Goal: Task Accomplishment & Management: Use online tool/utility

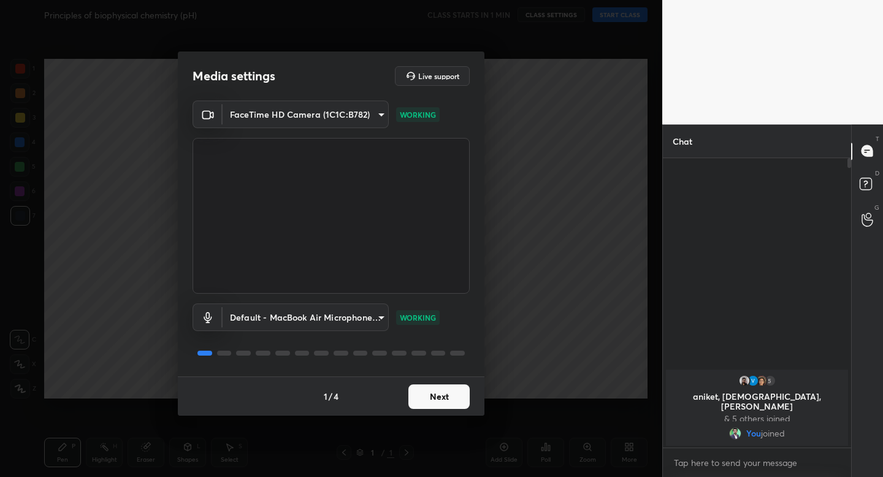
click at [432, 400] on button "Next" at bounding box center [438, 396] width 61 height 25
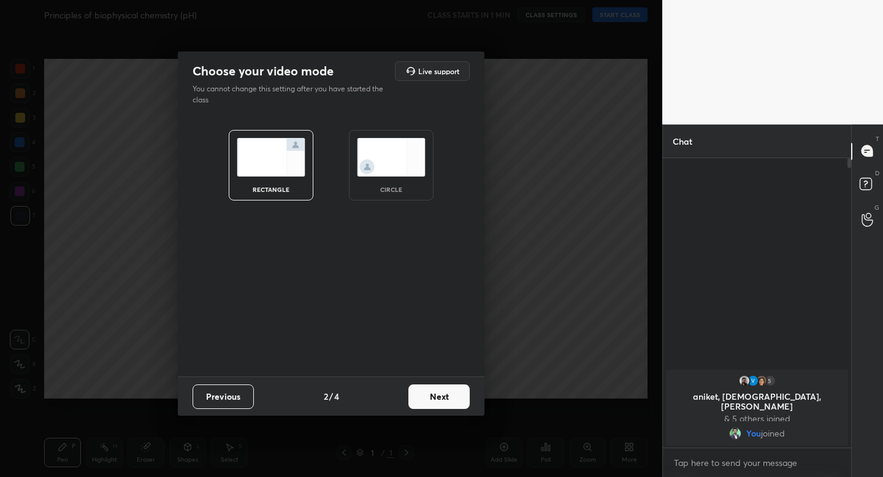
click at [400, 175] on img at bounding box center [391, 157] width 69 height 39
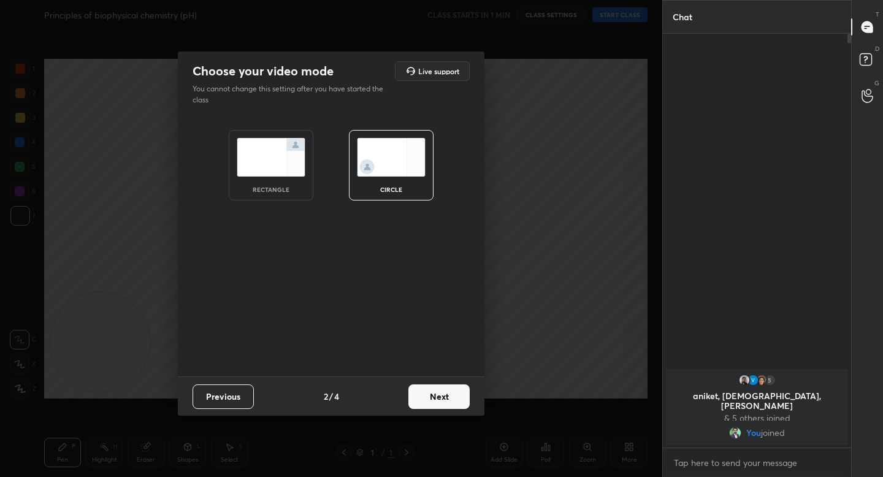
click at [430, 391] on button "Next" at bounding box center [438, 396] width 61 height 25
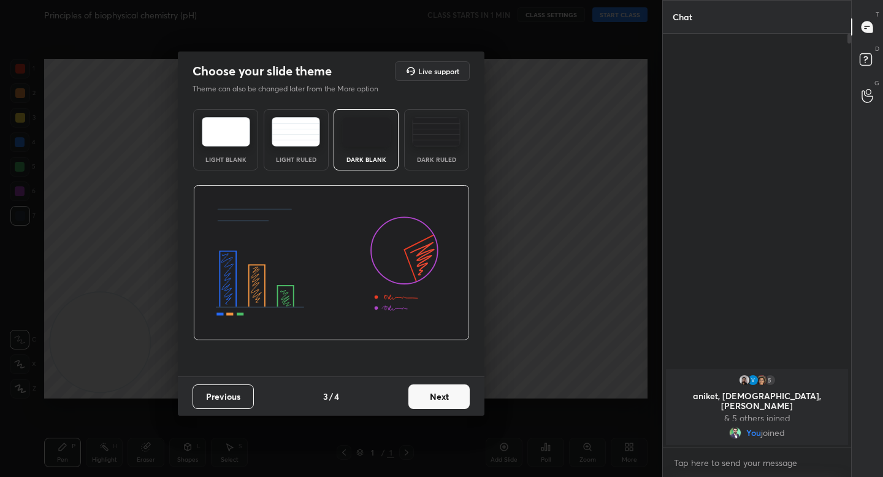
click at [440, 394] on button "Next" at bounding box center [438, 396] width 61 height 25
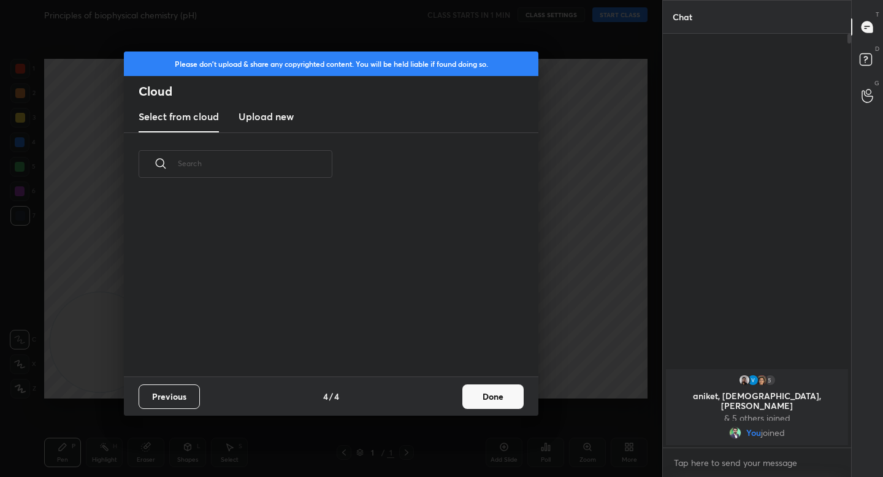
click at [471, 400] on button "Done" at bounding box center [492, 396] width 61 height 25
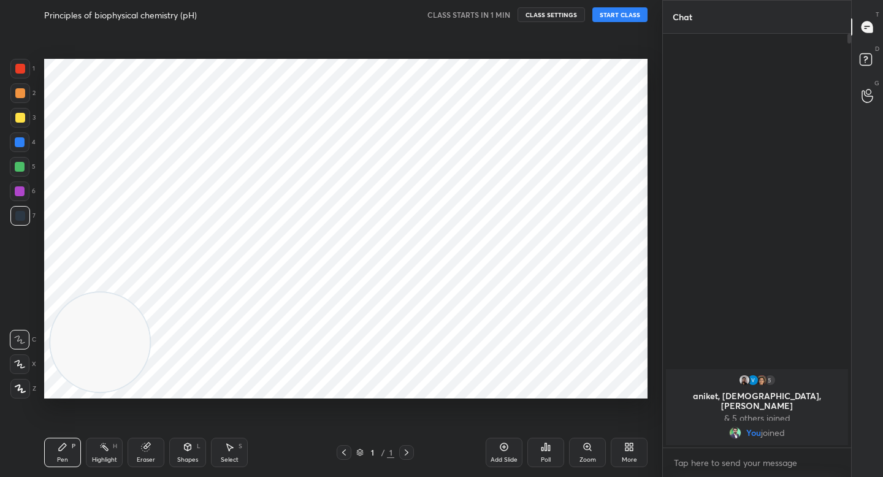
scroll to position [0, 0]
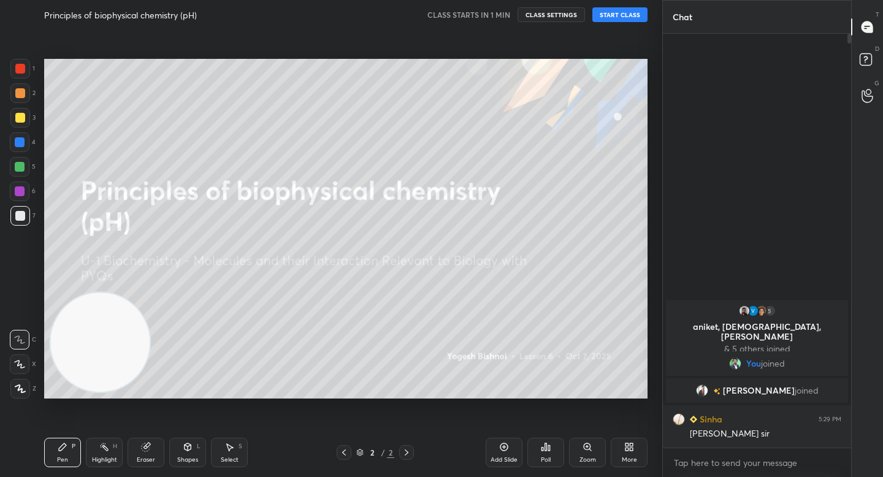
click at [613, 16] on button "START CLASS" at bounding box center [619, 14] width 55 height 15
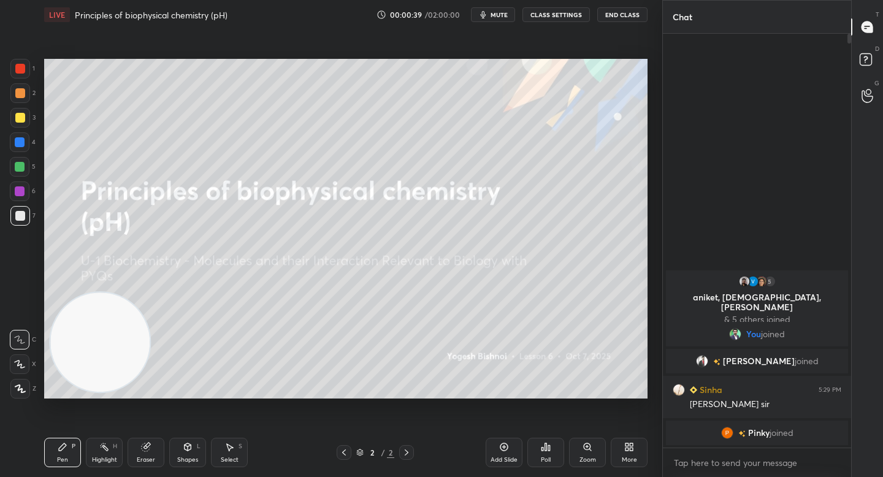
click at [30, 394] on div "Z" at bounding box center [23, 389] width 26 height 20
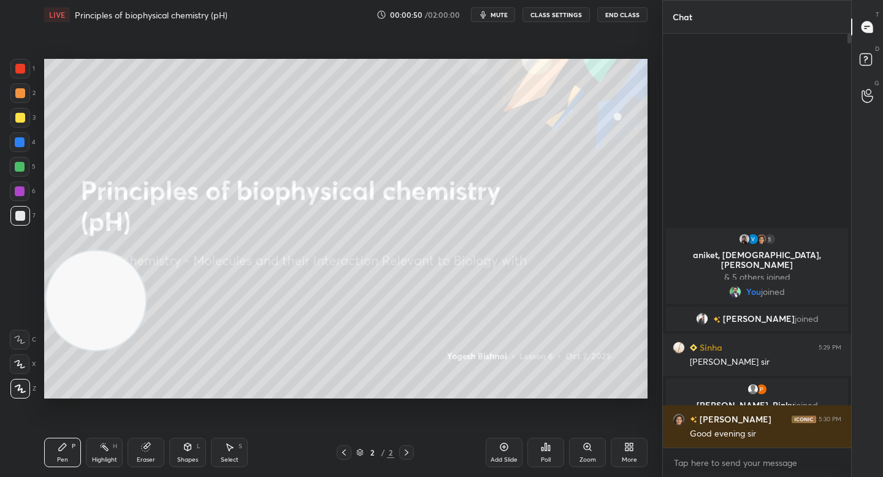
drag, startPoint x: 116, startPoint y: 311, endPoint x: 107, endPoint y: 241, distance: 71.1
click at [100, 251] on video at bounding box center [95, 300] width 99 height 99
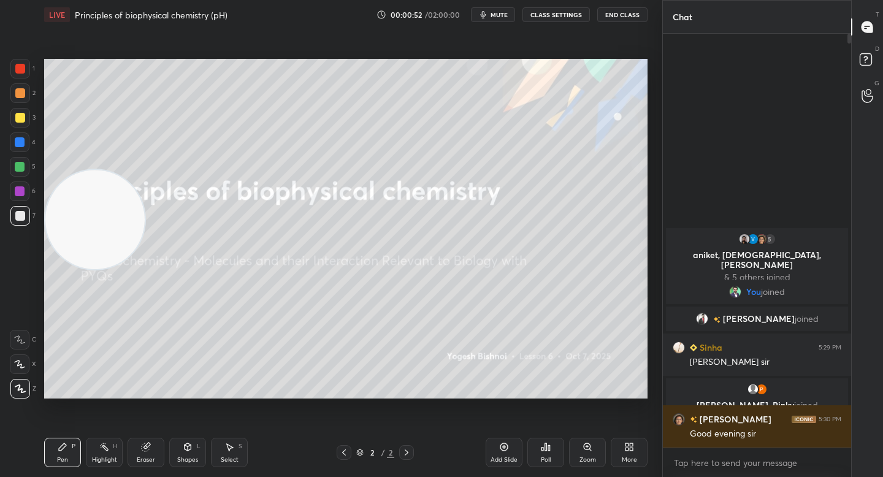
click at [19, 177] on div "5" at bounding box center [23, 169] width 26 height 25
drag, startPoint x: 85, startPoint y: 275, endPoint x: 82, endPoint y: 324, distance: 49.7
click at [83, 269] on video at bounding box center [94, 219] width 99 height 99
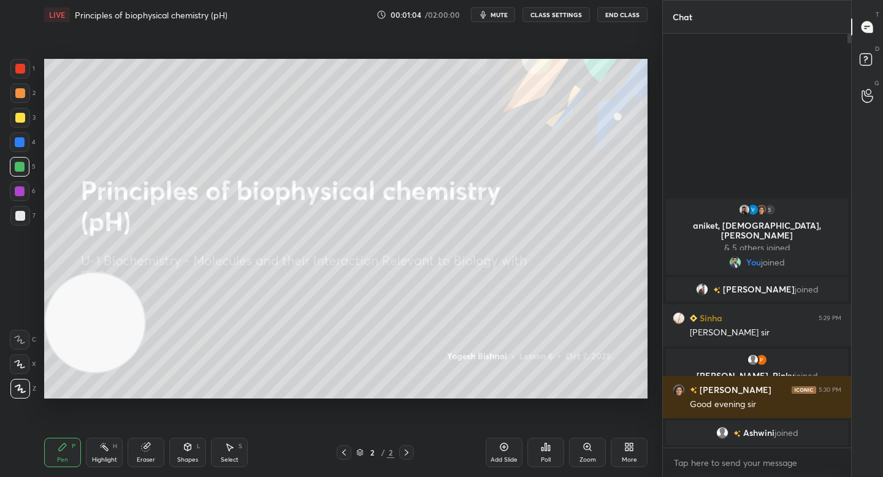
click at [21, 116] on div at bounding box center [20, 118] width 10 height 10
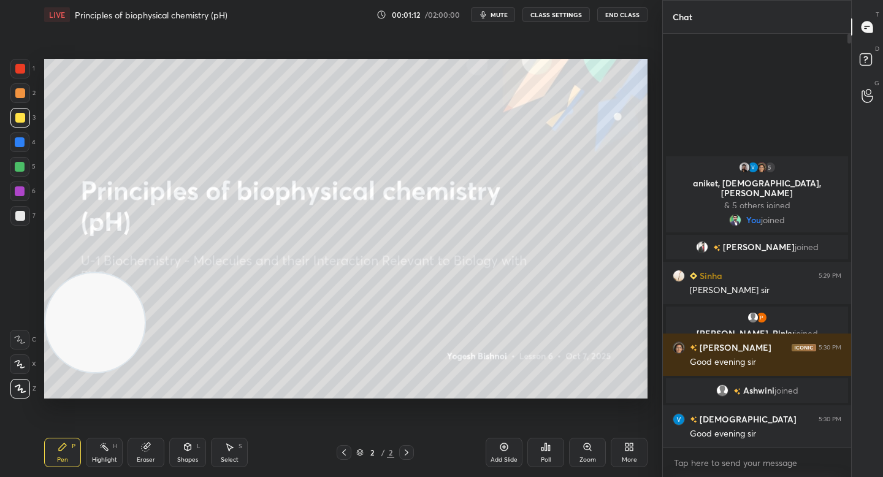
click at [20, 143] on div at bounding box center [20, 142] width 10 height 10
click at [20, 192] on div at bounding box center [20, 191] width 10 height 10
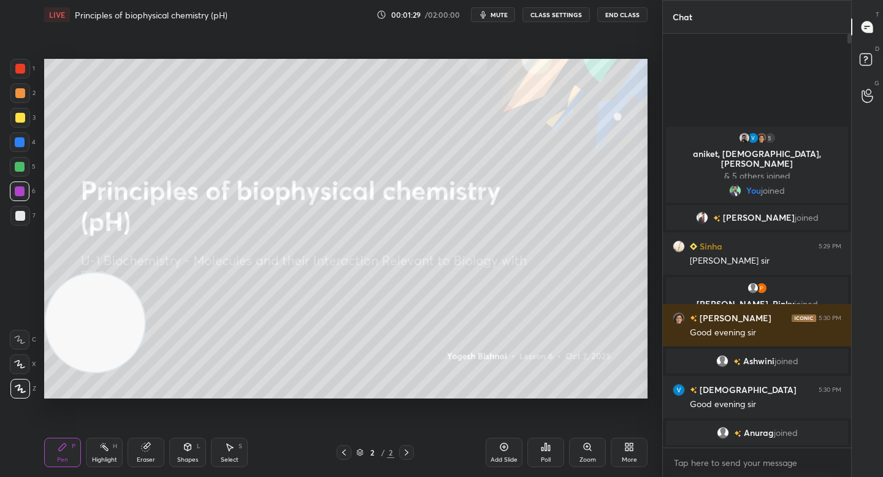
click at [17, 221] on div at bounding box center [20, 216] width 20 height 20
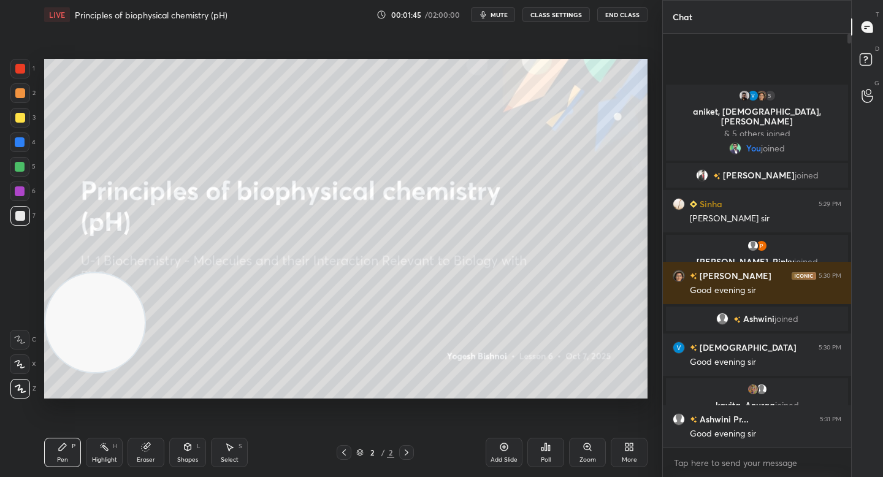
click at [17, 77] on div at bounding box center [20, 69] width 20 height 20
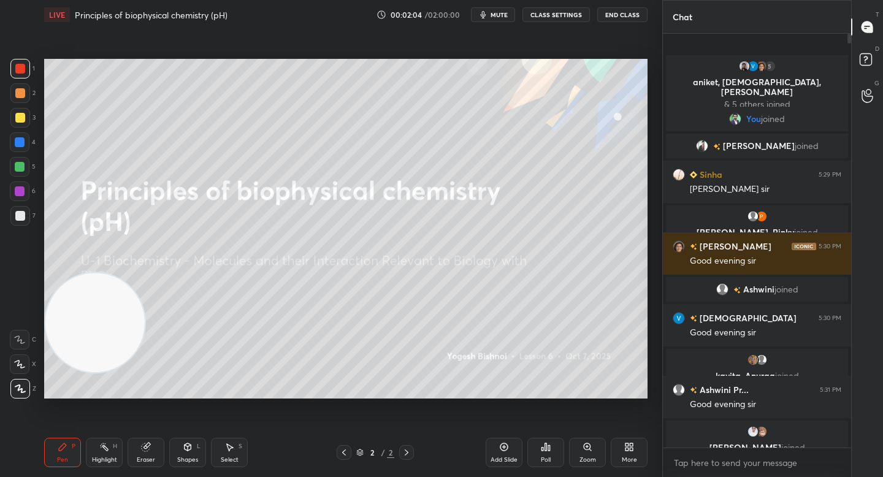
drag, startPoint x: 83, startPoint y: 386, endPoint x: 79, endPoint y: 408, distance: 23.0
click at [82, 404] on div "Setting up your live class Poll for secs No correct answer Start poll" at bounding box center [345, 228] width 613 height 399
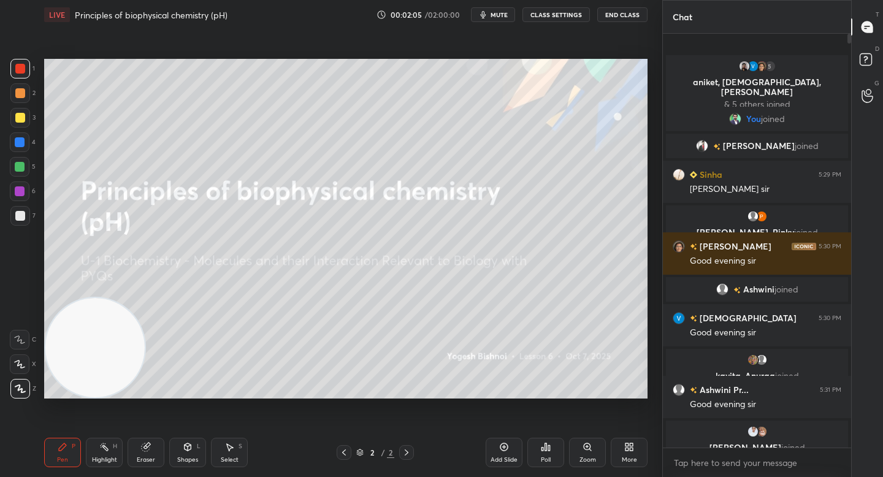
drag, startPoint x: 13, startPoint y: 220, endPoint x: 19, endPoint y: 223, distance: 6.3
click at [13, 221] on div at bounding box center [20, 216] width 20 height 20
click at [71, 346] on video at bounding box center [94, 347] width 99 height 99
drag, startPoint x: 101, startPoint y: 285, endPoint x: 75, endPoint y: 87, distance: 199.7
click at [76, 298] on video at bounding box center [94, 347] width 99 height 99
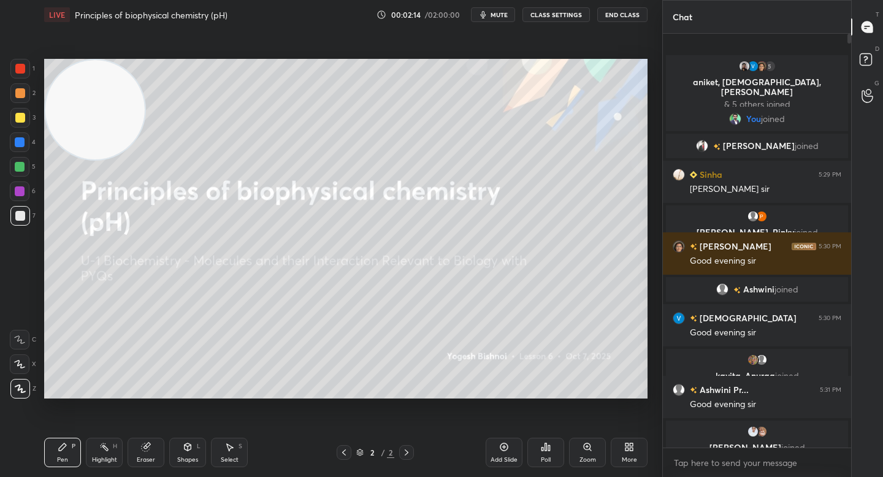
click at [20, 77] on div at bounding box center [20, 69] width 20 height 20
click at [15, 86] on div at bounding box center [20, 93] width 20 height 20
click at [24, 136] on div at bounding box center [20, 142] width 20 height 20
click at [24, 159] on div "1 2 3 4 5 6 7" at bounding box center [23, 145] width 26 height 172
click at [23, 164] on div at bounding box center [20, 167] width 10 height 10
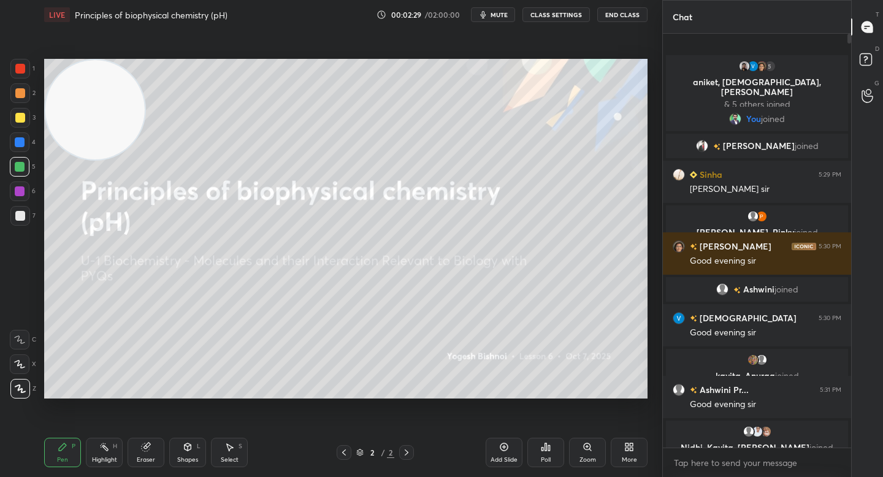
drag, startPoint x: 95, startPoint y: 111, endPoint x: 89, endPoint y: 100, distance: 12.6
click at [90, 100] on video at bounding box center [94, 109] width 99 height 99
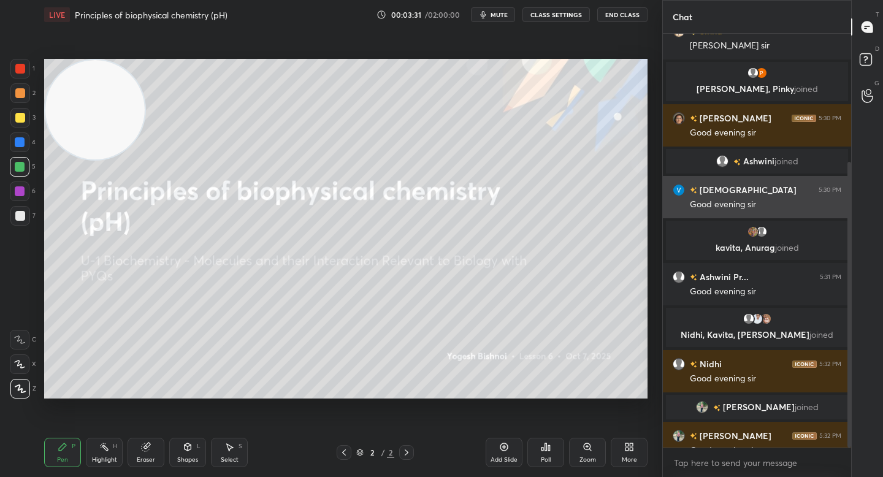
scroll to position [186, 0]
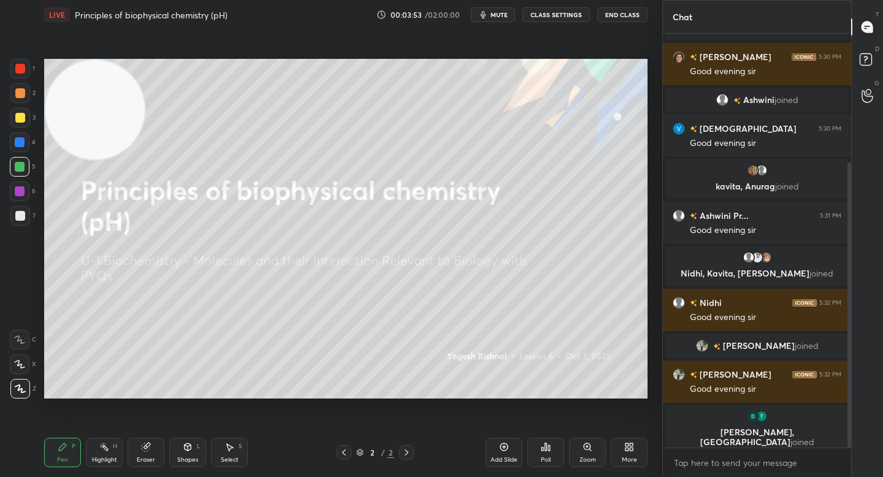
click at [626, 452] on div "More" at bounding box center [629, 452] width 37 height 29
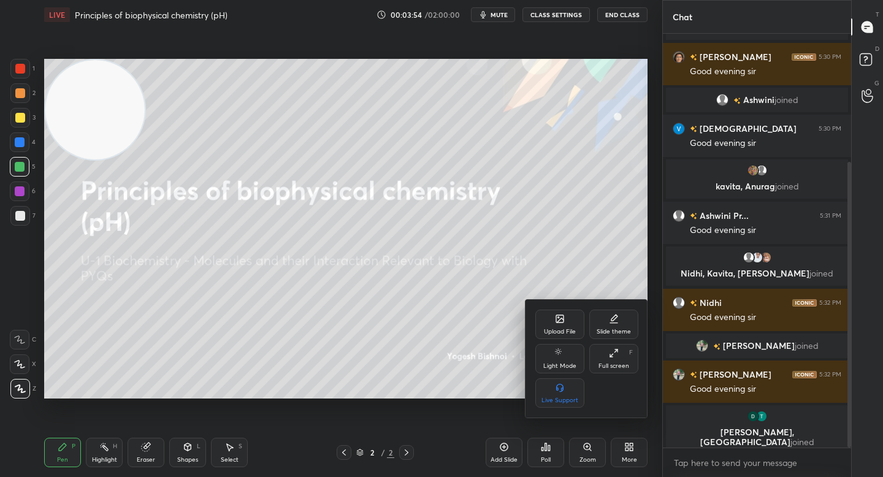
click at [554, 329] on div "Upload File" at bounding box center [560, 332] width 32 height 6
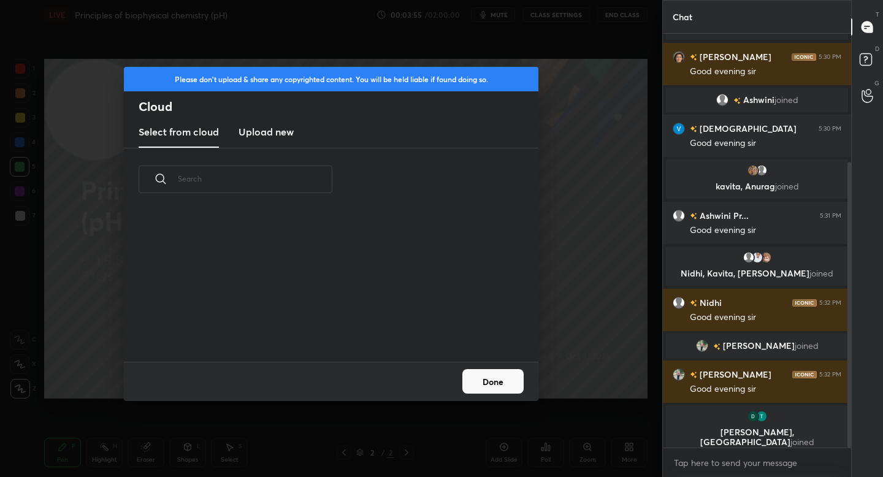
scroll to position [151, 394]
click at [278, 126] on h3 "Upload new" at bounding box center [265, 131] width 55 height 15
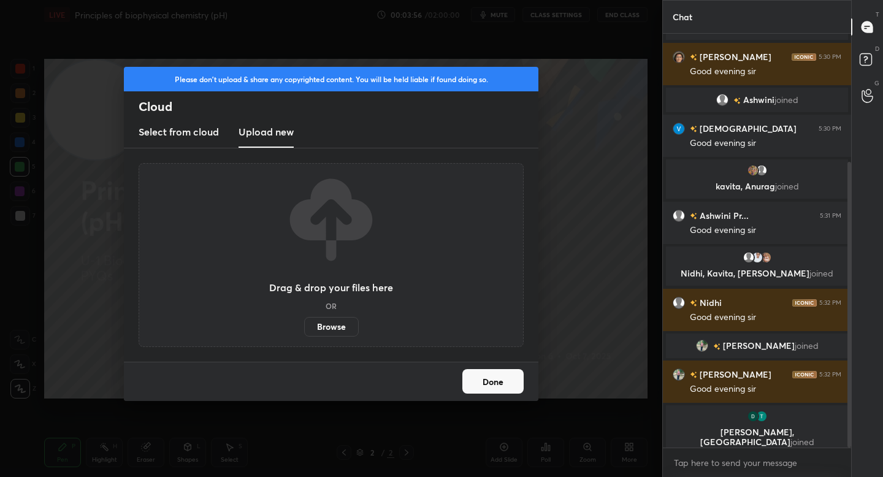
click at [326, 335] on label "Browse" at bounding box center [331, 327] width 55 height 20
click at [304, 335] on input "Browse" at bounding box center [304, 327] width 0 height 20
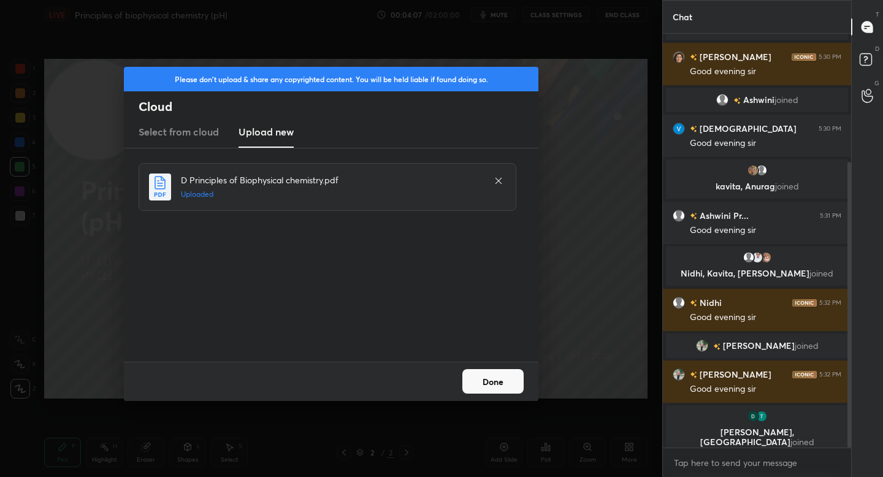
click at [490, 381] on button "Done" at bounding box center [492, 381] width 61 height 25
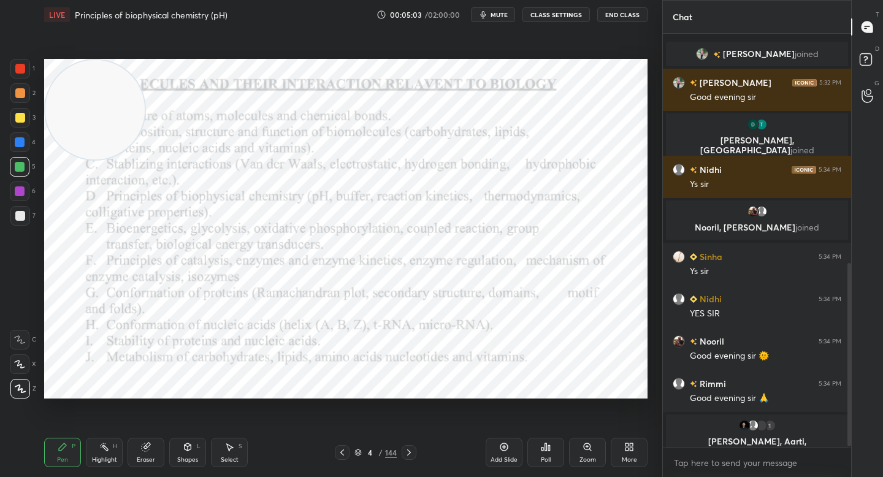
scroll to position [515, 0]
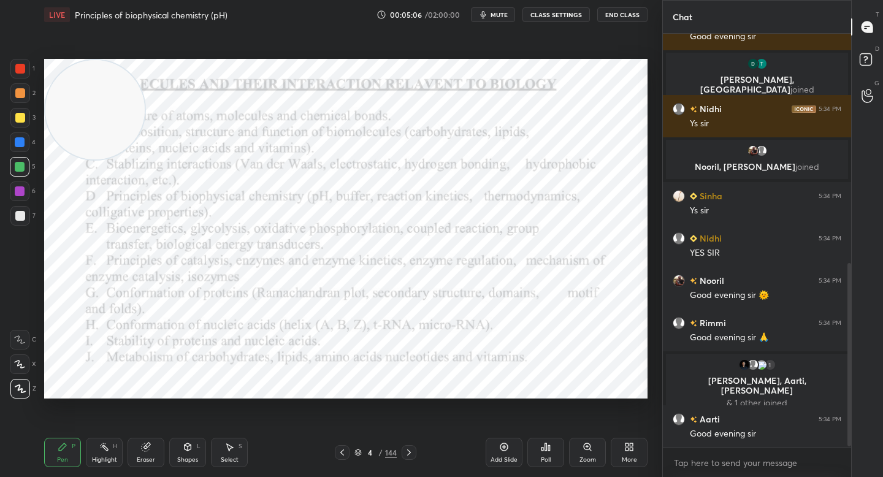
drag, startPoint x: 92, startPoint y: 125, endPoint x: 98, endPoint y: 305, distance: 180.4
click at [98, 159] on video at bounding box center [94, 109] width 99 height 99
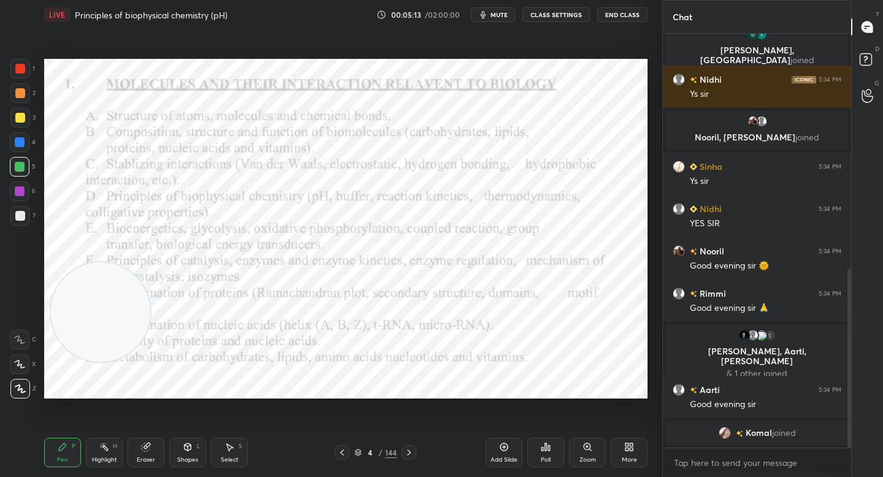
scroll to position [560, 0]
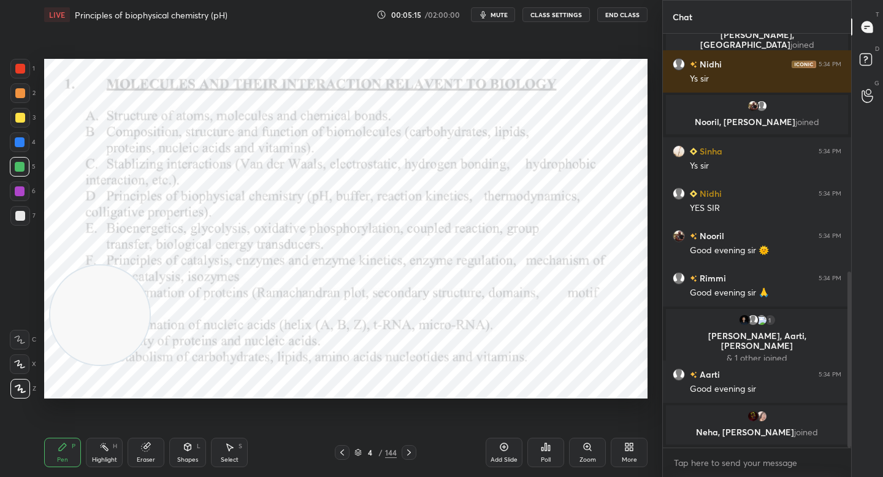
drag, startPoint x: 105, startPoint y: 291, endPoint x: 103, endPoint y: 335, distance: 43.6
click at [105, 347] on video at bounding box center [99, 314] width 99 height 99
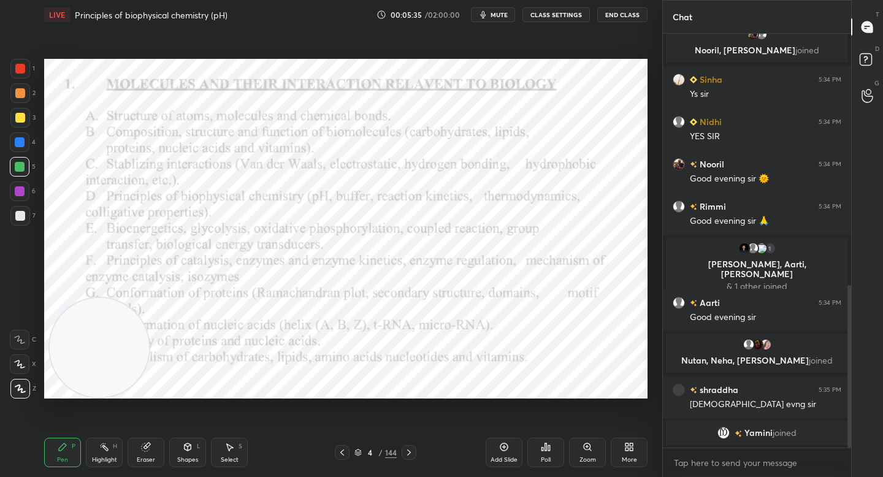
scroll to position [655, 0]
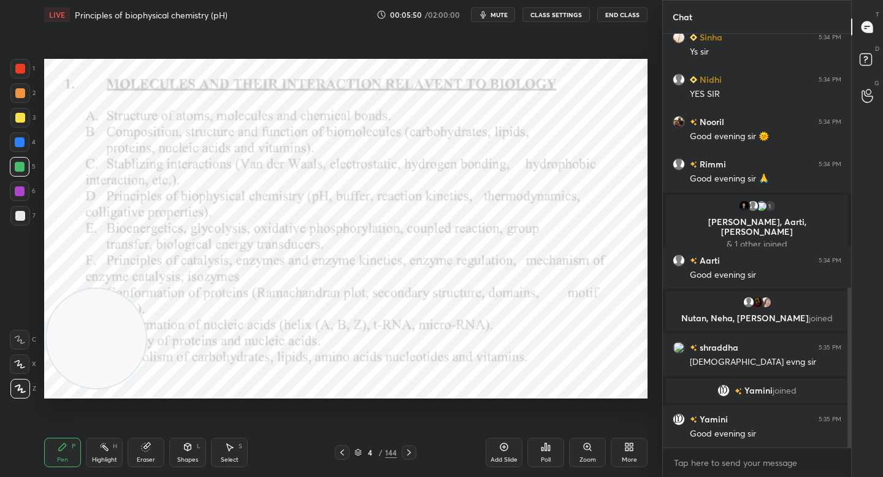
drag, startPoint x: 112, startPoint y: 330, endPoint x: 76, endPoint y: 74, distance: 258.7
click at [76, 289] on video at bounding box center [96, 338] width 99 height 99
drag, startPoint x: 92, startPoint y: 191, endPoint x: 356, endPoint y: 161, distance: 266.0
click at [301, 161] on video at bounding box center [251, 189] width 99 height 99
drag, startPoint x: 346, startPoint y: 158, endPoint x: 150, endPoint y: 129, distance: 197.7
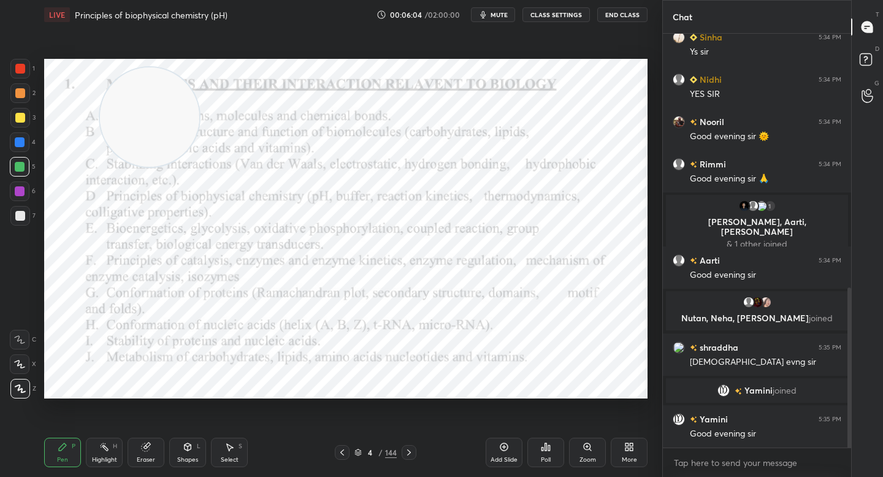
click at [142, 129] on video at bounding box center [149, 116] width 99 height 99
click at [141, 124] on video at bounding box center [148, 117] width 99 height 99
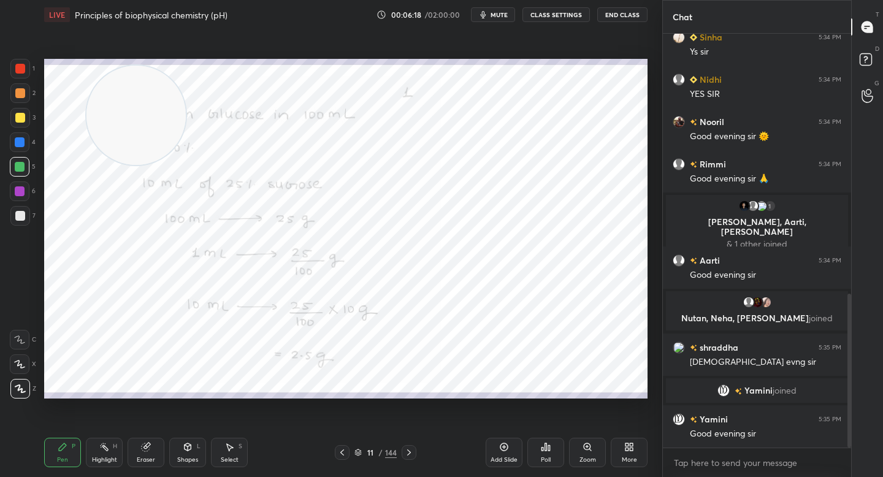
scroll to position [698, 0]
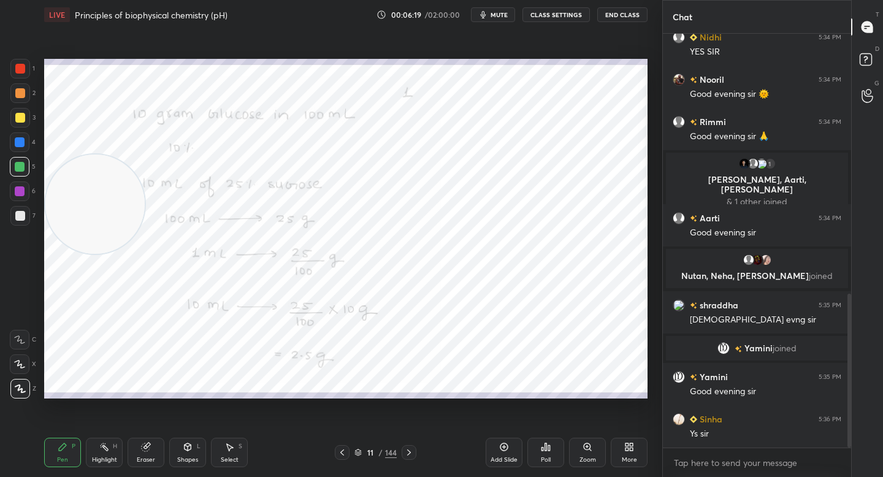
drag, startPoint x: 136, startPoint y: 120, endPoint x: 77, endPoint y: 223, distance: 118.6
click at [77, 222] on video at bounding box center [94, 204] width 99 height 99
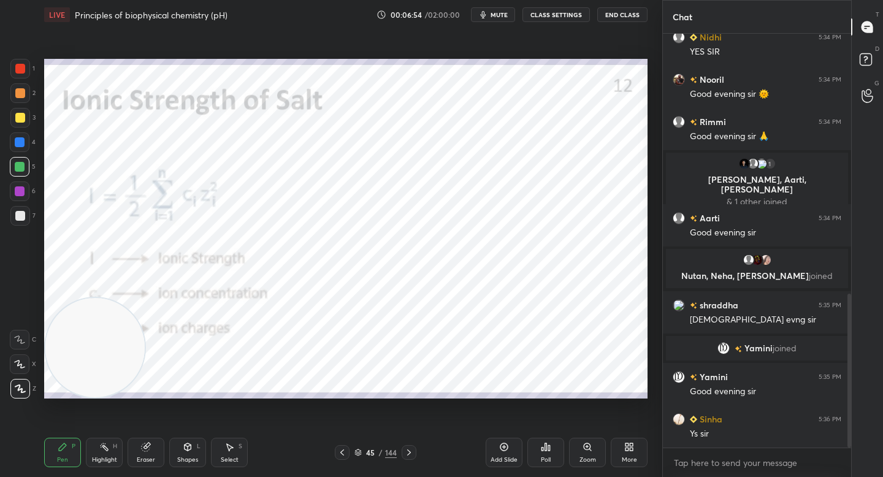
click at [84, 398] on div "Setting up your live class Poll for secs No correct answer Start poll" at bounding box center [345, 229] width 603 height 340
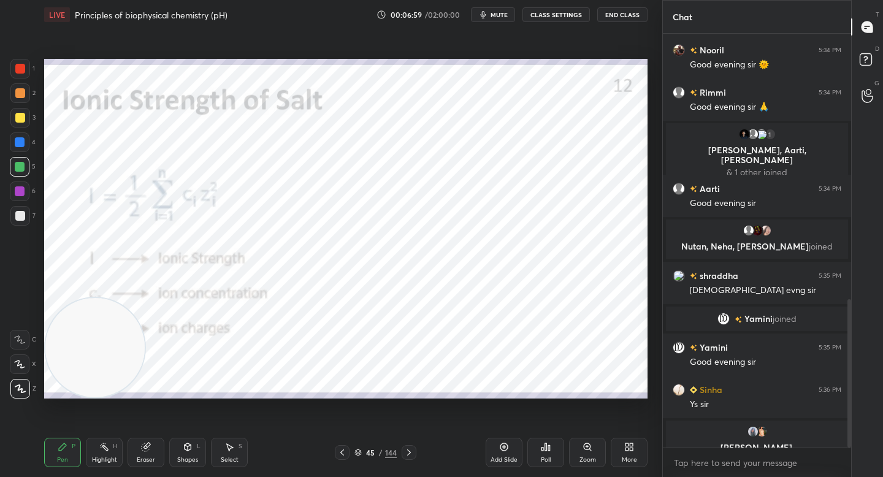
scroll to position [742, 0]
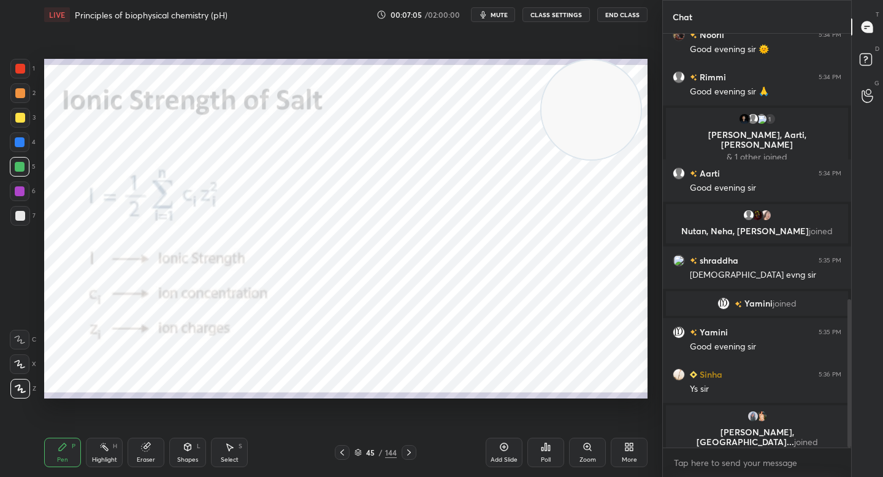
drag, startPoint x: 138, startPoint y: 284, endPoint x: 595, endPoint y: 76, distance: 501.8
click at [597, 78] on video at bounding box center [590, 109] width 99 height 99
click at [21, 153] on div "4" at bounding box center [23, 144] width 26 height 25
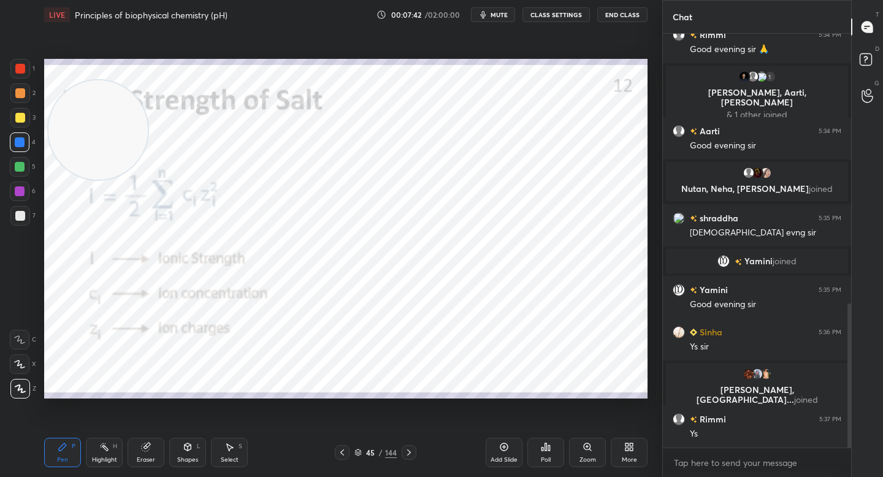
drag, startPoint x: 574, startPoint y: 94, endPoint x: 102, endPoint y: 110, distance: 472.4
click at [88, 114] on video at bounding box center [97, 129] width 99 height 99
click at [91, 99] on video at bounding box center [94, 112] width 99 height 99
click at [15, 71] on div at bounding box center [20, 69] width 10 height 10
click at [13, 97] on div at bounding box center [20, 93] width 20 height 20
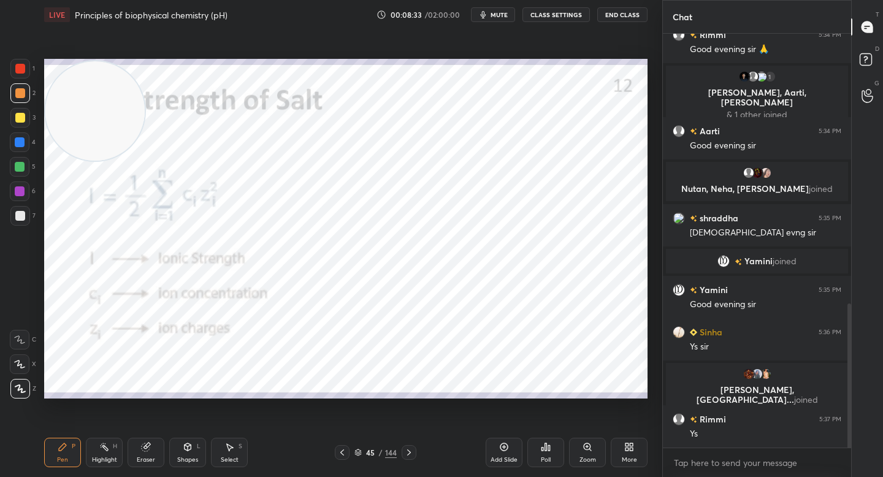
click at [24, 75] on div at bounding box center [20, 69] width 20 height 20
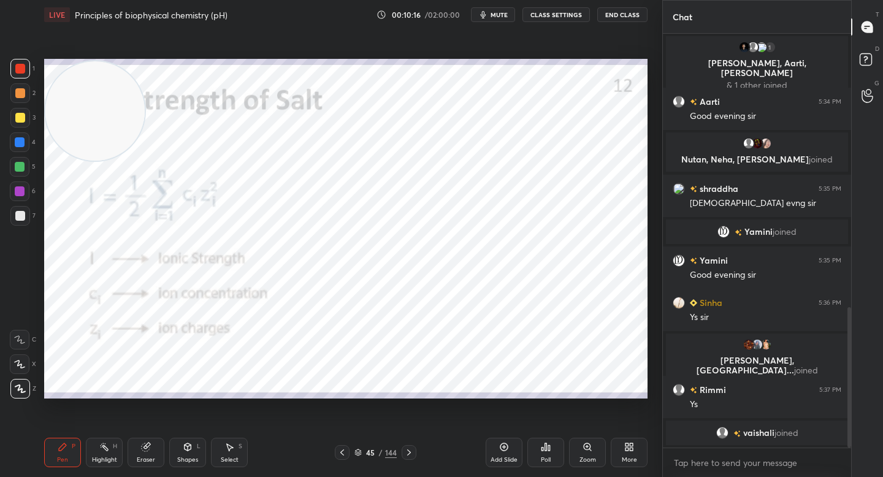
scroll to position [820, 0]
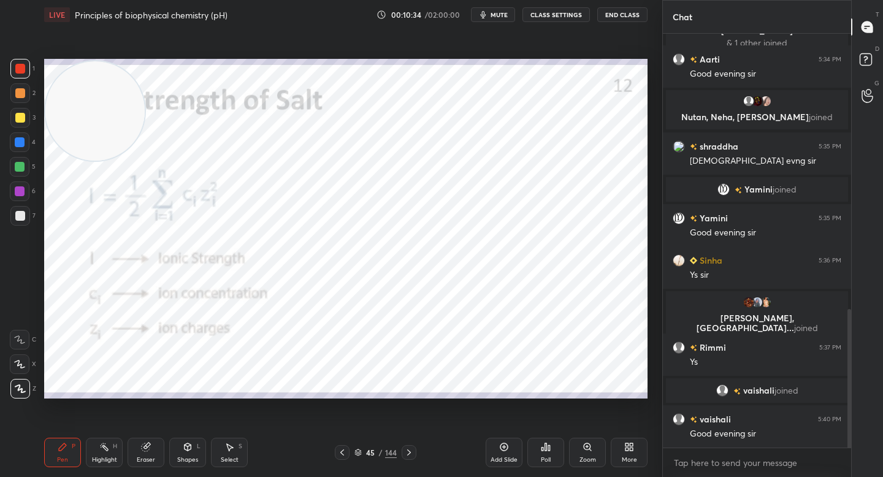
drag, startPoint x: 148, startPoint y: 457, endPoint x: 170, endPoint y: 443, distance: 25.9
click at [148, 457] on div "Eraser" at bounding box center [146, 460] width 18 height 6
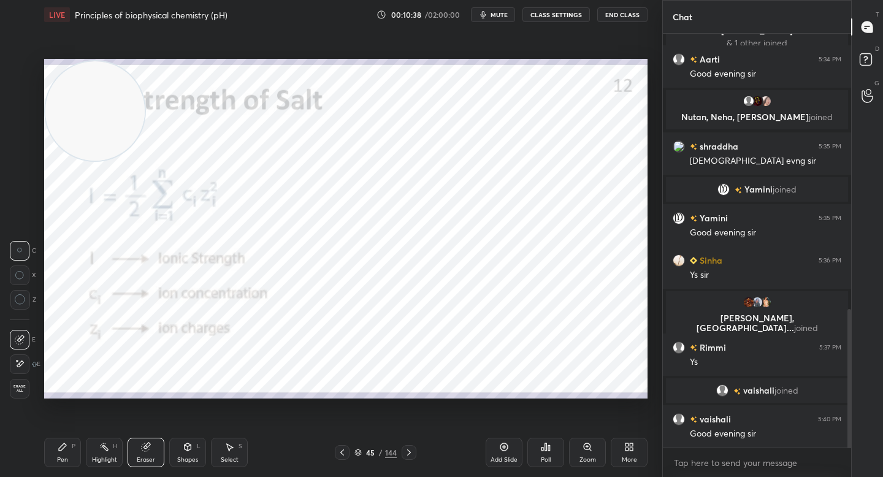
click at [64, 448] on icon at bounding box center [63, 447] width 10 height 10
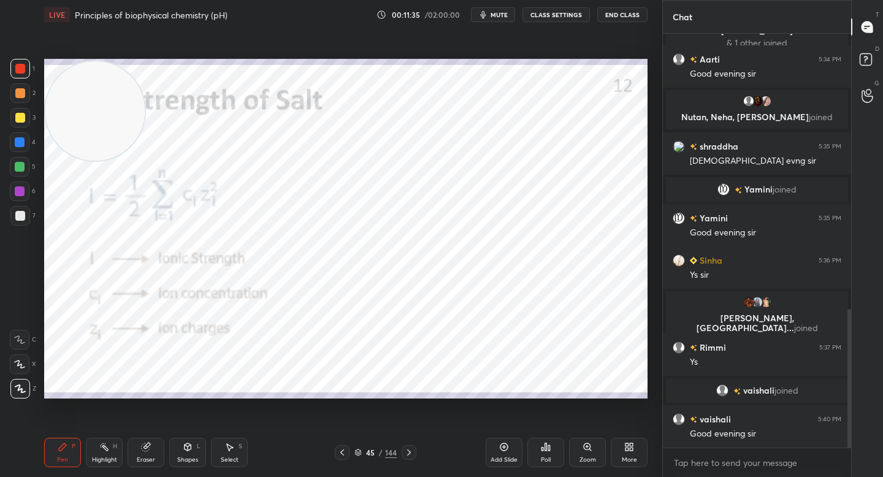
click at [143, 457] on div "Eraser" at bounding box center [146, 460] width 18 height 6
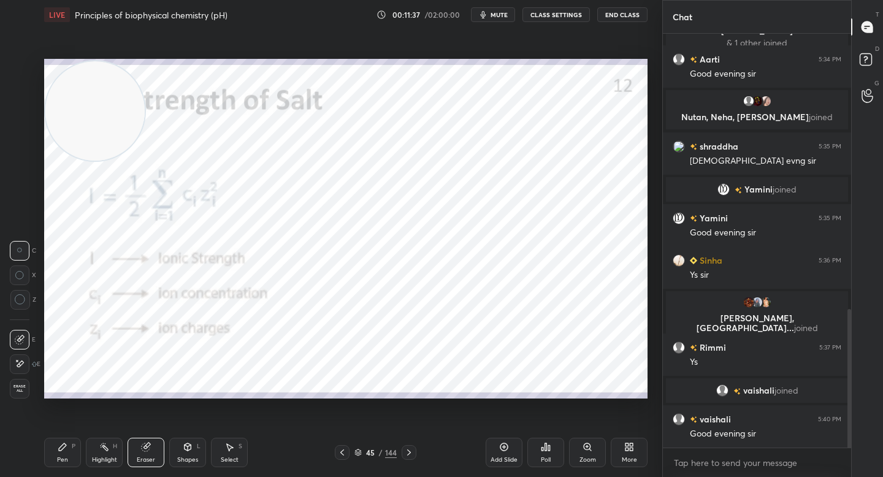
drag, startPoint x: 61, startPoint y: 455, endPoint x: 128, endPoint y: 402, distance: 85.0
click at [61, 457] on div "Pen" at bounding box center [62, 460] width 11 height 6
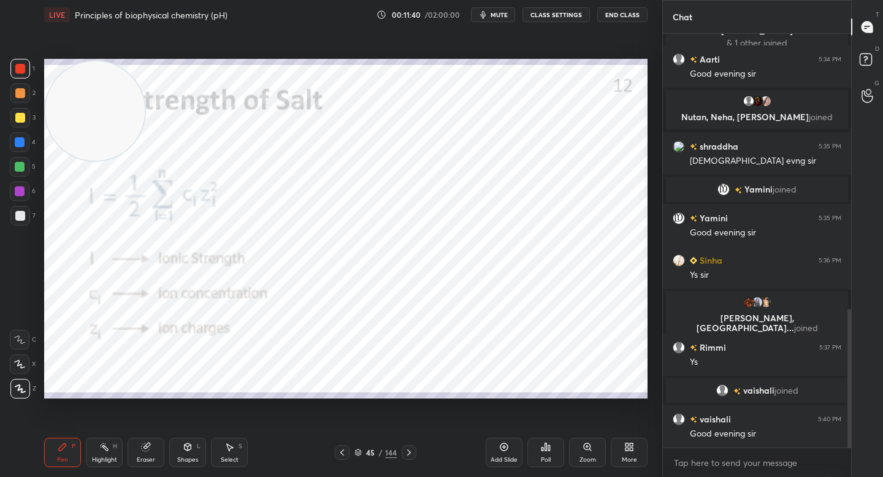
drag, startPoint x: 149, startPoint y: 443, endPoint x: 163, endPoint y: 411, distance: 34.9
click at [150, 443] on icon at bounding box center [146, 447] width 10 height 10
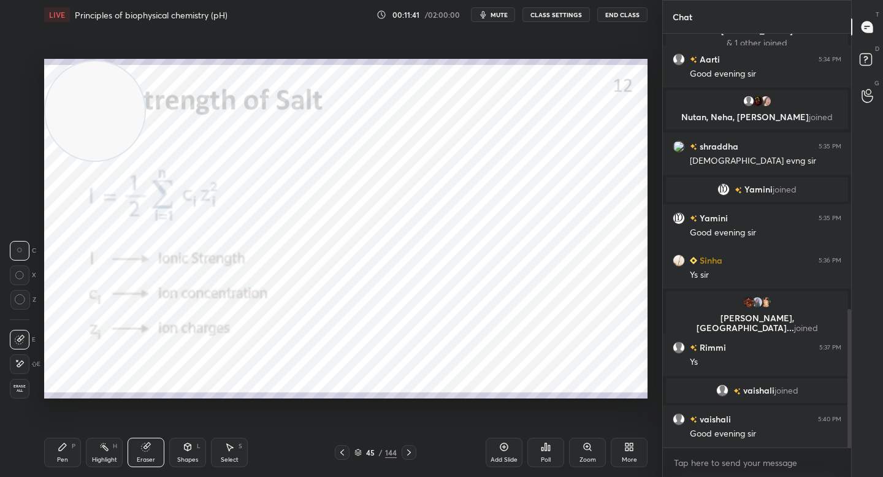
click at [67, 451] on icon at bounding box center [63, 447] width 10 height 10
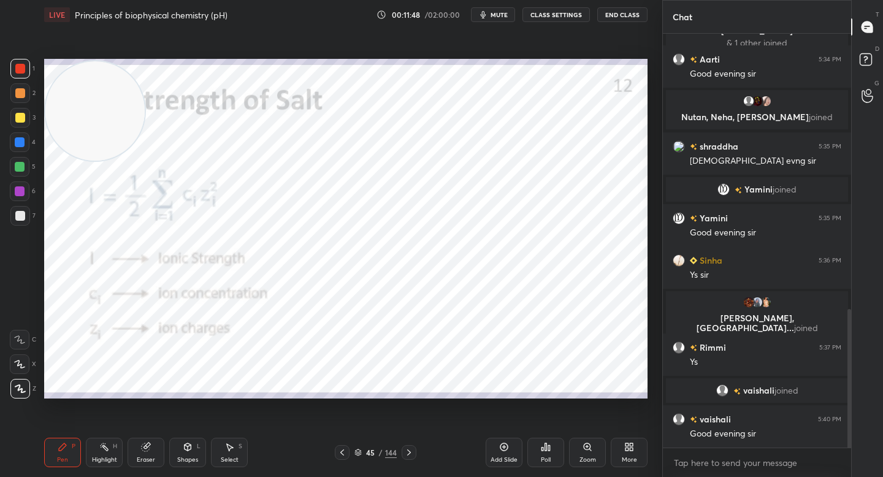
scroll to position [850, 0]
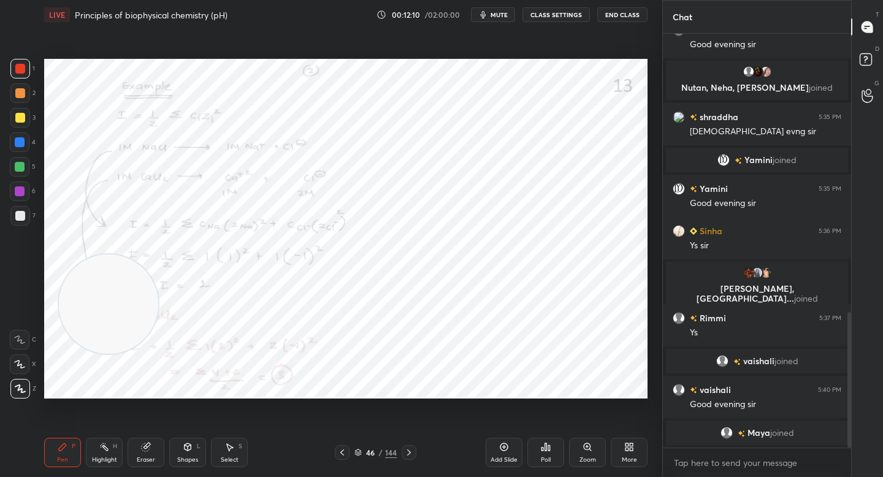
drag, startPoint x: 112, startPoint y: 161, endPoint x: 128, endPoint y: 318, distance: 157.2
click at [129, 345] on video at bounding box center [108, 303] width 99 height 99
click at [586, 443] on icon at bounding box center [587, 447] width 10 height 10
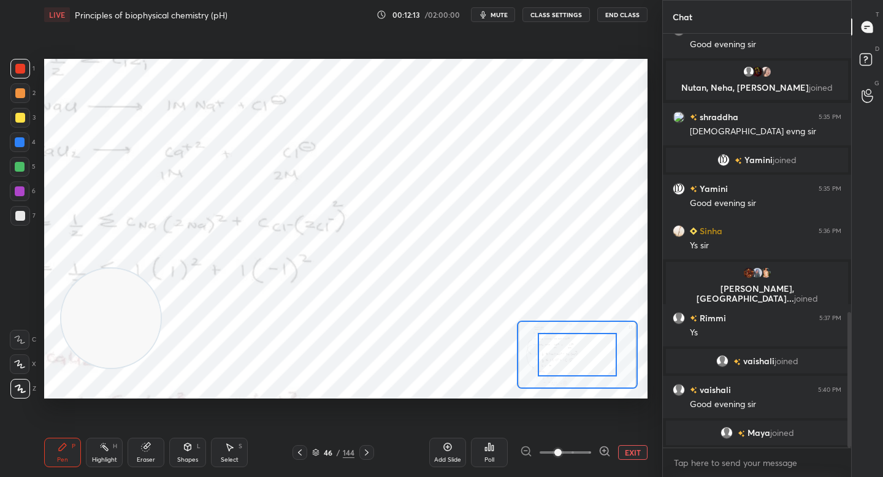
click at [600, 441] on div "Add Slide Poll EXIT" at bounding box center [538, 452] width 218 height 69
click at [595, 446] on div at bounding box center [565, 452] width 91 height 15
click at [601, 447] on icon at bounding box center [604, 451] width 12 height 12
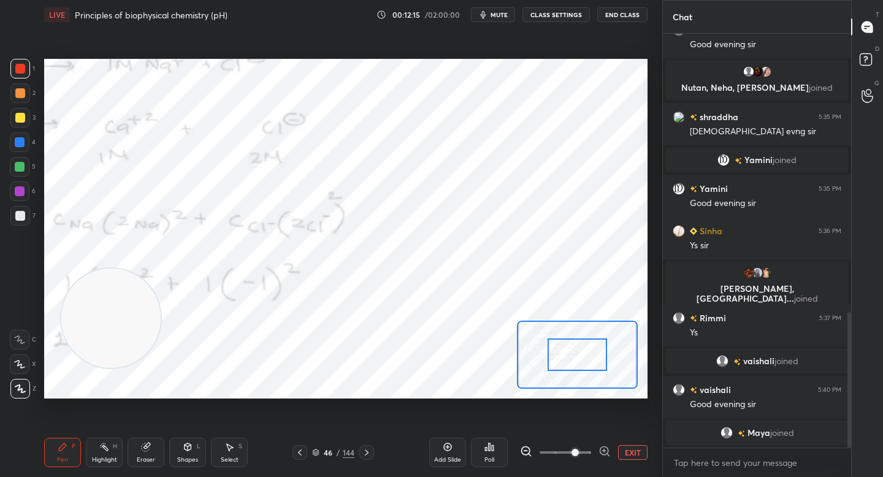
click at [627, 451] on button "EXIT" at bounding box center [632, 452] width 29 height 15
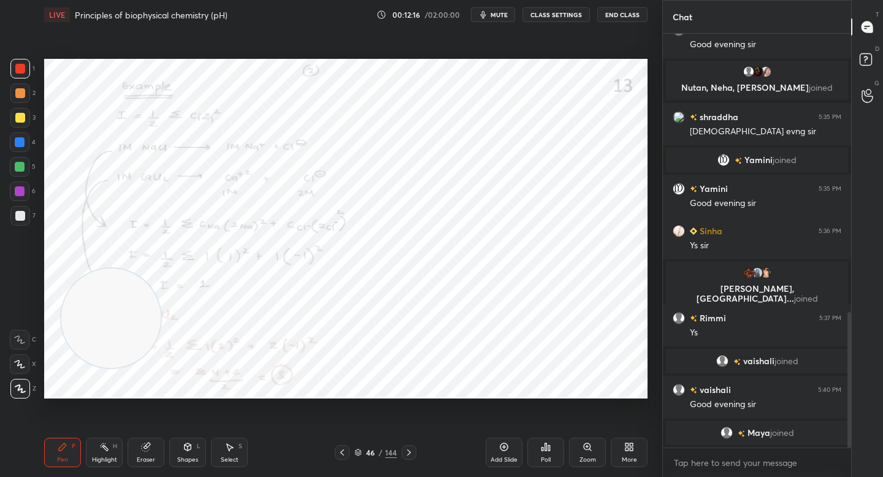
click at [191, 449] on icon at bounding box center [188, 447] width 10 height 10
drag, startPoint x: 116, startPoint y: 332, endPoint x: 381, endPoint y: 183, distance: 303.9
click at [381, 183] on video at bounding box center [335, 192] width 99 height 99
drag, startPoint x: 367, startPoint y: 190, endPoint x: 61, endPoint y: 356, distance: 348.7
click at [240, 254] on video at bounding box center [289, 204] width 99 height 99
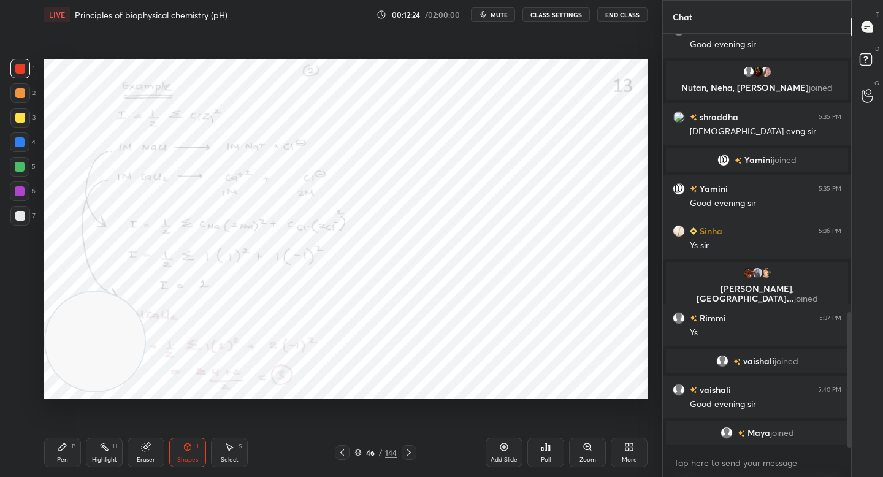
click at [505, 453] on div "Add Slide" at bounding box center [504, 452] width 37 height 29
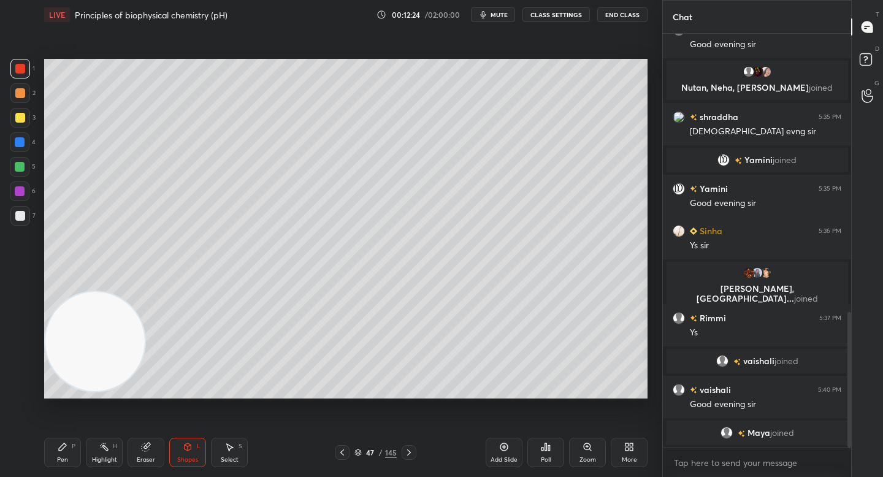
click at [78, 391] on video at bounding box center [94, 341] width 99 height 99
click at [18, 220] on div at bounding box center [20, 216] width 10 height 10
click at [70, 454] on div "Pen P" at bounding box center [62, 452] width 37 height 29
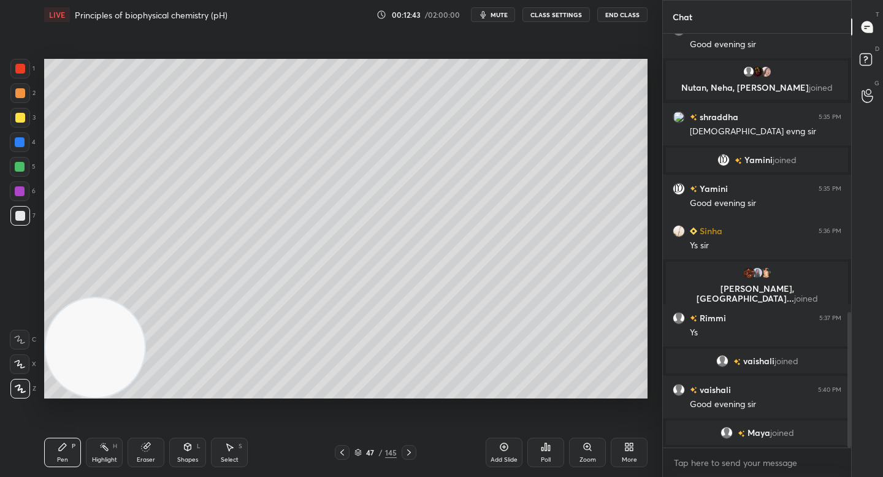
scroll to position [866, 0]
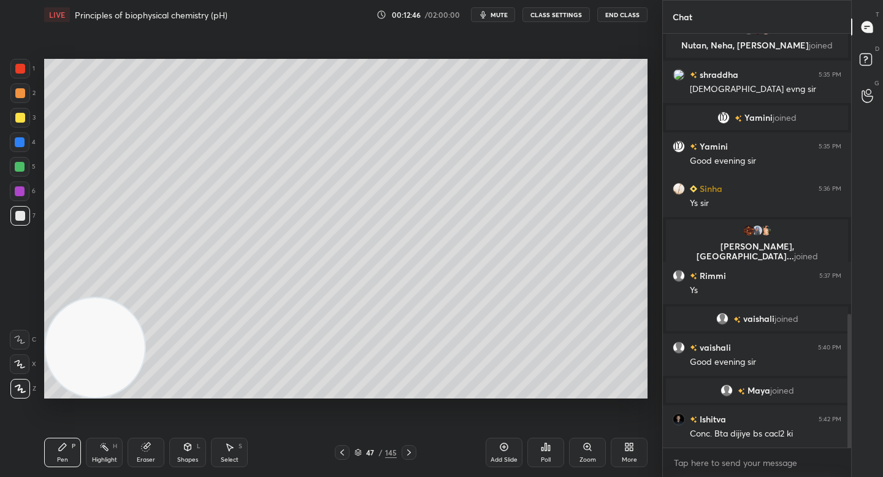
click at [146, 455] on div "Eraser" at bounding box center [146, 452] width 37 height 29
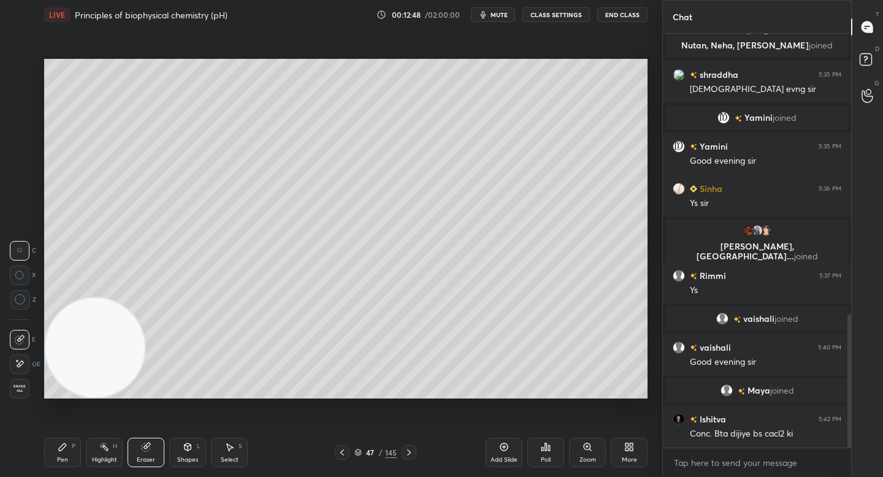
click at [59, 451] on icon at bounding box center [63, 447] width 10 height 10
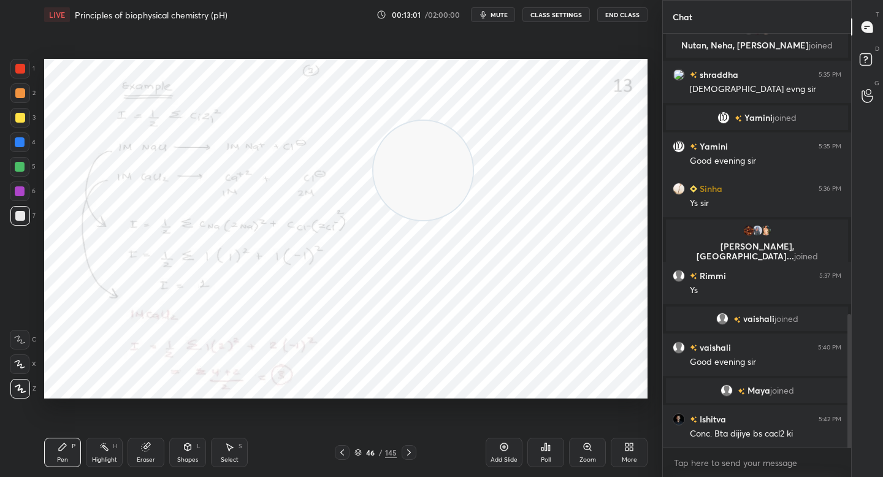
drag, startPoint x: 77, startPoint y: 355, endPoint x: 437, endPoint y: 159, distance: 410.4
click at [437, 159] on video at bounding box center [422, 170] width 99 height 99
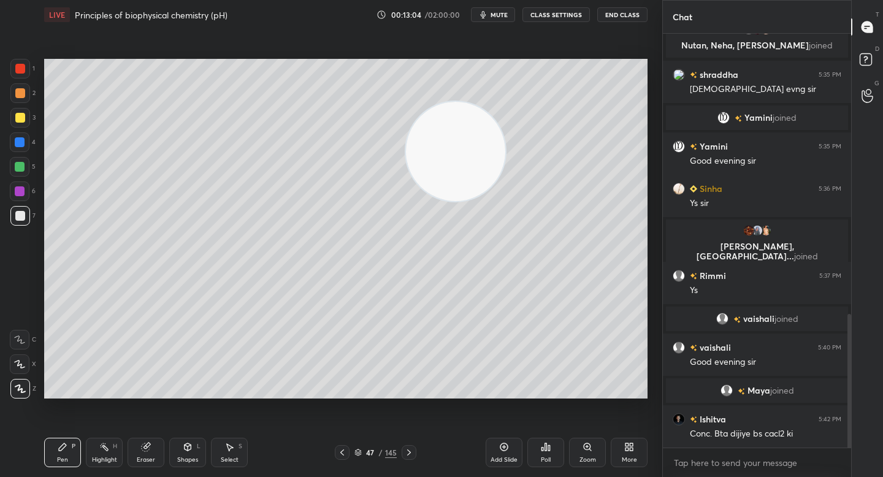
drag, startPoint x: 452, startPoint y: 167, endPoint x: 188, endPoint y: 322, distance: 306.7
click at [406, 201] on video at bounding box center [455, 151] width 99 height 99
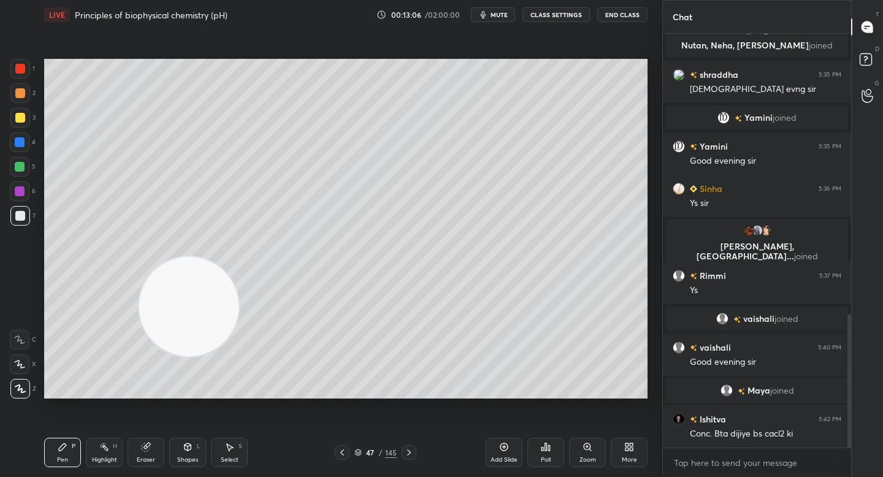
click at [28, 98] on div at bounding box center [20, 93] width 20 height 20
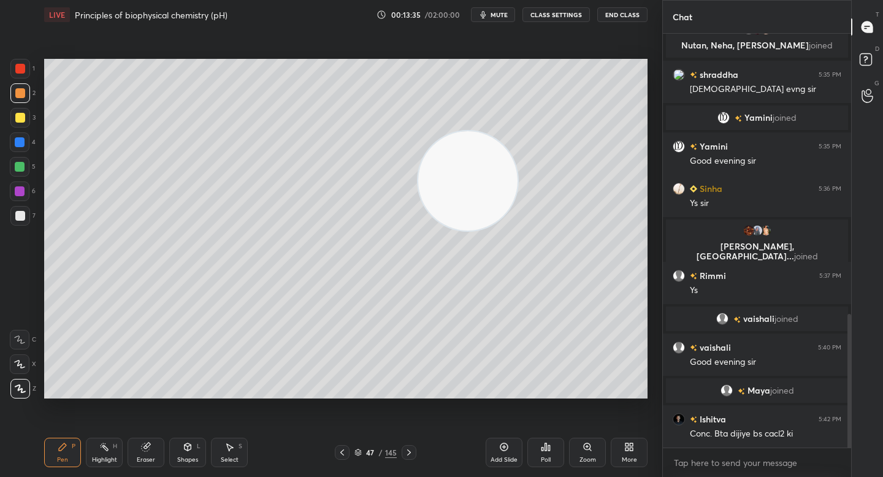
drag, startPoint x: 250, startPoint y: 250, endPoint x: 480, endPoint y: 163, distance: 246.4
click at [480, 164] on video at bounding box center [467, 180] width 99 height 99
drag, startPoint x: 465, startPoint y: 173, endPoint x: 138, endPoint y: 234, distance: 333.1
click at [423, 229] on video at bounding box center [472, 178] width 99 height 99
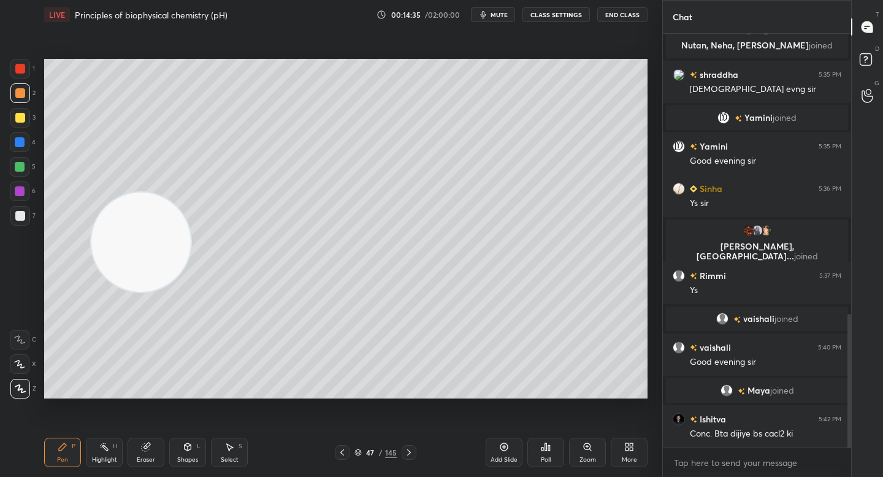
click at [13, 113] on div at bounding box center [20, 118] width 20 height 20
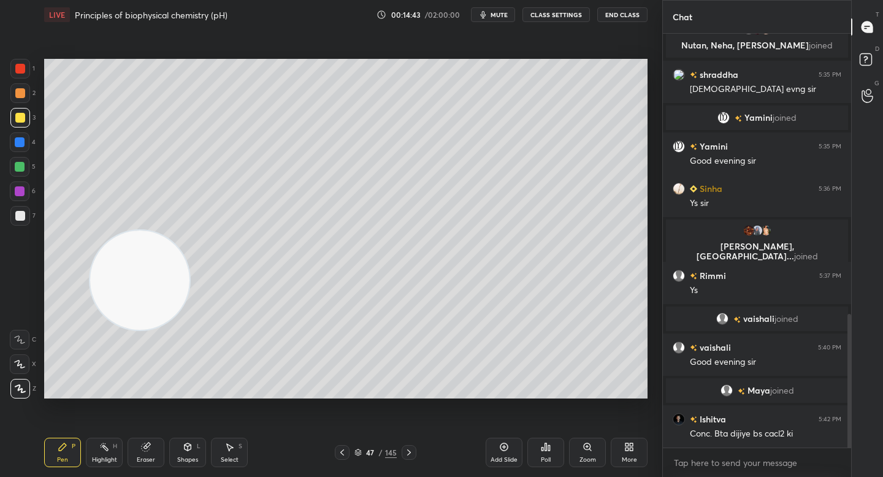
drag, startPoint x: 147, startPoint y: 273, endPoint x: 321, endPoint y: 147, distance: 214.6
click at [189, 231] on video at bounding box center [139, 280] width 99 height 99
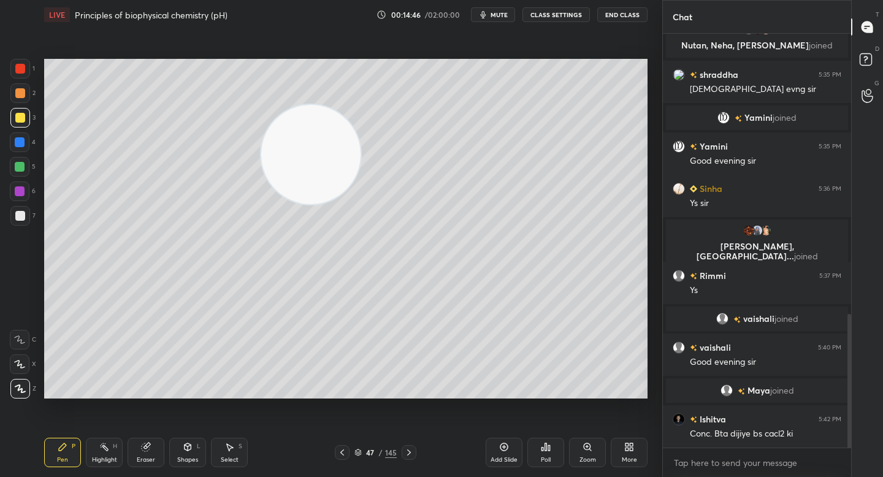
drag, startPoint x: 305, startPoint y: 133, endPoint x: 184, endPoint y: 226, distance: 152.2
click at [261, 204] on video at bounding box center [310, 154] width 99 height 99
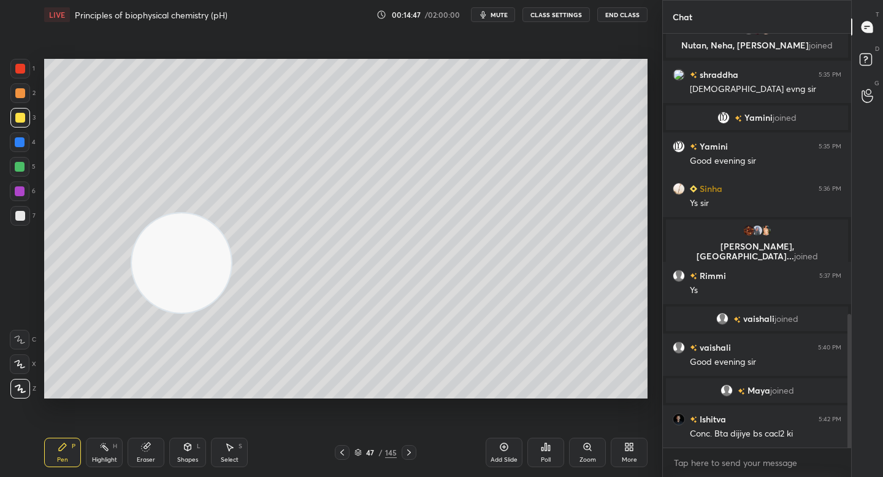
drag, startPoint x: 175, startPoint y: 246, endPoint x: 103, endPoint y: 313, distance: 98.5
click at [132, 313] on video at bounding box center [181, 262] width 99 height 99
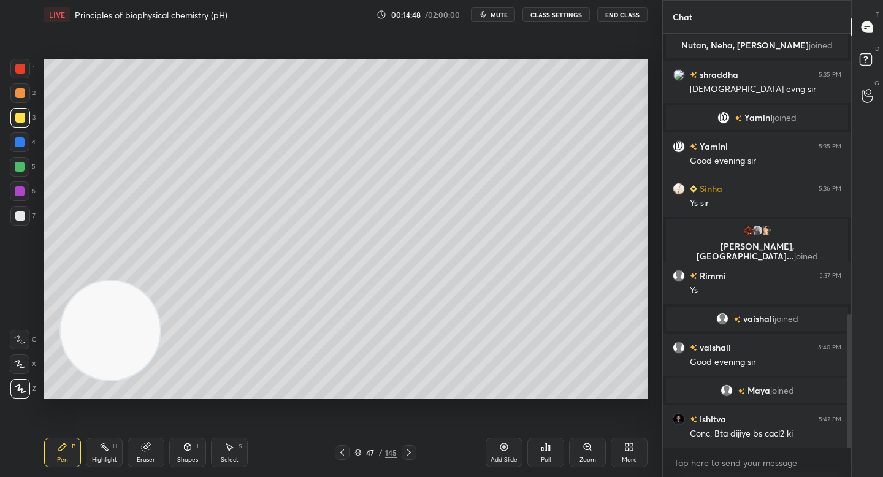
drag, startPoint x: 28, startPoint y: 219, endPoint x: 36, endPoint y: 215, distance: 9.1
click at [28, 219] on div at bounding box center [20, 216] width 20 height 20
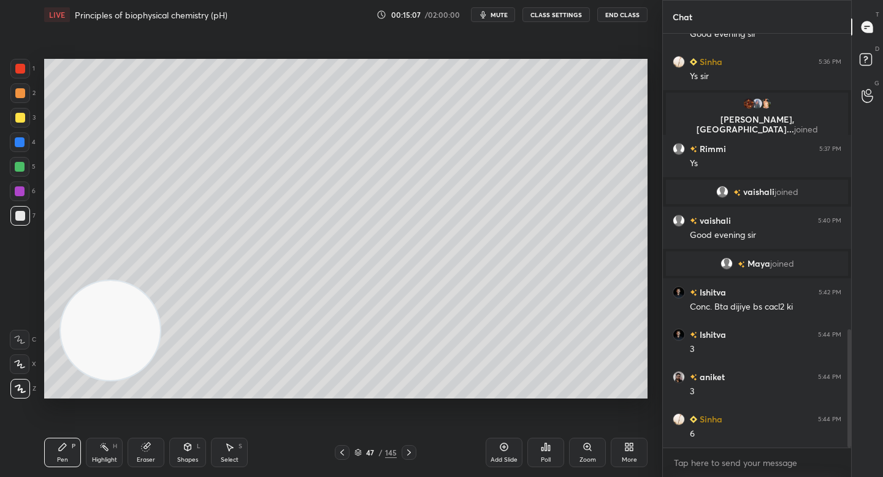
scroll to position [1036, 0]
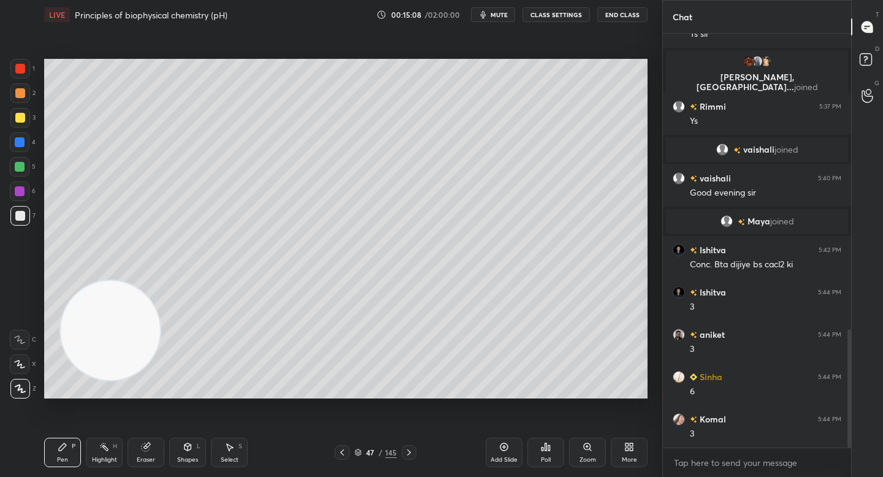
drag, startPoint x: 150, startPoint y: 456, endPoint x: 177, endPoint y: 414, distance: 50.0
click at [149, 456] on div "Eraser" at bounding box center [146, 452] width 37 height 29
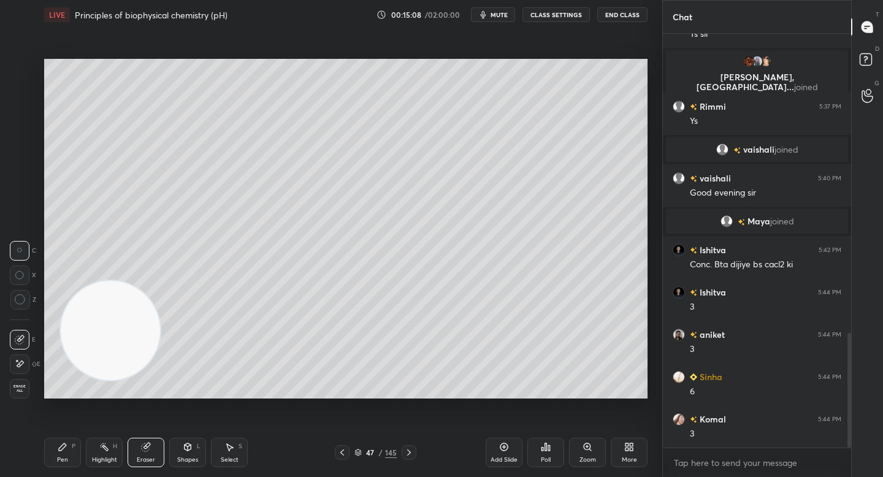
scroll to position [1078, 0]
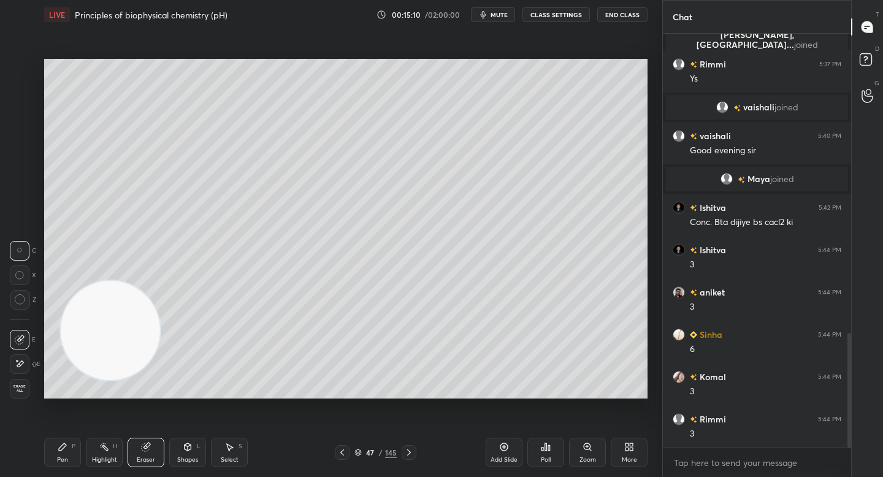
click at [64, 459] on div "Pen" at bounding box center [62, 460] width 11 height 6
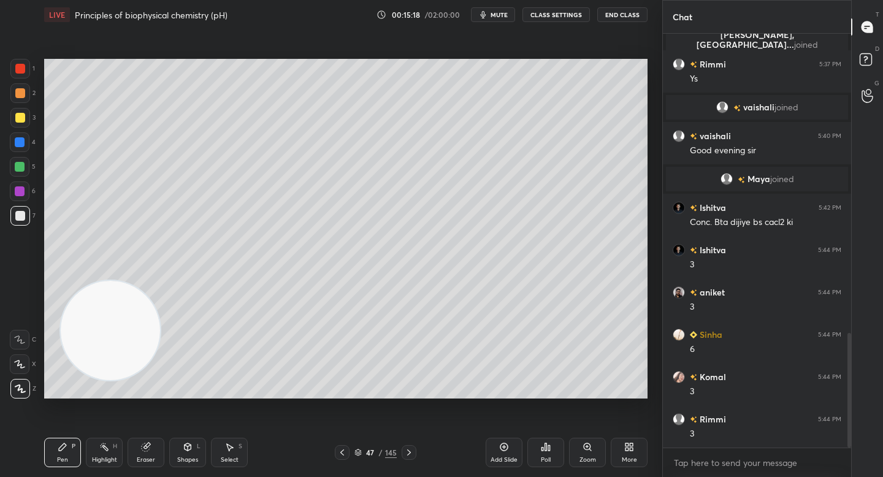
click at [292, 402] on div "Setting up your live class Poll for secs No correct answer Start poll" at bounding box center [345, 228] width 613 height 399
click at [288, 399] on div "Setting up your live class Poll for secs No correct answer Start poll" at bounding box center [345, 228] width 613 height 399
click at [302, 399] on div "Setting up your live class Poll for secs No correct answer Start poll" at bounding box center [345, 228] width 613 height 399
click at [284, 400] on div "Setting up your live class Poll for secs No correct answer Start poll" at bounding box center [345, 228] width 613 height 399
click at [552, 456] on div "Poll" at bounding box center [545, 452] width 37 height 29
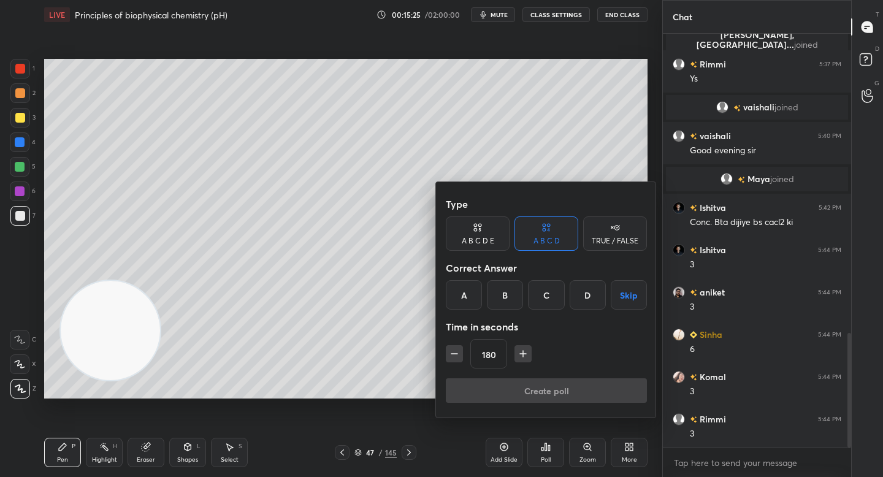
drag, startPoint x: 509, startPoint y: 297, endPoint x: 494, endPoint y: 326, distance: 33.2
click at [510, 297] on div "B" at bounding box center [505, 294] width 36 height 29
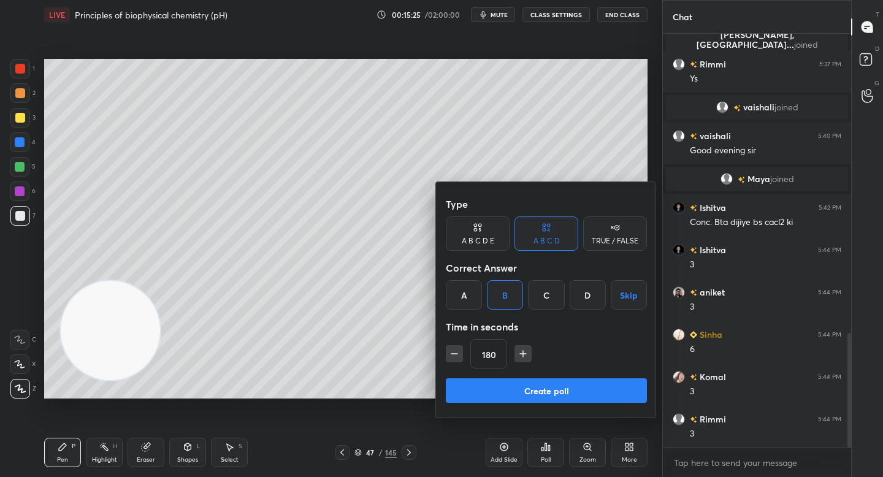
click at [478, 380] on button "Create poll" at bounding box center [546, 390] width 201 height 25
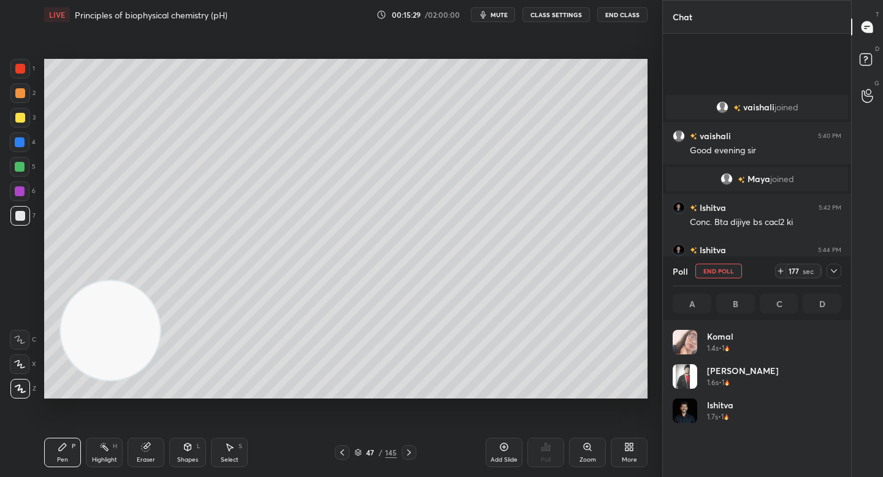
scroll to position [1184, 0]
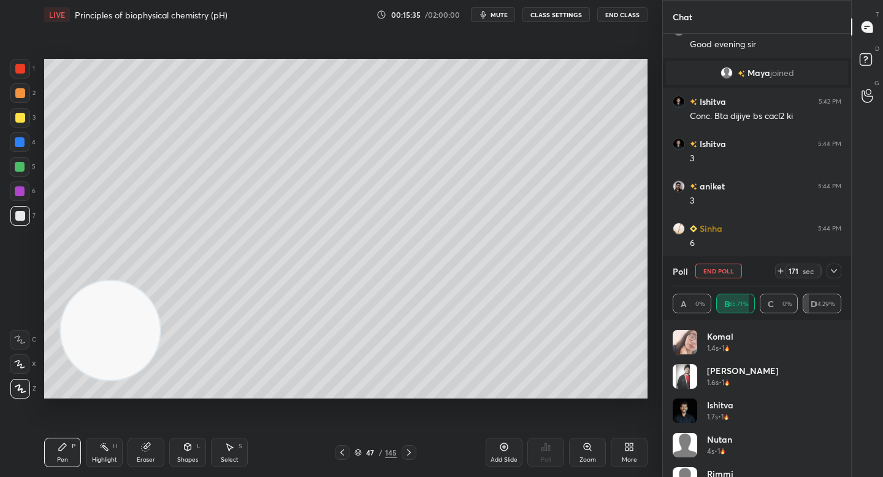
click at [833, 272] on icon at bounding box center [834, 271] width 10 height 10
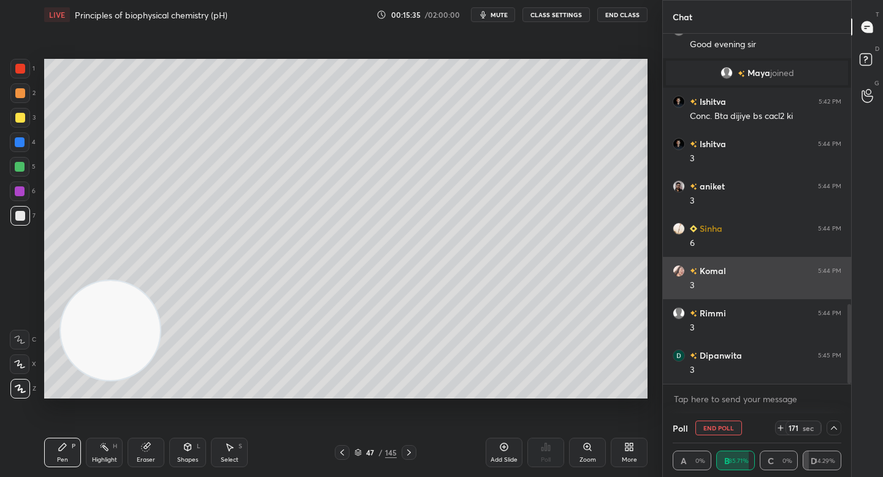
scroll to position [1, 4]
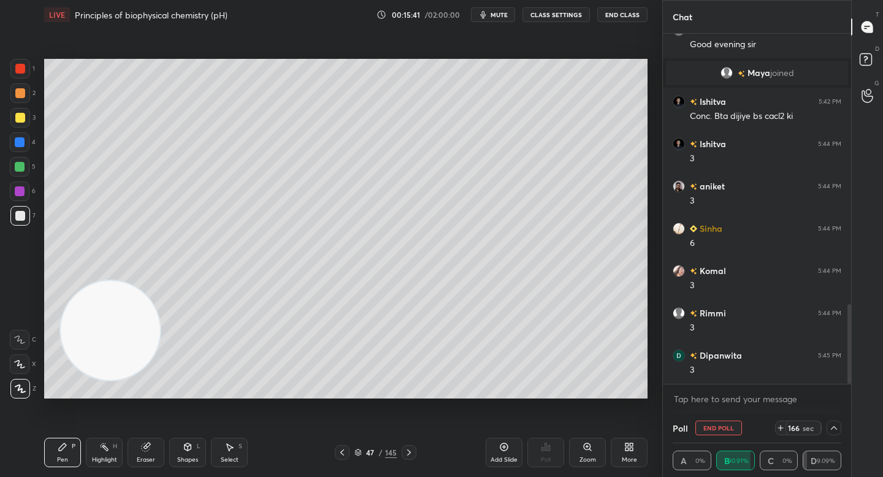
click at [488, 441] on div "Add Slide" at bounding box center [504, 452] width 37 height 29
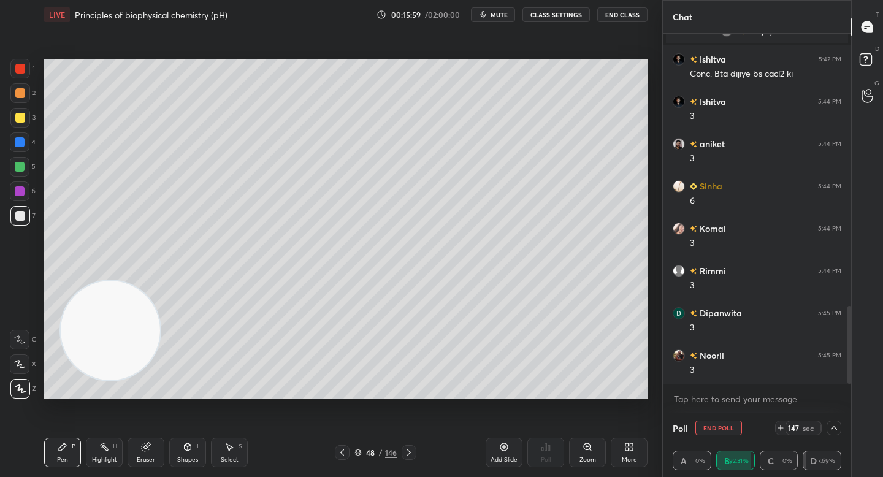
click at [143, 457] on div "Eraser" at bounding box center [146, 452] width 37 height 29
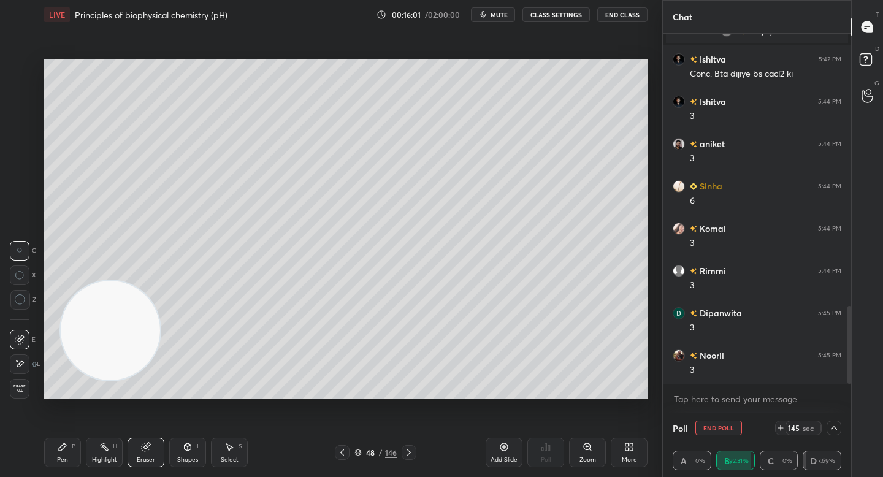
click at [67, 458] on div "Pen P" at bounding box center [62, 452] width 37 height 29
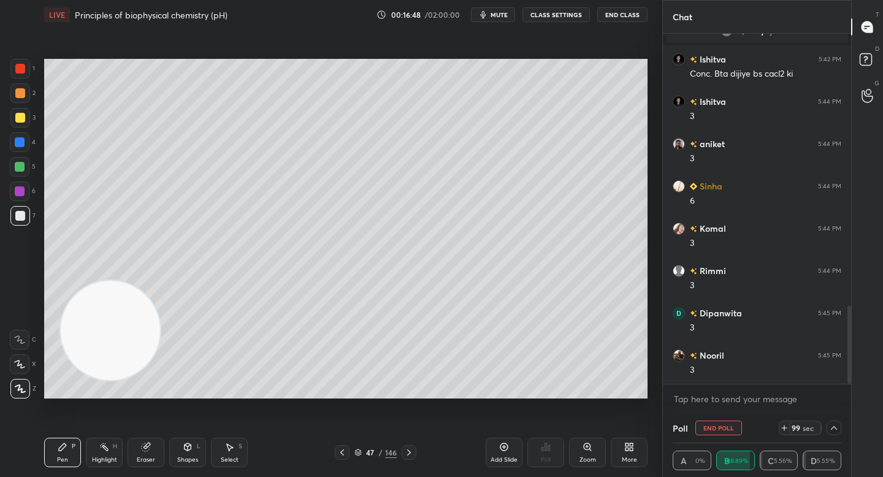
click at [833, 428] on icon at bounding box center [834, 428] width 10 height 10
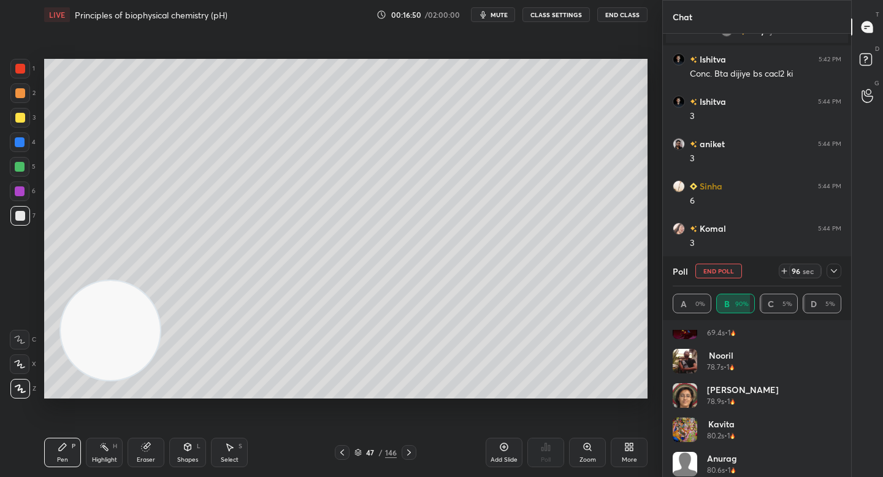
scroll to position [471, 0]
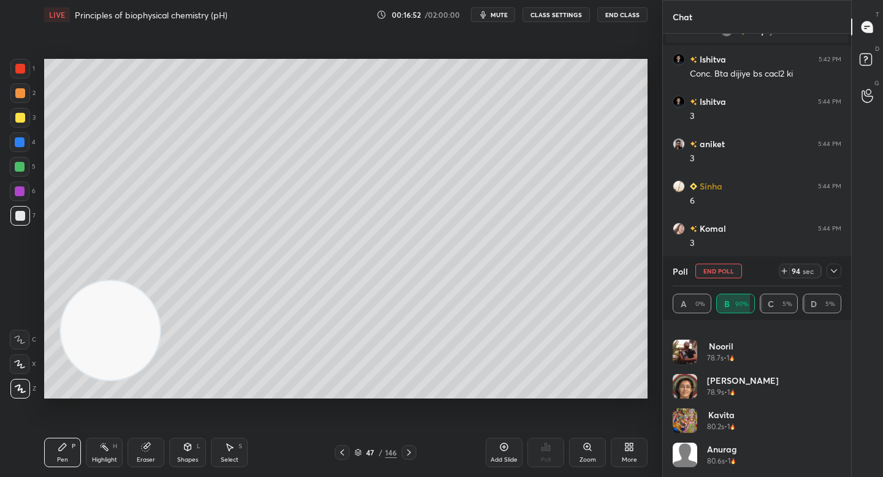
click at [836, 267] on icon at bounding box center [834, 271] width 10 height 10
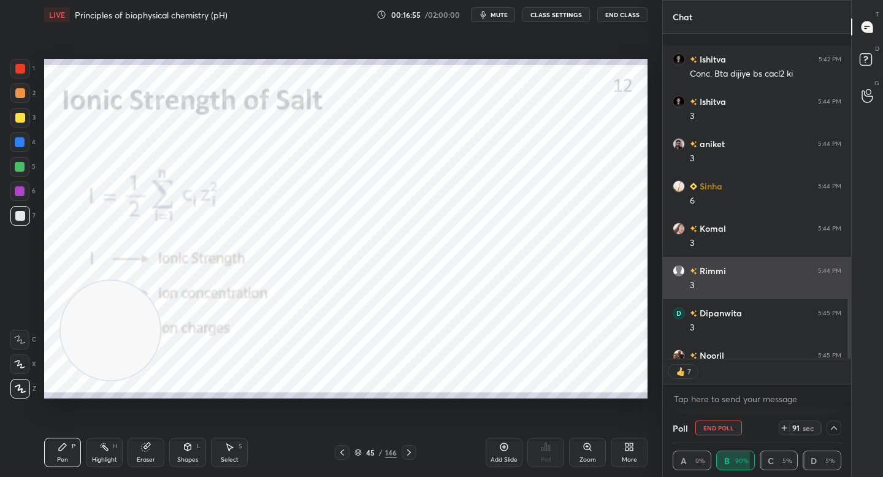
scroll to position [1294, 0]
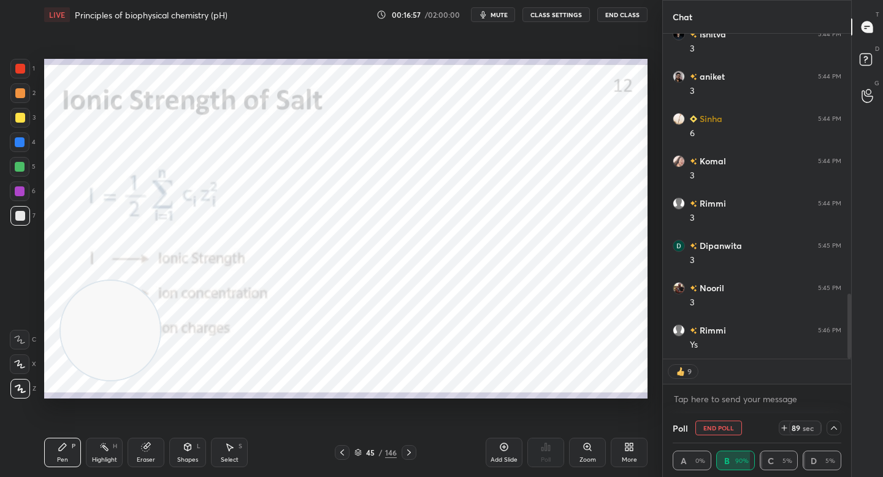
click at [25, 89] on div at bounding box center [20, 93] width 20 height 20
click at [23, 81] on div "1" at bounding box center [22, 71] width 25 height 25
click at [69, 281] on video at bounding box center [110, 330] width 99 height 99
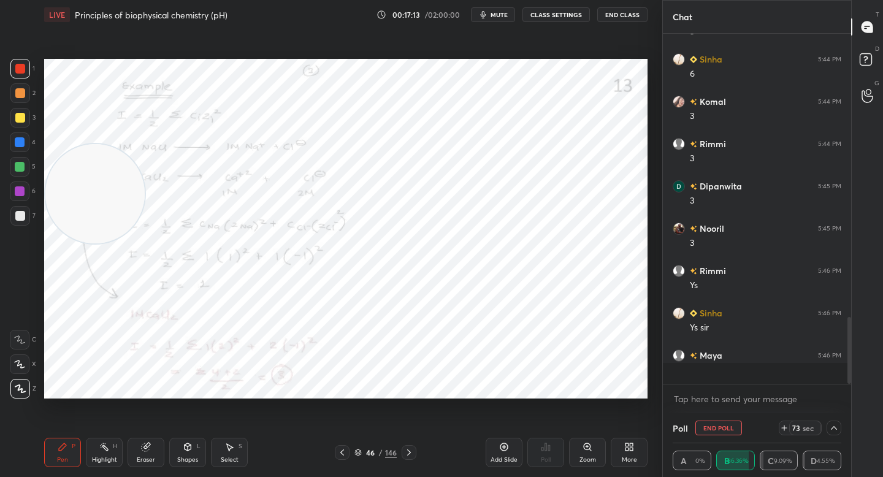
scroll to position [1353, 0]
drag, startPoint x: 76, startPoint y: 291, endPoint x: 86, endPoint y: 243, distance: 49.5
click at [78, 311] on video at bounding box center [94, 287] width 99 height 99
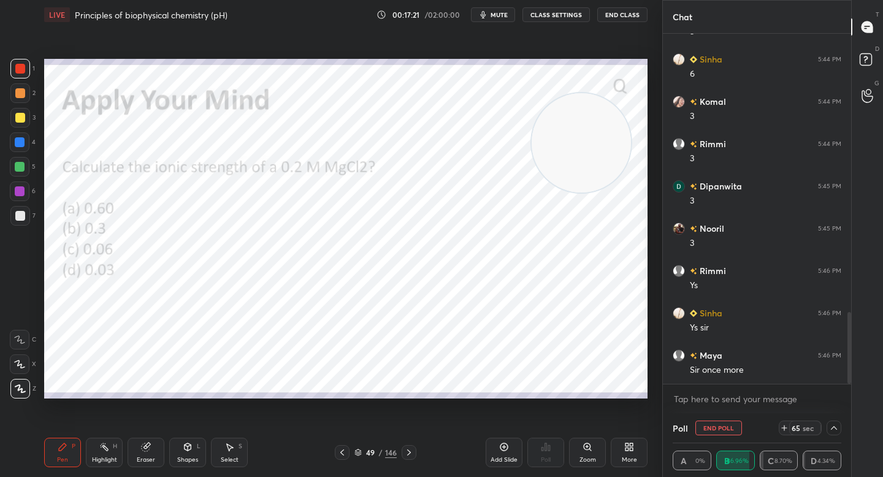
drag, startPoint x: 94, startPoint y: 309, endPoint x: 581, endPoint y: 159, distance: 508.9
click at [581, 159] on video at bounding box center [581, 142] width 99 height 99
drag, startPoint x: 581, startPoint y: 159, endPoint x: 546, endPoint y: 140, distance: 39.2
click at [546, 140] on video at bounding box center [546, 123] width 99 height 99
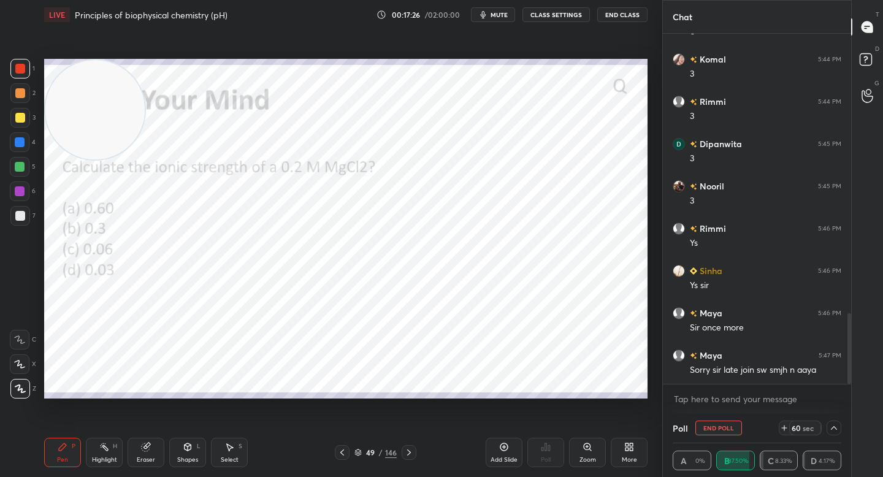
drag, startPoint x: 541, startPoint y: 113, endPoint x: 89, endPoint y: 74, distance: 454.1
click at [89, 74] on video at bounding box center [94, 109] width 99 height 99
click at [833, 430] on icon at bounding box center [834, 428] width 10 height 10
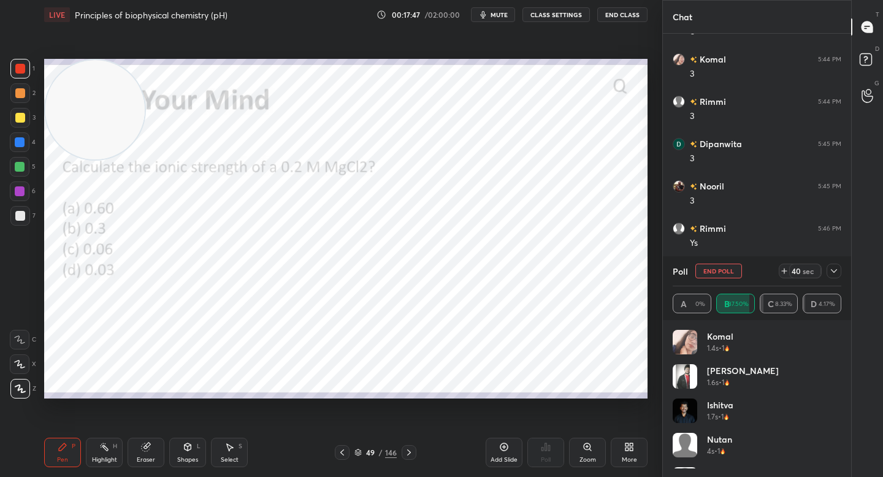
scroll to position [4, 4]
click at [714, 269] on button "End Poll" at bounding box center [718, 271] width 47 height 15
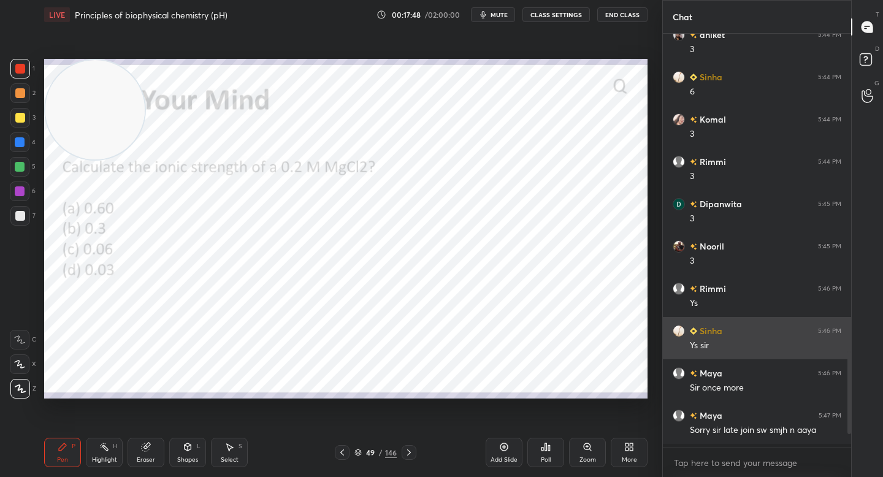
scroll to position [1332, 0]
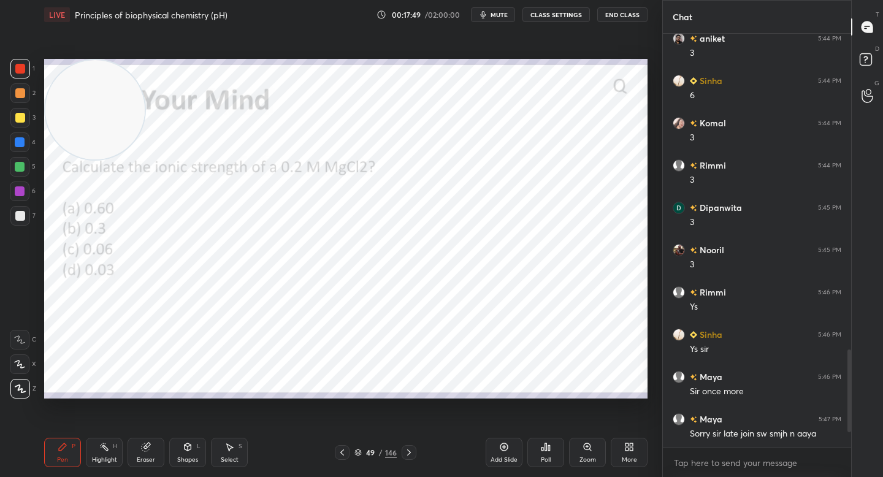
click at [548, 450] on icon at bounding box center [549, 448] width 2 height 6
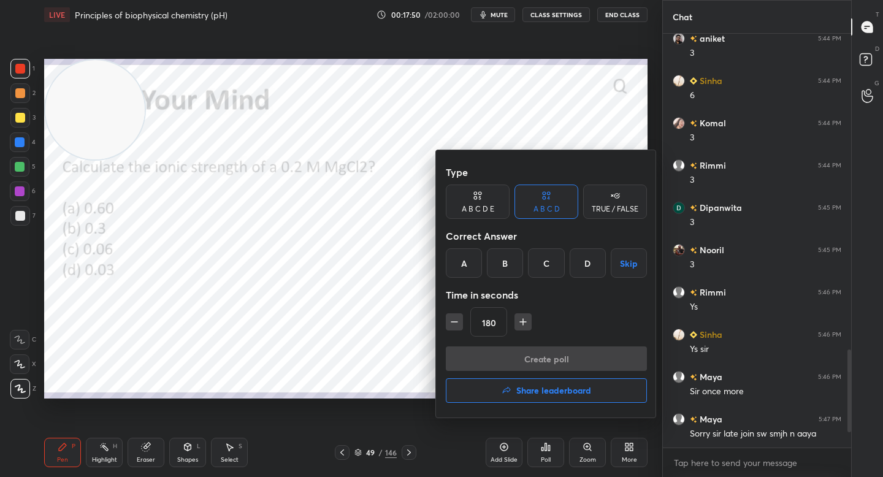
click at [469, 254] on div "A" at bounding box center [464, 262] width 36 height 29
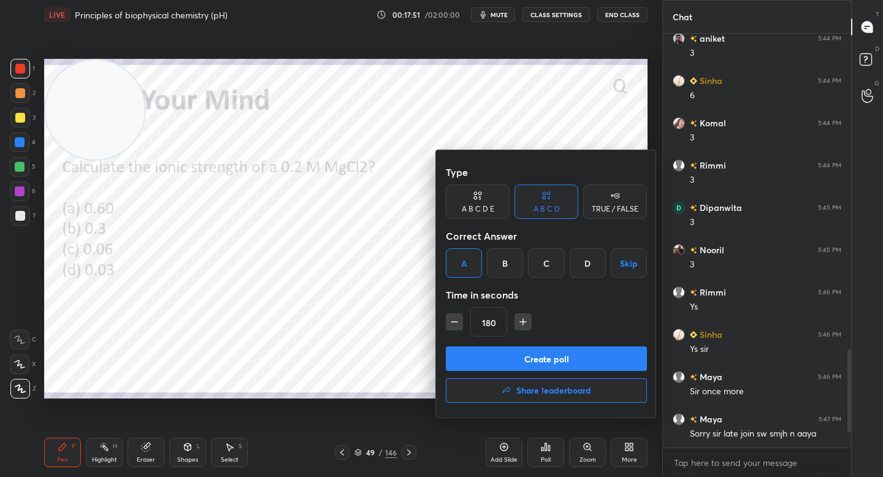
click at [487, 360] on button "Create poll" at bounding box center [546, 358] width 201 height 25
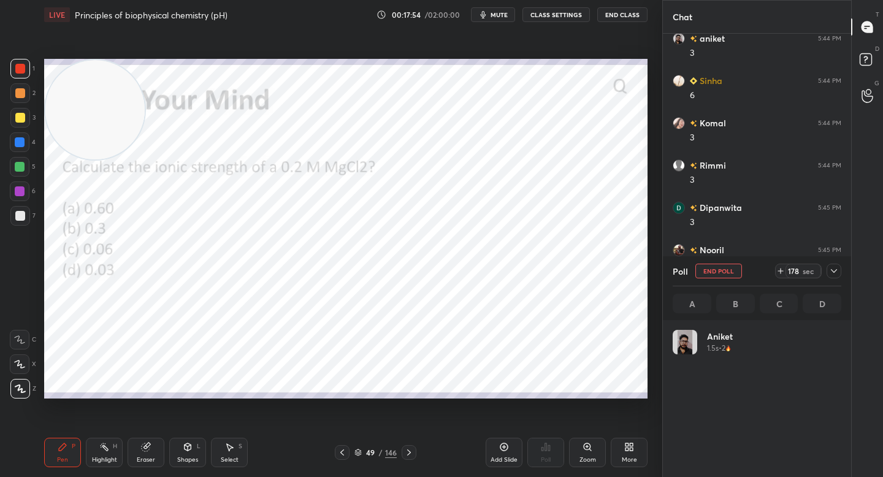
click at [838, 270] on icon at bounding box center [834, 271] width 10 height 10
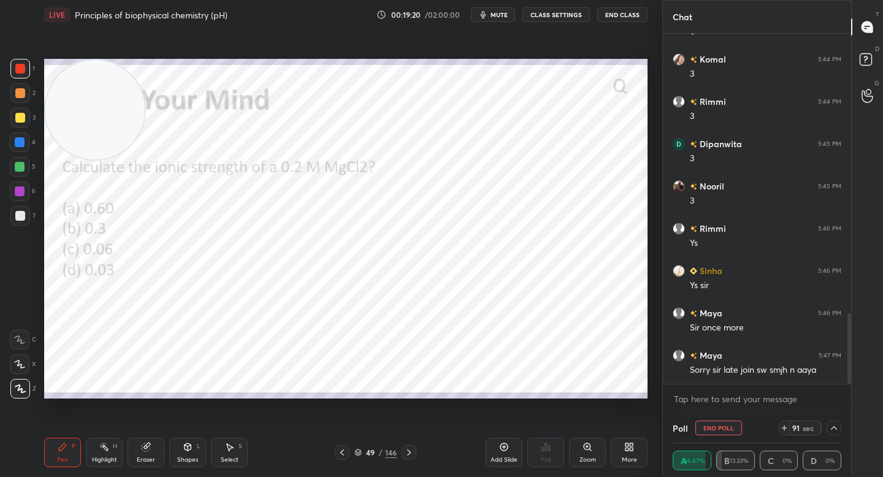
click at [833, 429] on icon at bounding box center [834, 428] width 10 height 10
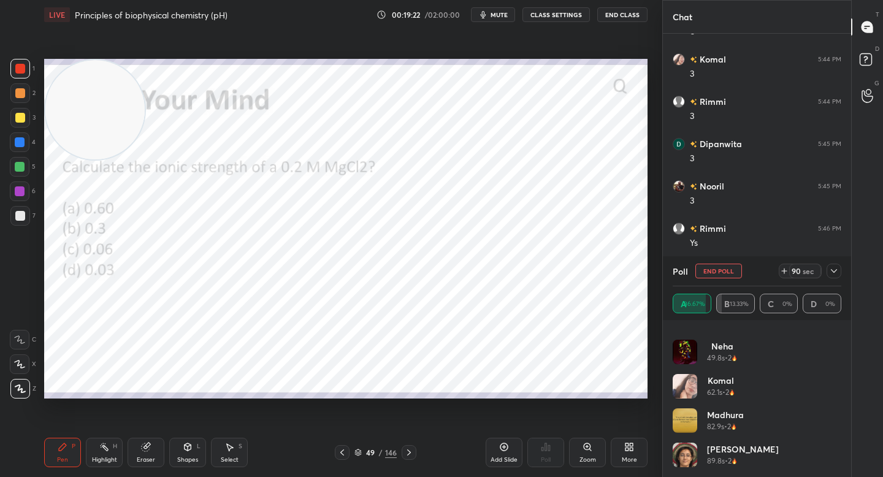
scroll to position [0, 0]
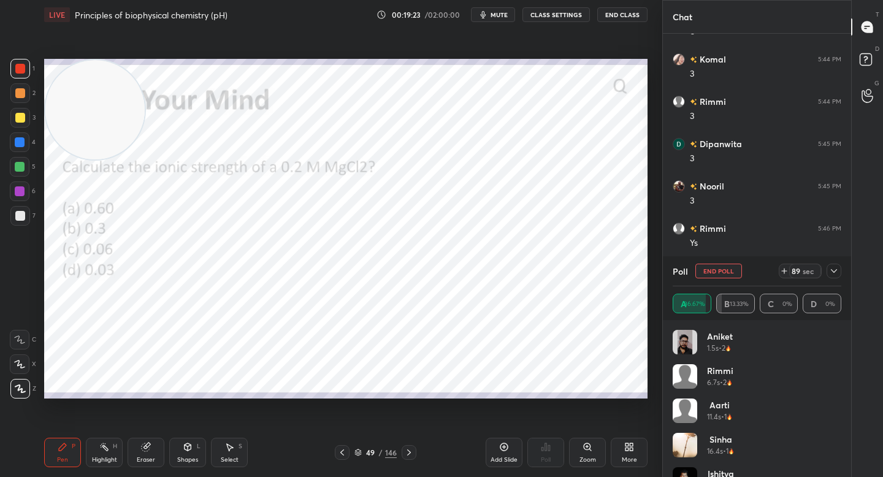
click at [835, 270] on icon at bounding box center [834, 271] width 10 height 10
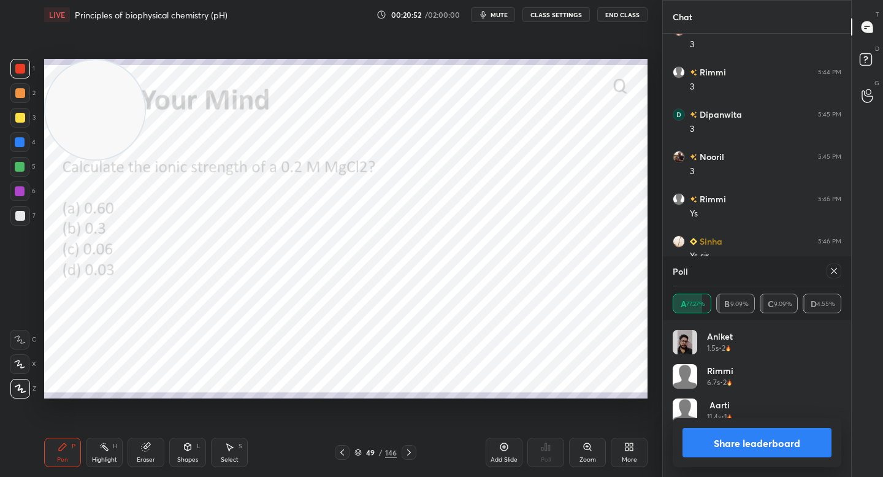
scroll to position [143, 165]
click at [711, 441] on button "Share leaderboard" at bounding box center [756, 442] width 149 height 29
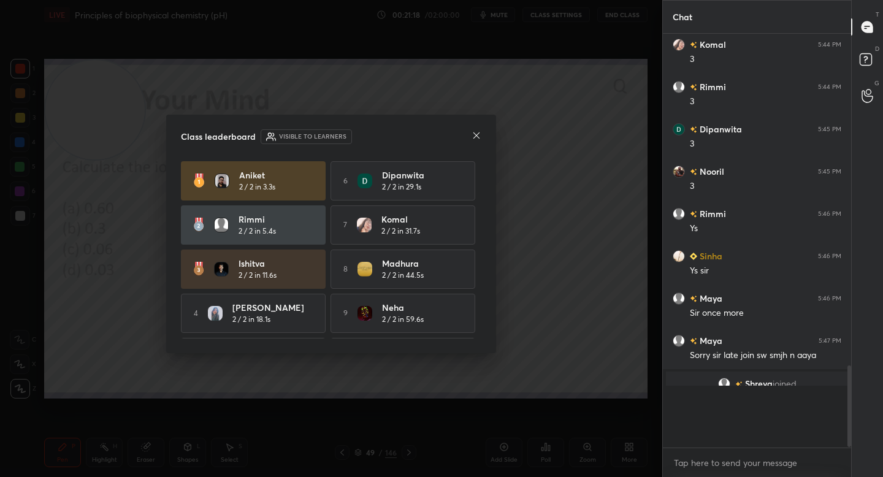
scroll to position [400, 185]
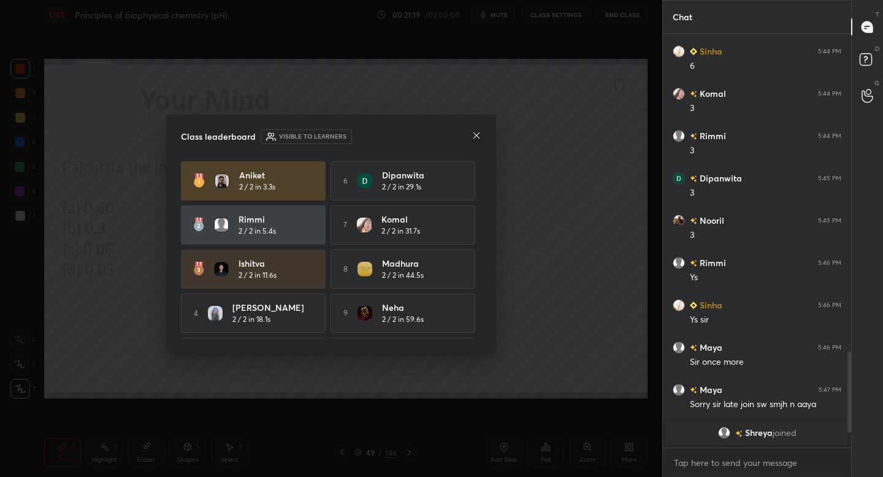
click at [471, 139] on icon at bounding box center [476, 136] width 10 height 10
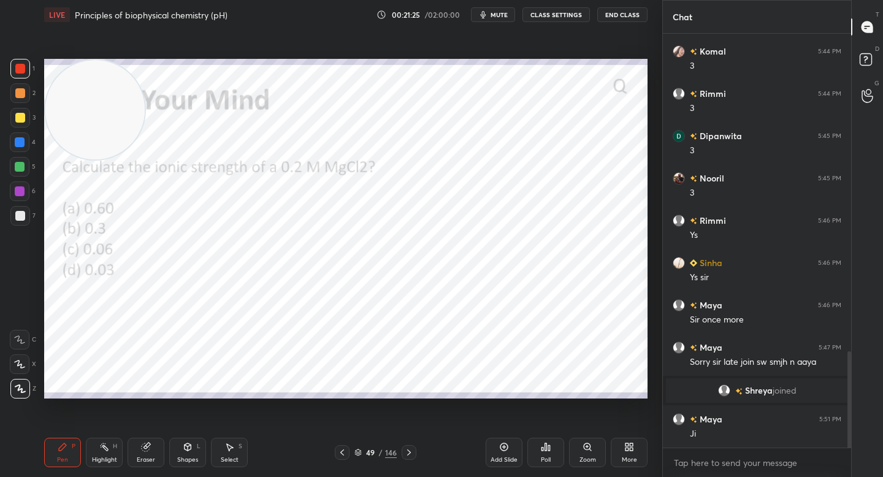
scroll to position [1234, 0]
click at [546, 446] on icon at bounding box center [546, 446] width 2 height 7
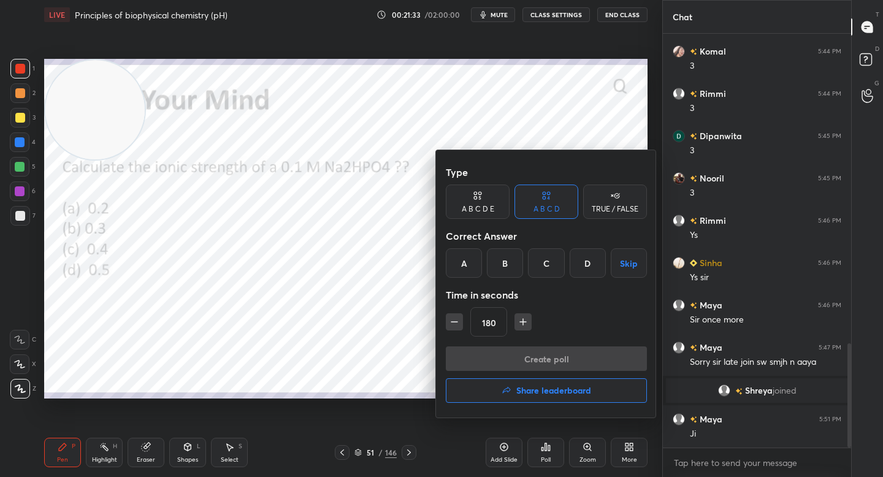
click at [502, 263] on div "B" at bounding box center [505, 262] width 36 height 29
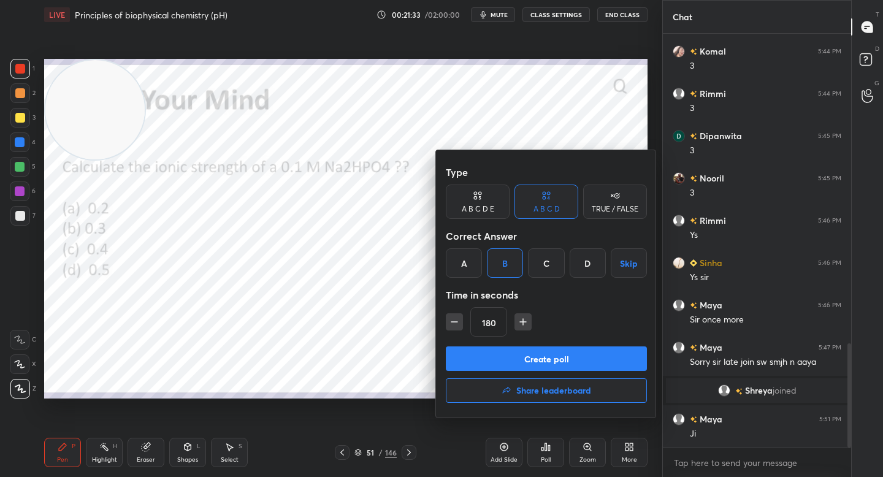
click at [479, 353] on button "Create poll" at bounding box center [546, 358] width 201 height 25
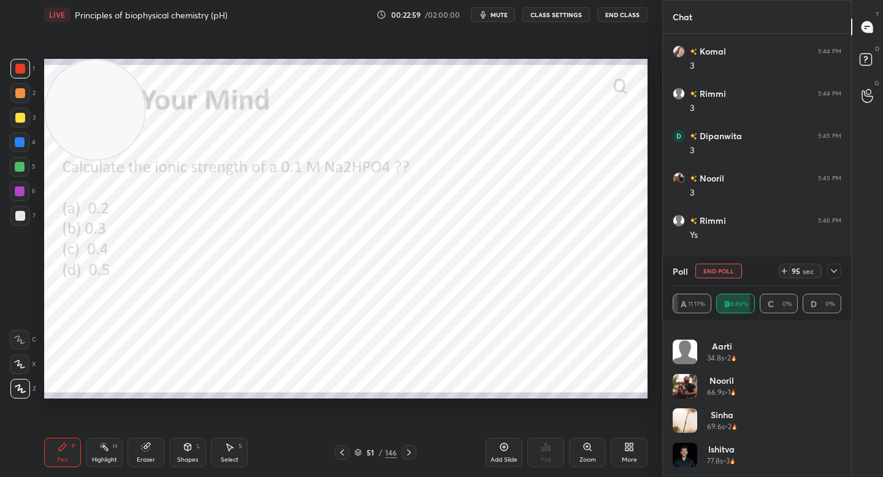
scroll to position [0, 0]
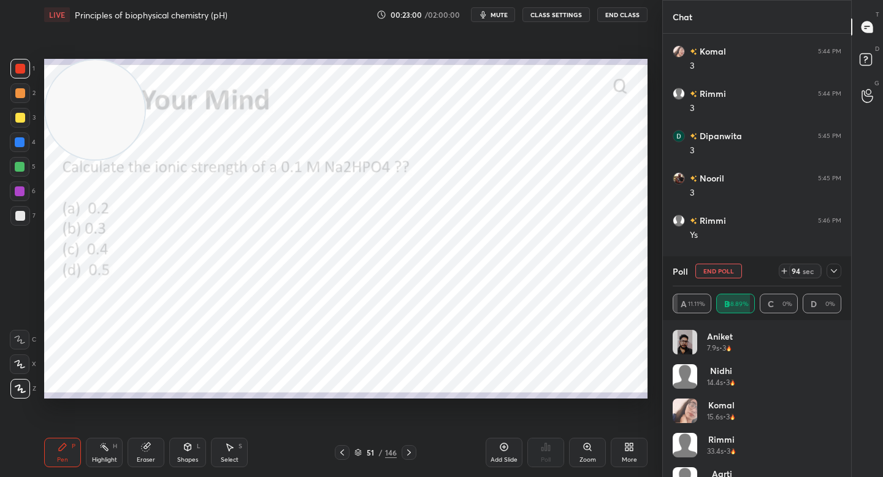
click at [836, 269] on icon at bounding box center [834, 271] width 10 height 10
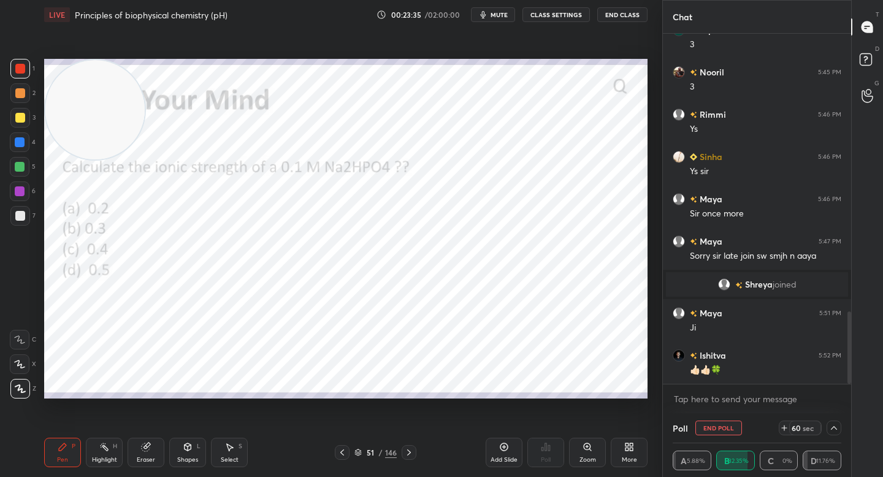
scroll to position [1383, 0]
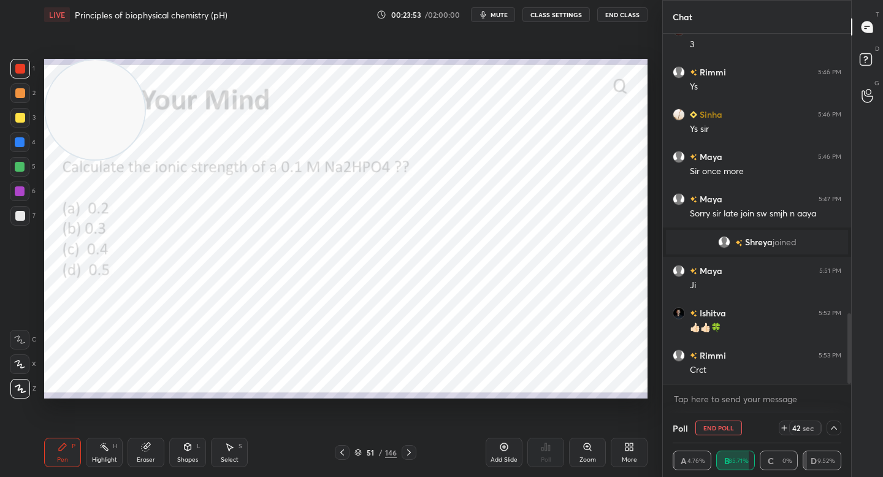
click at [836, 429] on icon at bounding box center [834, 428] width 10 height 10
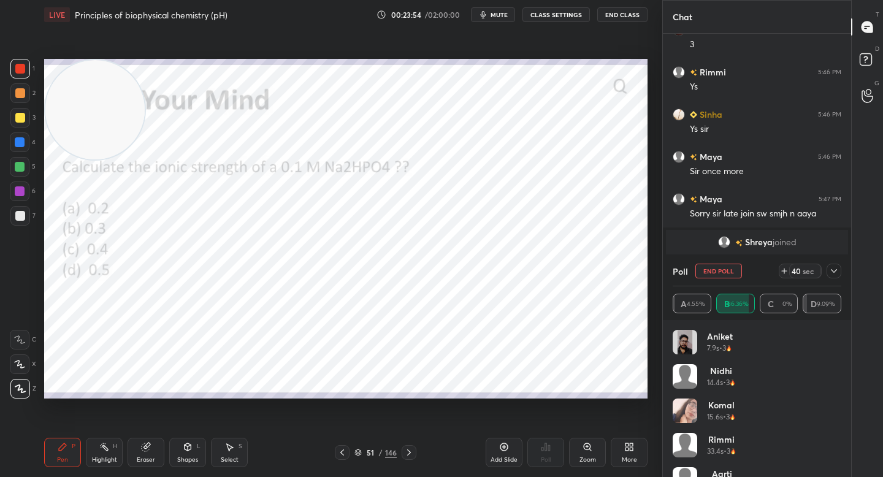
scroll to position [505, 0]
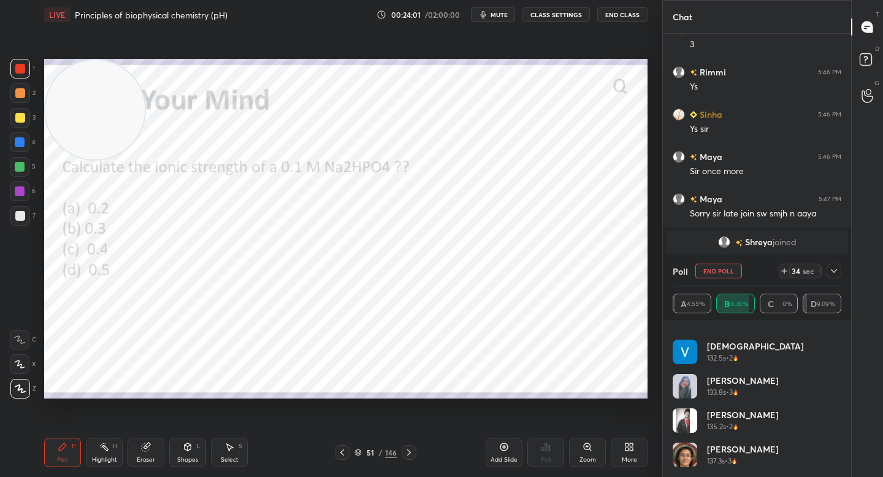
click at [834, 272] on icon at bounding box center [834, 271] width 6 height 4
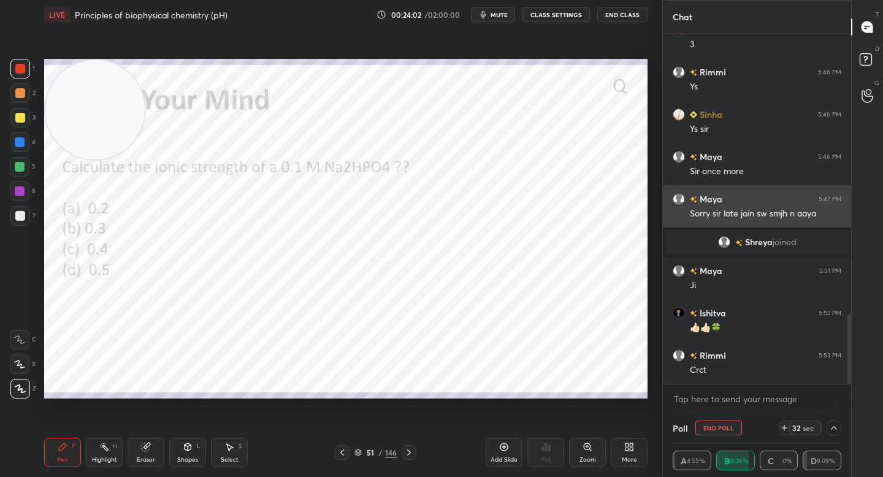
scroll to position [1425, 0]
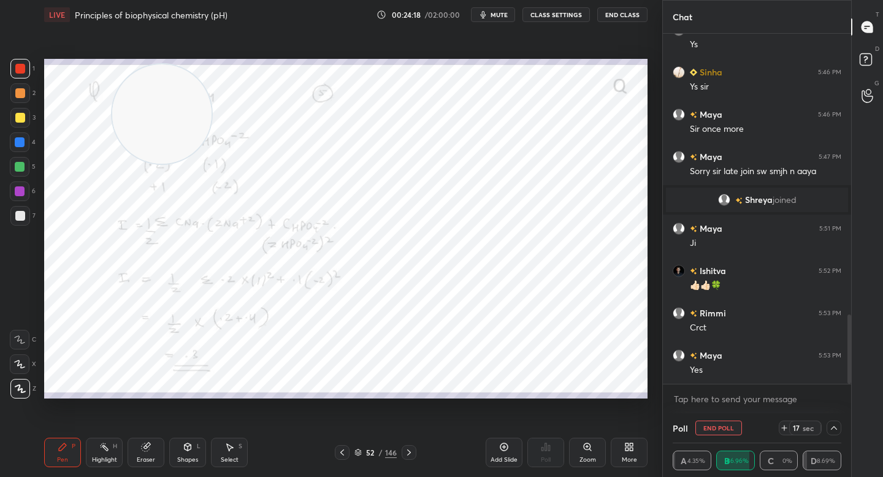
drag, startPoint x: 164, startPoint y: 139, endPoint x: 612, endPoint y: 164, distance: 448.9
click at [212, 164] on video at bounding box center [161, 113] width 99 height 99
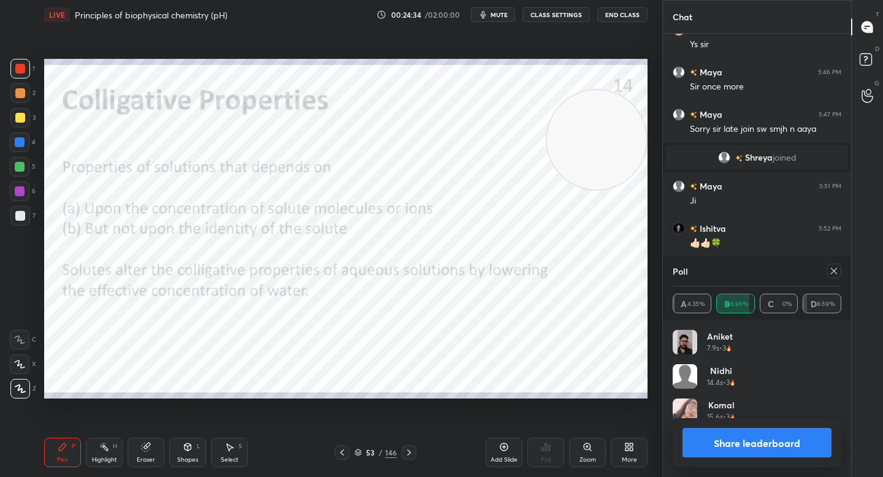
scroll to position [143, 165]
click at [729, 438] on button "Share leaderboard" at bounding box center [756, 442] width 149 height 29
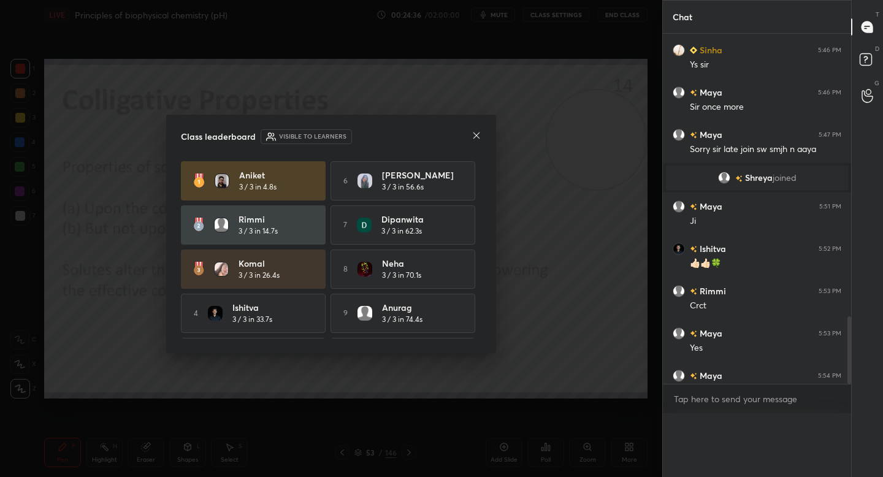
scroll to position [1410, 0]
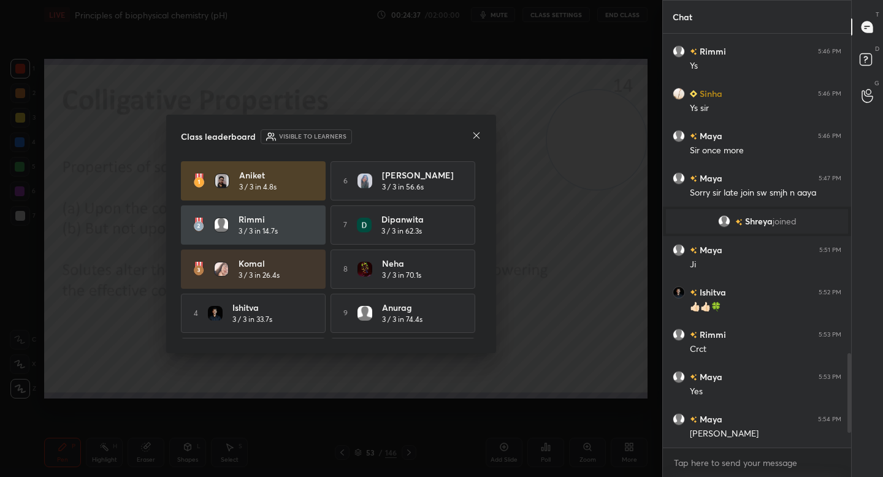
click at [480, 140] on icon at bounding box center [476, 136] width 10 height 10
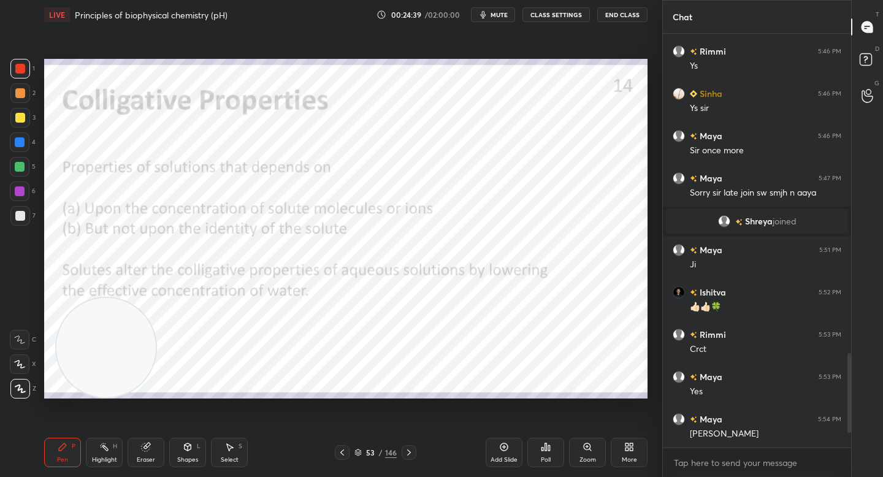
drag, startPoint x: 573, startPoint y: 142, endPoint x: 94, endPoint y: 345, distance: 520.6
click at [93, 348] on video at bounding box center [105, 347] width 99 height 99
drag, startPoint x: 58, startPoint y: 369, endPoint x: 71, endPoint y: 371, distance: 13.0
click at [57, 370] on video at bounding box center [94, 347] width 99 height 99
drag, startPoint x: 16, startPoint y: 90, endPoint x: 19, endPoint y: 70, distance: 20.5
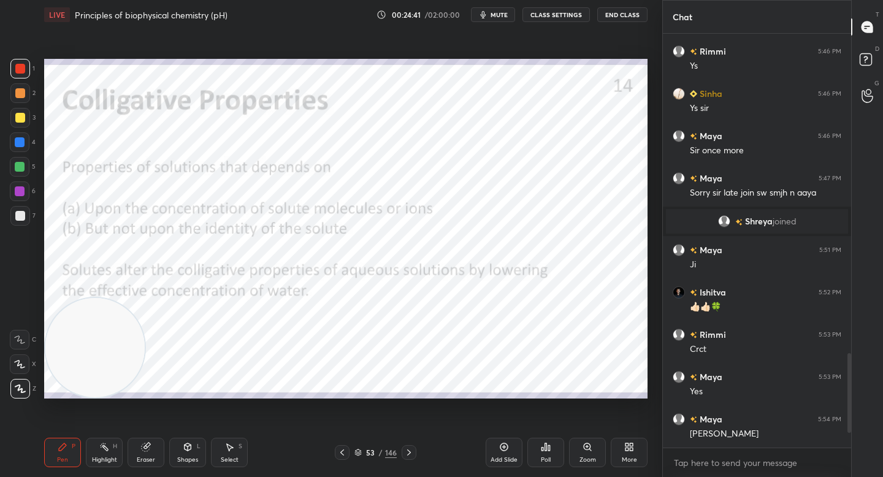
click at [16, 89] on div at bounding box center [20, 93] width 10 height 10
click at [19, 71] on div at bounding box center [20, 69] width 10 height 10
drag, startPoint x: 150, startPoint y: 451, endPoint x: 158, endPoint y: 438, distance: 14.8
click at [151, 452] on div "Eraser" at bounding box center [146, 452] width 37 height 29
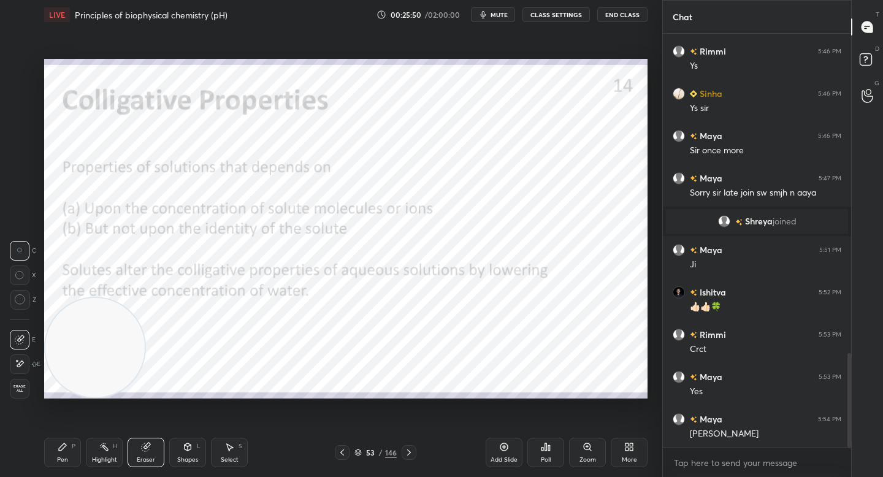
click at [60, 449] on icon at bounding box center [62, 446] width 7 height 7
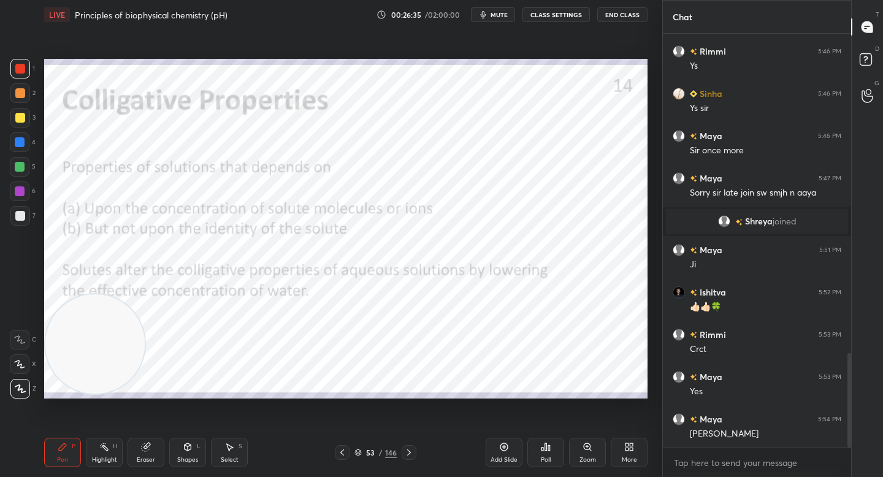
drag, startPoint x: 89, startPoint y: 371, endPoint x: 54, endPoint y: 189, distance: 185.4
click at [51, 294] on video at bounding box center [94, 343] width 99 height 99
drag, startPoint x: 69, startPoint y: 175, endPoint x: 558, endPoint y: 267, distance: 497.7
click at [559, 269] on video at bounding box center [508, 253] width 99 height 99
drag, startPoint x: 575, startPoint y: 289, endPoint x: 586, endPoint y: 311, distance: 24.1
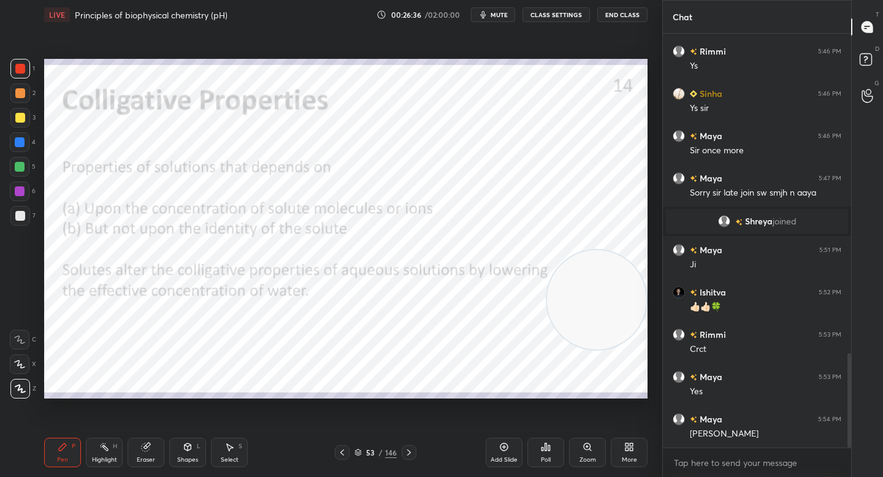
click at [583, 316] on video at bounding box center [596, 299] width 99 height 99
click at [594, 340] on video at bounding box center [596, 339] width 99 height 99
click at [598, 342] on video at bounding box center [595, 341] width 99 height 99
click at [495, 451] on div "Add Slide" at bounding box center [504, 452] width 37 height 29
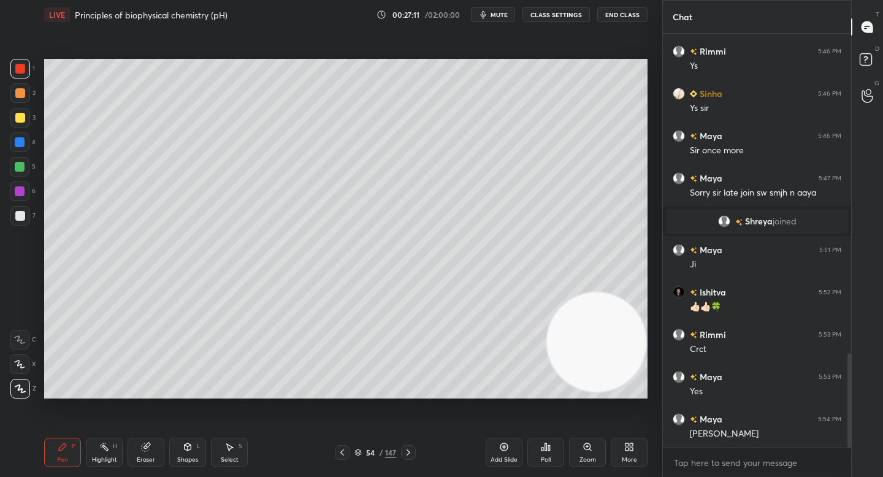
click at [197, 445] on div "L" at bounding box center [199, 446] width 4 height 6
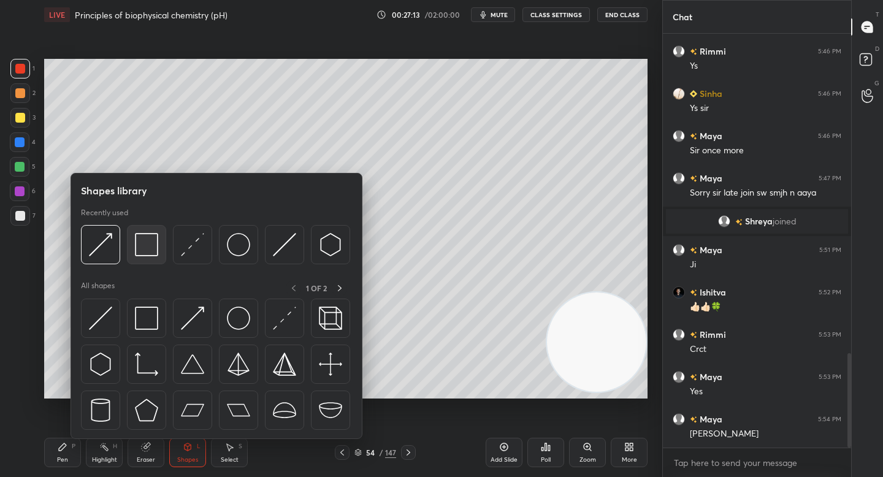
click at [152, 243] on img at bounding box center [146, 244] width 23 height 23
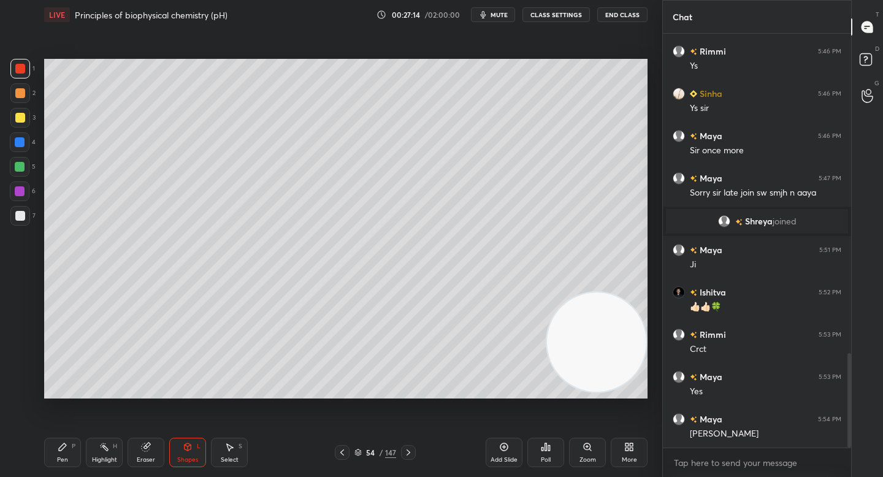
click at [23, 145] on div at bounding box center [20, 142] width 10 height 10
click at [23, 166] on div at bounding box center [20, 167] width 10 height 10
click at [132, 461] on div "Eraser" at bounding box center [146, 452] width 37 height 29
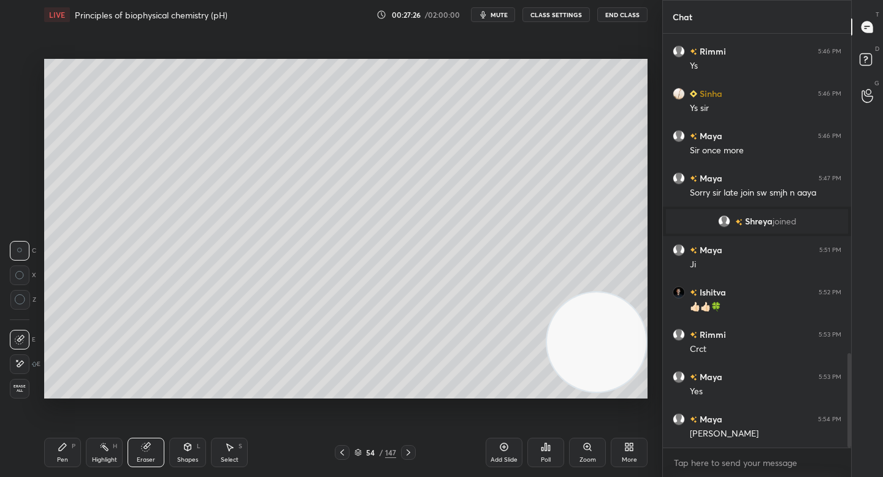
click at [55, 463] on div "Pen P" at bounding box center [62, 452] width 37 height 29
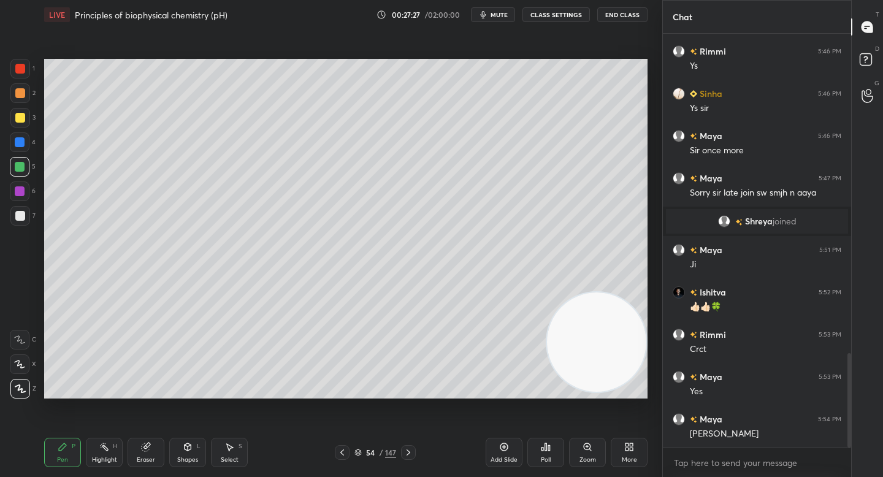
click at [21, 143] on div at bounding box center [20, 142] width 10 height 10
click at [109, 451] on icon at bounding box center [104, 447] width 10 height 10
click at [23, 389] on icon at bounding box center [20, 389] width 10 height 10
click at [69, 453] on div "Pen P" at bounding box center [62, 452] width 37 height 29
click at [102, 446] on icon at bounding box center [104, 446] width 6 height 6
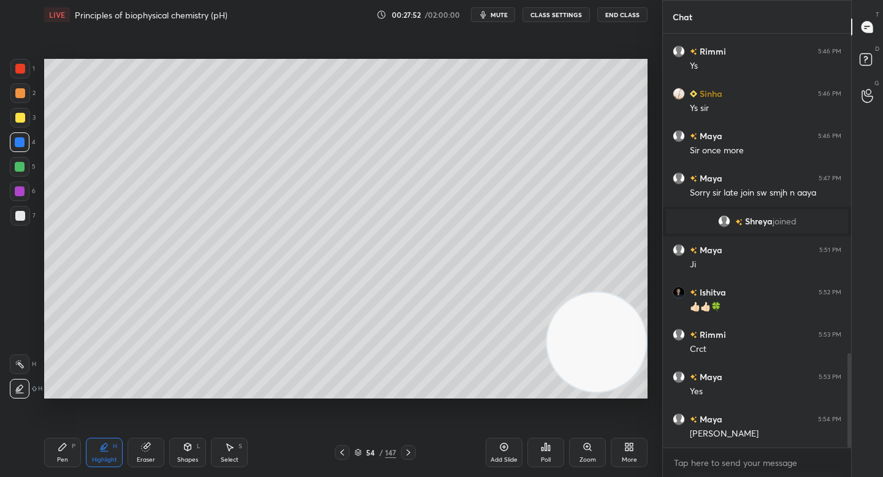
click at [155, 459] on div "Eraser" at bounding box center [146, 452] width 37 height 29
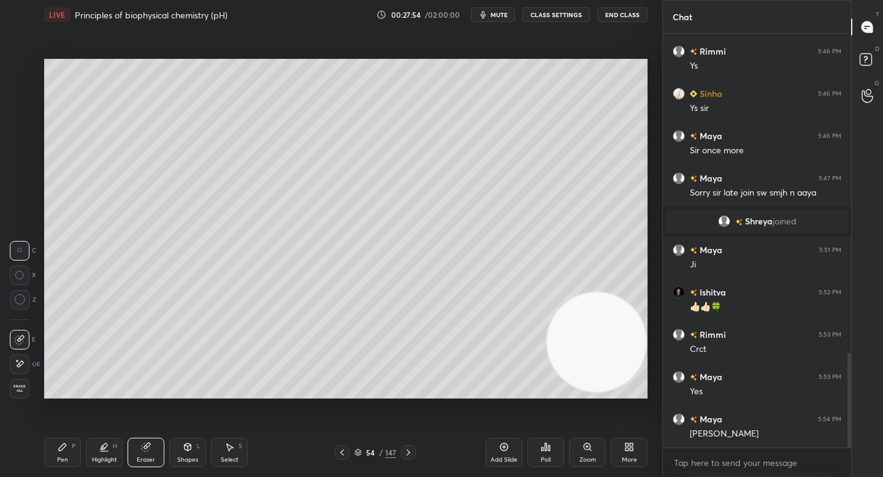
click at [54, 456] on div "Pen P" at bounding box center [62, 452] width 37 height 29
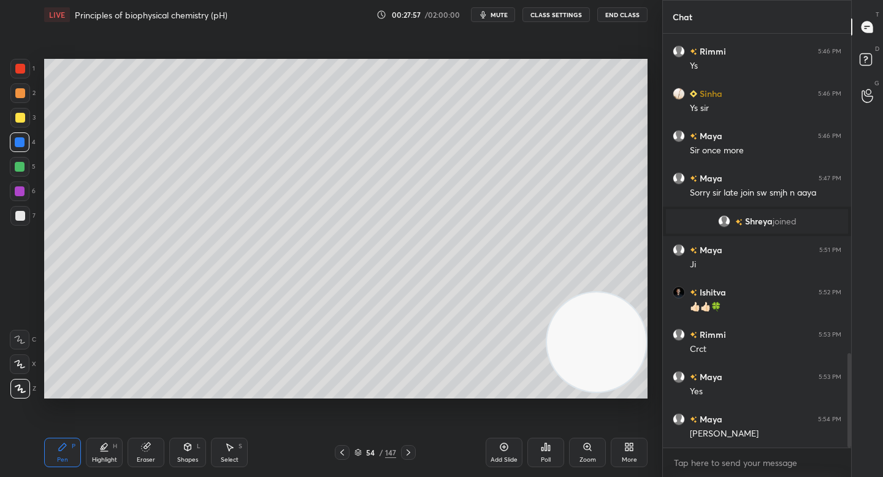
click at [20, 120] on div at bounding box center [20, 118] width 10 height 10
click at [105, 459] on div "Highlight" at bounding box center [104, 460] width 25 height 6
click at [72, 445] on div "P" at bounding box center [74, 446] width 4 height 6
click at [572, 320] on video at bounding box center [596, 343] width 99 height 99
click at [20, 100] on div at bounding box center [20, 93] width 20 height 20
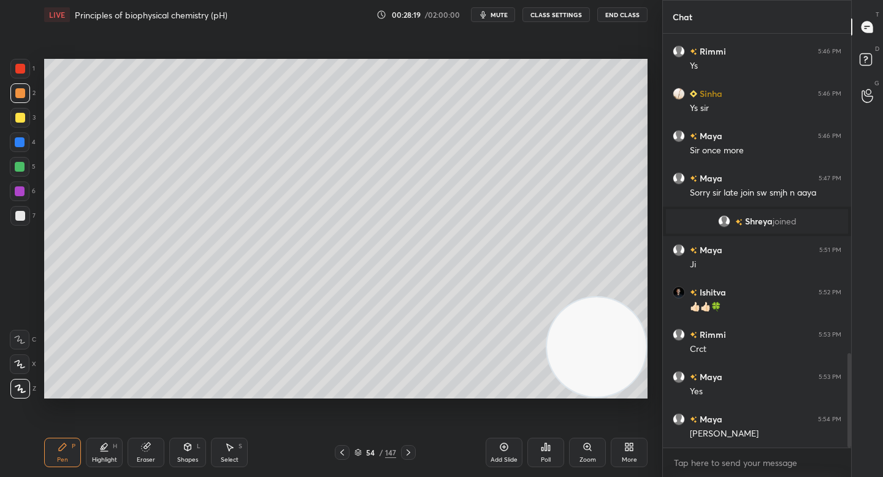
click at [96, 459] on div "Highlight" at bounding box center [104, 460] width 25 height 6
click at [66, 456] on div "Pen P" at bounding box center [62, 452] width 37 height 29
click at [26, 139] on div at bounding box center [20, 142] width 20 height 20
click at [26, 91] on div at bounding box center [20, 93] width 20 height 20
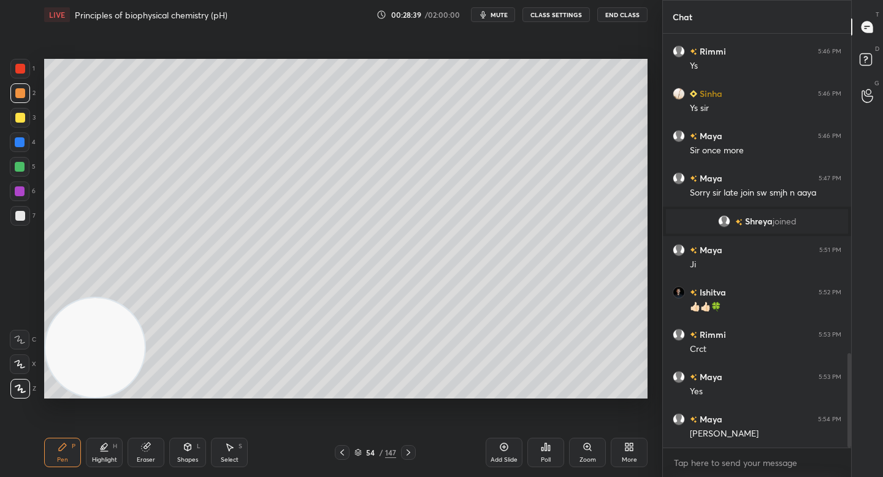
drag, startPoint x: 557, startPoint y: 350, endPoint x: 94, endPoint y: 392, distance: 464.8
click at [77, 403] on div "Setting up your live class Poll for secs No correct answer Start poll" at bounding box center [345, 228] width 613 height 399
drag, startPoint x: 85, startPoint y: 381, endPoint x: 79, endPoint y: 419, distance: 39.0
click at [81, 422] on div "Setting up your live class Poll for secs No correct answer Start poll" at bounding box center [345, 228] width 613 height 399
click at [21, 137] on div at bounding box center [20, 142] width 20 height 20
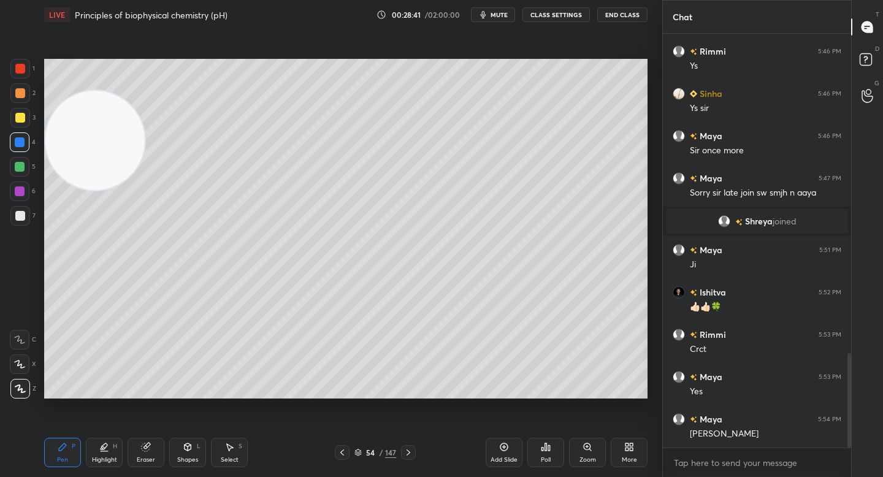
drag, startPoint x: 81, startPoint y: 299, endPoint x: 67, endPoint y: 142, distance: 157.5
click at [67, 140] on video at bounding box center [94, 140] width 99 height 99
drag, startPoint x: 101, startPoint y: 132, endPoint x: 78, endPoint y: 69, distance: 66.5
click at [82, 88] on video at bounding box center [94, 137] width 99 height 99
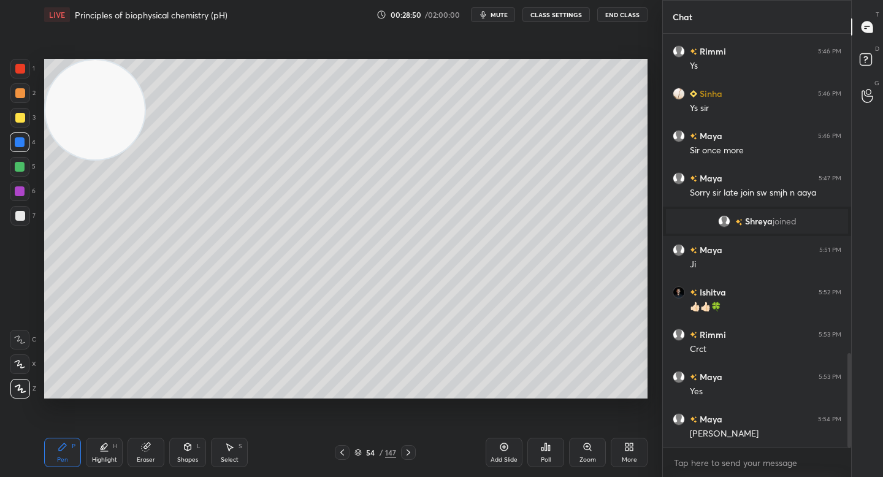
click at [20, 88] on div at bounding box center [20, 93] width 10 height 10
drag, startPoint x: 25, startPoint y: 124, endPoint x: 28, endPoint y: 178, distance: 54.0
click at [25, 125] on div at bounding box center [20, 118] width 20 height 20
click at [23, 218] on div at bounding box center [20, 216] width 10 height 10
click at [21, 70] on div at bounding box center [20, 69] width 10 height 10
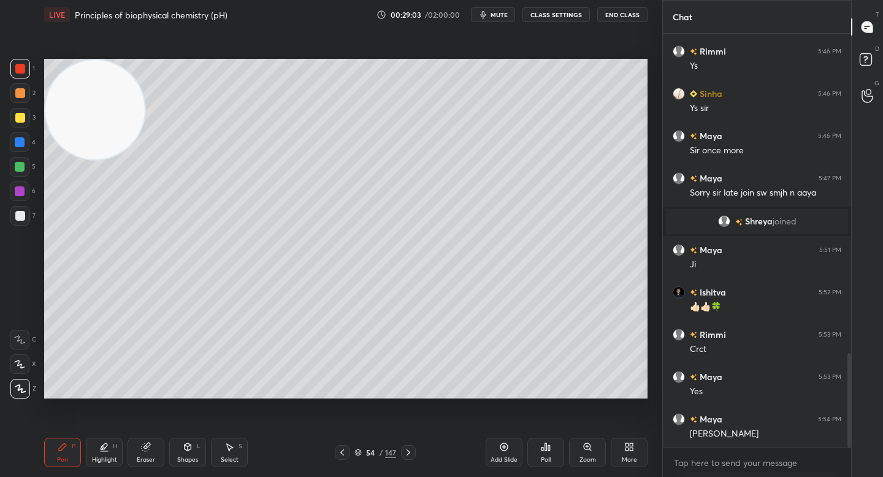
click at [15, 85] on div at bounding box center [20, 93] width 20 height 20
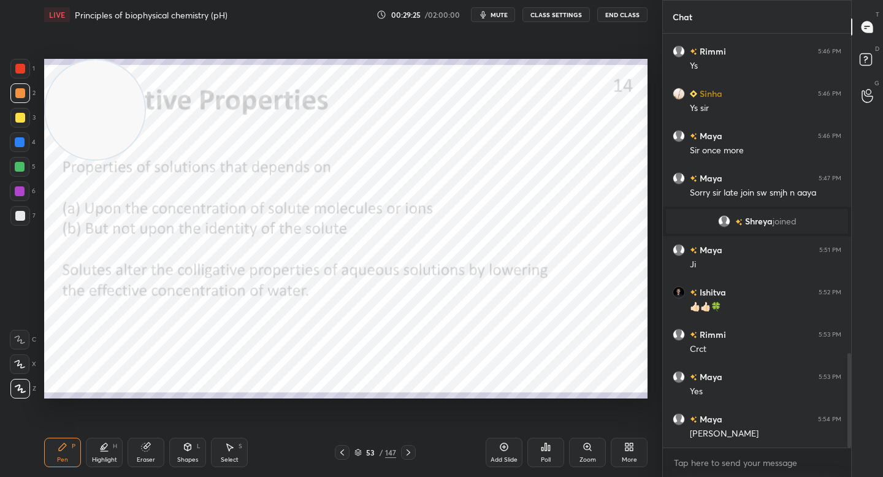
click at [16, 190] on div at bounding box center [20, 191] width 10 height 10
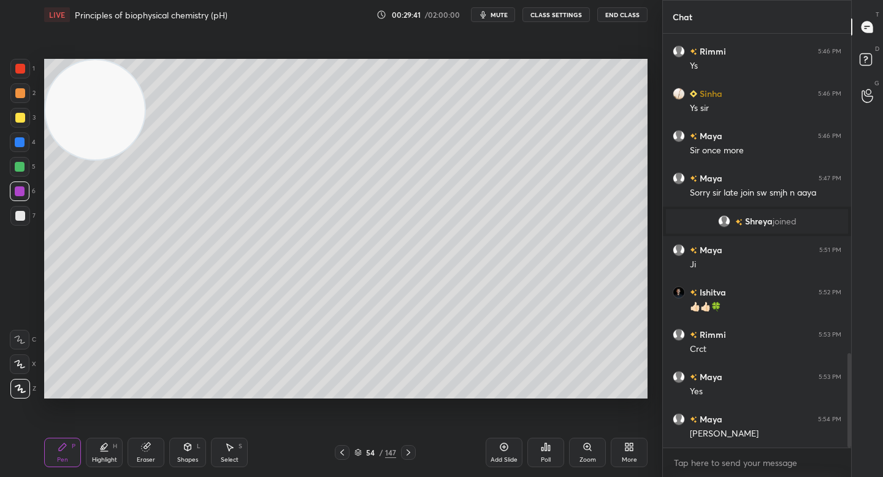
drag, startPoint x: 25, startPoint y: 145, endPoint x: 88, endPoint y: 156, distance: 64.0
click at [25, 147] on div at bounding box center [20, 142] width 20 height 20
click at [17, 90] on div at bounding box center [20, 93] width 10 height 10
click at [24, 155] on div "4" at bounding box center [23, 144] width 26 height 25
click at [24, 148] on div at bounding box center [20, 142] width 20 height 20
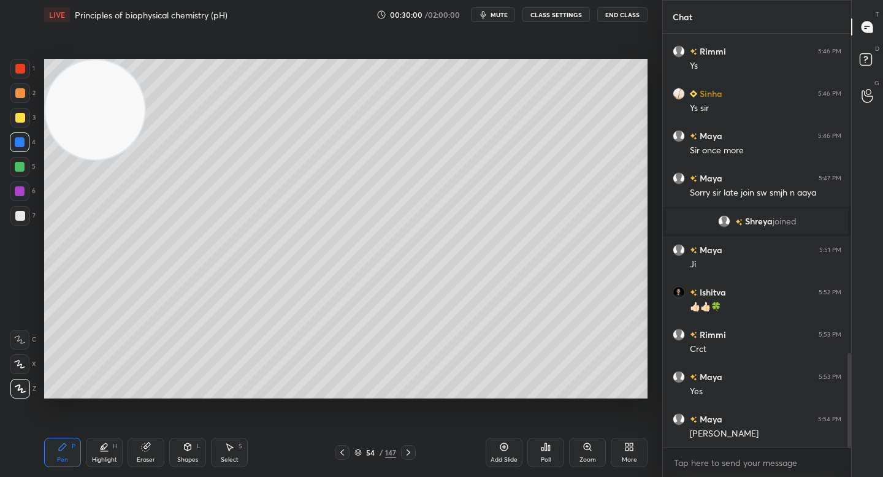
click at [23, 117] on div at bounding box center [20, 118] width 10 height 10
click at [27, 147] on div at bounding box center [20, 142] width 20 height 20
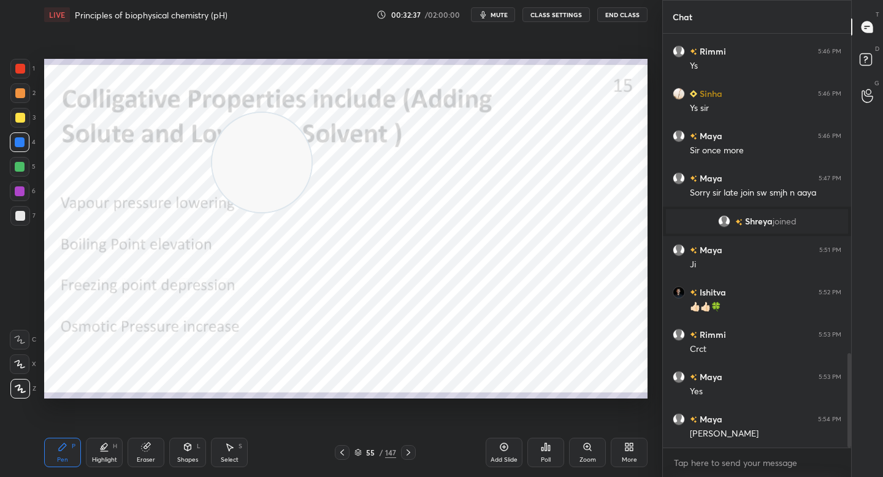
drag, startPoint x: 96, startPoint y: 110, endPoint x: 436, endPoint y: 200, distance: 351.6
click at [311, 208] on video at bounding box center [261, 162] width 99 height 99
click at [15, 74] on div at bounding box center [20, 69] width 20 height 20
drag, startPoint x: 434, startPoint y: 231, endPoint x: 521, endPoint y: 256, distance: 90.8
click at [508, 259] on video at bounding box center [458, 232] width 99 height 99
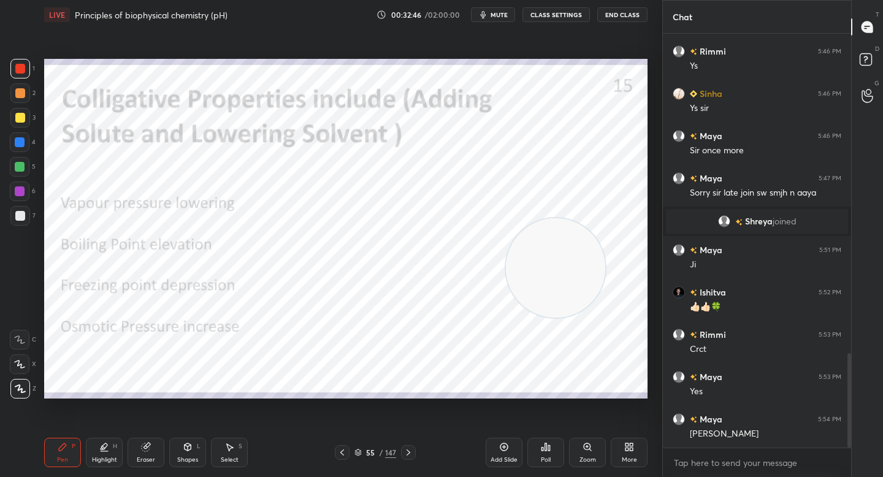
drag, startPoint x: 533, startPoint y: 261, endPoint x: 570, endPoint y: 266, distance: 37.7
click at [570, 278] on video at bounding box center [555, 267] width 99 height 99
click at [12, 197] on div at bounding box center [20, 191] width 20 height 20
drag, startPoint x: 550, startPoint y: 270, endPoint x: 31, endPoint y: 105, distance: 545.0
click at [31, 105] on div "1 2 3 4 5 6 7 C X Z C X Z E E Erase all H H LIVE Principles of biophysical chem…" at bounding box center [326, 238] width 652 height 477
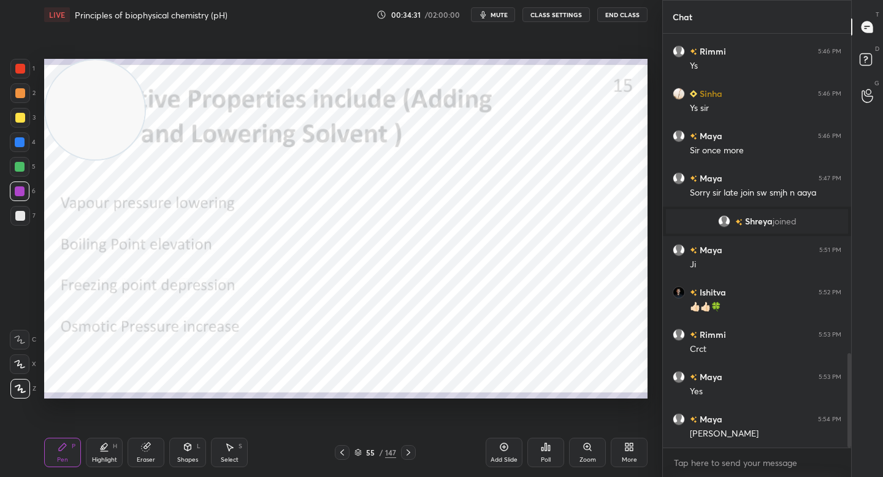
click at [495, 446] on div "Add Slide" at bounding box center [504, 452] width 37 height 29
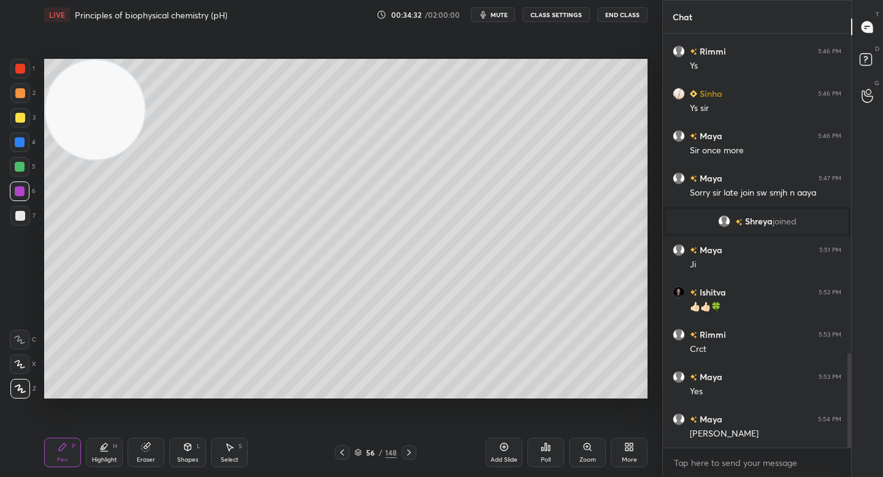
click at [93, 444] on div "LIVE Principles of biophysical chemistry (pH) 00:34:32 / 02:00:00 mute CLASS SE…" at bounding box center [345, 238] width 613 height 477
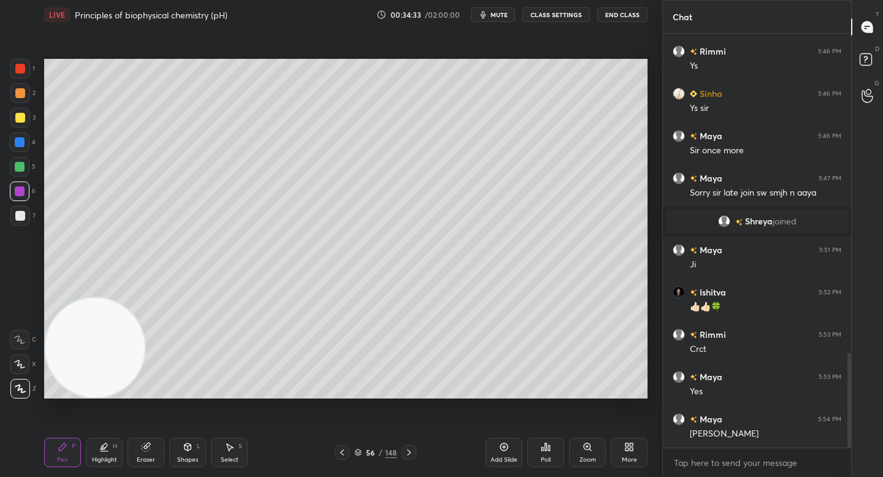
click at [22, 223] on div at bounding box center [20, 216] width 20 height 20
click at [191, 445] on icon at bounding box center [188, 446] width 7 height 7
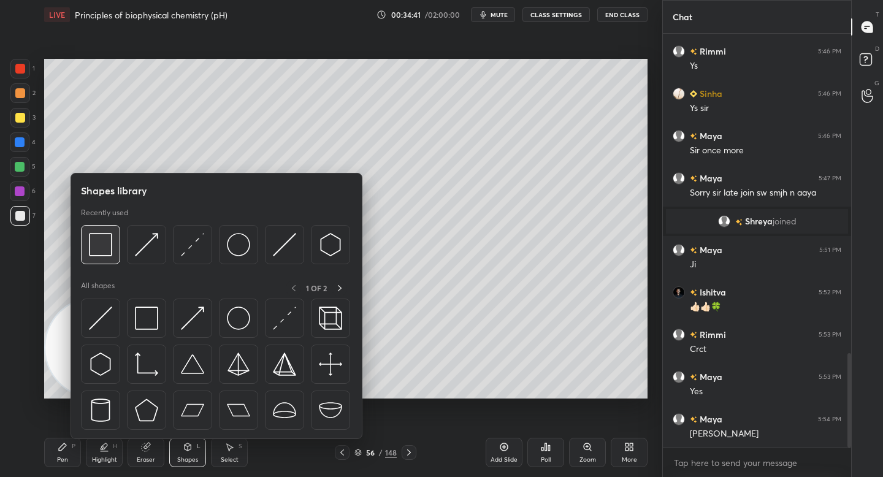
click at [101, 248] on img at bounding box center [100, 244] width 23 height 23
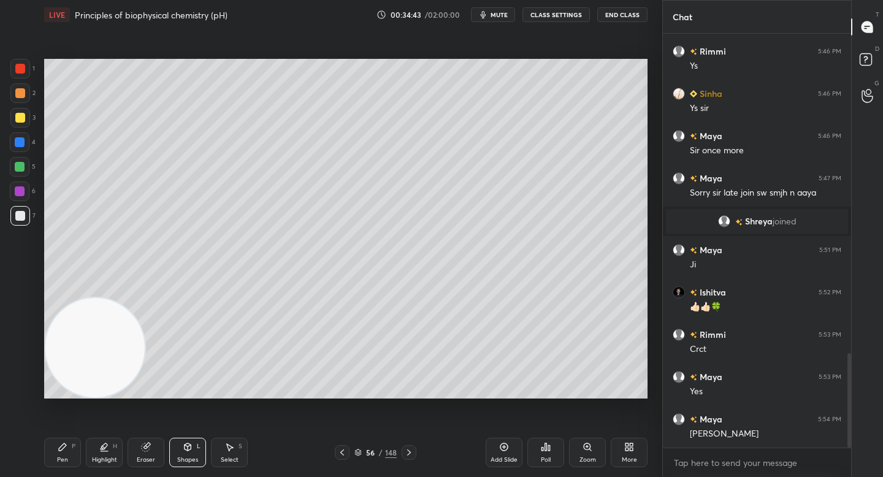
click at [147, 460] on div "Eraser" at bounding box center [146, 460] width 18 height 6
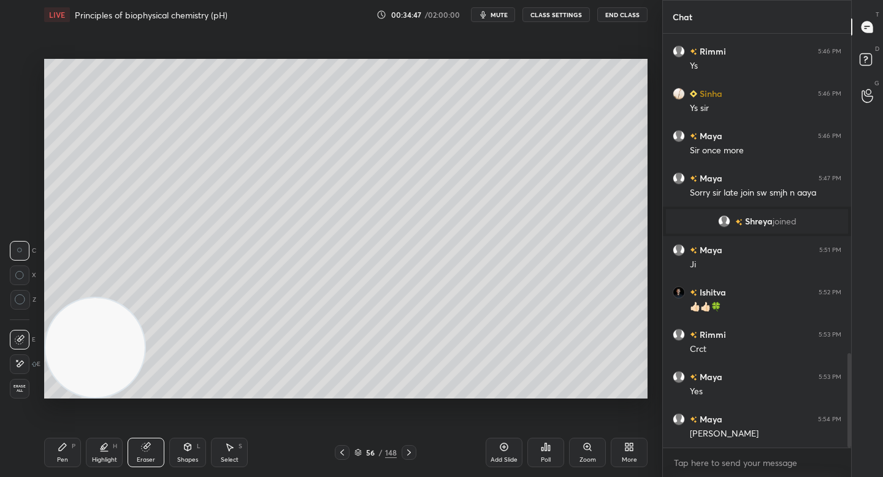
click at [67, 451] on icon at bounding box center [63, 447] width 10 height 10
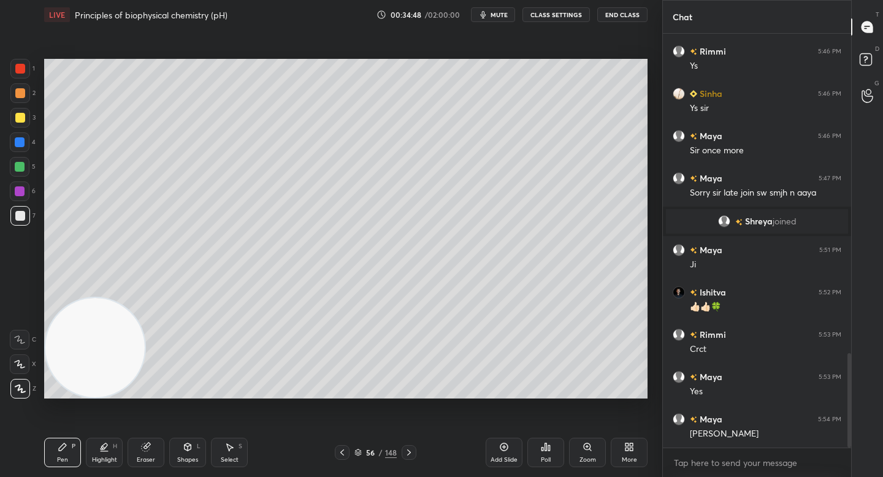
click at [26, 145] on div at bounding box center [20, 142] width 20 height 20
click at [20, 110] on div at bounding box center [20, 118] width 20 height 20
click at [24, 101] on div at bounding box center [20, 93] width 20 height 20
click at [14, 115] on div at bounding box center [20, 118] width 20 height 20
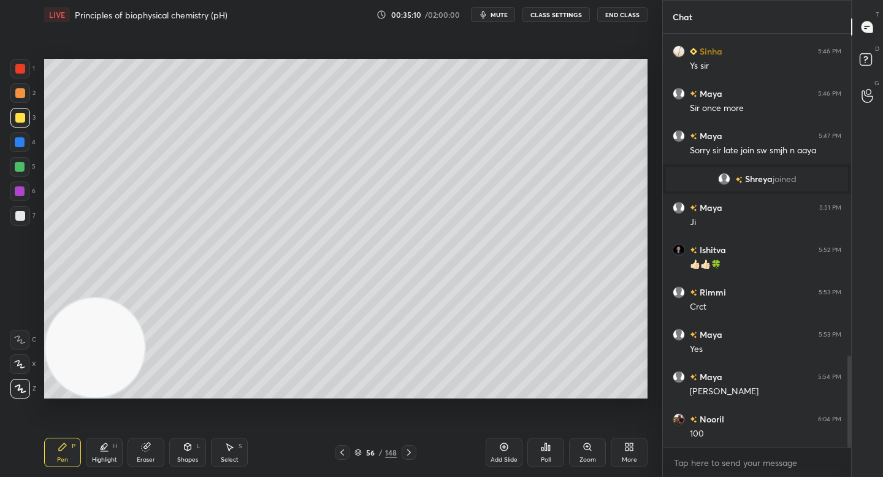
click at [18, 167] on div at bounding box center [20, 167] width 10 height 10
click at [14, 205] on div "6" at bounding box center [23, 193] width 26 height 25
click at [14, 218] on div at bounding box center [20, 216] width 20 height 20
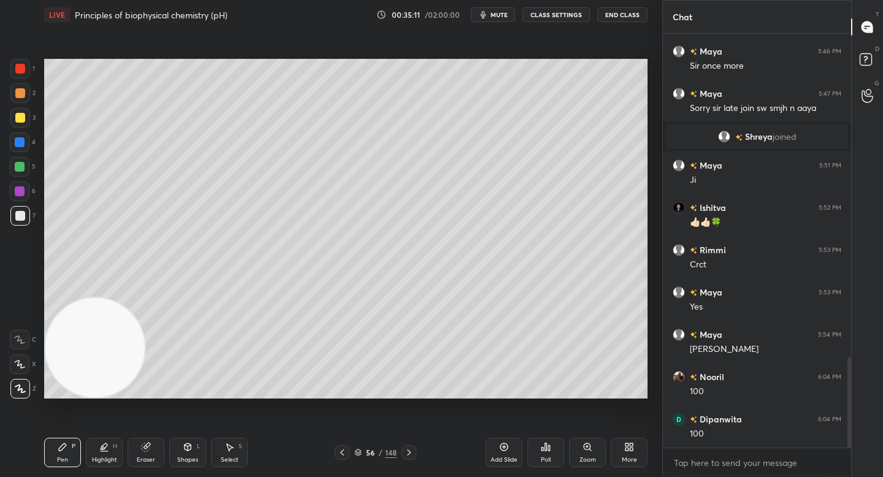
click at [17, 182] on div at bounding box center [20, 191] width 20 height 20
click at [18, 213] on div at bounding box center [20, 216] width 10 height 10
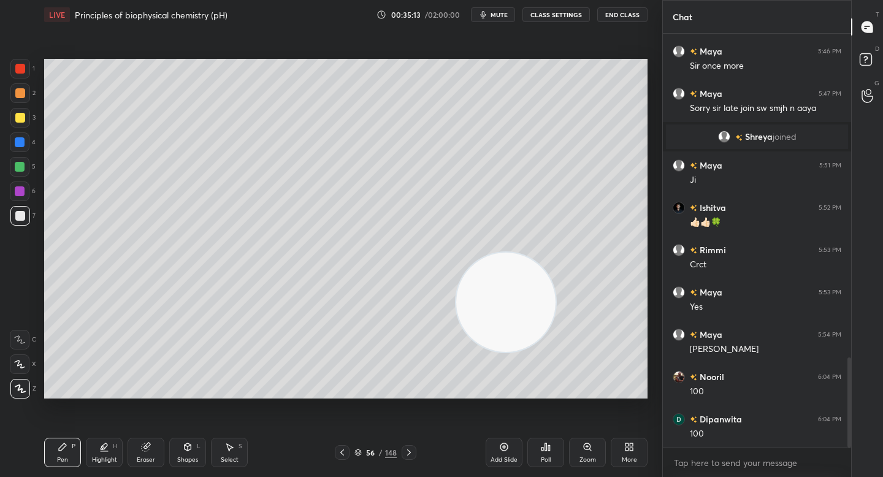
drag, startPoint x: 181, startPoint y: 326, endPoint x: 495, endPoint y: 308, distance: 315.0
click at [494, 309] on video at bounding box center [505, 302] width 99 height 99
click at [185, 456] on div "Shapes L" at bounding box center [187, 452] width 37 height 29
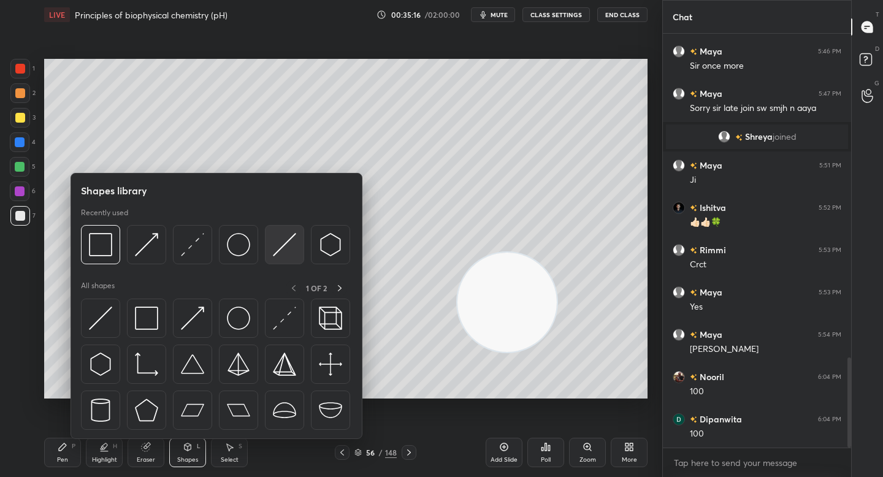
click at [281, 247] on img at bounding box center [284, 244] width 23 height 23
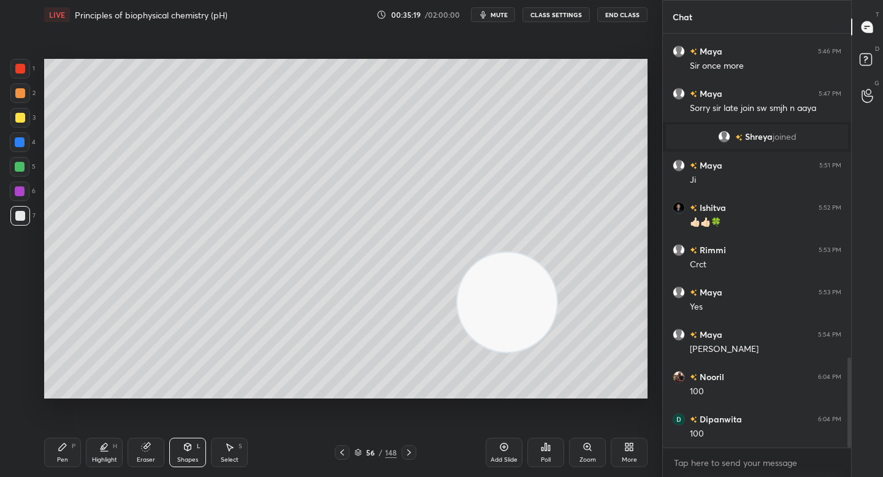
click at [23, 122] on div at bounding box center [20, 118] width 10 height 10
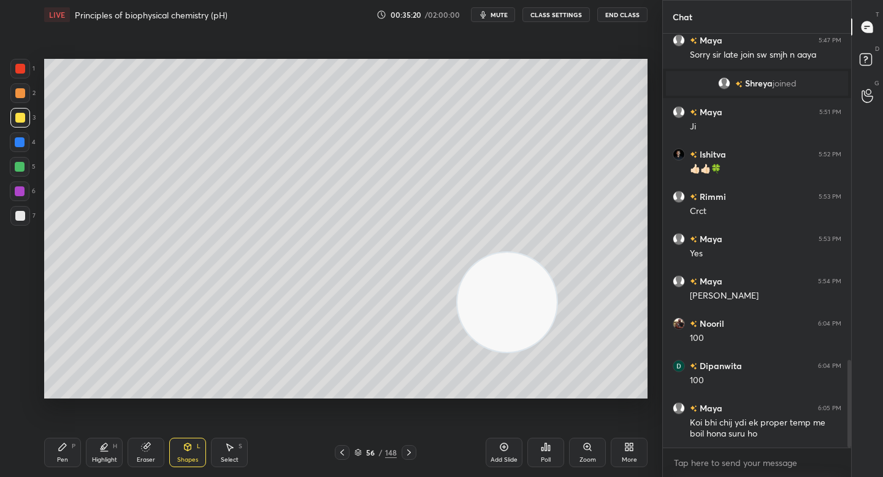
click at [21, 219] on div at bounding box center [20, 216] width 10 height 10
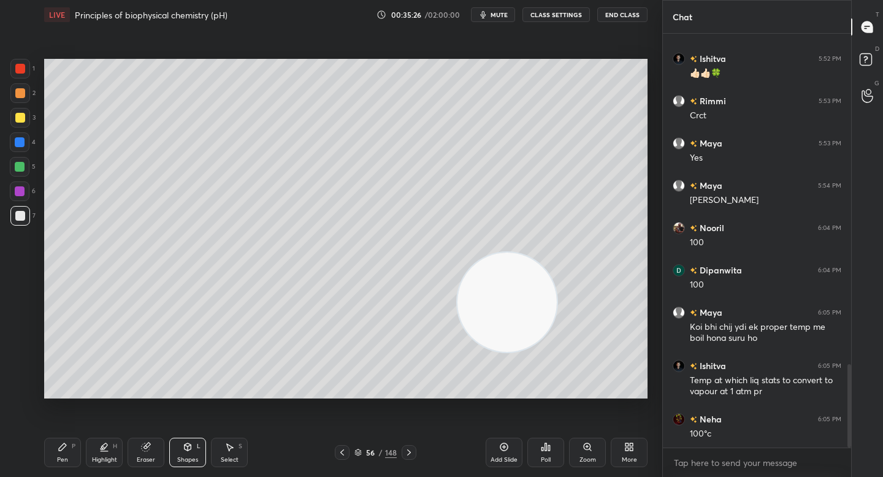
scroll to position [1679, 0]
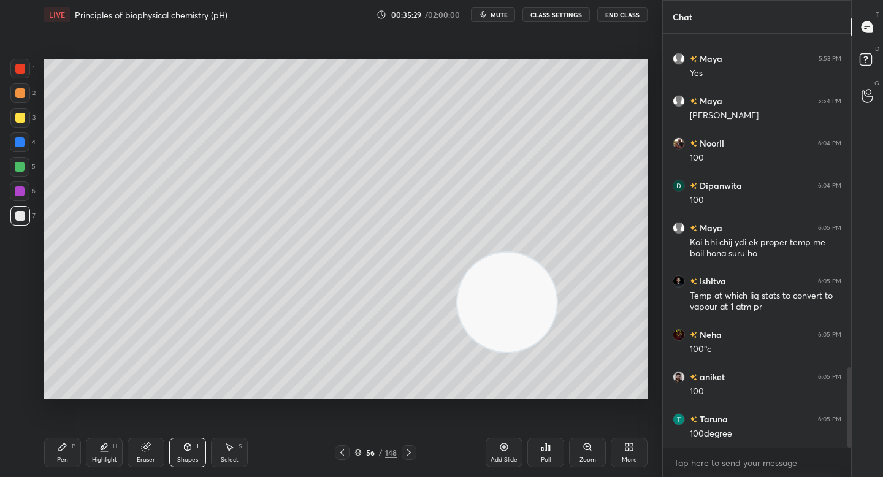
click at [23, 170] on div at bounding box center [20, 167] width 10 height 10
click at [25, 212] on div at bounding box center [20, 216] width 20 height 20
drag, startPoint x: 25, startPoint y: 186, endPoint x: 25, endPoint y: 170, distance: 15.9
click at [25, 185] on div at bounding box center [20, 191] width 20 height 20
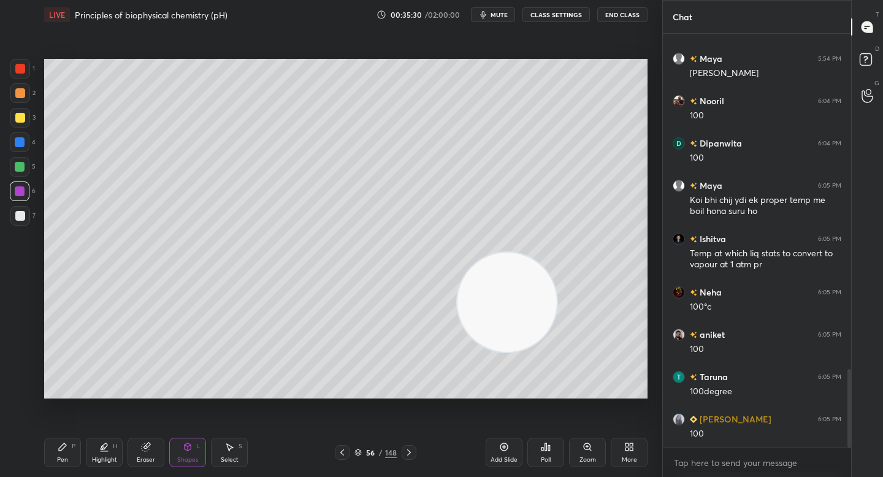
drag, startPoint x: 23, startPoint y: 150, endPoint x: 23, endPoint y: 141, distance: 9.2
click at [23, 142] on div "4" at bounding box center [23, 144] width 26 height 25
drag, startPoint x: 35, startPoint y: 150, endPoint x: 27, endPoint y: 120, distance: 30.5
click at [34, 150] on div "4" at bounding box center [23, 142] width 26 height 20
click at [26, 118] on div at bounding box center [20, 118] width 20 height 20
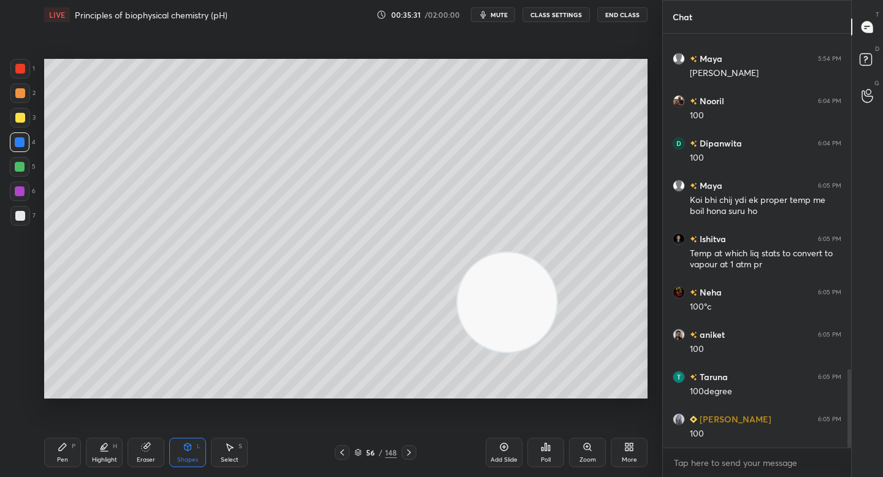
click at [24, 101] on div at bounding box center [20, 93] width 20 height 20
click at [22, 115] on div at bounding box center [20, 118] width 10 height 10
click at [19, 102] on div at bounding box center [20, 93] width 20 height 20
click at [17, 118] on div at bounding box center [20, 118] width 10 height 10
drag, startPoint x: 18, startPoint y: 97, endPoint x: 17, endPoint y: 112, distance: 15.4
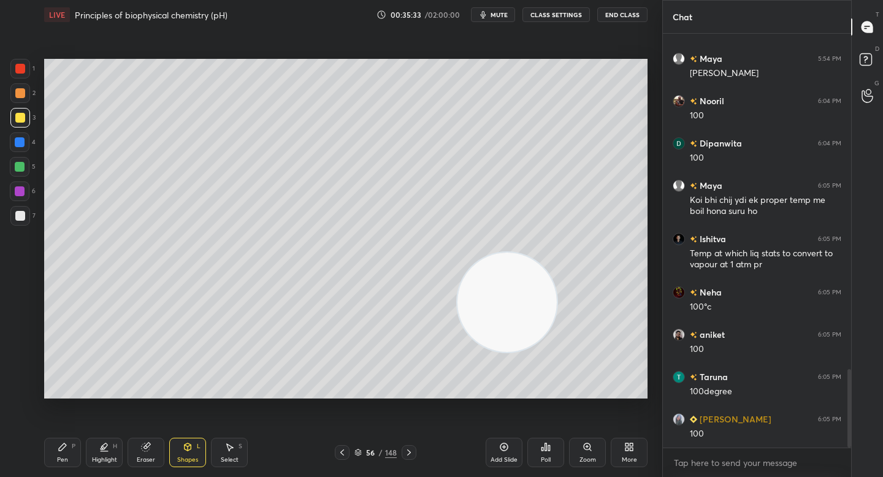
click at [19, 98] on div at bounding box center [20, 93] width 20 height 20
click at [18, 114] on div at bounding box center [20, 118] width 10 height 10
click at [23, 99] on div at bounding box center [20, 93] width 20 height 20
click at [25, 120] on div at bounding box center [20, 118] width 20 height 20
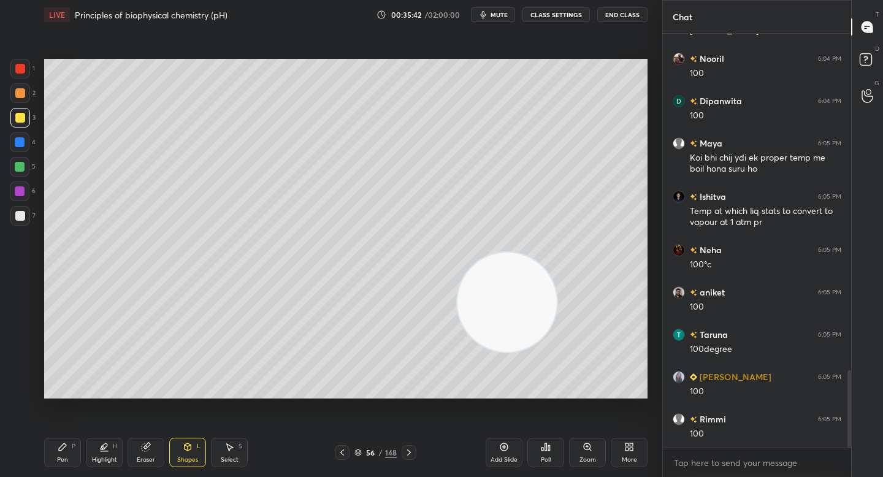
click at [104, 457] on div "Highlight" at bounding box center [104, 460] width 25 height 6
click at [23, 210] on div "7" at bounding box center [22, 216] width 25 height 20
click at [66, 470] on div "Pen P Highlight H Eraser Shapes L Select S 56 / 148 Add Slide Poll Zoom More" at bounding box center [345, 452] width 603 height 49
click at [67, 448] on div "Pen P" at bounding box center [62, 452] width 37 height 29
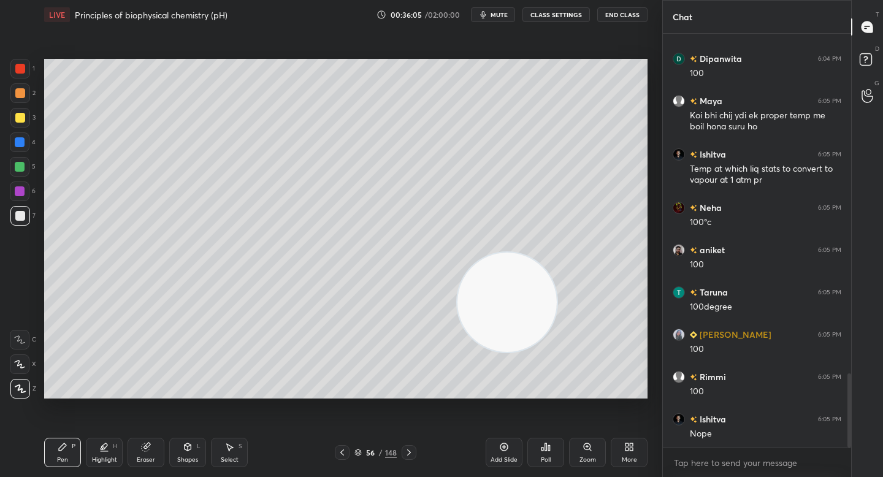
scroll to position [1891, 0]
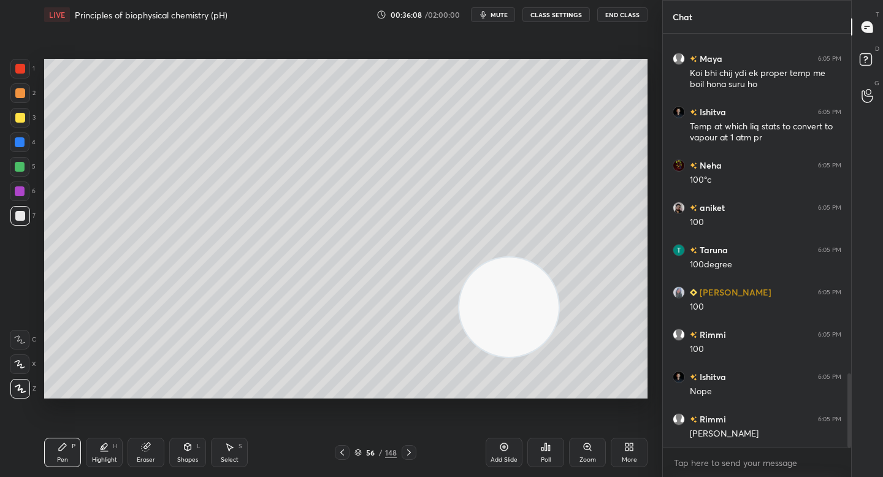
drag, startPoint x: 514, startPoint y: 295, endPoint x: 578, endPoint y: 324, distance: 69.4
click at [559, 330] on video at bounding box center [508, 307] width 99 height 99
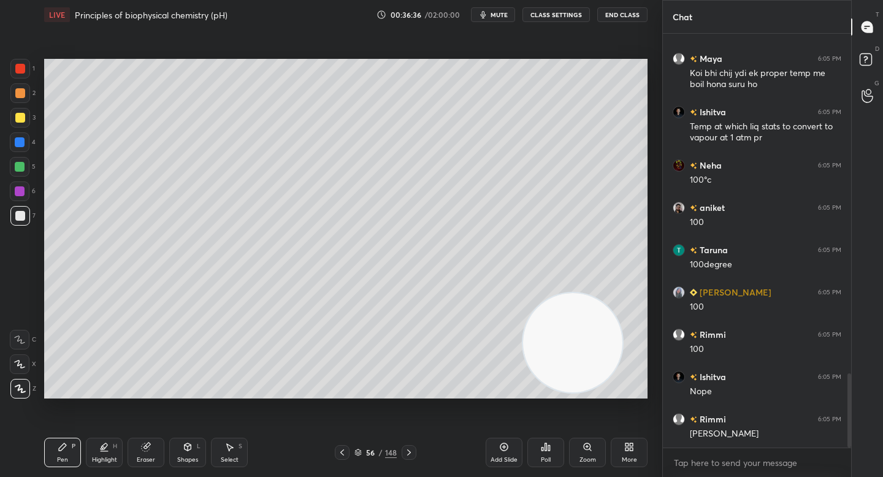
drag, startPoint x: 17, startPoint y: 133, endPoint x: 18, endPoint y: 112, distance: 20.9
click at [18, 132] on div "4" at bounding box center [23, 142] width 26 height 20
click at [18, 111] on div at bounding box center [20, 118] width 20 height 20
click at [21, 99] on div at bounding box center [20, 93] width 20 height 20
drag, startPoint x: 581, startPoint y: 362, endPoint x: 598, endPoint y: 372, distance: 19.8
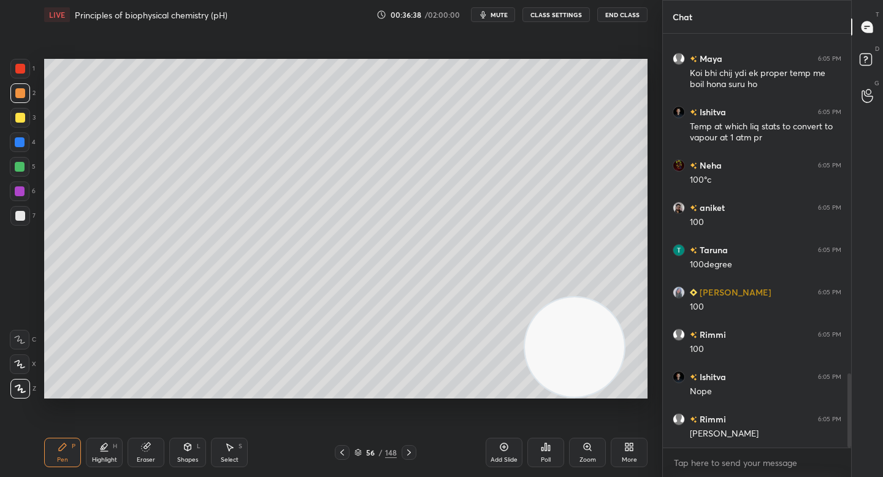
click at [597, 373] on video at bounding box center [574, 346] width 99 height 99
click at [159, 443] on div "Eraser" at bounding box center [146, 452] width 37 height 29
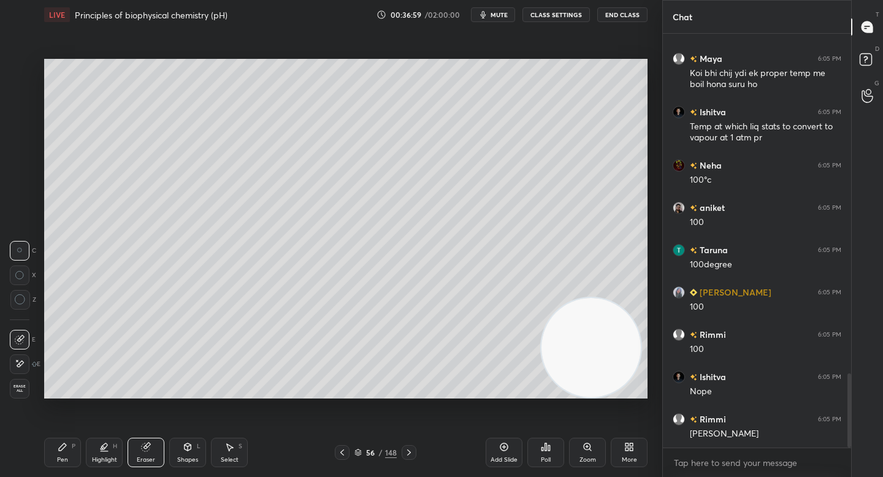
click at [60, 452] on div "Pen P" at bounding box center [62, 452] width 37 height 29
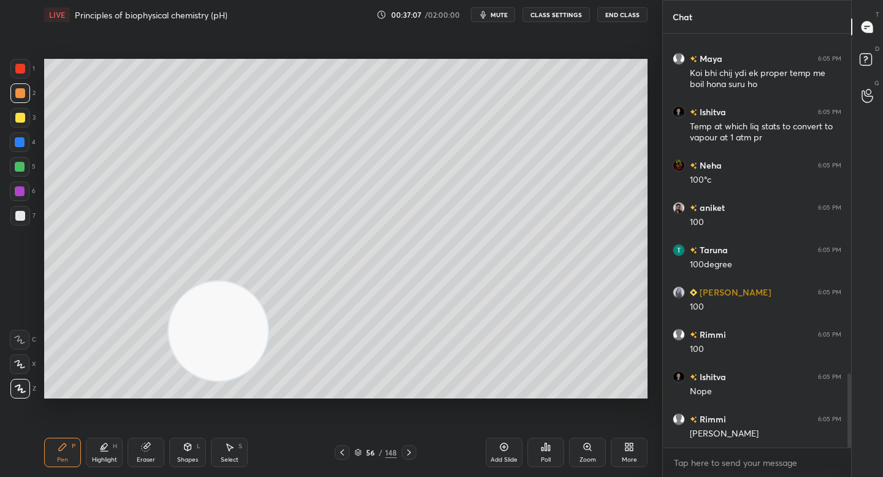
drag, startPoint x: 566, startPoint y: 327, endPoint x: 192, endPoint y: 307, distance: 374.5
click at [189, 313] on video at bounding box center [218, 330] width 99 height 99
click at [17, 140] on div at bounding box center [20, 142] width 10 height 10
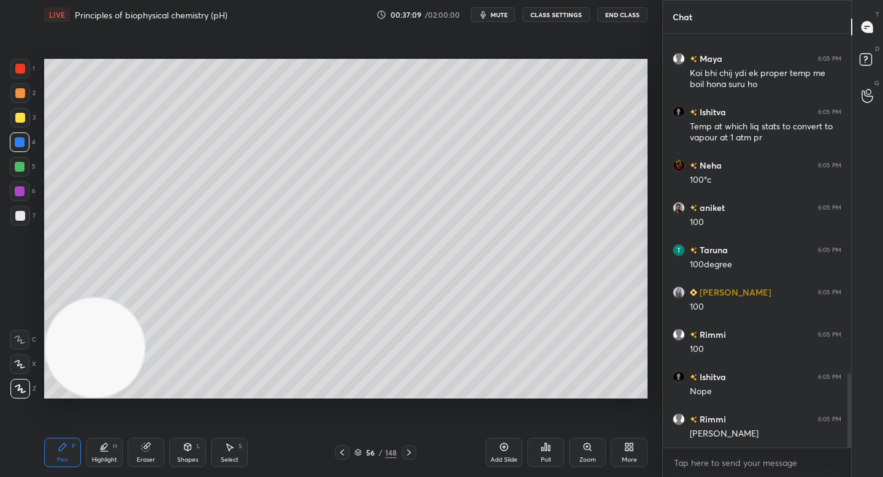
click at [80, 374] on video at bounding box center [94, 347] width 99 height 99
drag, startPoint x: 93, startPoint y: 277, endPoint x: 77, endPoint y: 90, distance: 187.7
click at [82, 298] on video at bounding box center [94, 347] width 99 height 99
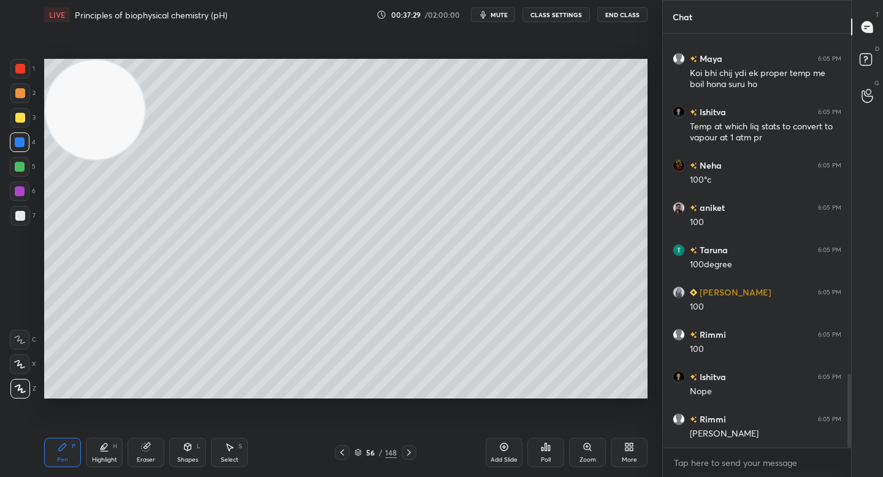
click at [75, 81] on video at bounding box center [94, 109] width 99 height 99
click at [123, 159] on div "Setting up your live class Poll for secs No correct answer Start poll" at bounding box center [345, 229] width 603 height 340
click at [103, 107] on video at bounding box center [94, 109] width 99 height 99
click at [18, 116] on div at bounding box center [20, 118] width 10 height 10
drag, startPoint x: 23, startPoint y: 99, endPoint x: 31, endPoint y: 103, distance: 9.1
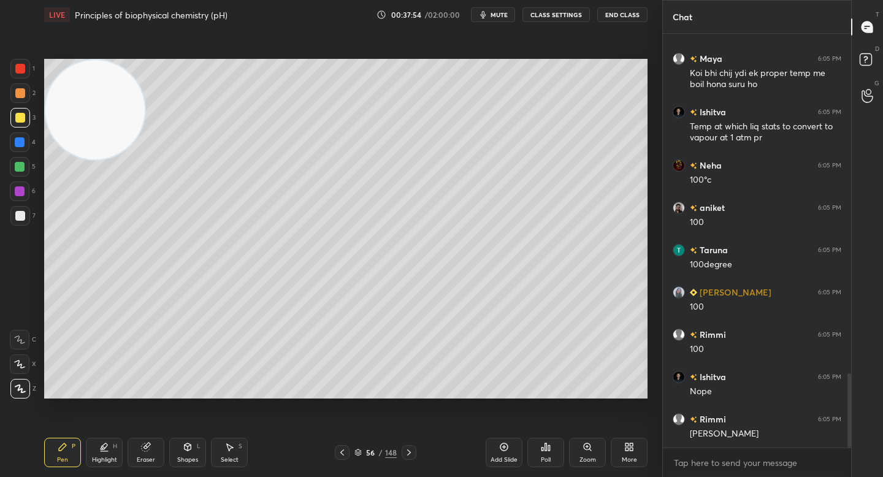
click at [23, 99] on div at bounding box center [20, 93] width 20 height 20
click at [17, 123] on div at bounding box center [20, 118] width 10 height 10
drag, startPoint x: 21, startPoint y: 143, endPoint x: 67, endPoint y: 150, distance: 46.6
click at [23, 144] on div at bounding box center [20, 142] width 10 height 10
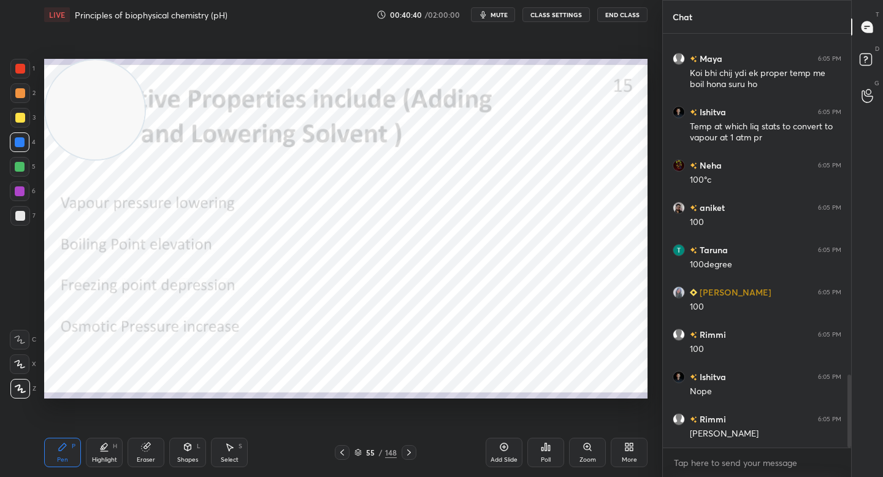
scroll to position [1933, 0]
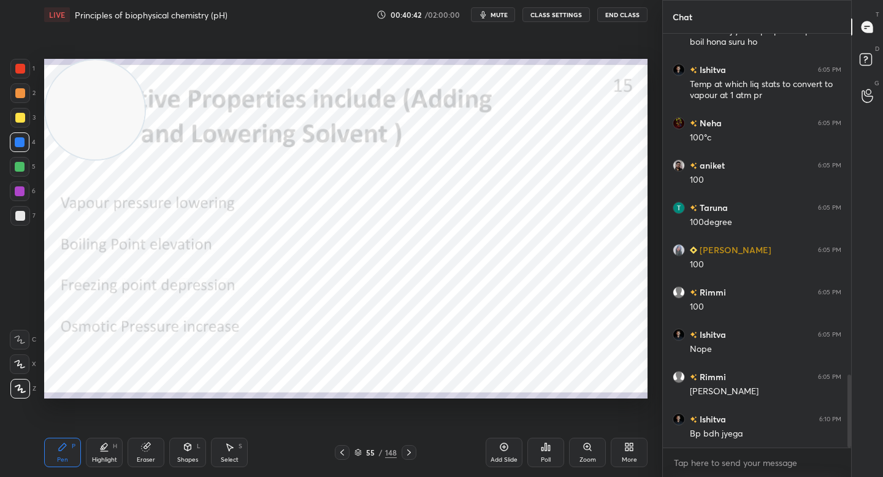
click at [17, 74] on div at bounding box center [20, 69] width 20 height 20
click at [21, 214] on div at bounding box center [20, 216] width 10 height 10
click at [21, 145] on div at bounding box center [20, 142] width 10 height 10
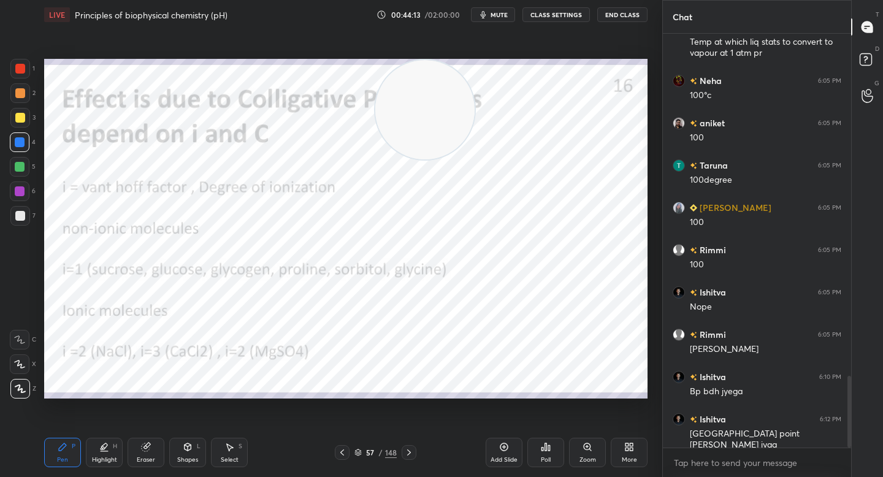
drag, startPoint x: 82, startPoint y: 123, endPoint x: 574, endPoint y: 131, distance: 492.4
click at [475, 132] on video at bounding box center [424, 109] width 99 height 99
drag, startPoint x: 583, startPoint y: 134, endPoint x: 596, endPoint y: 136, distance: 13.0
click at [597, 136] on video at bounding box center [596, 124] width 99 height 99
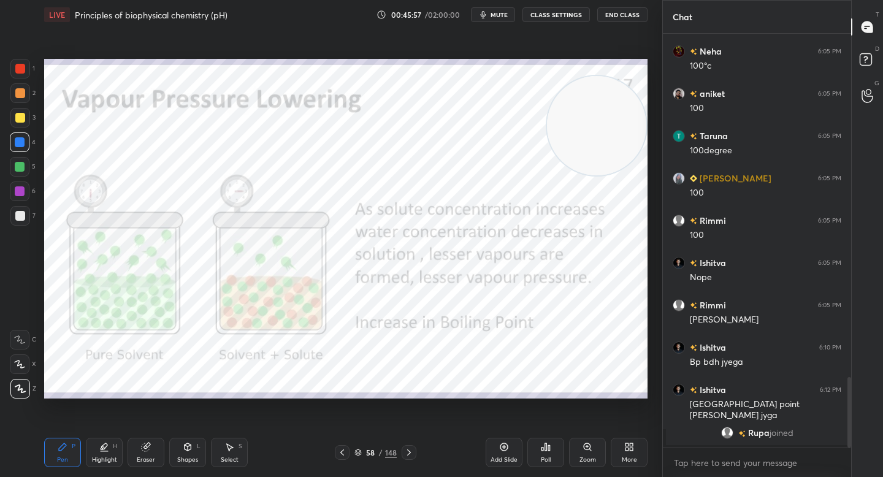
scroll to position [1862, 0]
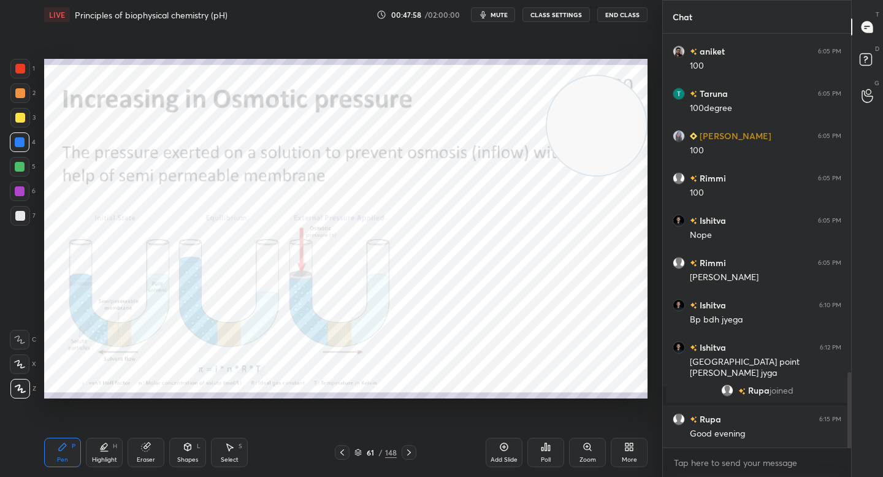
click at [502, 457] on div "Add Slide" at bounding box center [503, 460] width 27 height 6
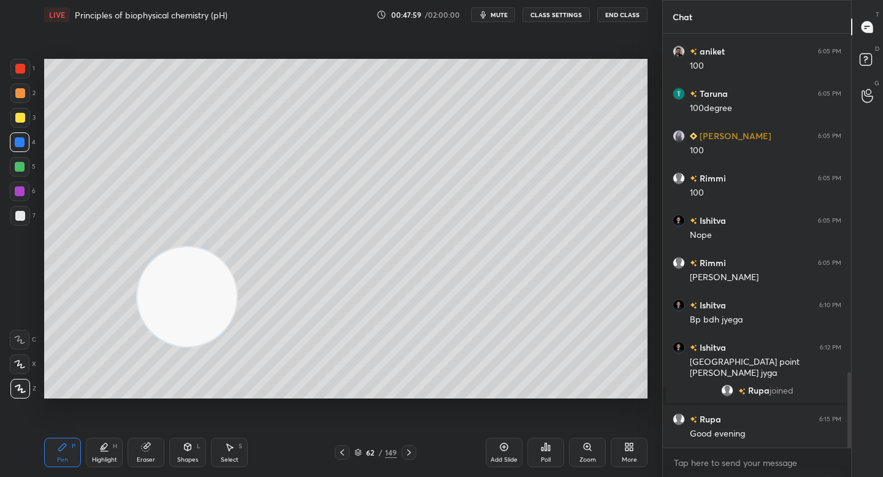
drag, startPoint x: 548, startPoint y: 136, endPoint x: 75, endPoint y: 359, distance: 521.9
click at [137, 346] on video at bounding box center [186, 296] width 99 height 99
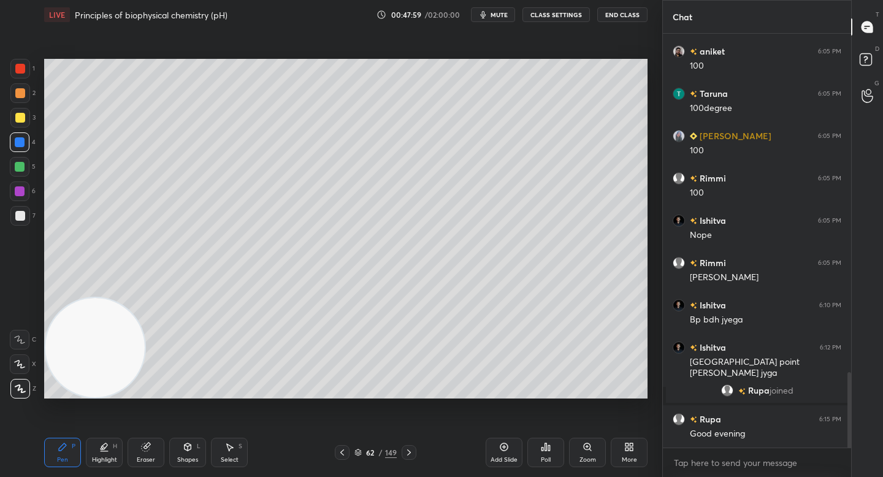
click at [69, 387] on video at bounding box center [94, 347] width 99 height 99
click at [188, 457] on div "Shapes" at bounding box center [187, 460] width 21 height 6
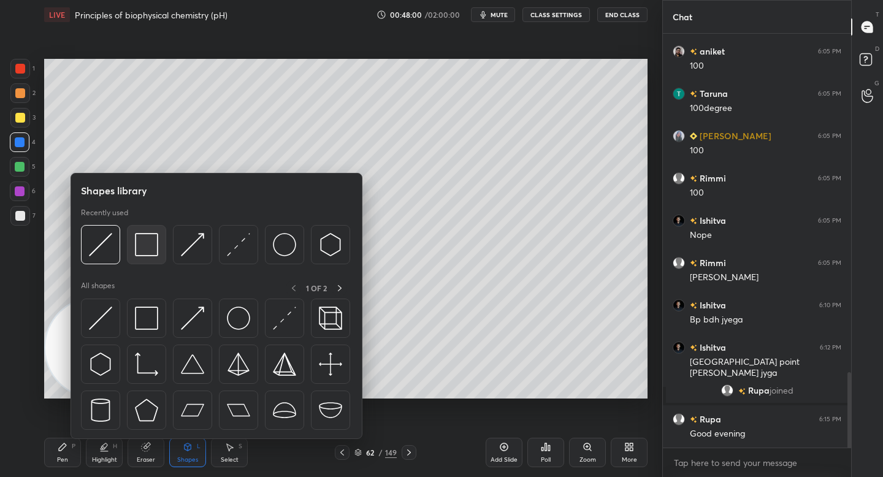
click at [137, 248] on img at bounding box center [146, 244] width 23 height 23
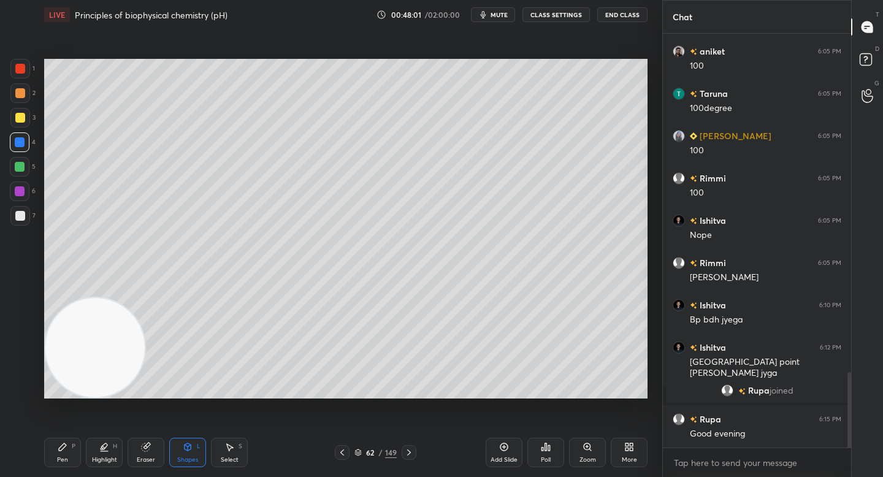
click at [26, 224] on div at bounding box center [20, 216] width 20 height 20
click at [178, 457] on div "Shapes" at bounding box center [187, 460] width 21 height 6
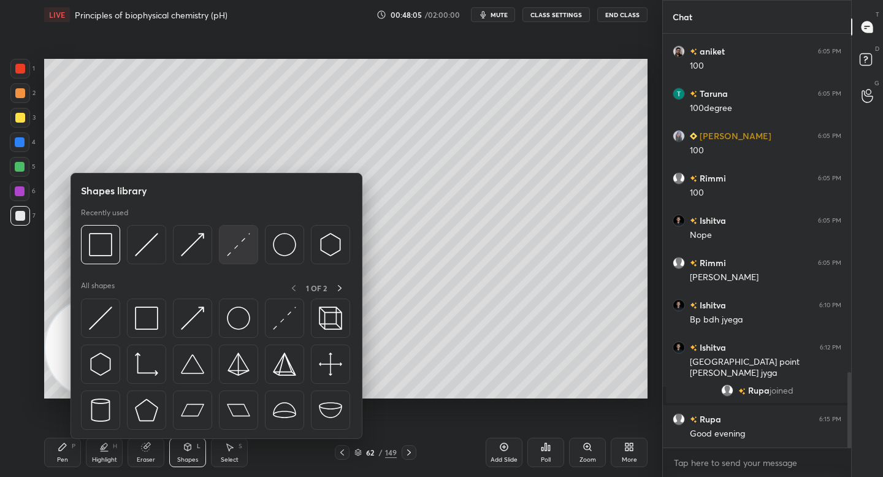
click at [249, 245] on img at bounding box center [238, 244] width 23 height 23
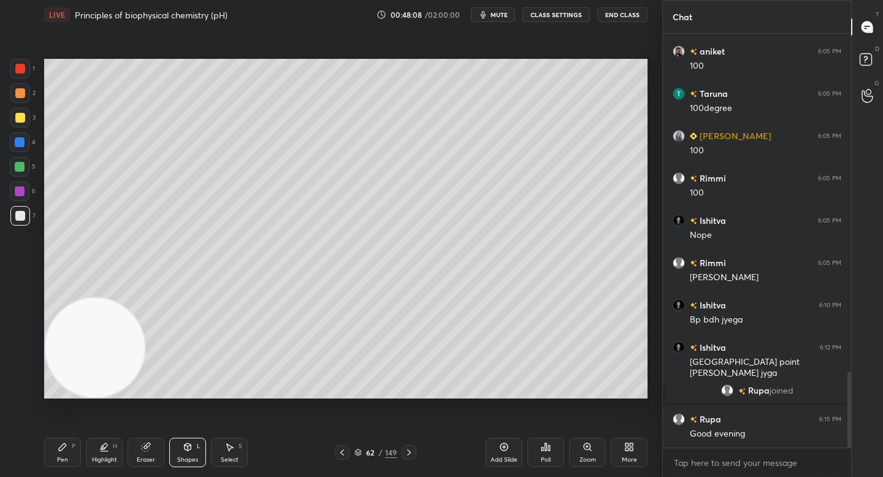
click at [71, 451] on div "Pen P" at bounding box center [62, 452] width 37 height 29
click at [86, 426] on div "Setting up your live class Poll for secs No correct answer Start poll" at bounding box center [345, 228] width 613 height 399
click at [87, 402] on div "Setting up your live class Poll for secs No correct answer Start poll" at bounding box center [345, 228] width 613 height 399
click at [79, 382] on video at bounding box center [94, 347] width 99 height 99
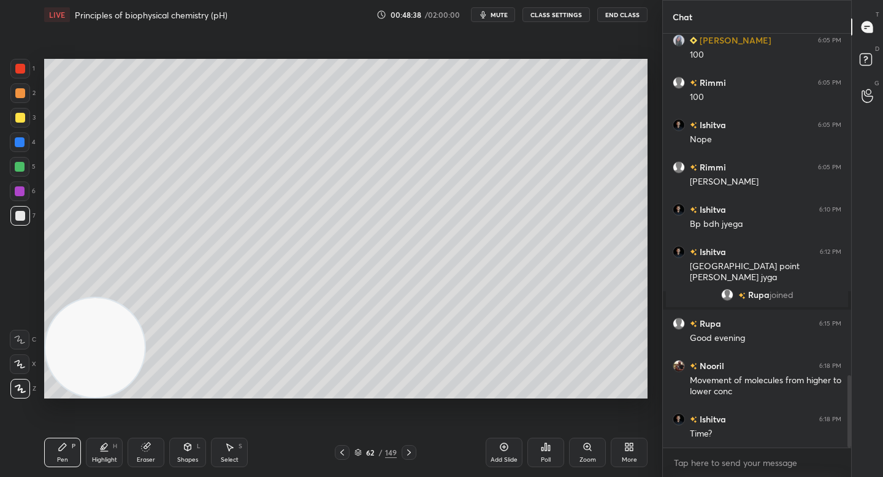
scroll to position [1970, 0]
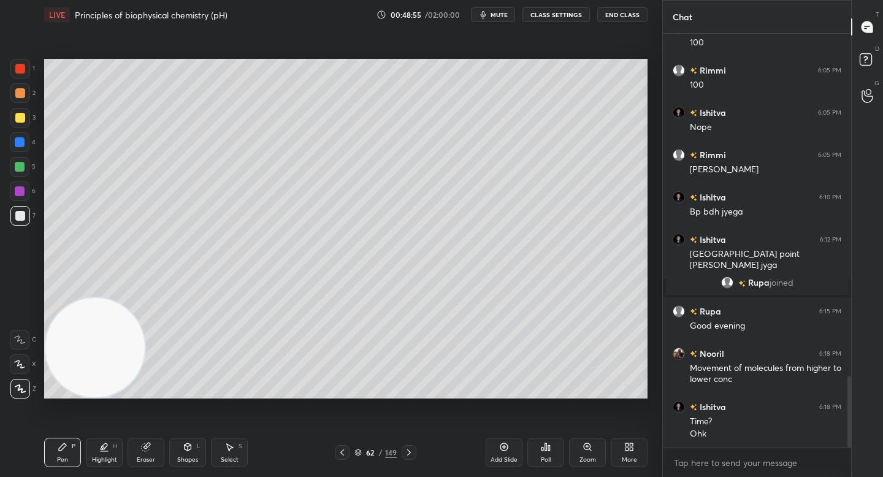
click at [158, 455] on div "Eraser" at bounding box center [146, 452] width 37 height 29
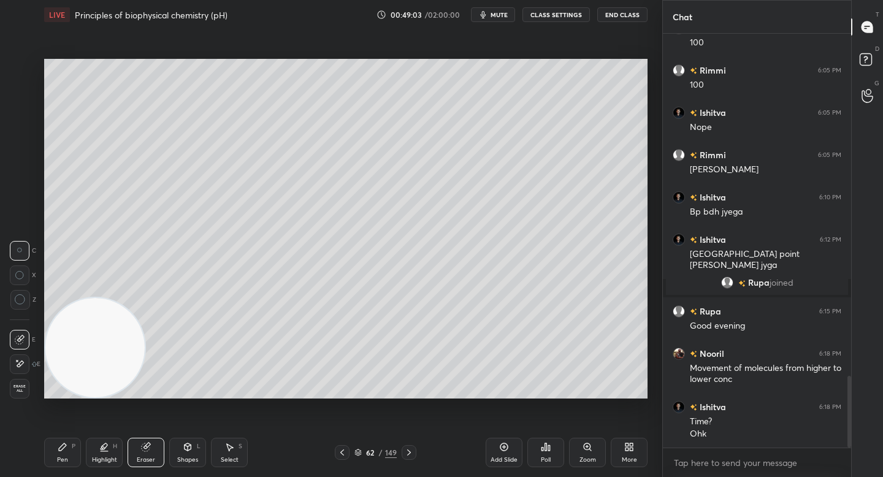
click at [52, 462] on div "Pen P" at bounding box center [62, 452] width 37 height 29
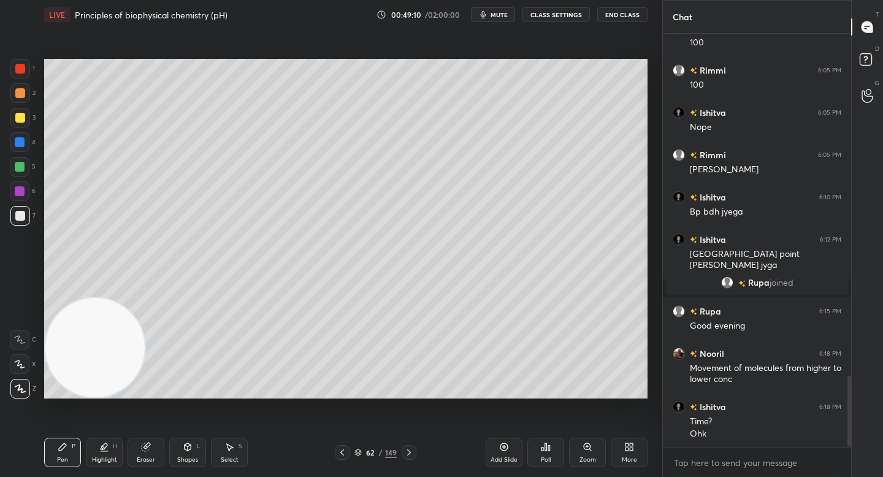
scroll to position [2012, 0]
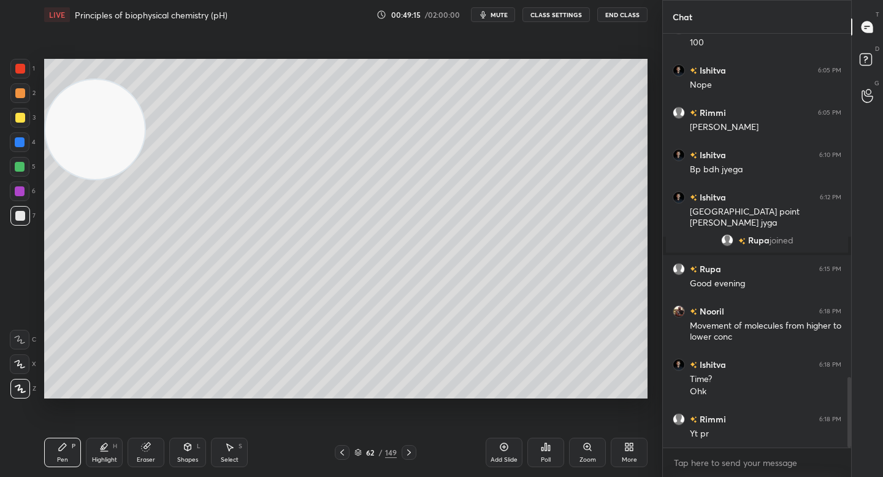
drag, startPoint x: 76, startPoint y: 299, endPoint x: 54, endPoint y: 95, distance: 204.7
click at [53, 94] on video at bounding box center [94, 129] width 99 height 99
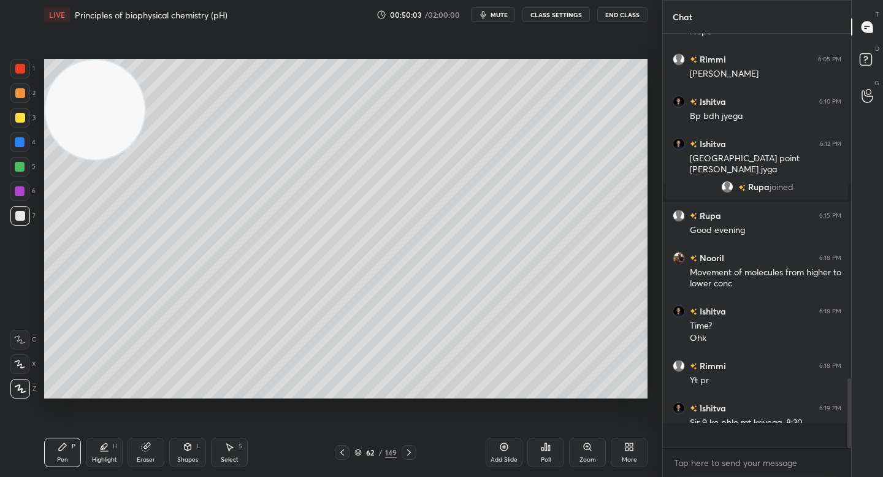
scroll to position [2066, 0]
click at [698, 449] on div "x" at bounding box center [757, 462] width 188 height 29
type textarea "x"
paste textarea "[URL][DOMAIN_NAME]"
type textarea "[URL][DOMAIN_NAME]"
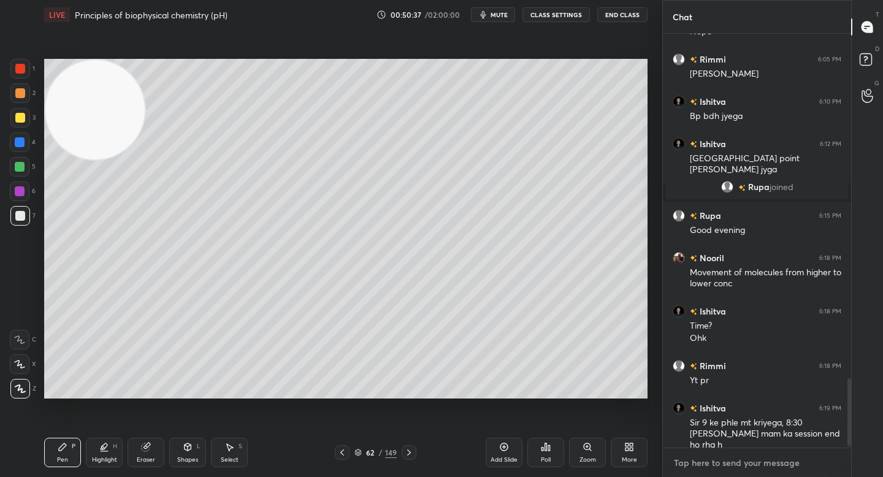
type textarea "x"
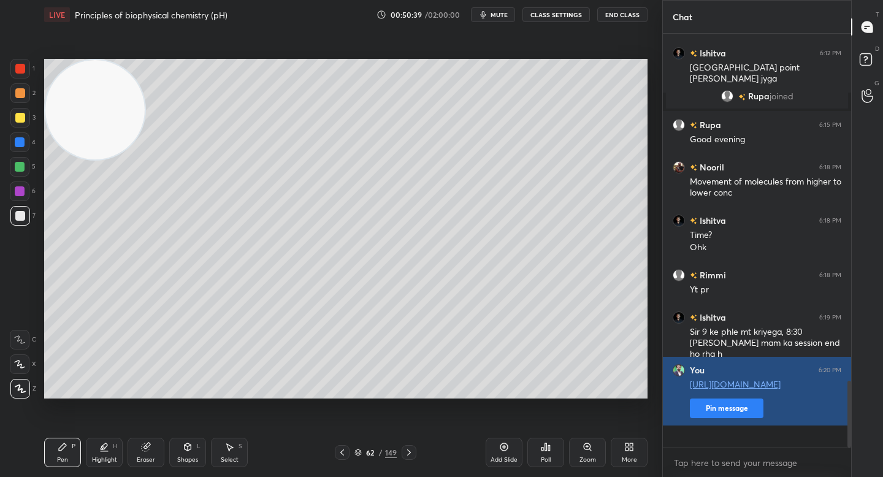
click at [704, 418] on button "Pin message" at bounding box center [727, 409] width 74 height 20
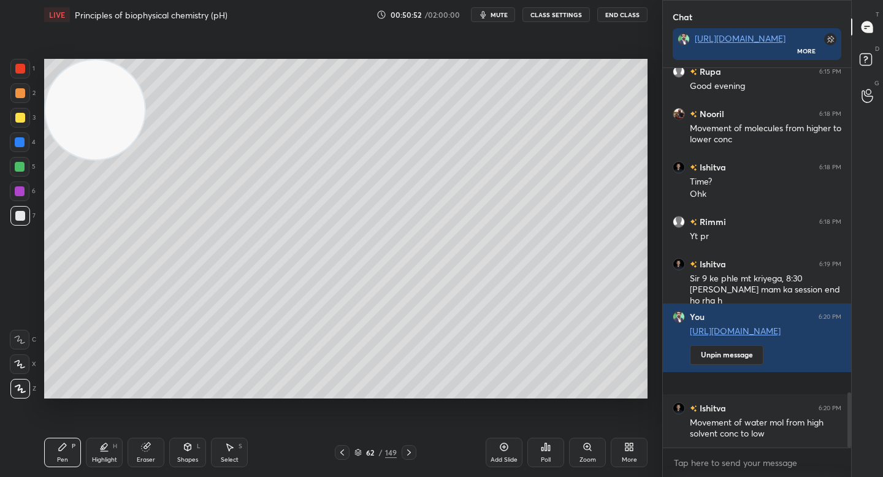
scroll to position [2297, 0]
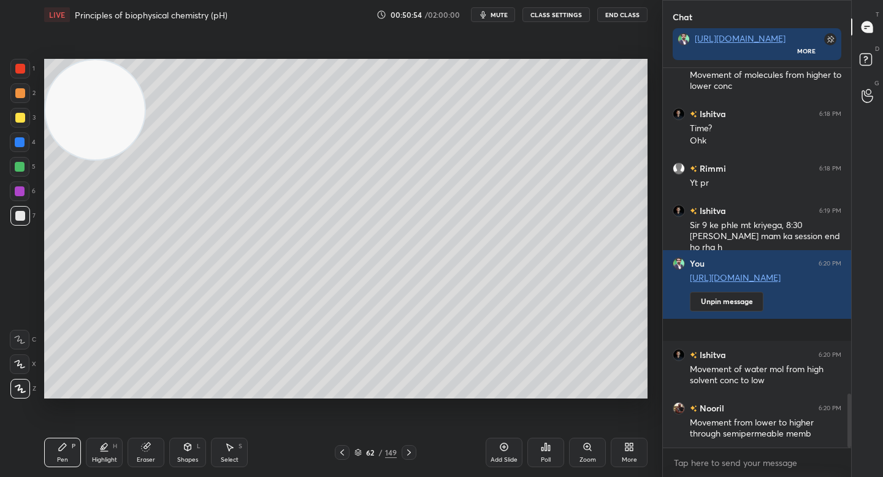
click at [145, 159] on video at bounding box center [94, 109] width 99 height 99
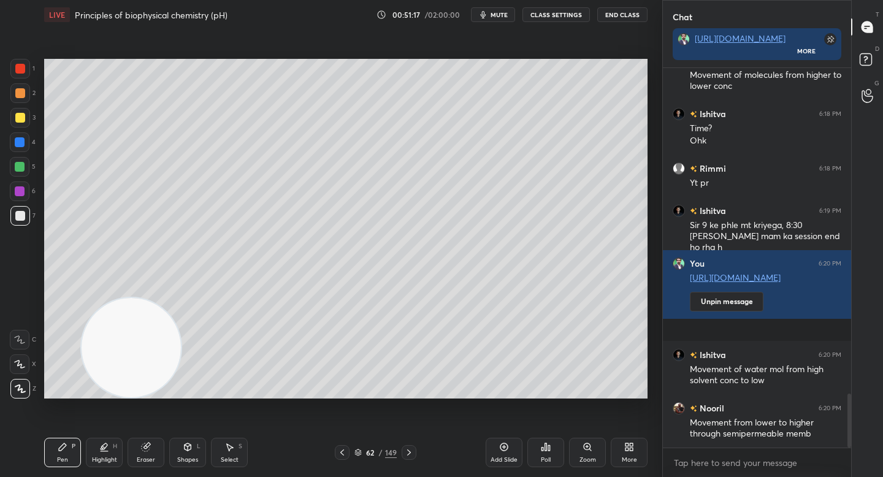
drag, startPoint x: 159, startPoint y: 357, endPoint x: 131, endPoint y: 242, distance: 118.5
click at [97, 298] on video at bounding box center [131, 347] width 99 height 99
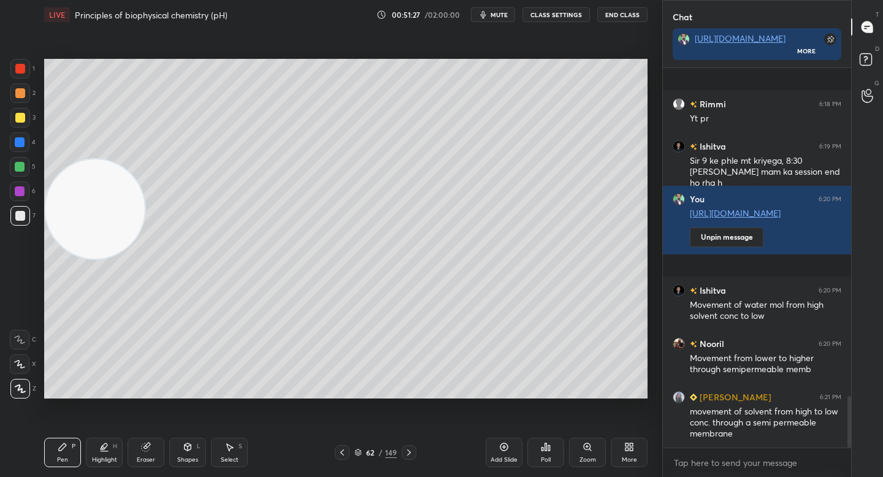
scroll to position [2426, 0]
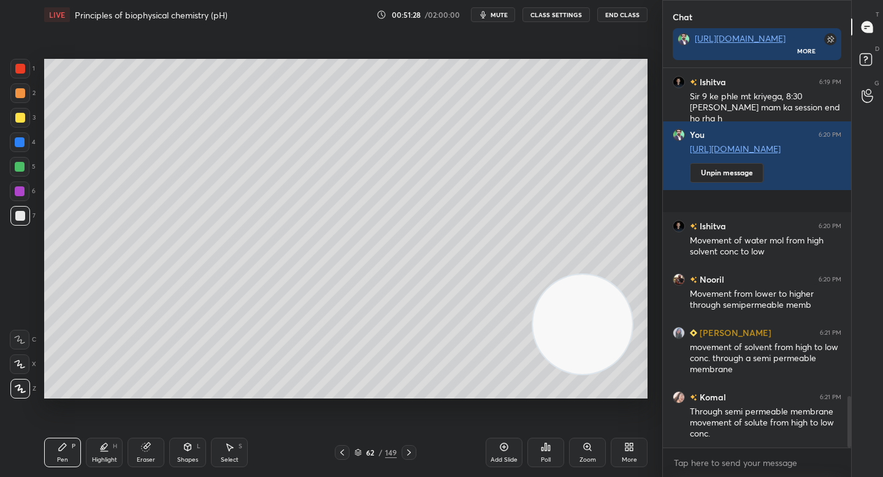
drag, startPoint x: 89, startPoint y: 233, endPoint x: 562, endPoint y: 348, distance: 486.6
click at [581, 359] on video at bounding box center [582, 324] width 99 height 99
click at [166, 451] on div "Pen P Highlight H Eraser Shapes L Select S" at bounding box center [154, 452] width 221 height 29
click at [158, 453] on div "Eraser" at bounding box center [146, 452] width 37 height 29
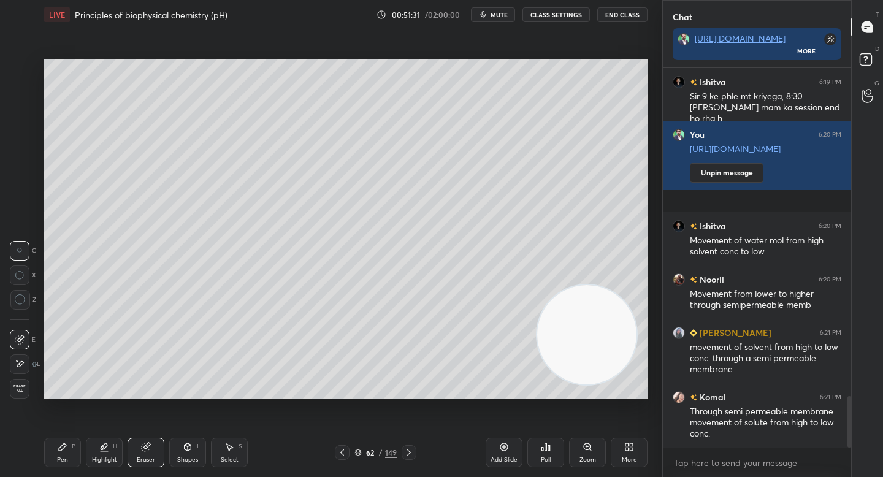
click at [15, 300] on icon at bounding box center [20, 299] width 11 height 11
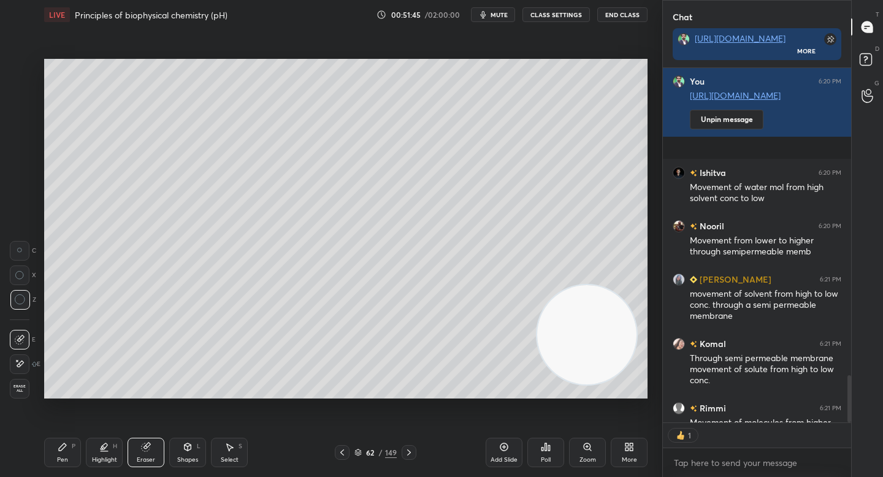
scroll to position [4, 4]
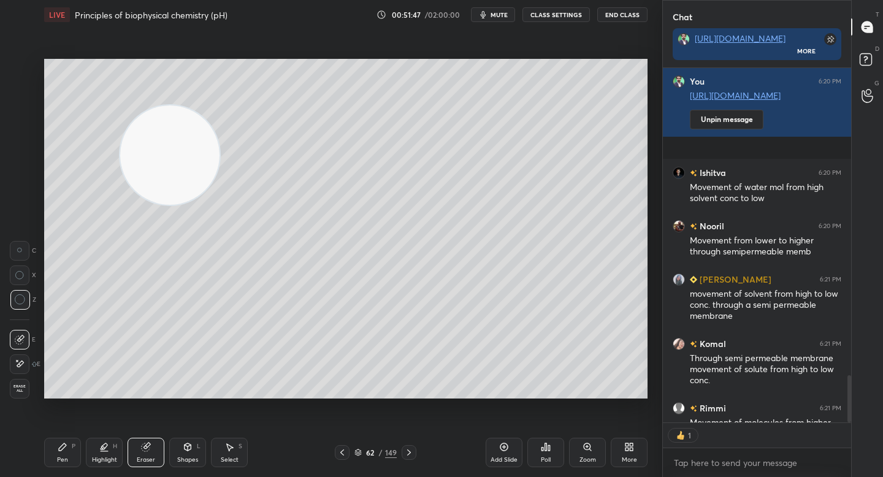
drag, startPoint x: 564, startPoint y: 343, endPoint x: 156, endPoint y: 166, distance: 444.6
click at [157, 174] on video at bounding box center [169, 154] width 99 height 99
click at [120, 123] on video at bounding box center [169, 154] width 99 height 99
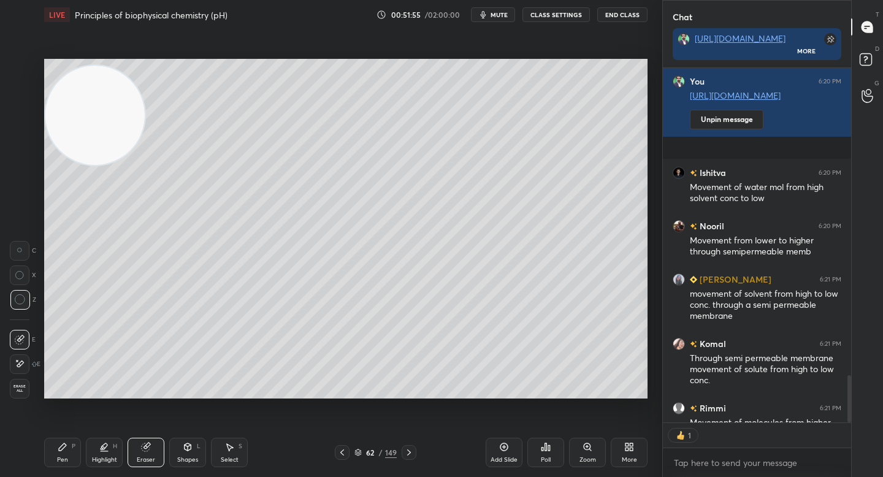
type textarea "x"
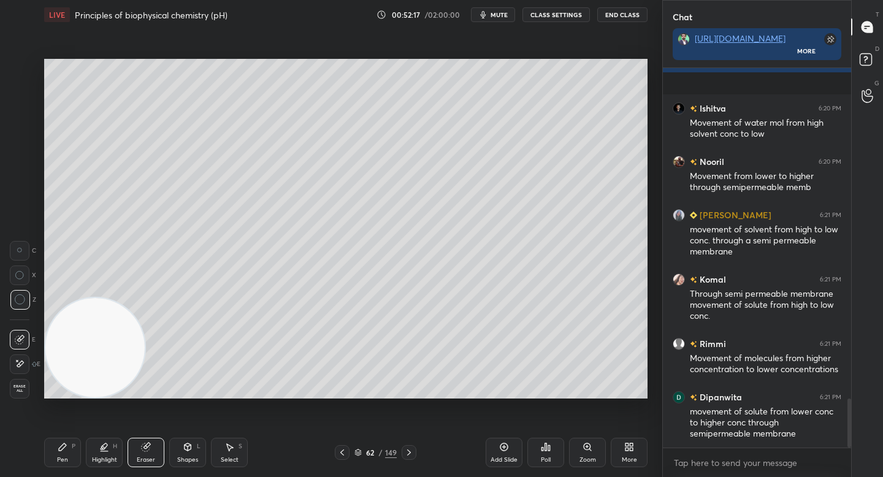
drag, startPoint x: 82, startPoint y: 113, endPoint x: 74, endPoint y: 300, distance: 186.6
click at [80, 381] on video at bounding box center [94, 347] width 99 height 99
drag, startPoint x: 87, startPoint y: 356, endPoint x: 116, endPoint y: 359, distance: 29.6
click at [117, 361] on video at bounding box center [95, 347] width 99 height 99
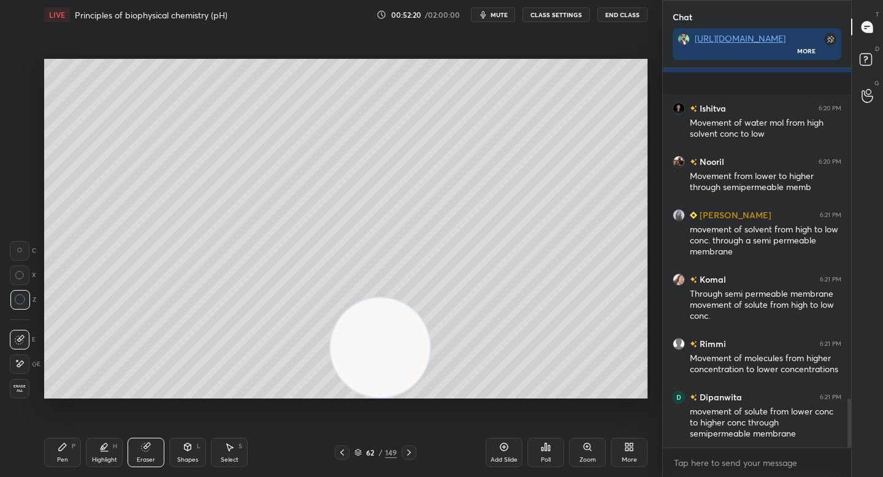
drag, startPoint x: 122, startPoint y: 359, endPoint x: 475, endPoint y: 358, distance: 352.5
click at [430, 361] on video at bounding box center [379, 347] width 99 height 99
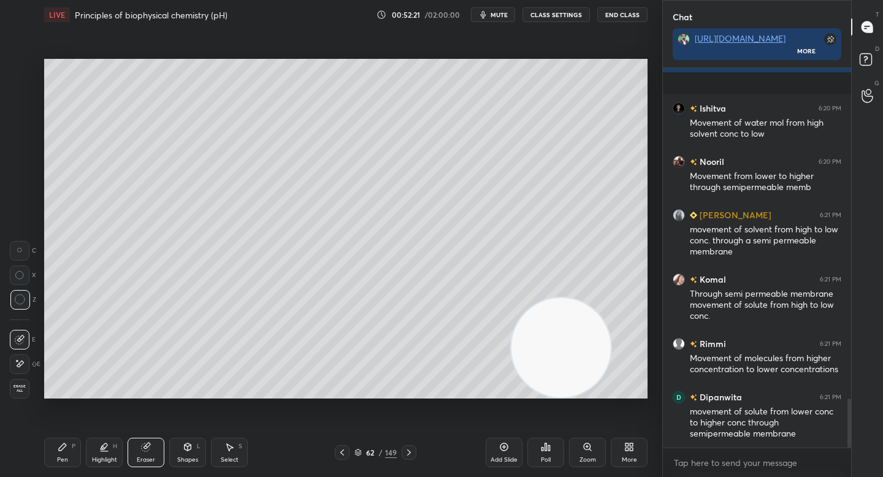
click at [548, 377] on video at bounding box center [560, 347] width 99 height 99
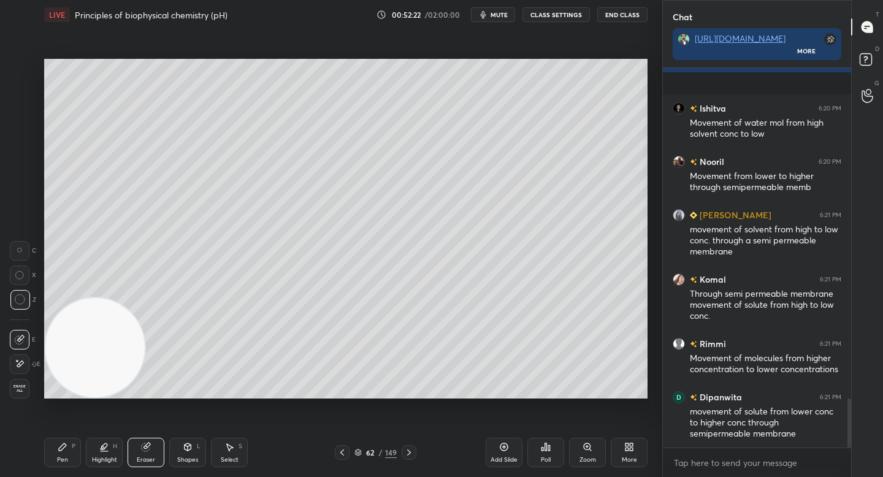
drag, startPoint x: 58, startPoint y: 384, endPoint x: 48, endPoint y: 390, distance: 10.7
click at [48, 389] on video at bounding box center [94, 347] width 99 height 99
click at [61, 449] on icon at bounding box center [62, 446] width 7 height 7
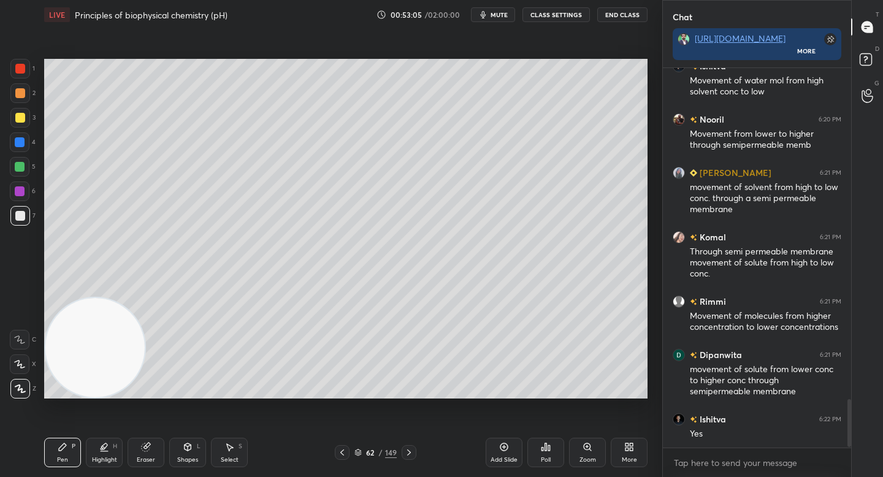
scroll to position [2628, 0]
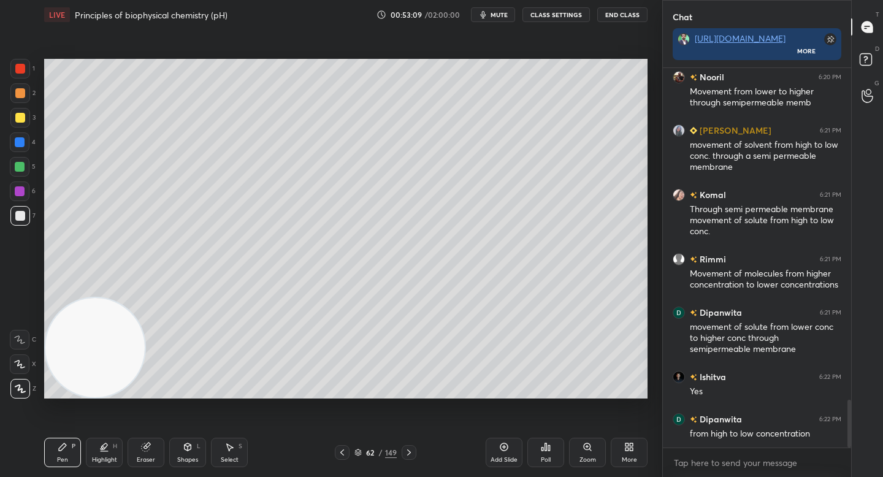
click at [156, 449] on div "Eraser" at bounding box center [146, 452] width 37 height 29
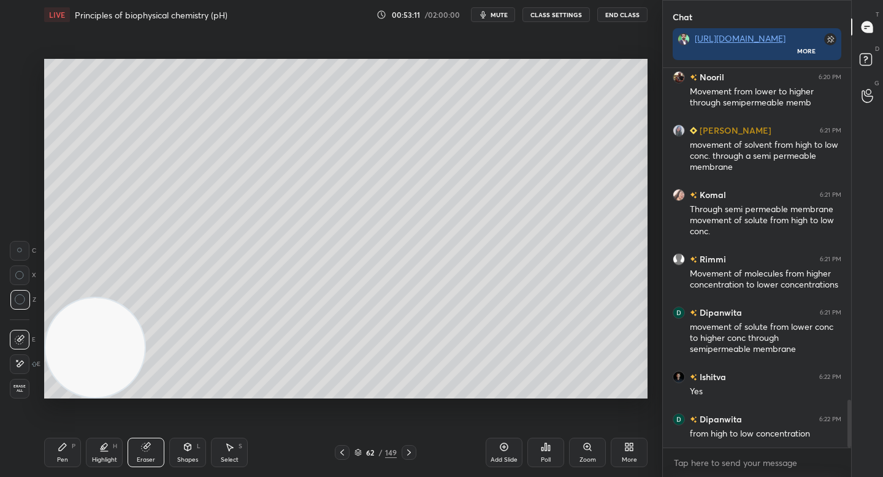
drag, startPoint x: 64, startPoint y: 463, endPoint x: 71, endPoint y: 424, distance: 39.8
click at [64, 461] on div "Pen" at bounding box center [62, 460] width 11 height 6
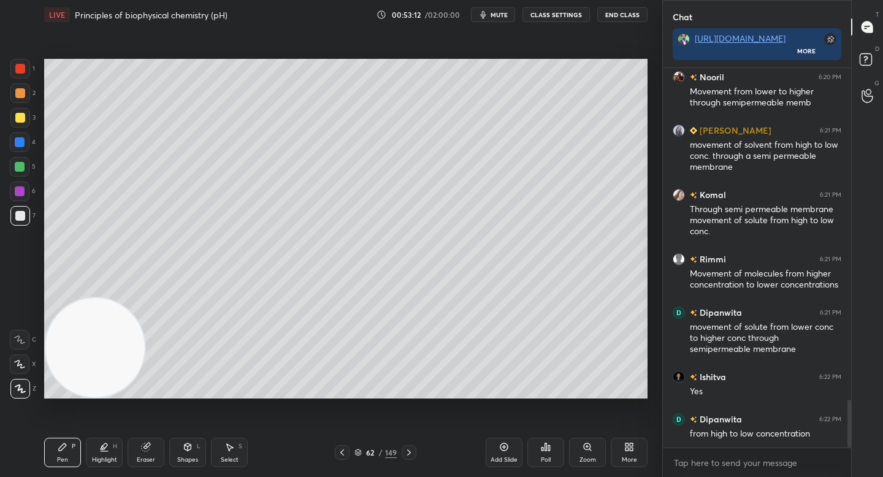
drag, startPoint x: 83, startPoint y: 398, endPoint x: 79, endPoint y: 416, distance: 18.9
click at [79, 418] on div "Setting up your live class Poll for secs No correct answer Start poll" at bounding box center [345, 228] width 613 height 399
click at [23, 170] on div at bounding box center [20, 167] width 10 height 10
click at [23, 207] on div "1 2 3 4 5 6 7" at bounding box center [23, 145] width 26 height 172
click at [24, 223] on div at bounding box center [20, 216] width 20 height 20
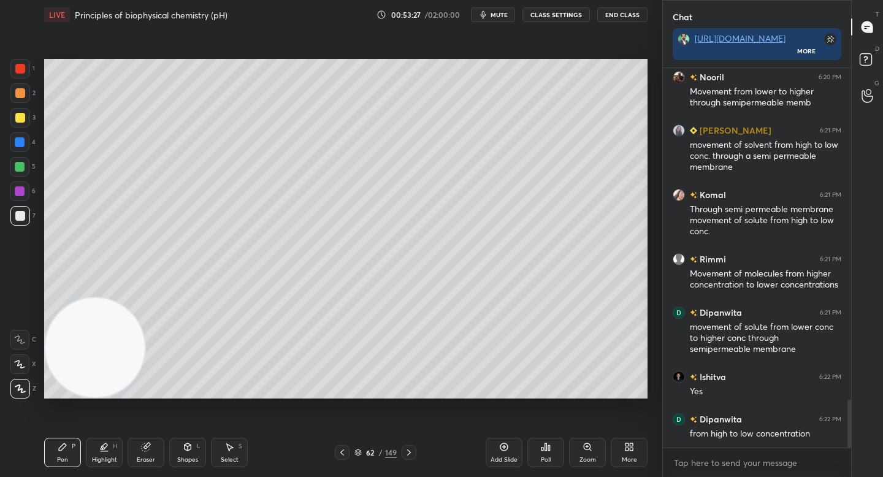
click at [21, 132] on div "1 2 3 4 5 6 7" at bounding box center [23, 145] width 26 height 172
drag, startPoint x: 21, startPoint y: 143, endPoint x: 42, endPoint y: 142, distance: 20.9
click at [21, 143] on div at bounding box center [20, 142] width 10 height 10
drag, startPoint x: 94, startPoint y: 454, endPoint x: 97, endPoint y: 430, distance: 24.1
click at [94, 453] on div "Highlight H" at bounding box center [104, 452] width 37 height 29
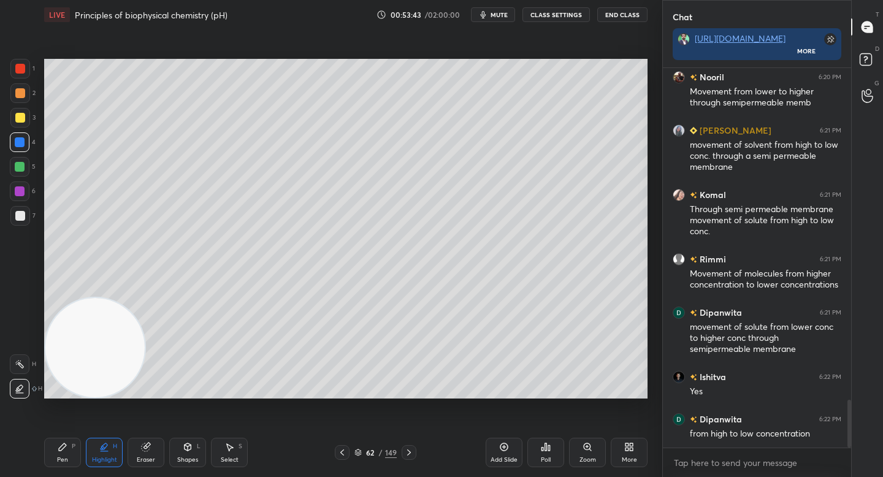
click at [24, 164] on div at bounding box center [20, 167] width 20 height 20
drag, startPoint x: 49, startPoint y: 453, endPoint x: 53, endPoint y: 396, distance: 57.2
click at [48, 455] on div "Pen P" at bounding box center [62, 452] width 37 height 29
click at [133, 445] on div "Eraser" at bounding box center [146, 452] width 37 height 29
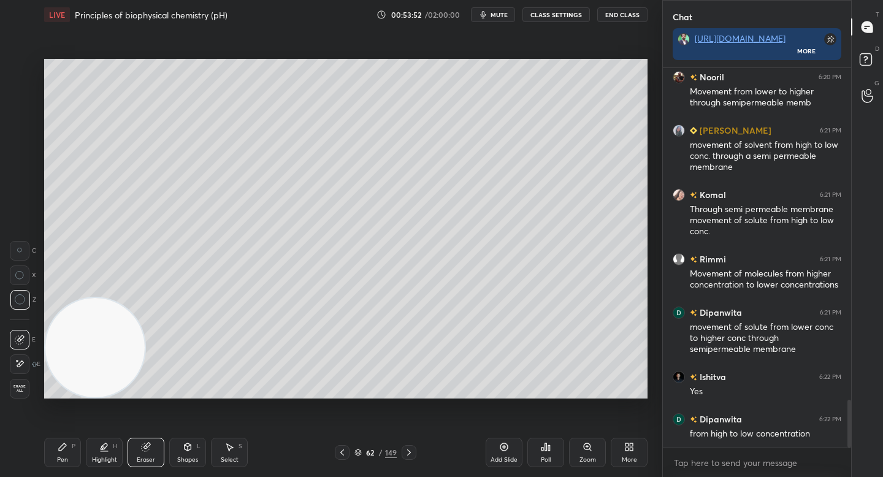
click at [67, 454] on div "Pen P" at bounding box center [62, 452] width 37 height 29
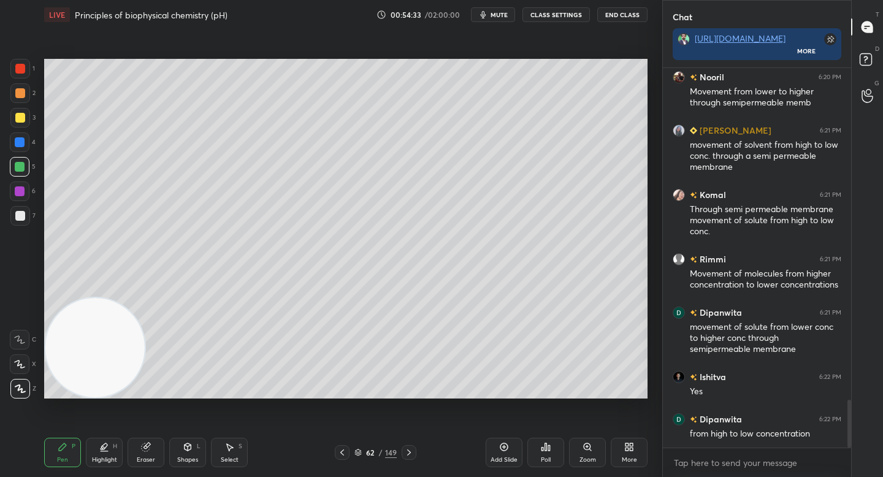
click at [543, 454] on div "Poll" at bounding box center [545, 452] width 37 height 29
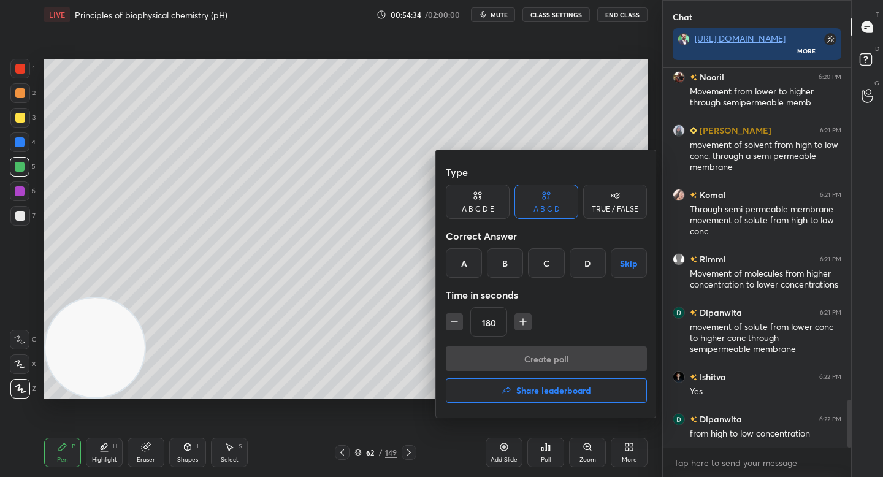
click at [468, 264] on div "A" at bounding box center [464, 262] width 36 height 29
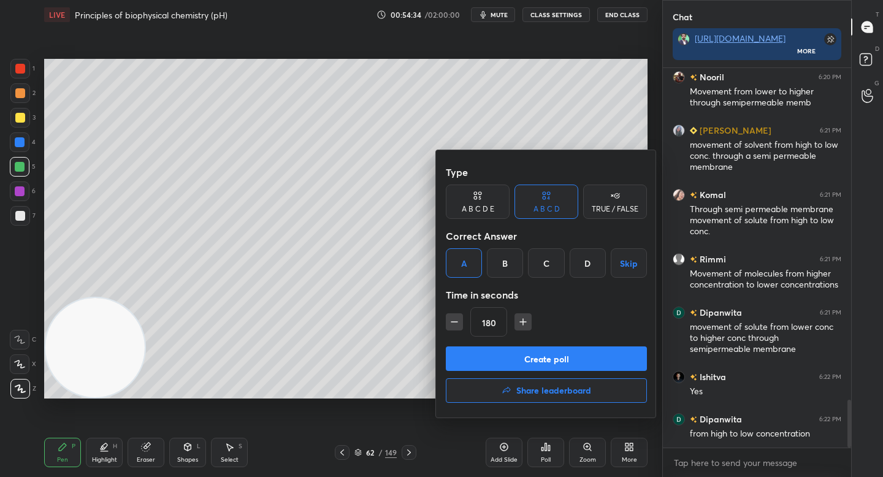
click at [453, 319] on icon "button" at bounding box center [454, 322] width 12 height 12
click at [454, 319] on icon "button" at bounding box center [454, 322] width 12 height 12
click at [455, 319] on icon "button" at bounding box center [454, 322] width 12 height 12
click at [456, 320] on icon "button" at bounding box center [454, 322] width 12 height 12
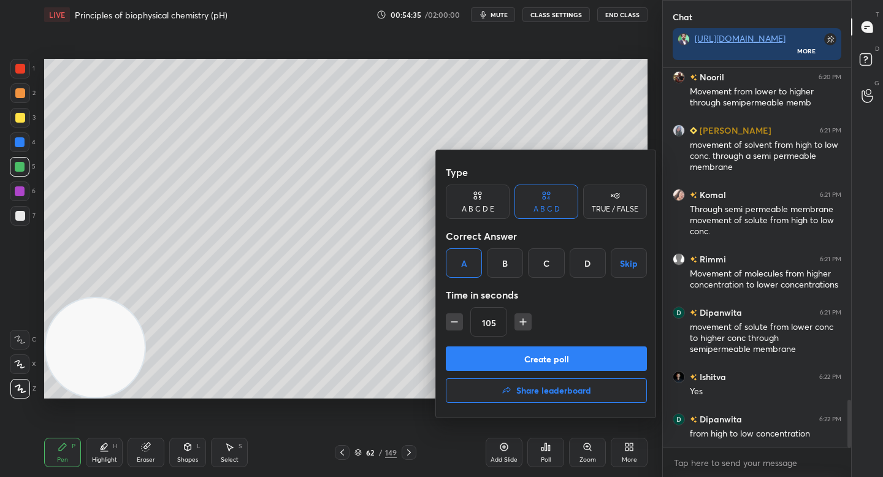
click at [456, 321] on icon "button" at bounding box center [454, 322] width 12 height 12
click at [457, 321] on icon "button" at bounding box center [454, 322] width 12 height 12
type input "60"
click at [462, 348] on button "Create poll" at bounding box center [546, 358] width 201 height 25
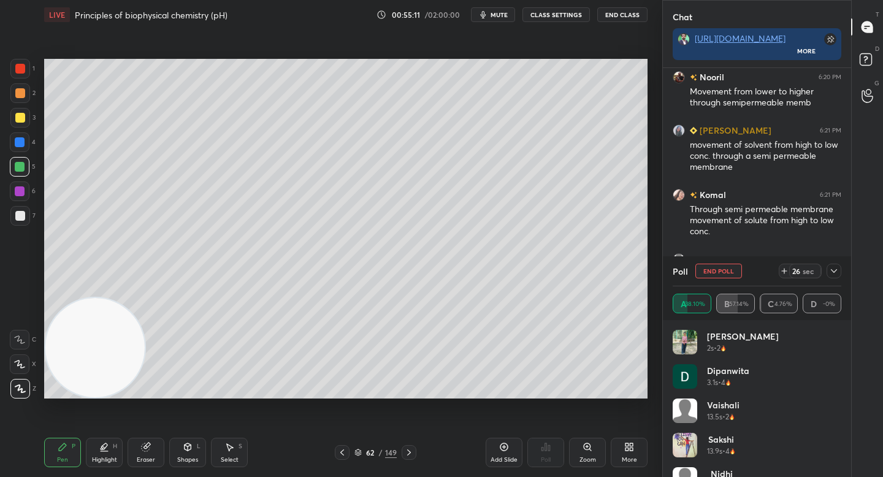
scroll to position [2734, 0]
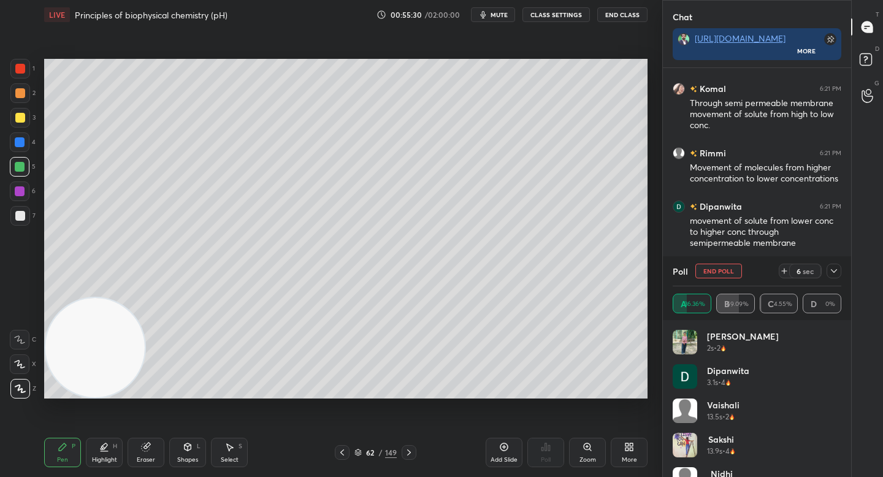
click at [23, 124] on div at bounding box center [20, 118] width 20 height 20
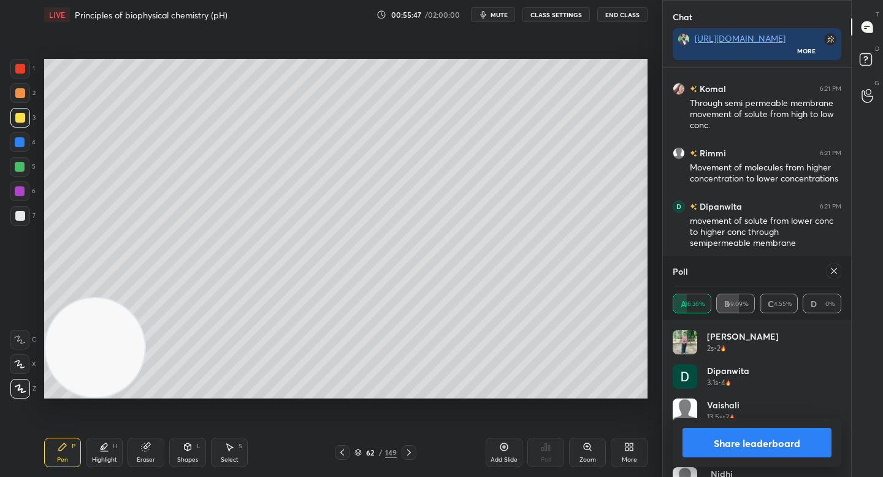
click at [697, 446] on button "Share leaderboard" at bounding box center [756, 442] width 149 height 29
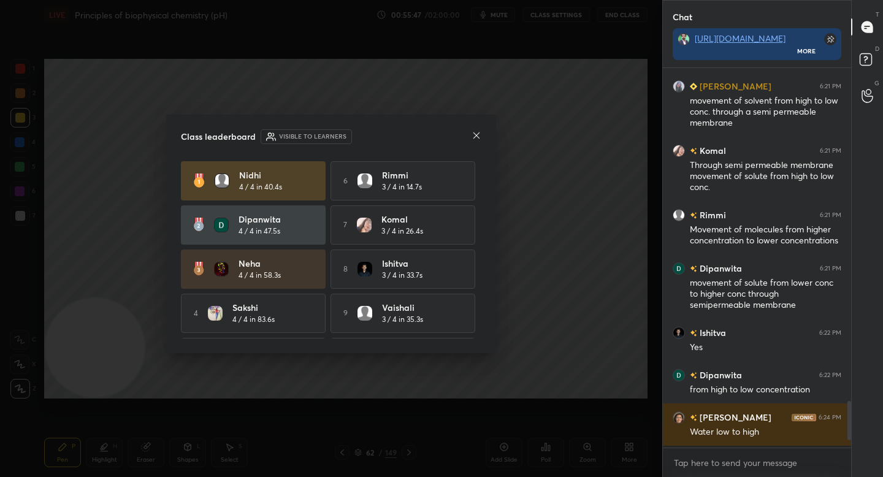
scroll to position [405, 185]
click at [480, 134] on icon at bounding box center [476, 136] width 10 height 10
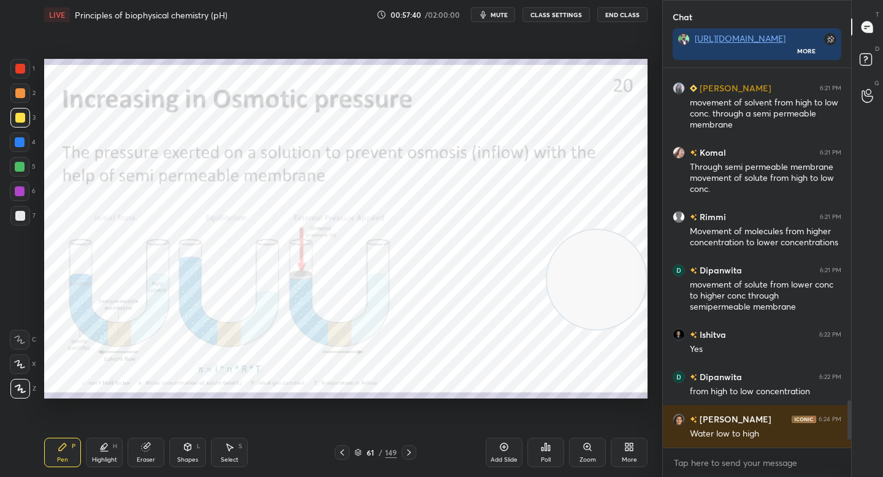
drag, startPoint x: 101, startPoint y: 344, endPoint x: 648, endPoint y: 275, distance: 551.8
click at [648, 275] on div "Setting up your live class Poll for secs No correct answer Start poll" at bounding box center [345, 228] width 613 height 399
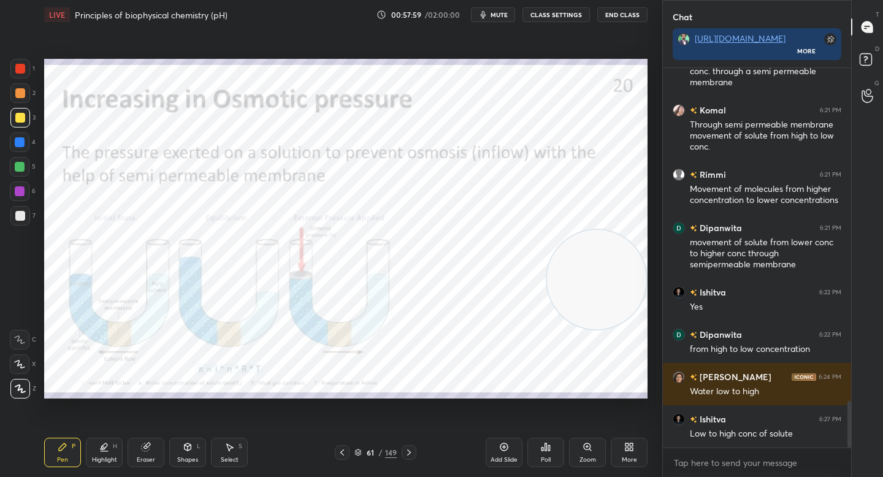
click at [18, 69] on div at bounding box center [20, 69] width 10 height 10
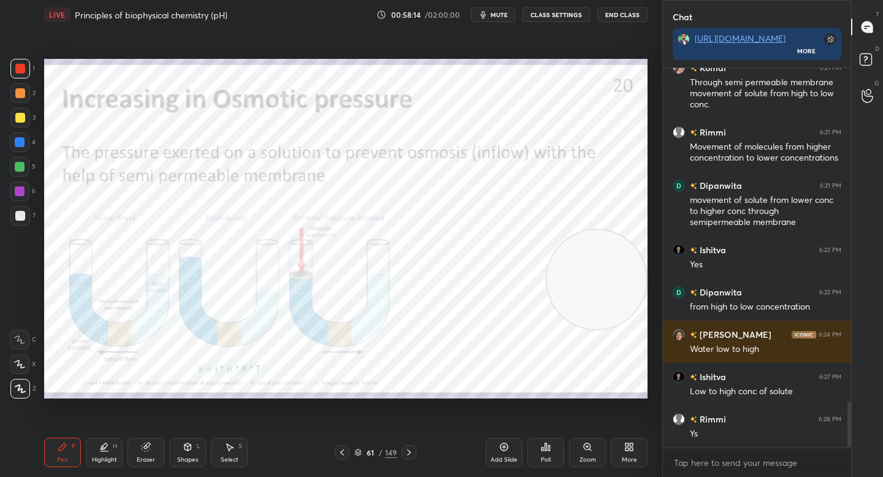
scroll to position [2798, 0]
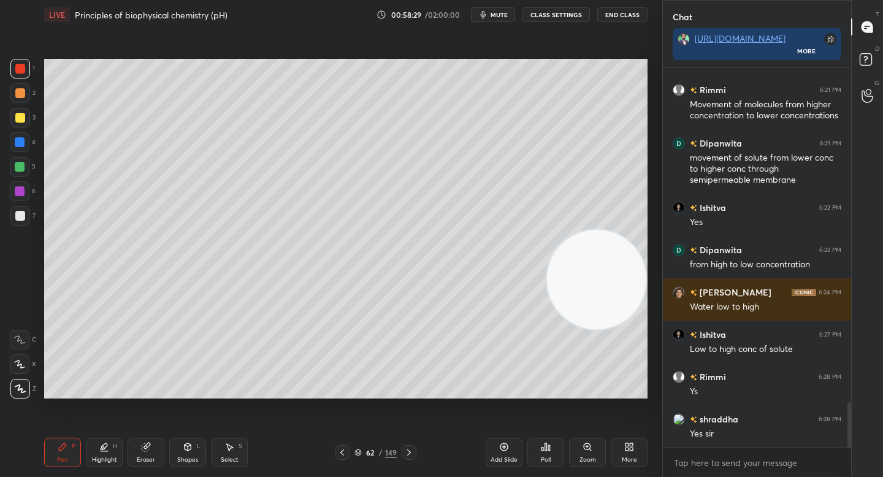
click at [20, 86] on div at bounding box center [20, 93] width 20 height 20
click at [22, 95] on div at bounding box center [20, 93] width 10 height 10
click at [22, 113] on div at bounding box center [20, 118] width 20 height 20
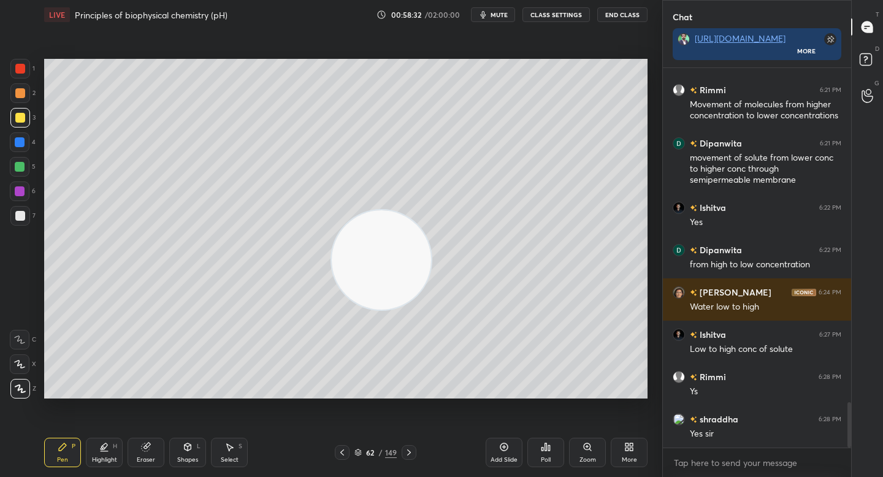
drag, startPoint x: 549, startPoint y: 284, endPoint x: 134, endPoint y: 311, distance: 415.3
click at [332, 310] on video at bounding box center [381, 259] width 99 height 99
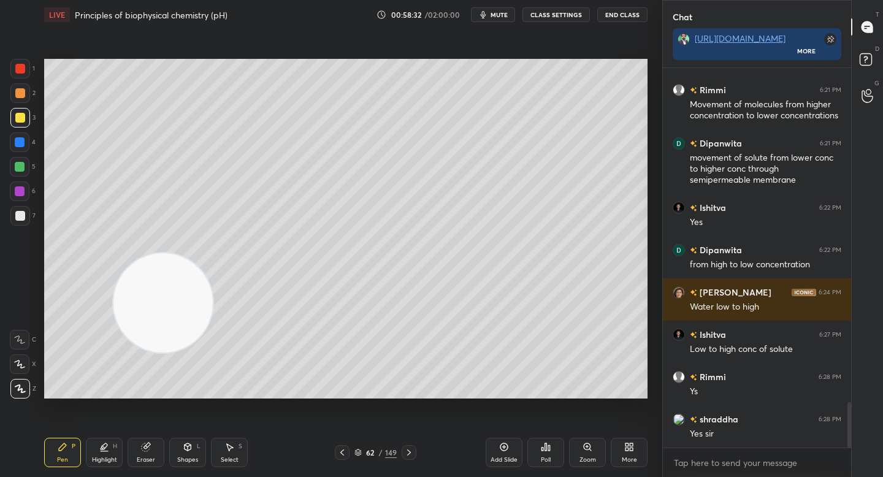
drag, startPoint x: 86, startPoint y: 339, endPoint x: 80, endPoint y: 345, distance: 8.7
click at [113, 345] on video at bounding box center [162, 302] width 99 height 99
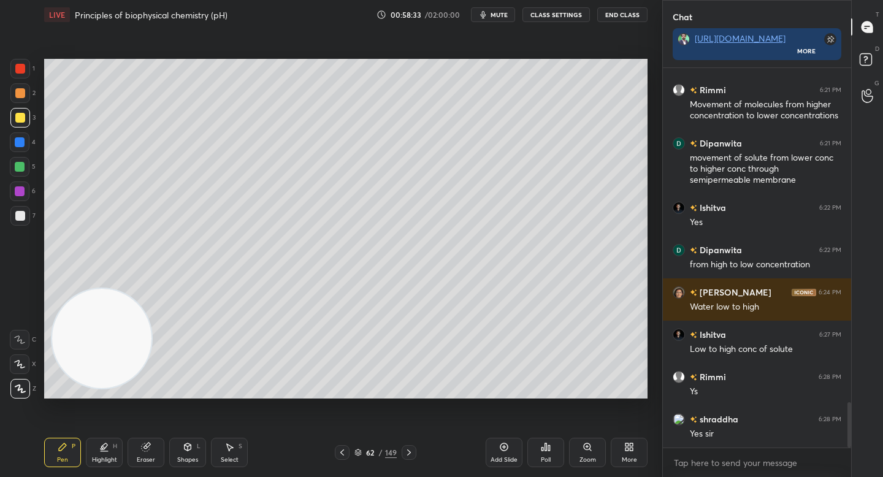
click at [75, 348] on video at bounding box center [101, 338] width 99 height 99
click at [14, 172] on div at bounding box center [20, 167] width 20 height 20
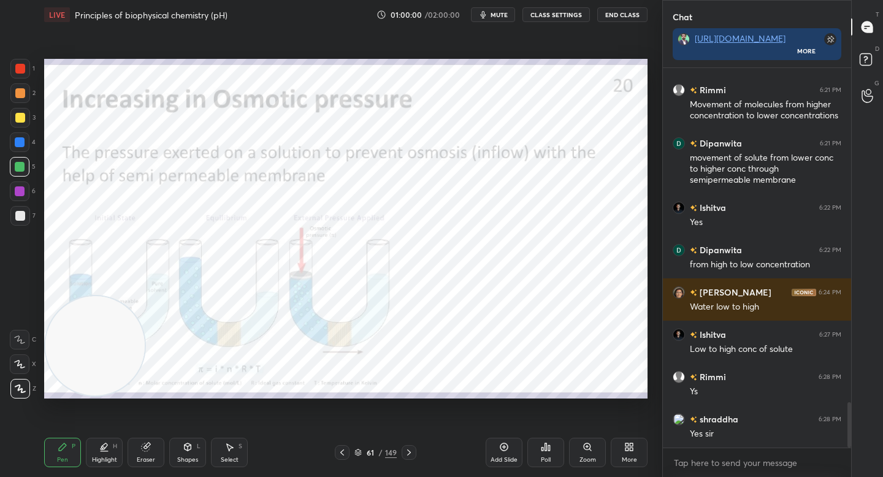
click at [23, 135] on div at bounding box center [20, 142] width 20 height 20
click at [25, 116] on div at bounding box center [20, 118] width 20 height 20
click at [27, 108] on div "3" at bounding box center [22, 118] width 25 height 20
click at [26, 104] on div "2" at bounding box center [22, 95] width 25 height 25
drag, startPoint x: 88, startPoint y: 343, endPoint x: 544, endPoint y: 254, distance: 464.7
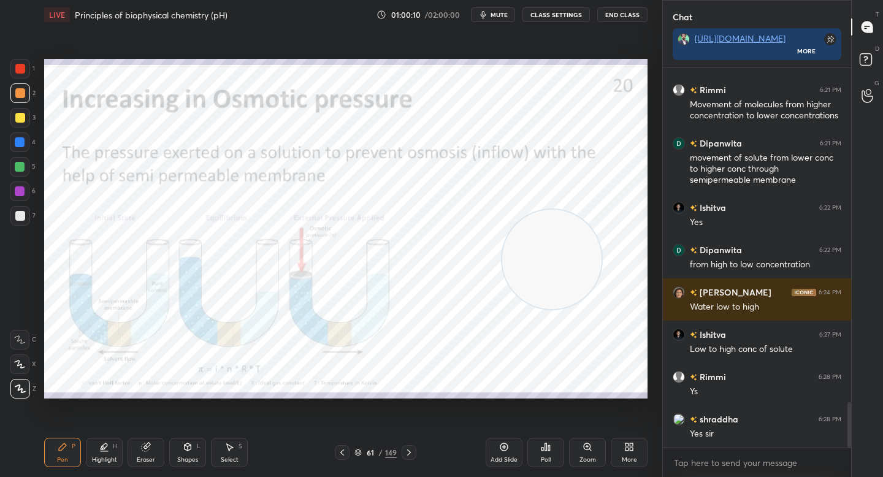
click at [544, 255] on video at bounding box center [551, 259] width 99 height 99
drag, startPoint x: 586, startPoint y: 454, endPoint x: 591, endPoint y: 443, distance: 12.1
click at [587, 454] on div "Zoom" at bounding box center [587, 452] width 37 height 29
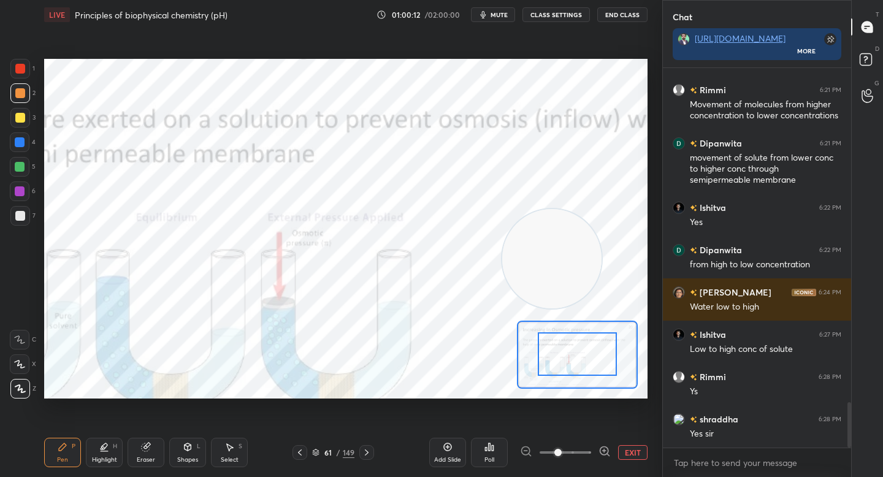
drag, startPoint x: 587, startPoint y: 375, endPoint x: 584, endPoint y: 368, distance: 7.4
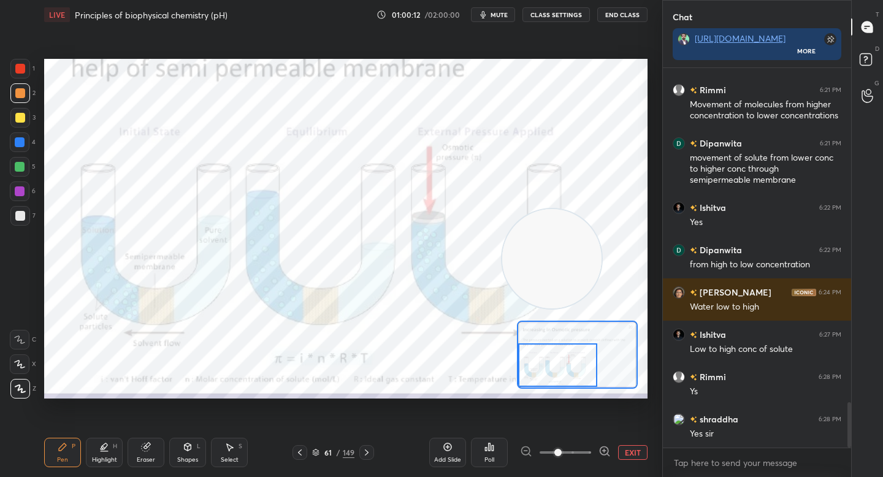
drag, startPoint x: 582, startPoint y: 366, endPoint x: 562, endPoint y: 376, distance: 22.8
click at [564, 377] on div at bounding box center [557, 365] width 79 height 44
click at [23, 66] on div at bounding box center [20, 69] width 10 height 10
drag, startPoint x: 494, startPoint y: 253, endPoint x: 232, endPoint y: 143, distance: 283.6
click at [481, 202] on video at bounding box center [530, 251] width 99 height 99
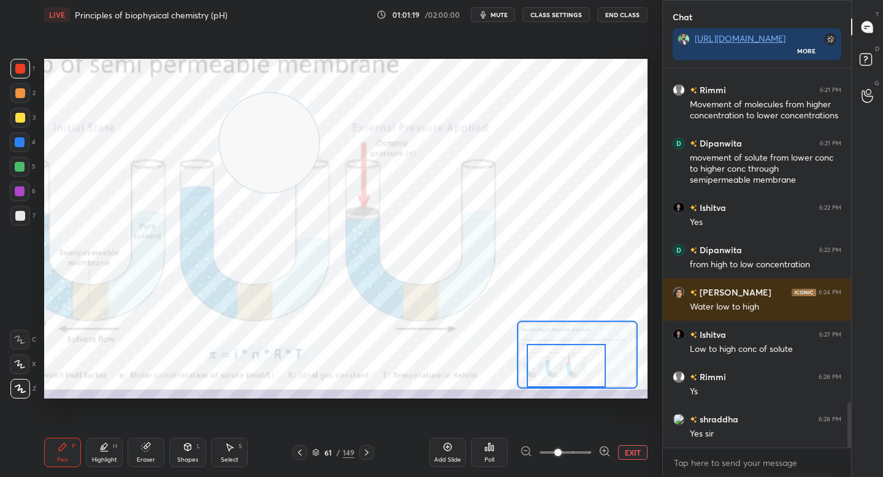
drag, startPoint x: 542, startPoint y: 370, endPoint x: 550, endPoint y: 372, distance: 8.2
click at [551, 372] on div at bounding box center [566, 366] width 79 height 44
click at [143, 454] on div "Eraser" at bounding box center [146, 452] width 37 height 29
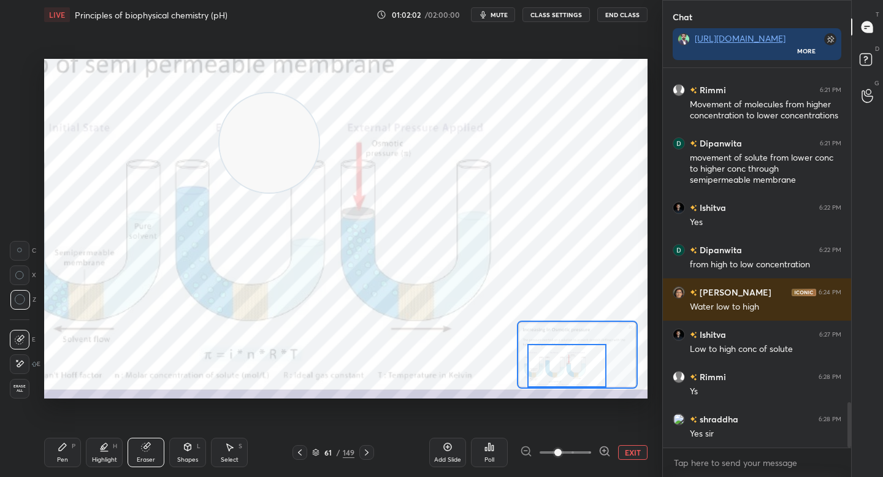
click at [50, 449] on div "Pen P" at bounding box center [62, 452] width 37 height 29
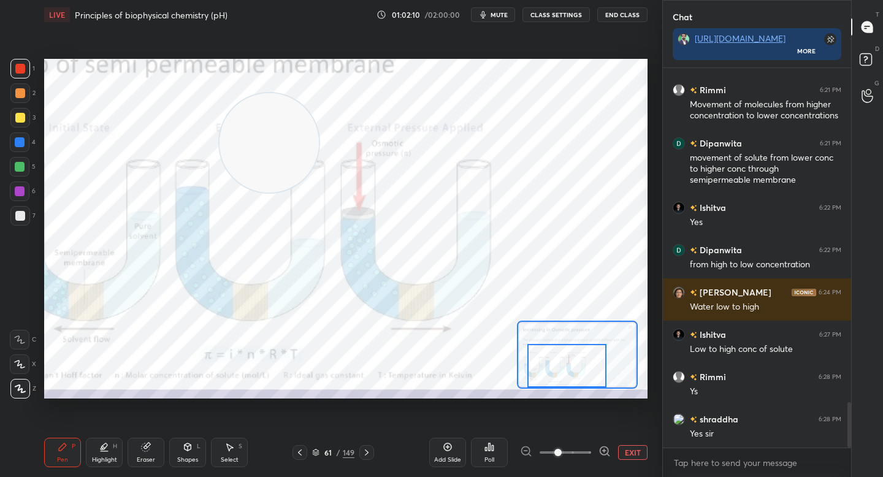
click at [152, 448] on div "Eraser" at bounding box center [146, 452] width 37 height 29
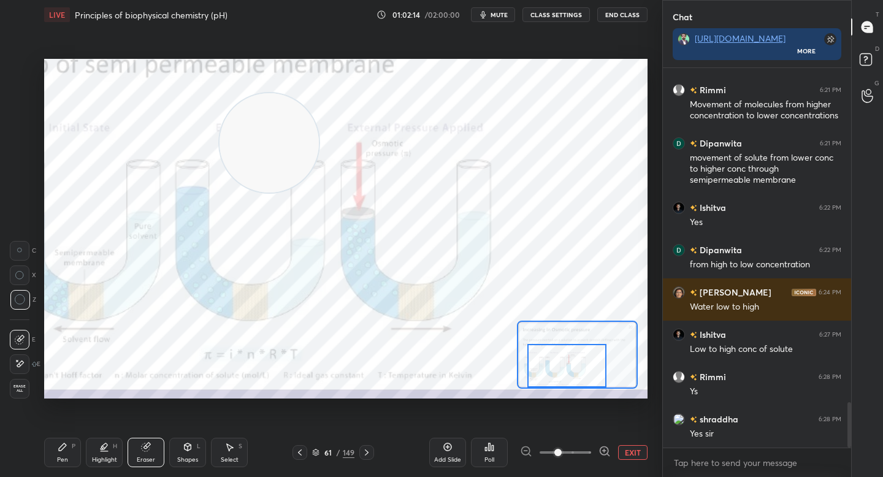
click at [66, 454] on div "Pen P" at bounding box center [62, 452] width 37 height 29
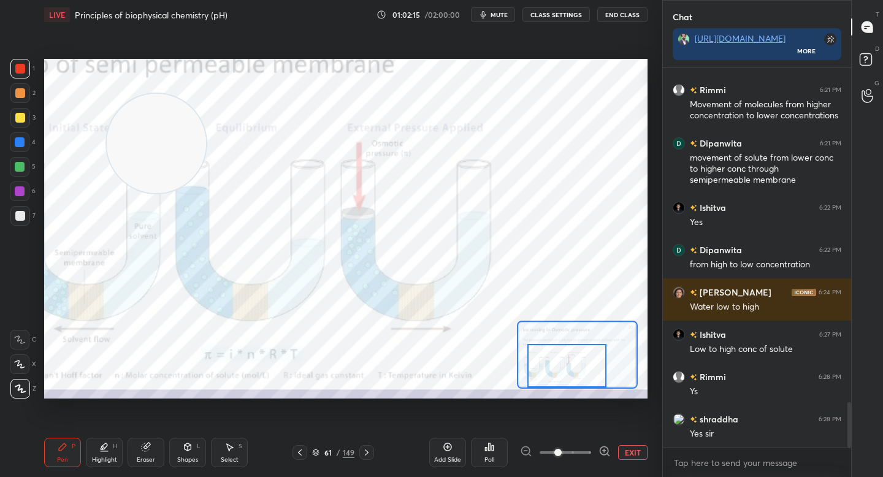
drag, startPoint x: 235, startPoint y: 145, endPoint x: 75, endPoint y: 143, distance: 160.0
click at [107, 145] on video at bounding box center [156, 143] width 99 height 99
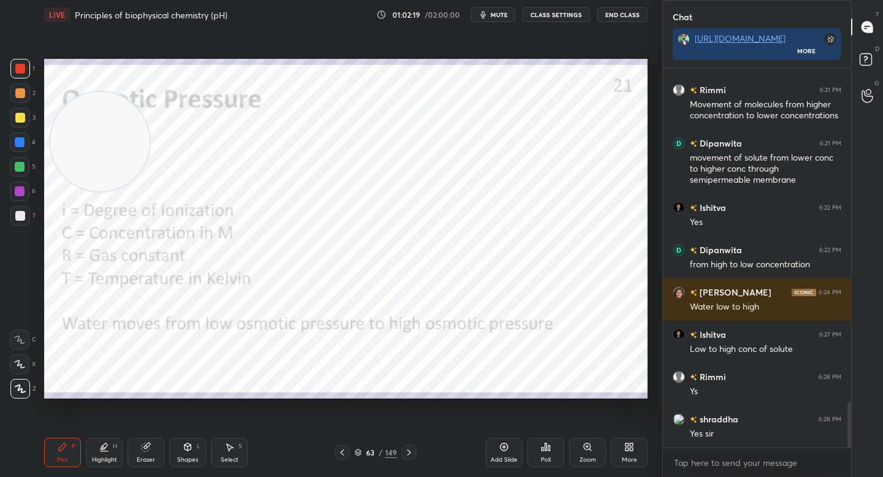
drag, startPoint x: 88, startPoint y: 140, endPoint x: 457, endPoint y: 147, distance: 369.2
click at [150, 148] on video at bounding box center [99, 141] width 99 height 99
click at [156, 451] on div "Eraser" at bounding box center [146, 452] width 37 height 29
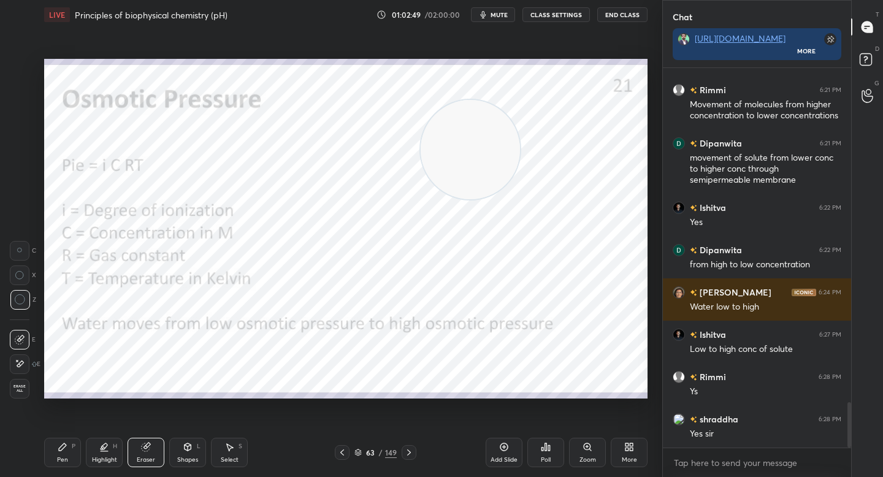
click at [64, 441] on div "Pen P" at bounding box center [62, 452] width 37 height 29
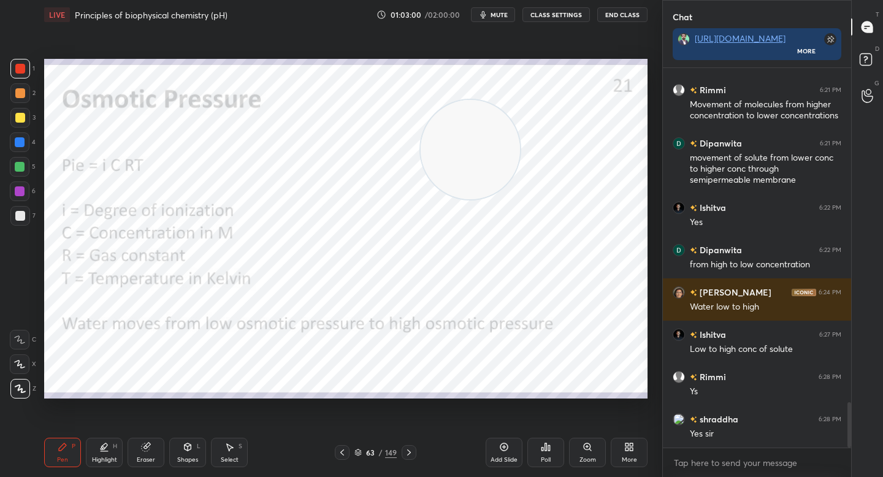
click at [18, 148] on div at bounding box center [20, 142] width 20 height 20
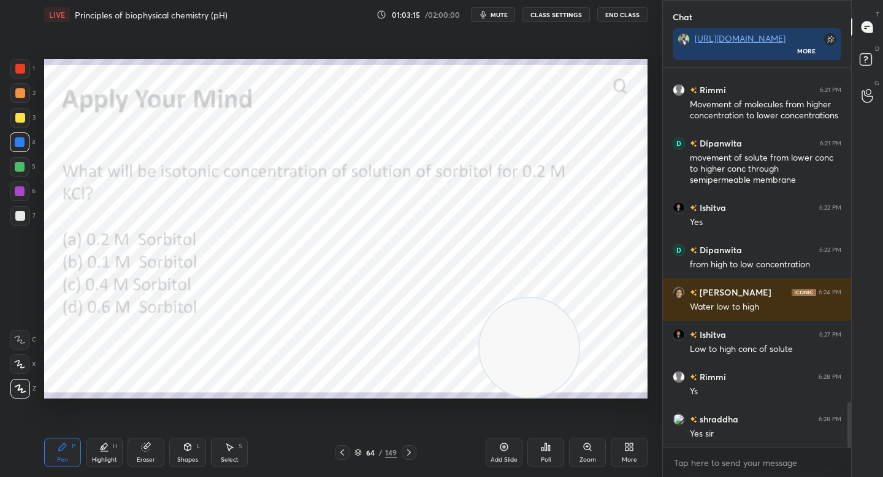
drag, startPoint x: 460, startPoint y: 135, endPoint x: 519, endPoint y: 373, distance: 244.5
click at [519, 373] on video at bounding box center [528, 347] width 99 height 99
drag, startPoint x: 521, startPoint y: 357, endPoint x: 521, endPoint y: 331, distance: 26.4
click at [521, 326] on video at bounding box center [528, 316] width 99 height 99
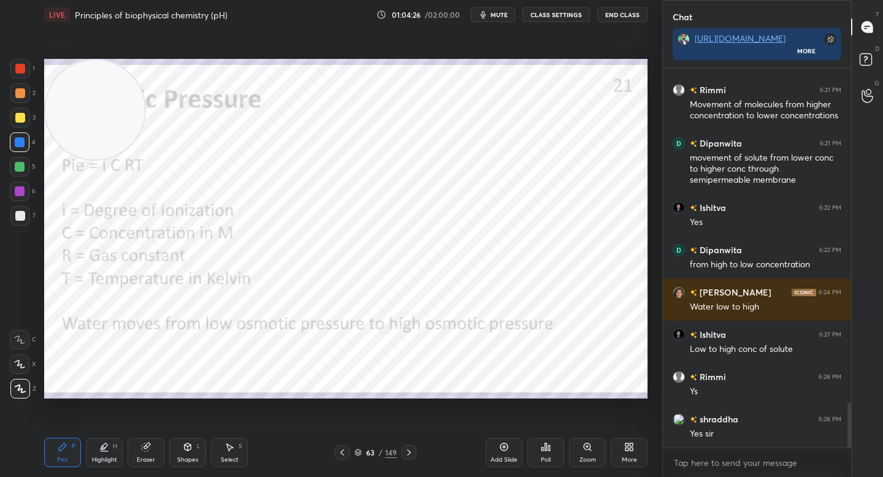
drag, startPoint x: 517, startPoint y: 303, endPoint x: 52, endPoint y: 72, distance: 519.6
click at [52, 72] on video at bounding box center [94, 109] width 99 height 99
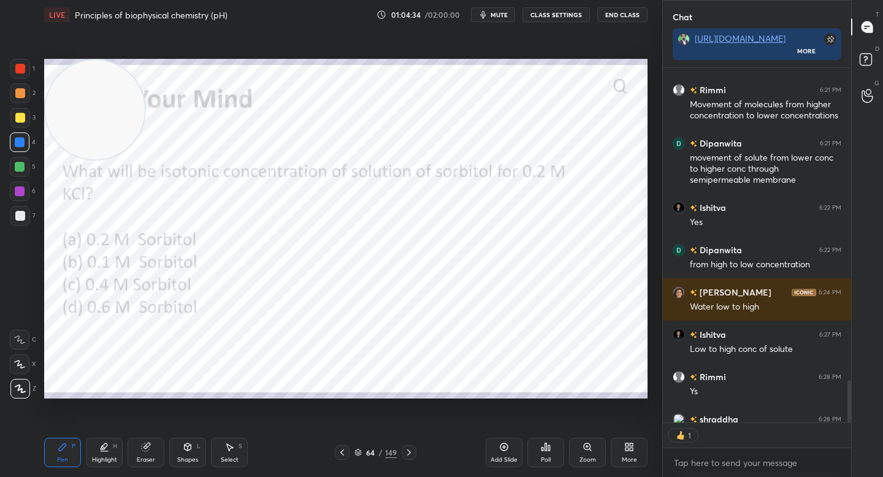
scroll to position [2864, 0]
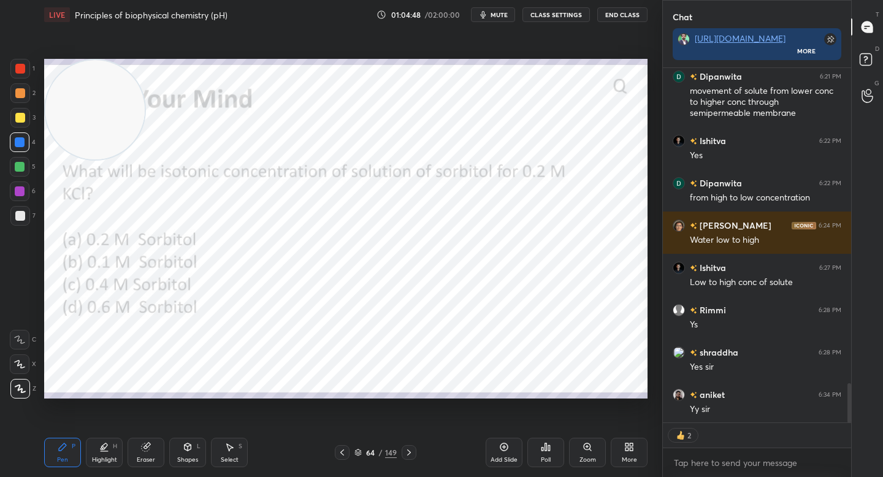
type textarea "x"
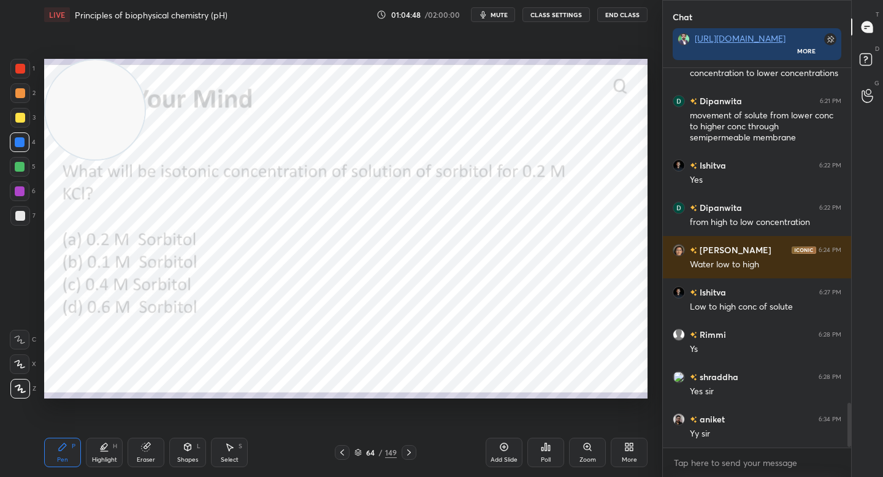
scroll to position [4, 4]
click at [550, 457] on div "Poll" at bounding box center [546, 460] width 10 height 6
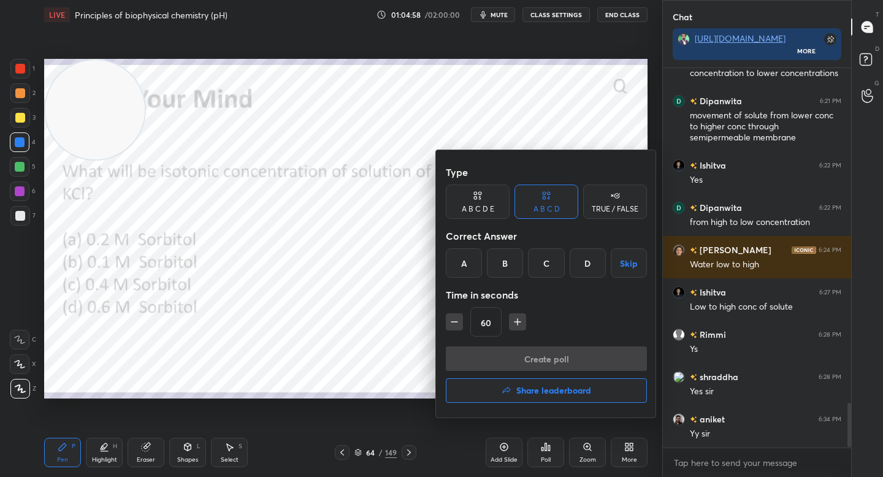
click at [538, 253] on div "C" at bounding box center [546, 262] width 36 height 29
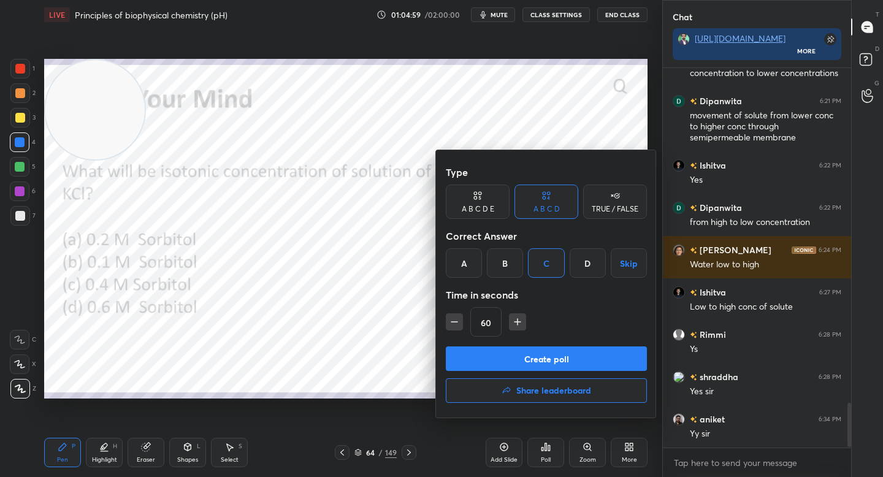
click at [515, 326] on icon "button" at bounding box center [517, 322] width 12 height 12
click at [515, 326] on button "button" at bounding box center [522, 321] width 17 height 17
type input "120"
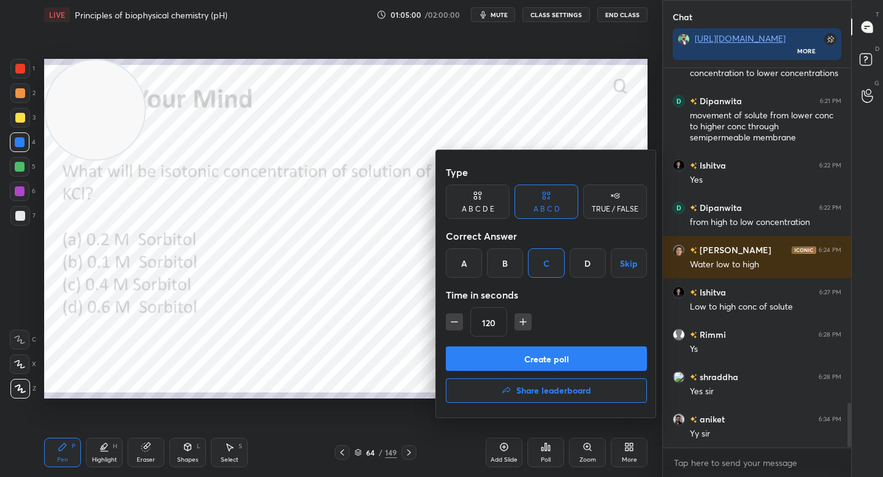
click at [505, 356] on button "Create poll" at bounding box center [546, 358] width 201 height 25
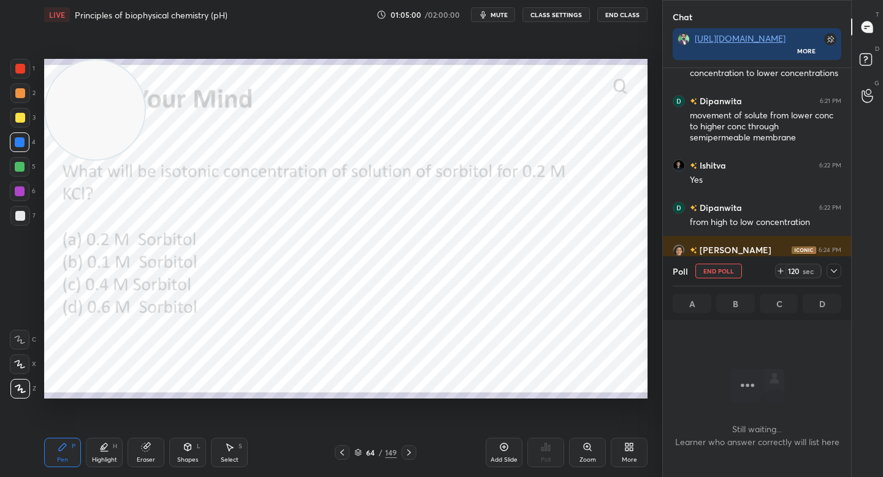
scroll to position [342, 185]
drag, startPoint x: 113, startPoint y: 124, endPoint x: 502, endPoint y: 350, distance: 449.4
click at [502, 350] on video at bounding box center [479, 335] width 99 height 99
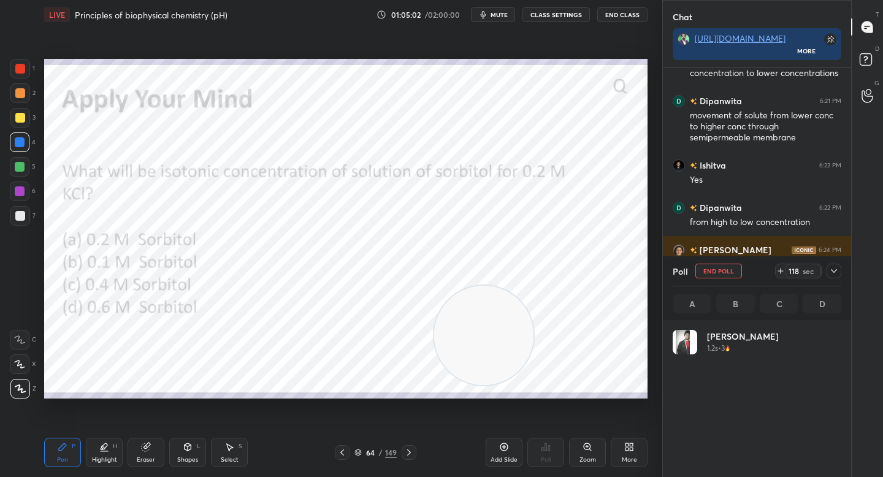
scroll to position [143, 165]
drag, startPoint x: 494, startPoint y: 342, endPoint x: 535, endPoint y: 359, distance: 45.1
click at [535, 359] on video at bounding box center [513, 345] width 99 height 99
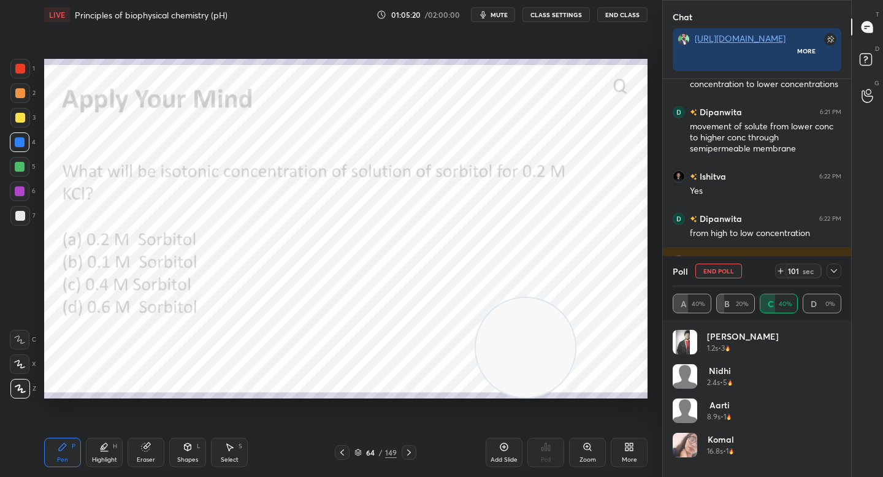
scroll to position [1, 4]
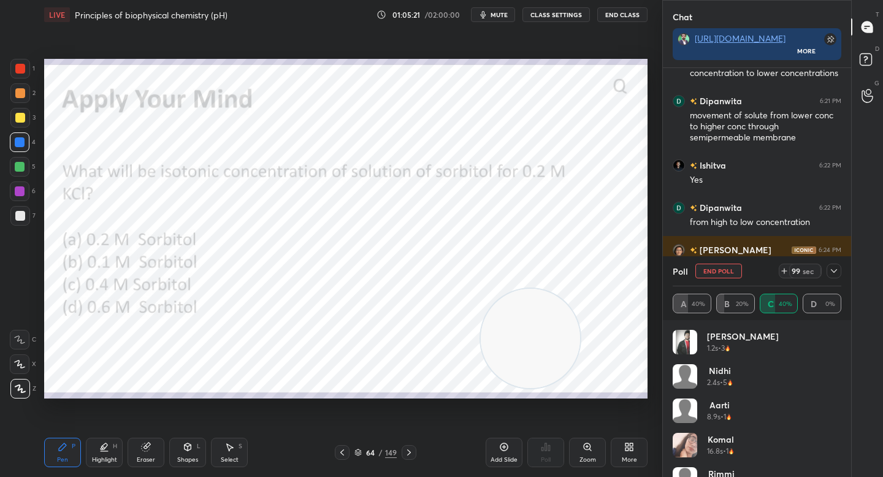
drag, startPoint x: 509, startPoint y: 340, endPoint x: 518, endPoint y: 326, distance: 16.8
click at [516, 327] on video at bounding box center [530, 338] width 99 height 99
click at [835, 269] on icon at bounding box center [834, 271] width 10 height 10
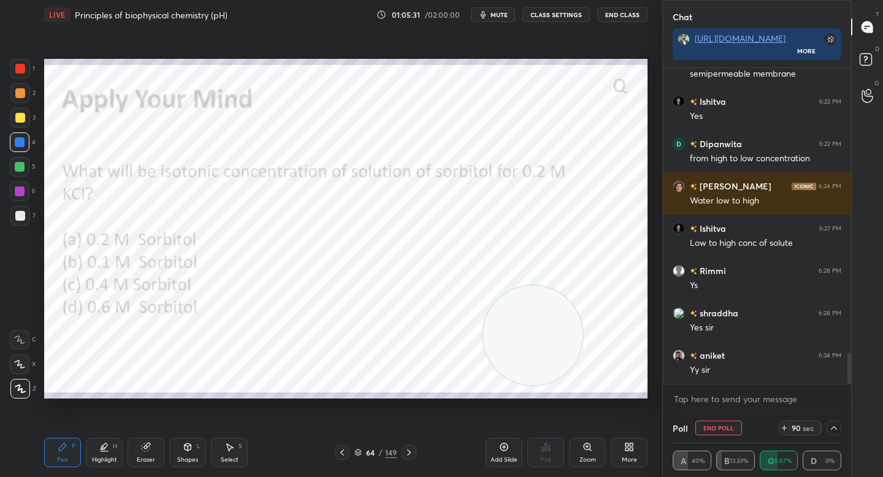
click at [16, 69] on div at bounding box center [20, 69] width 10 height 10
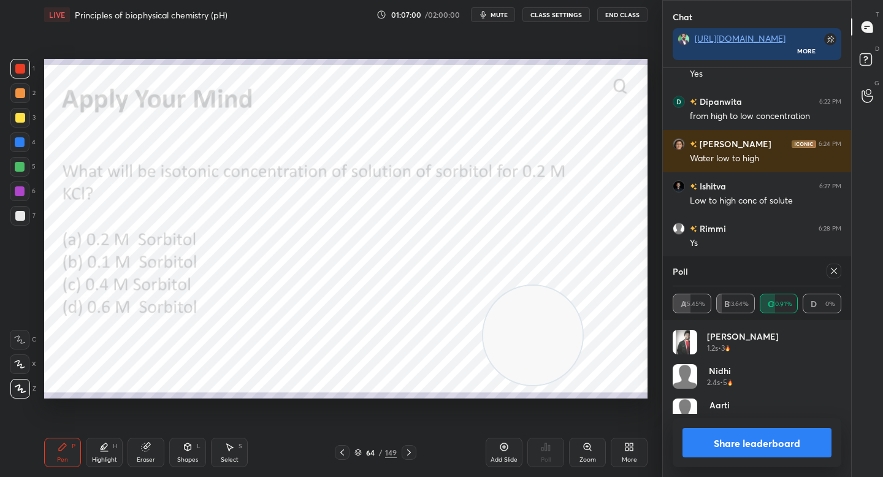
scroll to position [143, 165]
click at [156, 452] on div "Eraser" at bounding box center [146, 452] width 37 height 29
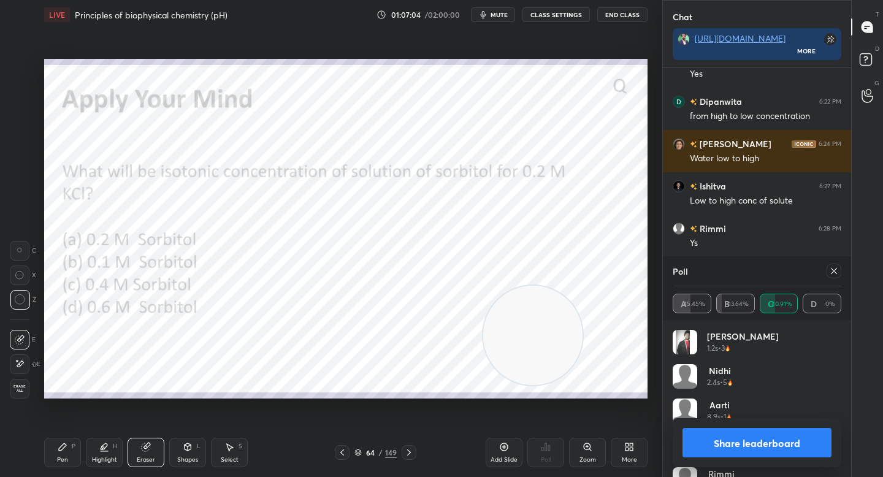
click at [68, 451] on div "Pen P" at bounding box center [62, 452] width 37 height 29
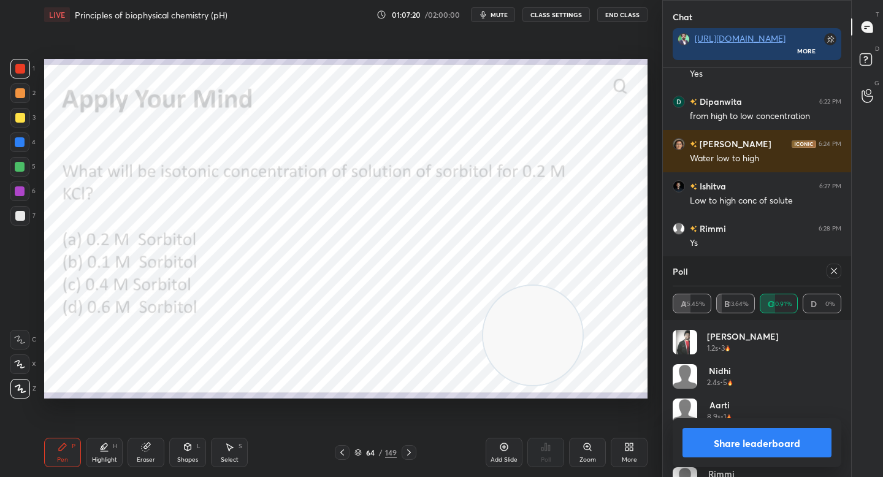
click at [725, 436] on button "Share leaderboard" at bounding box center [756, 442] width 149 height 29
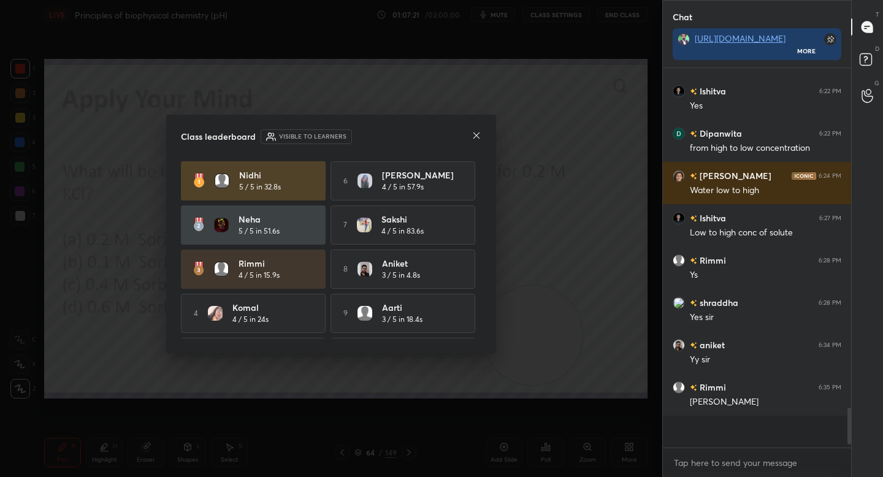
scroll to position [361, 185]
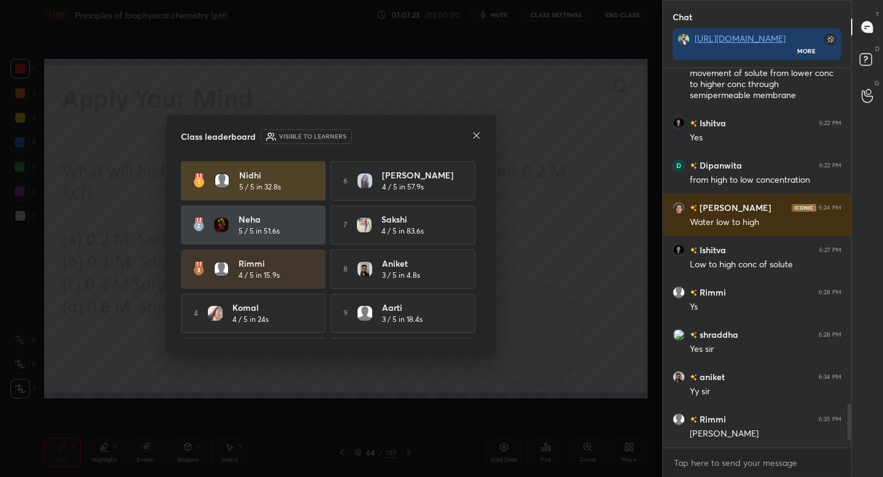
click at [478, 134] on icon at bounding box center [476, 136] width 10 height 10
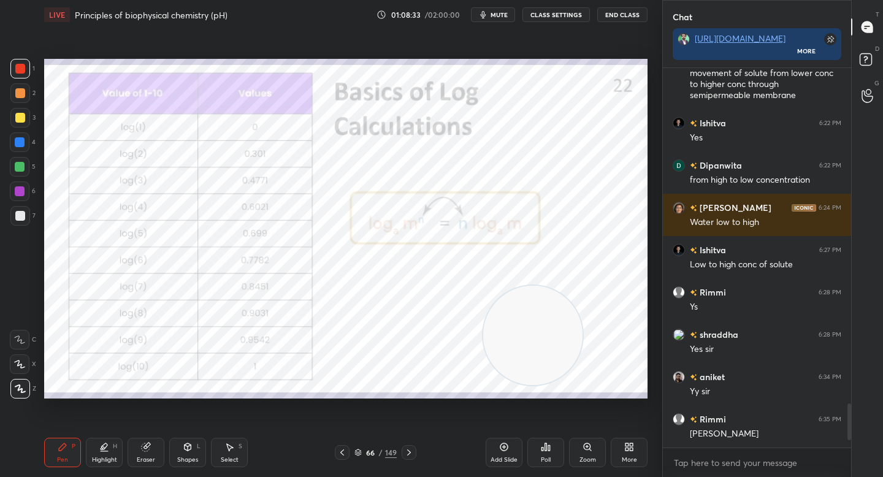
click at [579, 452] on div "Zoom" at bounding box center [587, 452] width 37 height 29
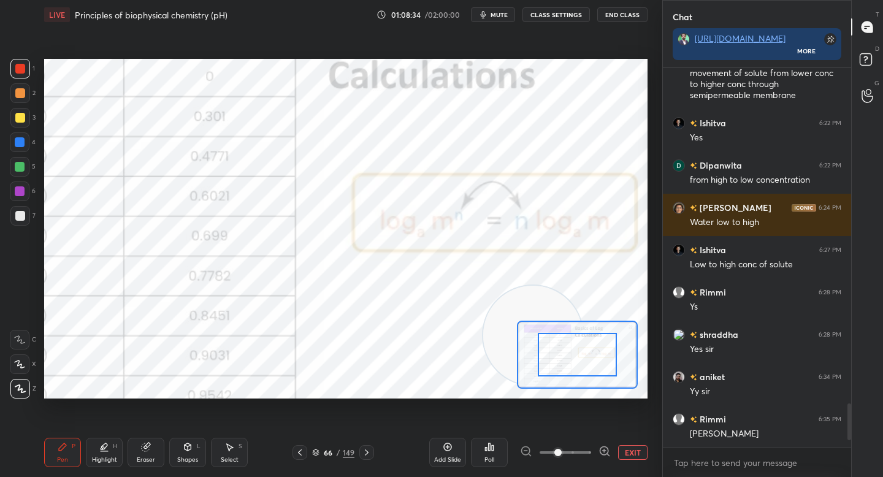
scroll to position [351, 185]
click at [600, 451] on icon at bounding box center [604, 451] width 8 height 8
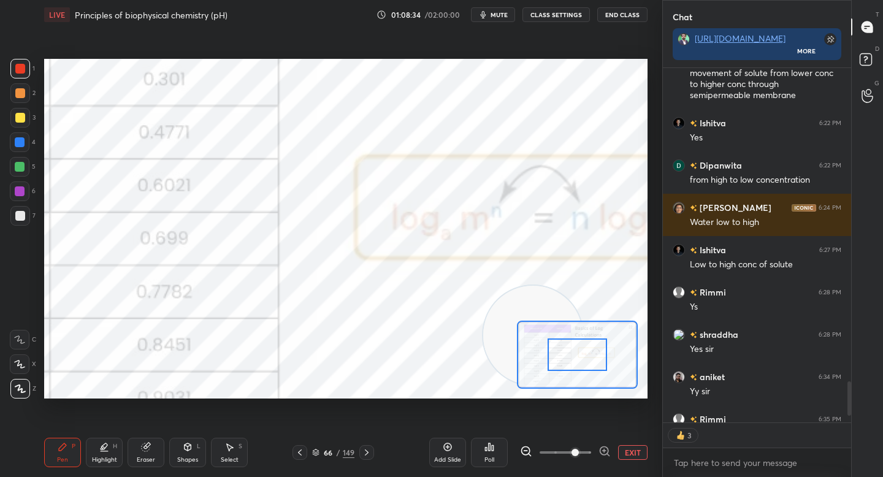
click at [576, 364] on div at bounding box center [577, 354] width 59 height 32
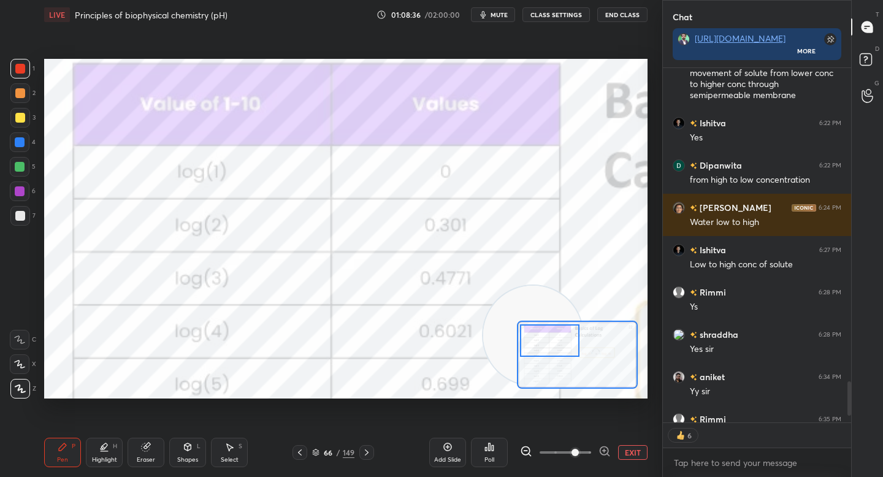
drag, startPoint x: 571, startPoint y: 362, endPoint x: 548, endPoint y: 349, distance: 27.2
click at [547, 348] on div at bounding box center [549, 340] width 59 height 32
drag, startPoint x: 513, startPoint y: 307, endPoint x: 578, endPoint y: 205, distance: 120.8
click at [578, 217] on video at bounding box center [559, 266] width 99 height 99
drag, startPoint x: 574, startPoint y: 204, endPoint x: 587, endPoint y: 188, distance: 20.1
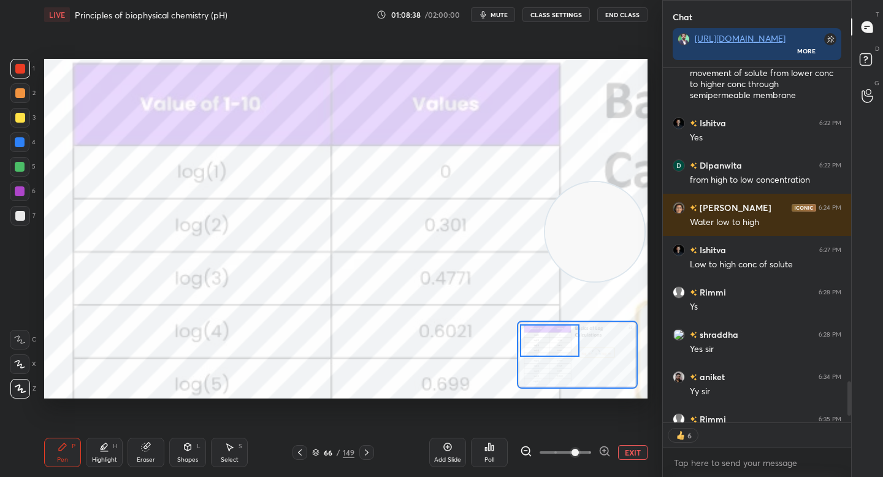
click at [588, 185] on video at bounding box center [594, 231] width 99 height 99
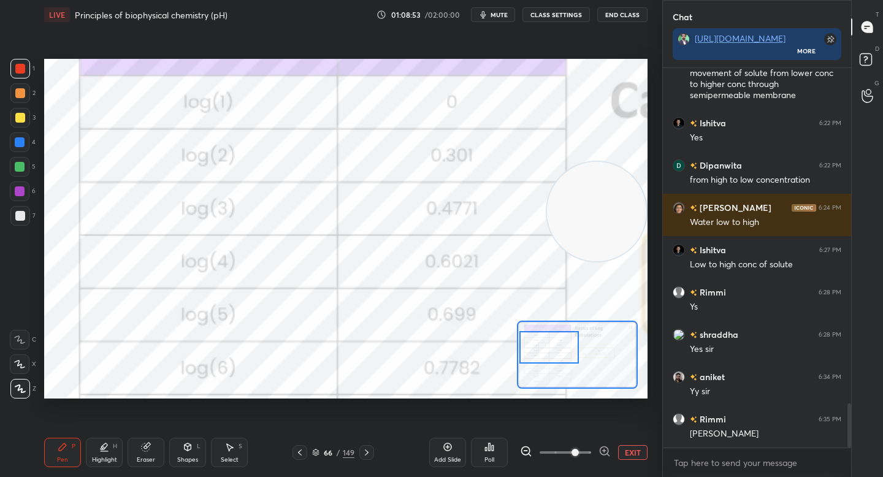
drag, startPoint x: 547, startPoint y: 348, endPoint x: 545, endPoint y: 355, distance: 7.0
click at [547, 358] on div at bounding box center [548, 347] width 59 height 32
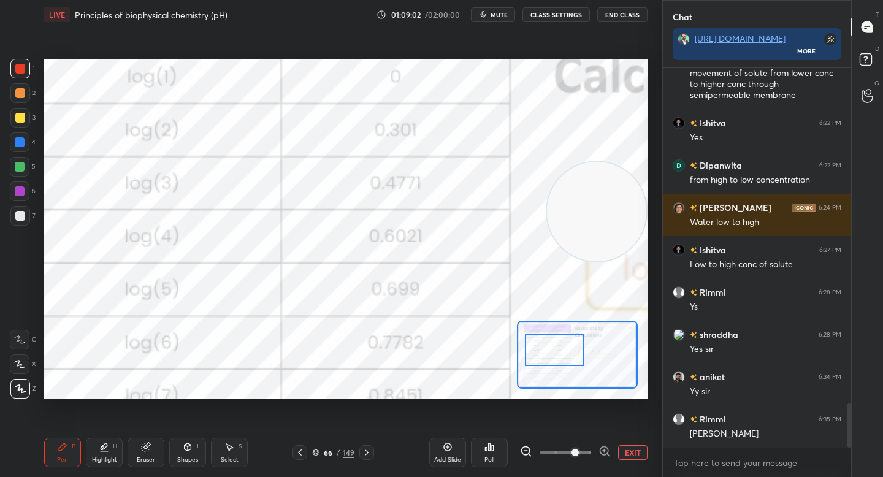
drag, startPoint x: 549, startPoint y: 354, endPoint x: 551, endPoint y: 345, distance: 10.0
click at [551, 349] on div at bounding box center [554, 350] width 59 height 32
click at [538, 350] on div at bounding box center [554, 350] width 59 height 32
drag, startPoint x: 143, startPoint y: 451, endPoint x: 153, endPoint y: 437, distance: 17.2
click at [143, 451] on icon at bounding box center [146, 447] width 10 height 10
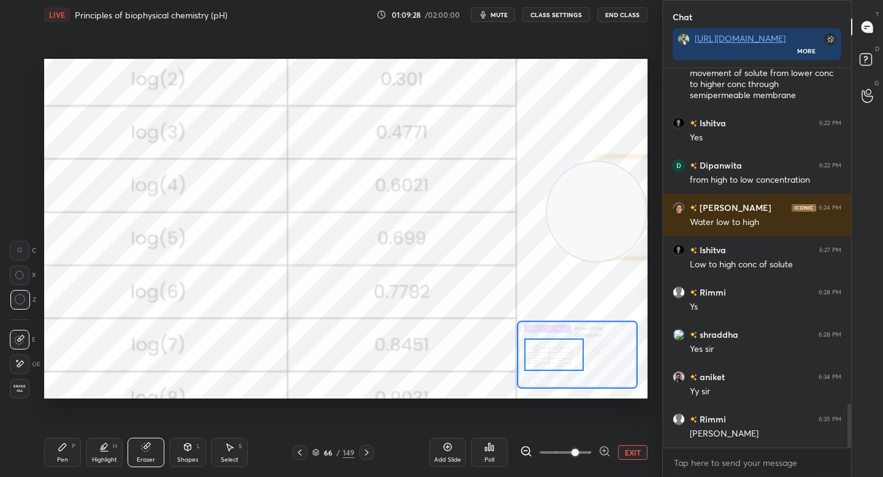
click at [61, 451] on icon at bounding box center [63, 447] width 10 height 10
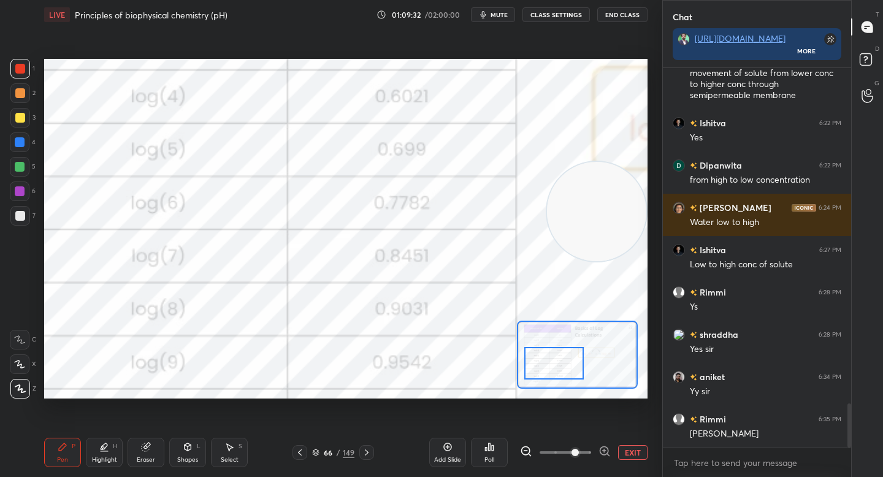
drag, startPoint x: 562, startPoint y: 357, endPoint x: 563, endPoint y: 364, distance: 6.8
click at [563, 364] on div at bounding box center [553, 363] width 59 height 32
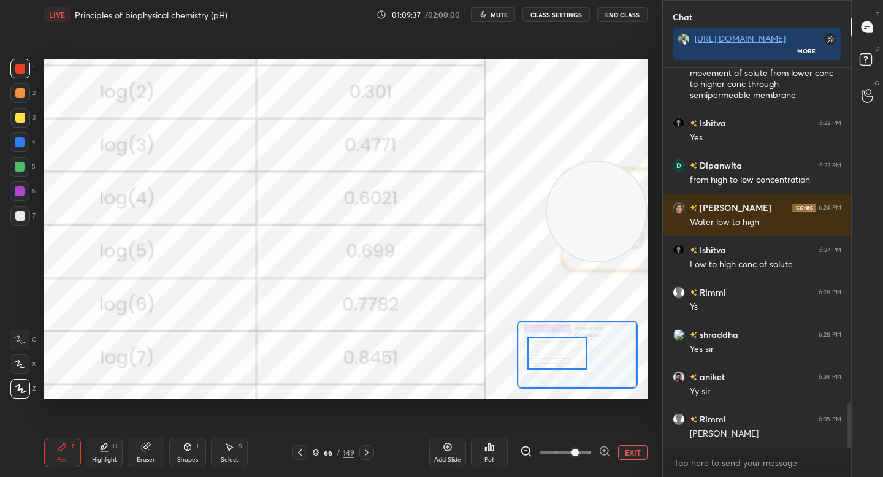
drag, startPoint x: 543, startPoint y: 357, endPoint x: 546, endPoint y: 348, distance: 10.3
click at [546, 348] on div at bounding box center [556, 353] width 59 height 32
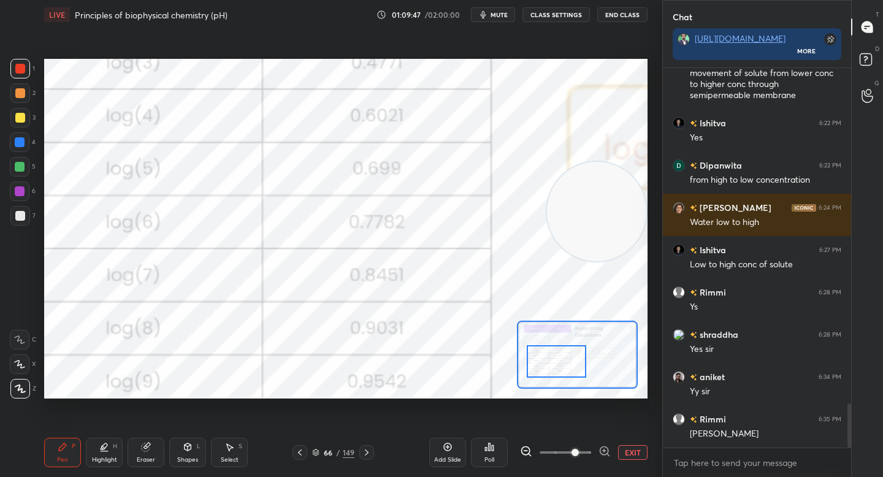
drag, startPoint x: 543, startPoint y: 353, endPoint x: 541, endPoint y: 361, distance: 8.2
click at [542, 361] on div at bounding box center [556, 361] width 59 height 32
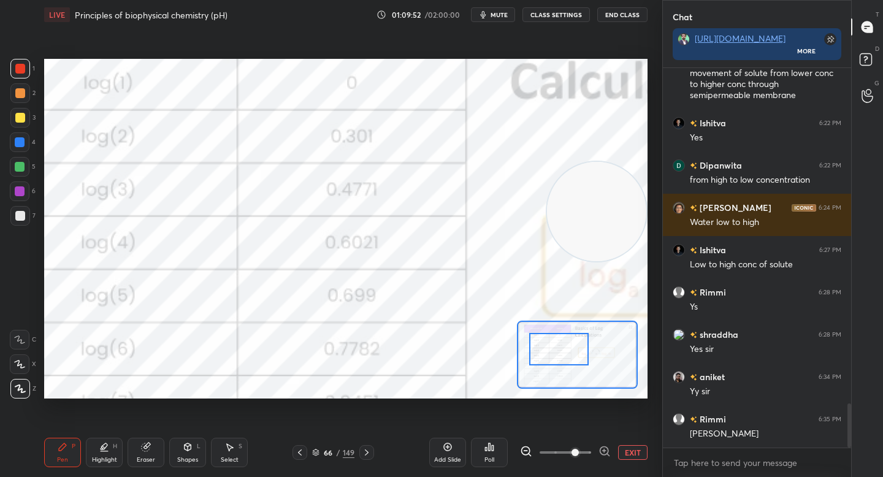
drag, startPoint x: 536, startPoint y: 357, endPoint x: 537, endPoint y: 342, distance: 14.7
click at [539, 343] on div at bounding box center [558, 349] width 59 height 32
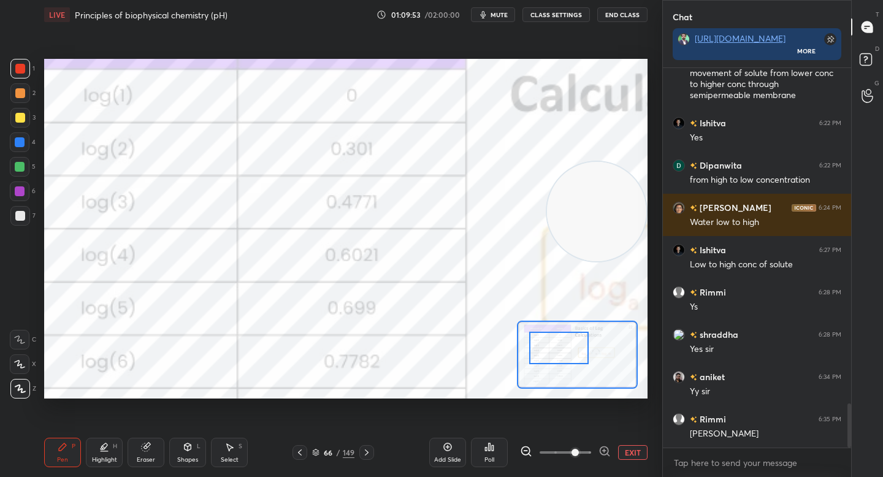
click at [156, 451] on div "Eraser" at bounding box center [146, 452] width 37 height 29
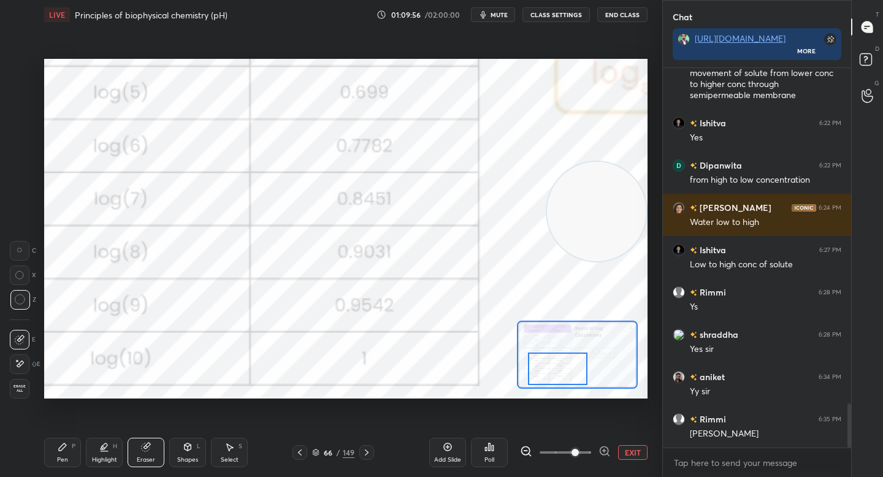
drag, startPoint x: 552, startPoint y: 349, endPoint x: 548, endPoint y: 370, distance: 22.0
click at [549, 371] on div at bounding box center [557, 369] width 59 height 32
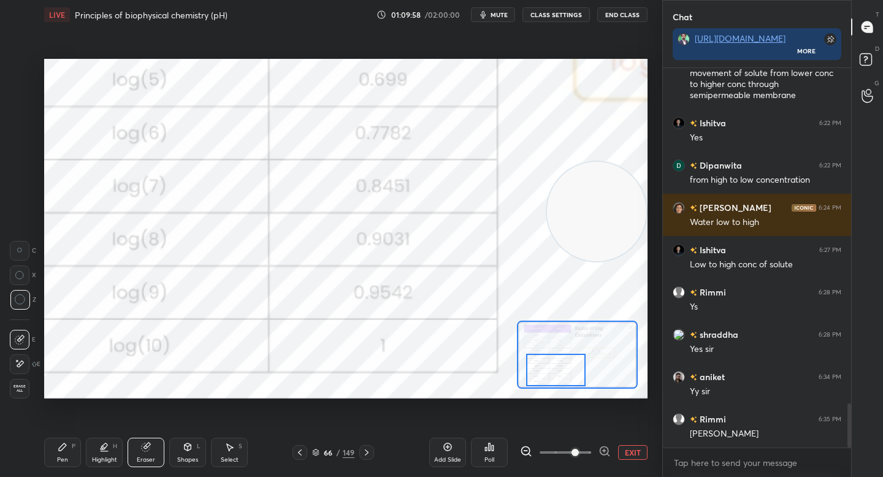
click at [68, 452] on div "Pen P" at bounding box center [62, 452] width 37 height 29
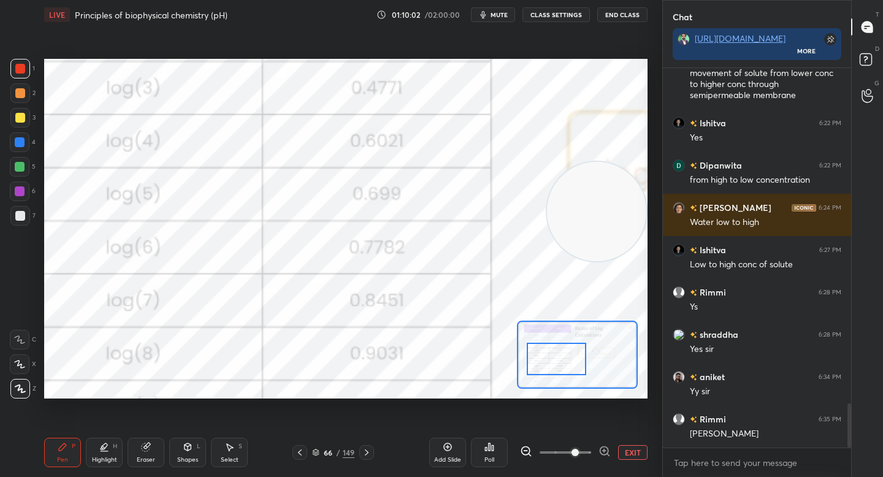
drag, startPoint x: 538, startPoint y: 365, endPoint x: 540, endPoint y: 355, distance: 10.5
click at [540, 355] on div at bounding box center [556, 359] width 59 height 32
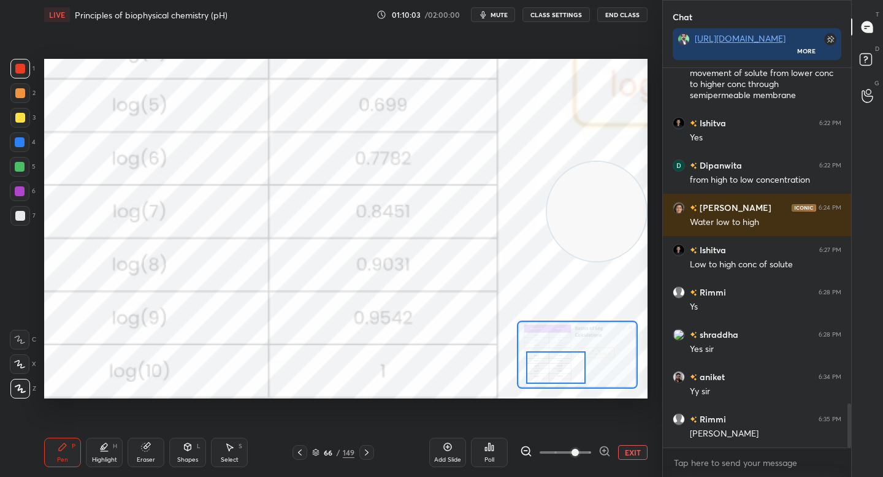
drag, startPoint x: 540, startPoint y: 357, endPoint x: 530, endPoint y: 361, distance: 10.5
click at [539, 366] on div at bounding box center [555, 367] width 59 height 32
click at [640, 449] on button "EXIT" at bounding box center [632, 452] width 29 height 15
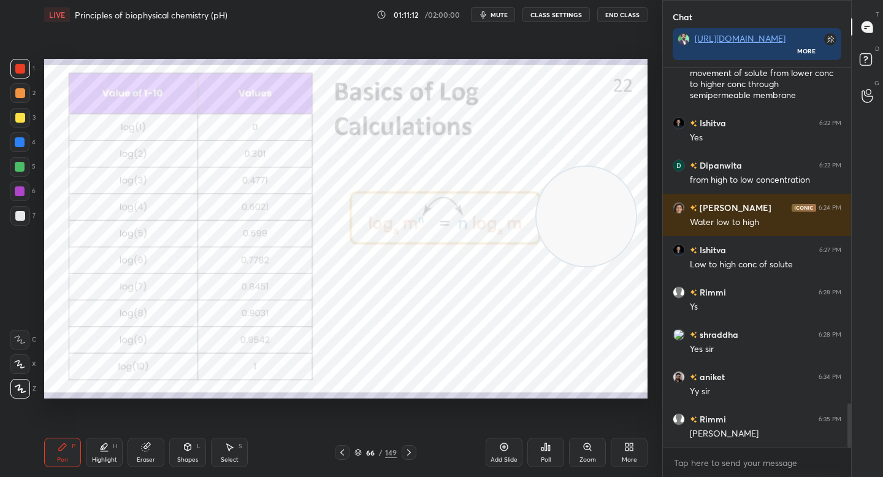
drag, startPoint x: 568, startPoint y: 237, endPoint x: 366, endPoint y: 421, distance: 273.0
click at [367, 421] on div "Setting up your live class Poll for secs No correct answer Start poll" at bounding box center [345, 228] width 613 height 399
drag, startPoint x: 367, startPoint y: 332, endPoint x: 268, endPoint y: 181, distance: 180.8
click at [281, 191] on video at bounding box center [330, 240] width 99 height 99
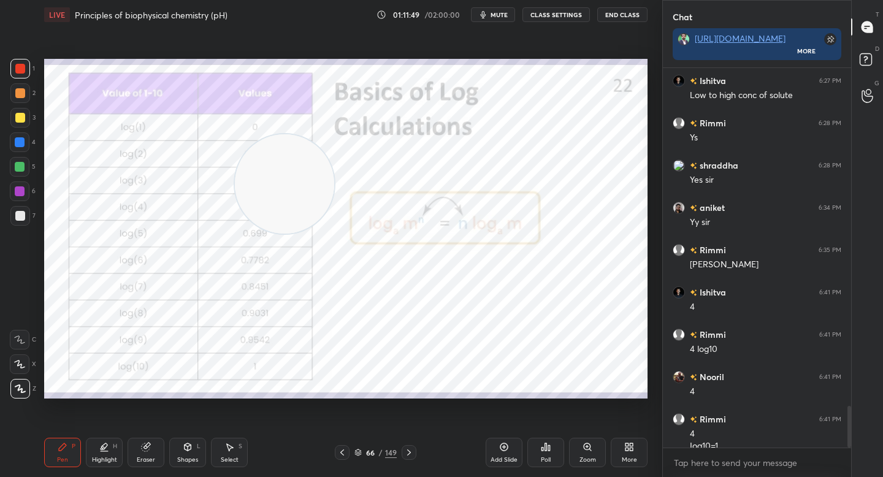
scroll to position [3064, 0]
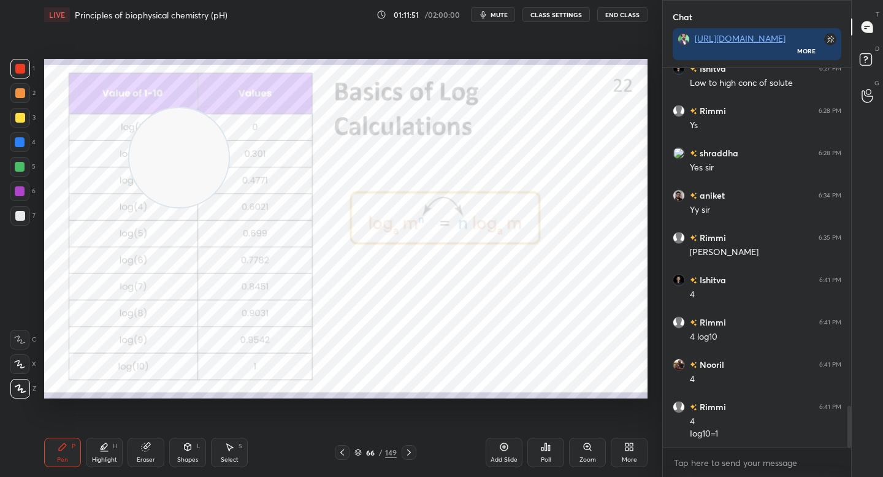
drag, startPoint x: 254, startPoint y: 197, endPoint x: 160, endPoint y: 169, distance: 98.0
click at [158, 174] on video at bounding box center [178, 157] width 99 height 99
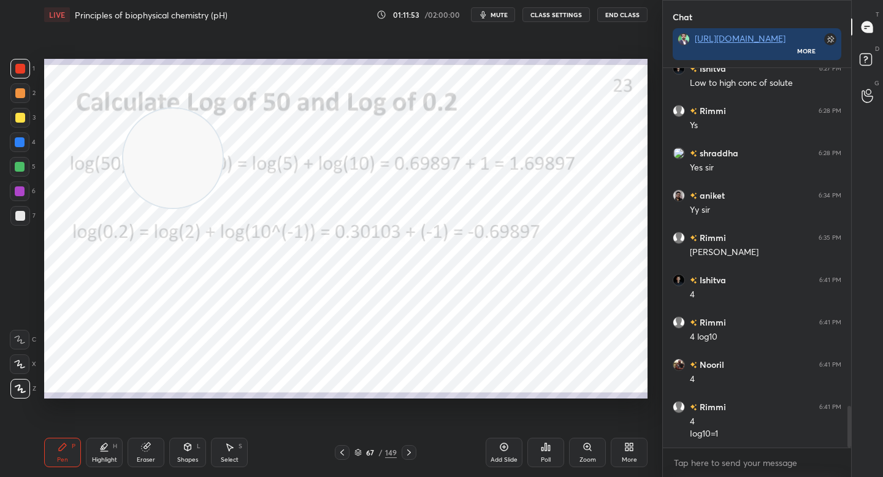
drag, startPoint x: 169, startPoint y: 157, endPoint x: 86, endPoint y: 357, distance: 217.1
click at [123, 208] on video at bounding box center [172, 158] width 99 height 99
drag, startPoint x: 80, startPoint y: 338, endPoint x: 110, endPoint y: 102, distance: 238.6
click at [116, 99] on video at bounding box center [131, 110] width 99 height 99
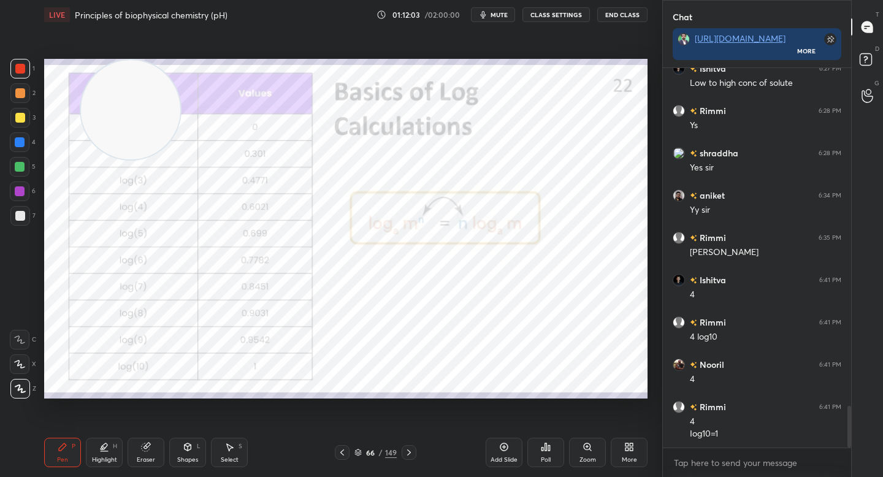
drag, startPoint x: 499, startPoint y: 451, endPoint x: 485, endPoint y: 413, distance: 41.1
click at [499, 449] on icon at bounding box center [504, 447] width 10 height 10
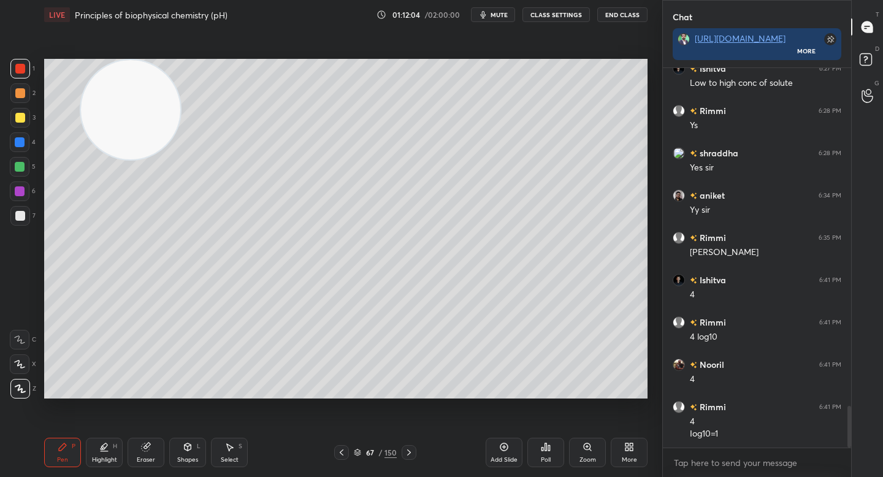
drag, startPoint x: 147, startPoint y: 113, endPoint x: 93, endPoint y: 372, distance: 265.0
click at [93, 159] on video at bounding box center [130, 109] width 99 height 99
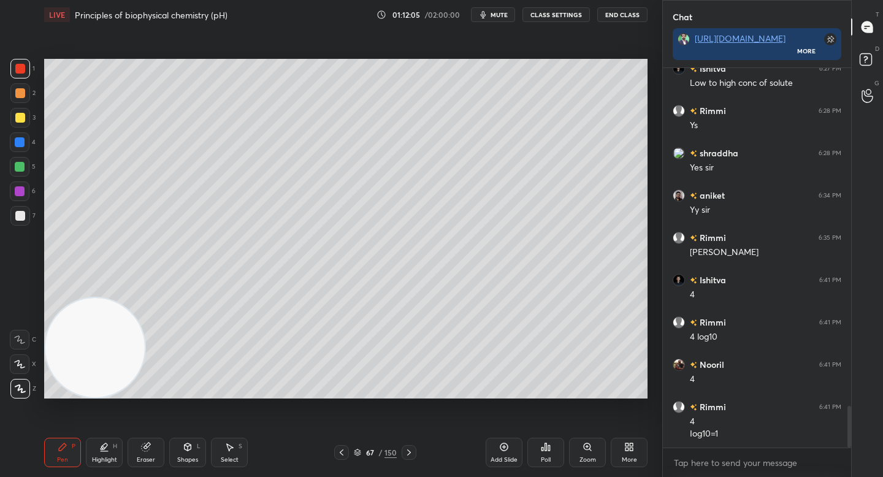
click at [21, 213] on div at bounding box center [20, 216] width 20 height 20
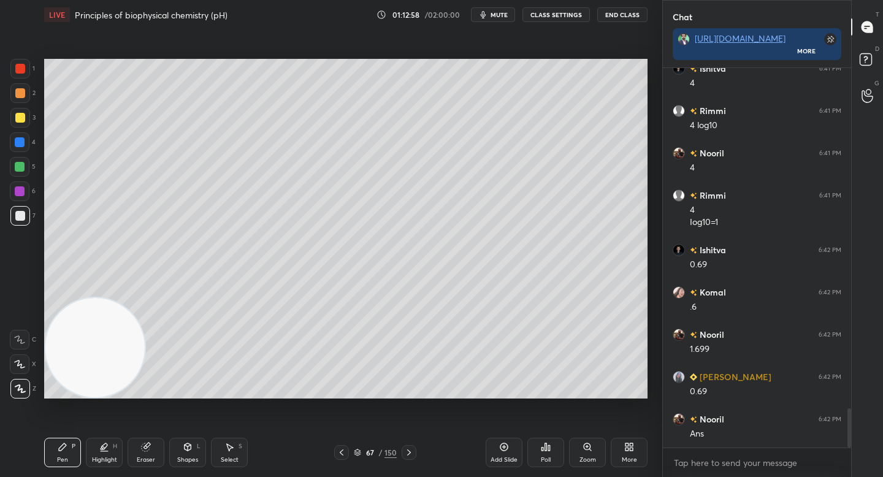
scroll to position [3318, 0]
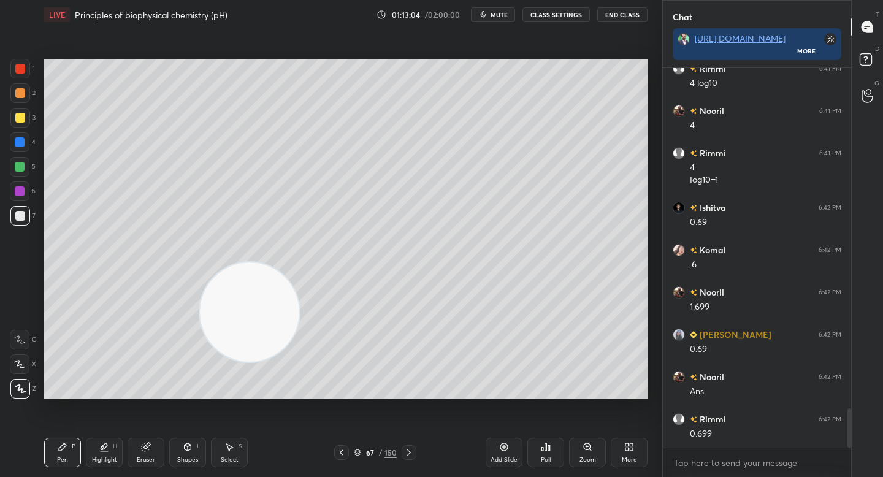
drag, startPoint x: 83, startPoint y: 361, endPoint x: 474, endPoint y: 305, distance: 394.5
click at [299, 305] on video at bounding box center [249, 311] width 99 height 99
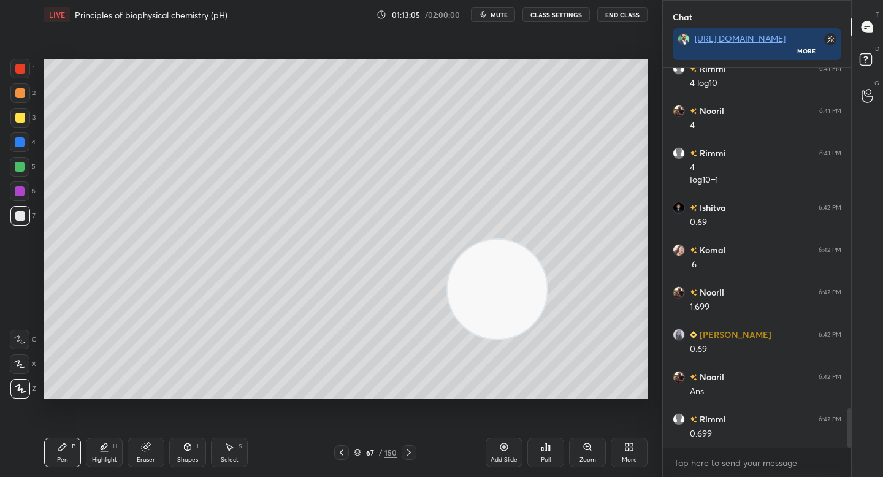
click at [28, 100] on div "2" at bounding box center [22, 93] width 25 height 20
click at [28, 88] on div at bounding box center [20, 93] width 20 height 20
click at [23, 121] on div at bounding box center [20, 118] width 10 height 10
click at [24, 101] on div at bounding box center [20, 93] width 20 height 20
click at [23, 118] on div at bounding box center [20, 118] width 10 height 10
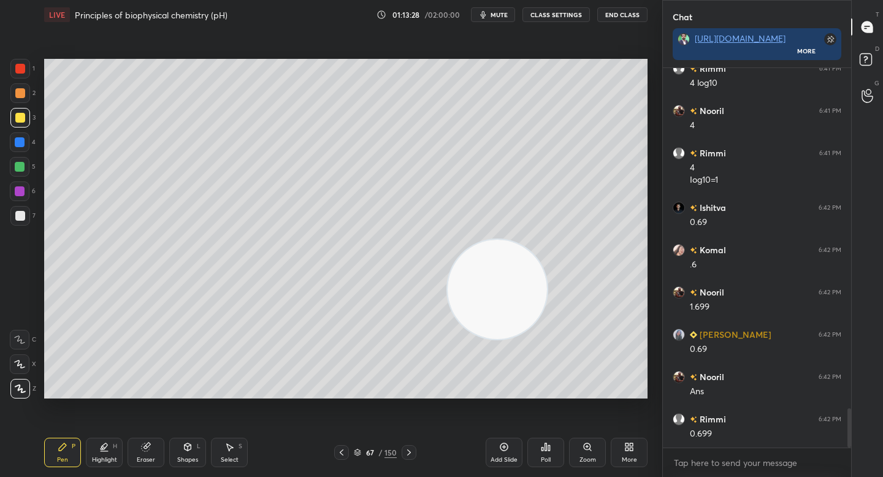
click at [26, 105] on div "2" at bounding box center [22, 95] width 25 height 25
click at [26, 109] on div "1 2 3 4 5 6 7" at bounding box center [23, 145] width 26 height 172
click at [24, 118] on div at bounding box center [20, 118] width 20 height 20
click at [135, 452] on div "Eraser" at bounding box center [146, 452] width 37 height 29
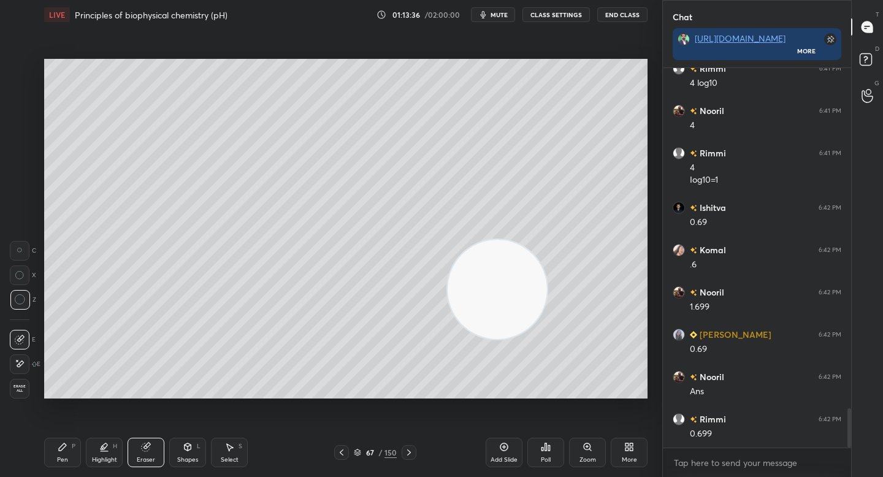
click at [61, 448] on icon at bounding box center [62, 446] width 7 height 7
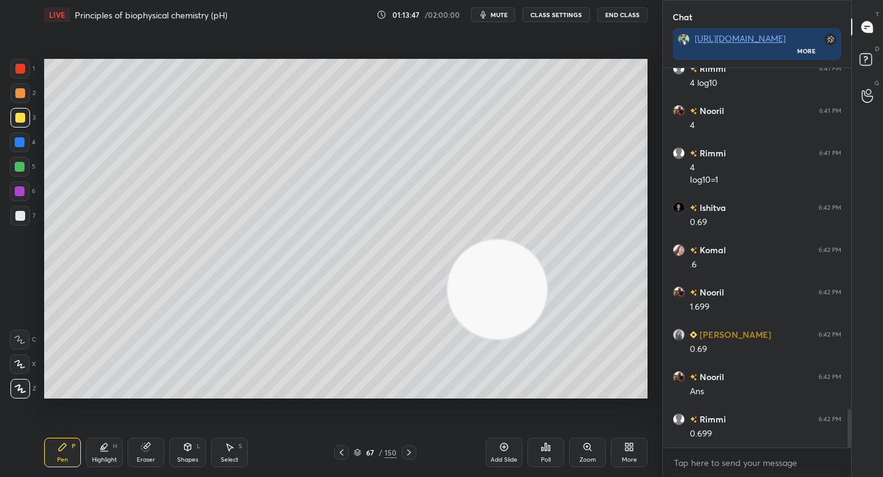
scroll to position [3360, 0]
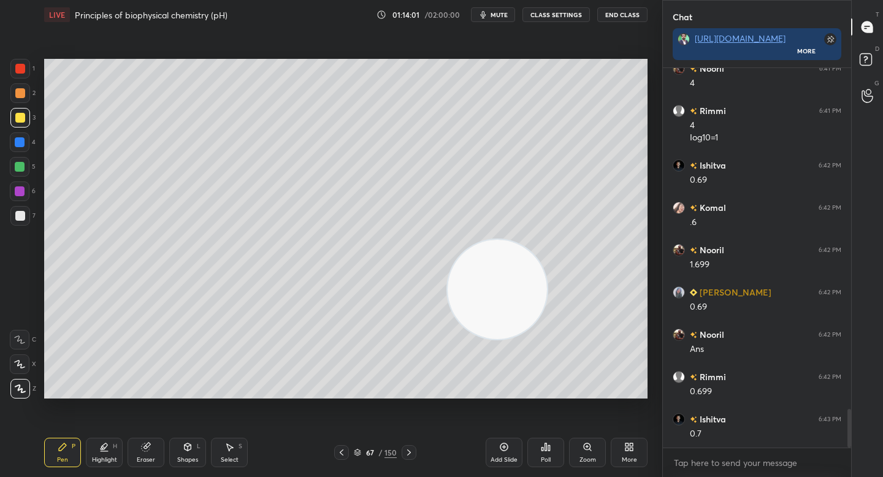
click at [448, 240] on video at bounding box center [497, 289] width 99 height 99
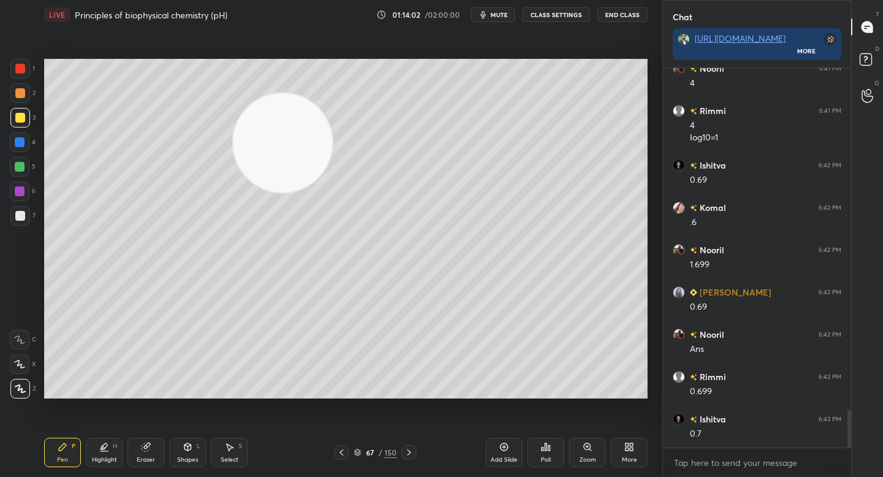
scroll to position [3402, 0]
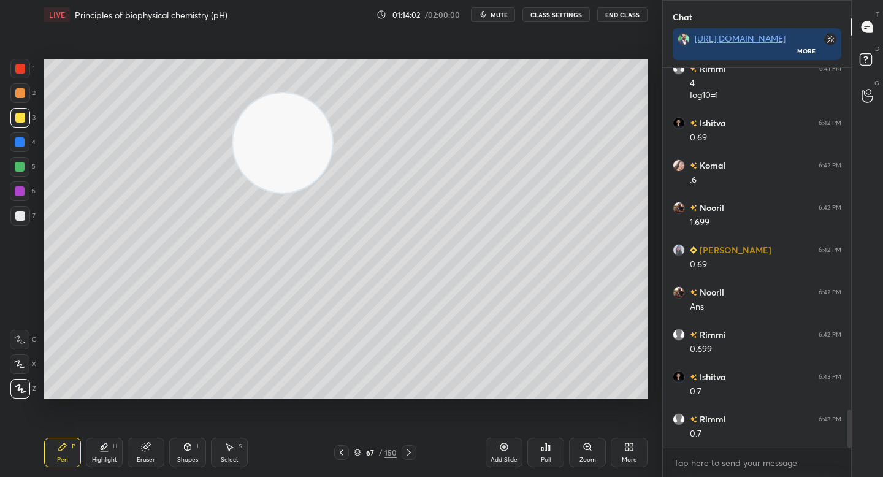
drag, startPoint x: 294, startPoint y: 151, endPoint x: 91, endPoint y: 108, distance: 207.0
click at [233, 110] on video at bounding box center [282, 142] width 99 height 99
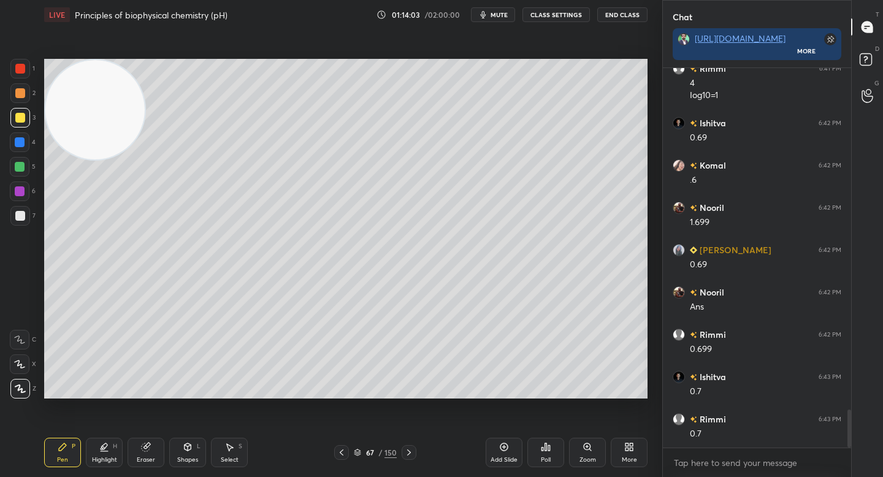
drag, startPoint x: 59, startPoint y: 75, endPoint x: 53, endPoint y: 71, distance: 7.5
click at [53, 71] on video at bounding box center [94, 109] width 99 height 99
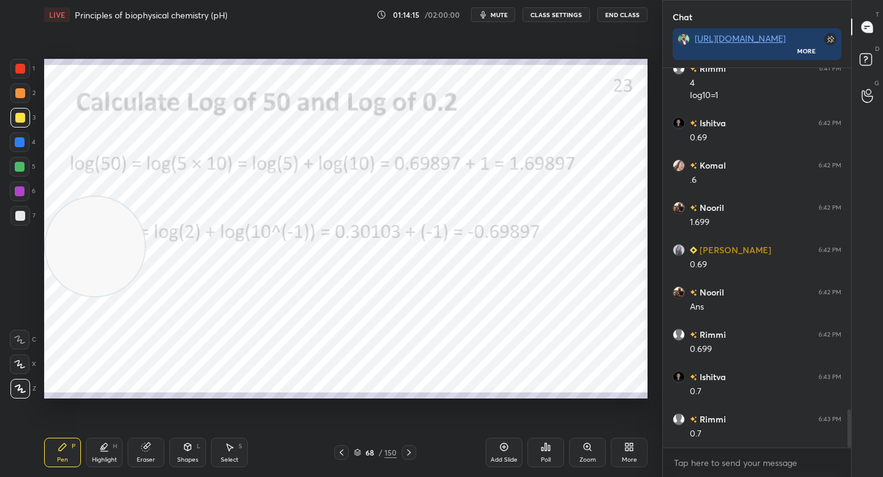
scroll to position [3444, 0]
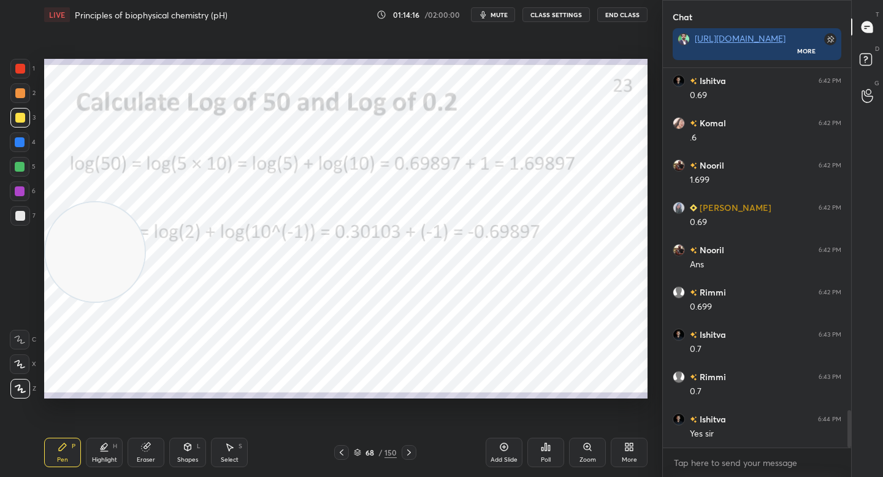
drag, startPoint x: 102, startPoint y: 267, endPoint x: 97, endPoint y: 337, distance: 70.7
click at [97, 302] on video at bounding box center [94, 251] width 99 height 99
drag, startPoint x: 20, startPoint y: 67, endPoint x: 42, endPoint y: 96, distance: 36.4
click at [21, 67] on div at bounding box center [20, 69] width 10 height 10
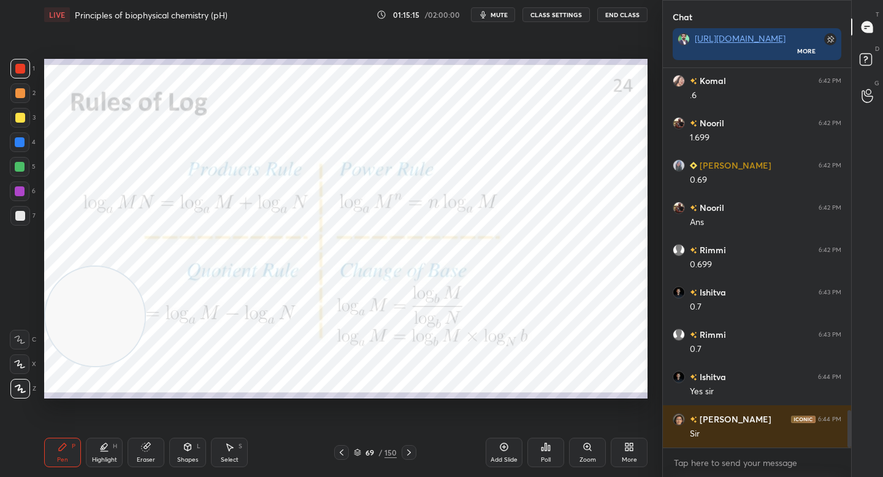
drag, startPoint x: 108, startPoint y: 311, endPoint x: 129, endPoint y: 191, distance: 121.4
click at [120, 267] on video at bounding box center [94, 316] width 99 height 99
drag, startPoint x: 112, startPoint y: 174, endPoint x: 108, endPoint y: 169, distance: 6.6
click at [110, 171] on video at bounding box center [100, 197] width 99 height 99
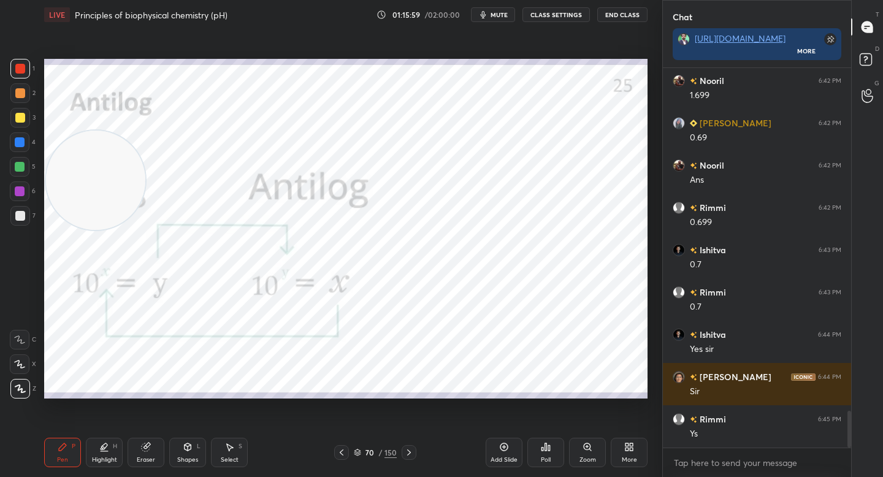
drag, startPoint x: 93, startPoint y: 148, endPoint x: 102, endPoint y: 72, distance: 77.1
click at [102, 131] on video at bounding box center [95, 180] width 99 height 99
click at [137, 449] on div "Eraser" at bounding box center [146, 452] width 37 height 29
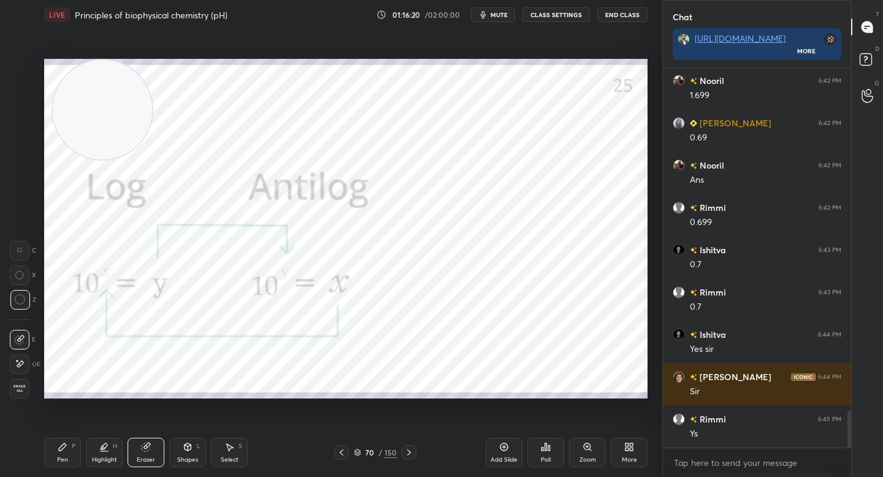
drag, startPoint x: 64, startPoint y: 461, endPoint x: 77, endPoint y: 442, distance: 23.0
click at [64, 462] on div "Pen" at bounding box center [62, 460] width 11 height 6
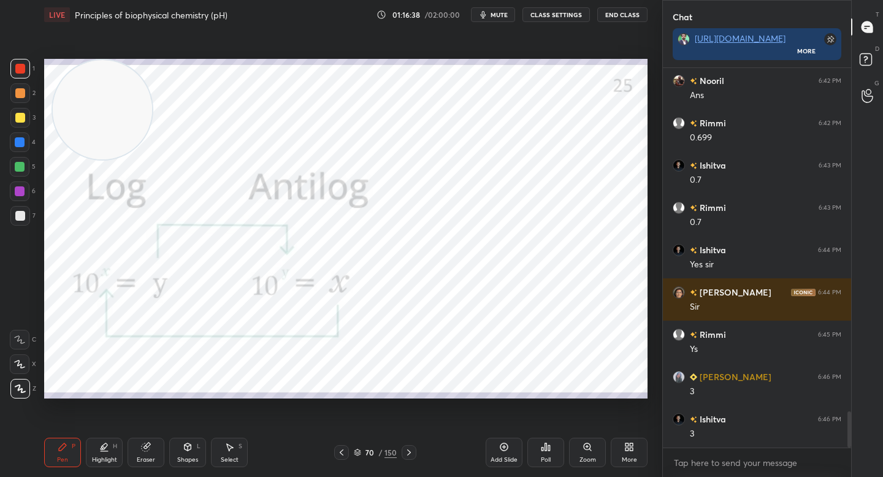
scroll to position [3656, 0]
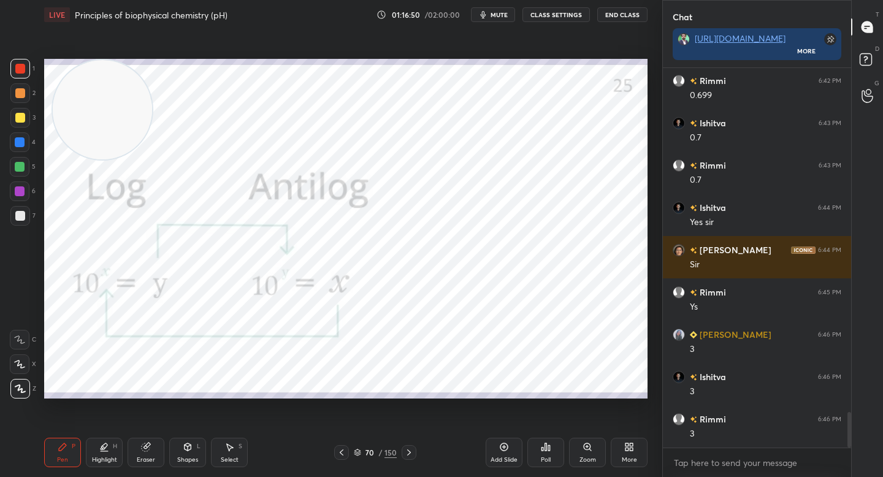
click at [17, 85] on div at bounding box center [20, 93] width 20 height 20
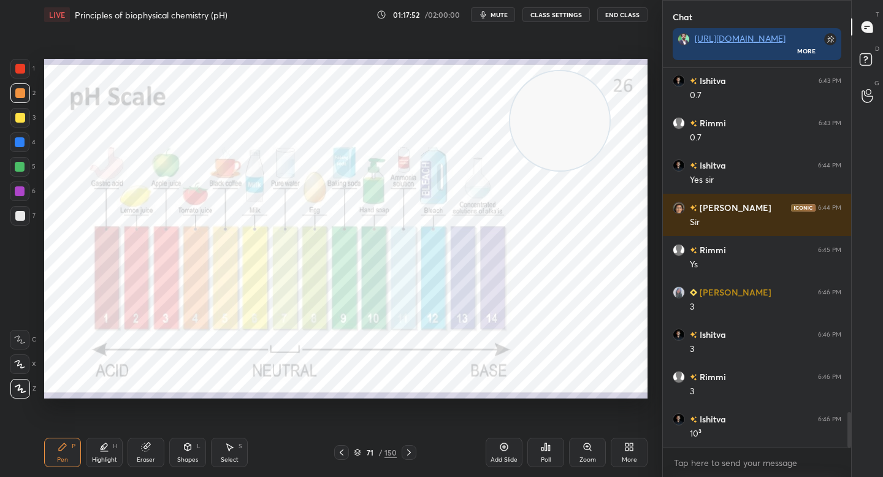
drag, startPoint x: 158, startPoint y: 122, endPoint x: 578, endPoint y: 132, distance: 420.1
click at [578, 132] on video at bounding box center [559, 120] width 99 height 99
drag, startPoint x: 582, startPoint y: 131, endPoint x: 559, endPoint y: 139, distance: 24.4
click at [593, 130] on video at bounding box center [596, 118] width 99 height 99
click at [587, 452] on div "Zoom" at bounding box center [587, 452] width 37 height 29
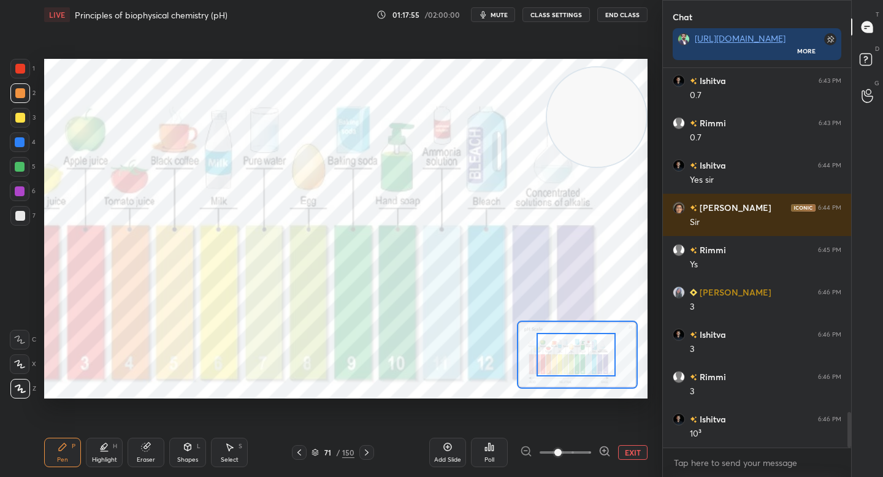
drag, startPoint x: 568, startPoint y: 354, endPoint x: 560, endPoint y: 356, distance: 8.1
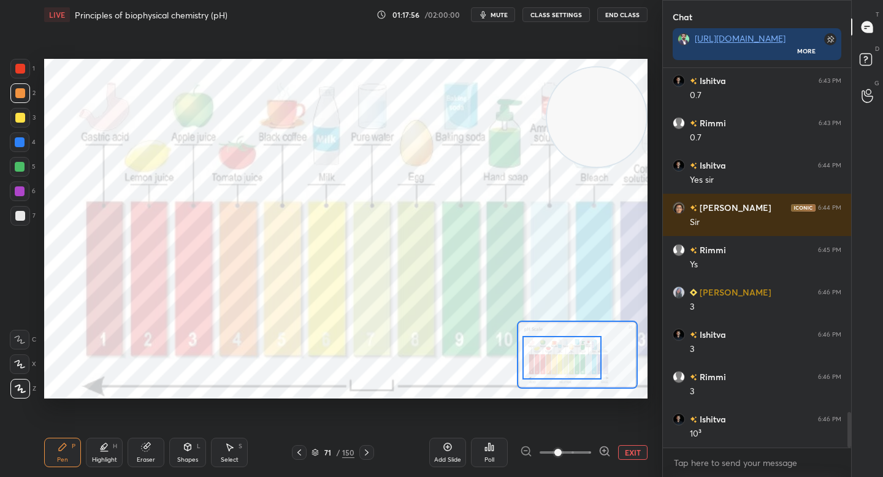
drag, startPoint x: 568, startPoint y: 353, endPoint x: 554, endPoint y: 356, distance: 14.3
click at [554, 356] on div at bounding box center [561, 358] width 79 height 44
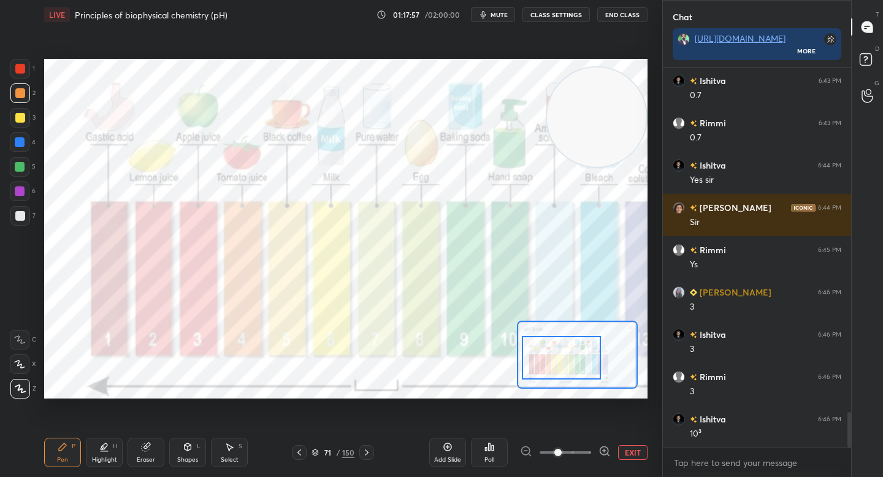
click at [29, 78] on div "1" at bounding box center [22, 71] width 25 height 25
click at [21, 216] on div at bounding box center [20, 216] width 10 height 10
click at [20, 186] on div at bounding box center [20, 191] width 20 height 20
click at [20, 166] on div at bounding box center [20, 167] width 10 height 10
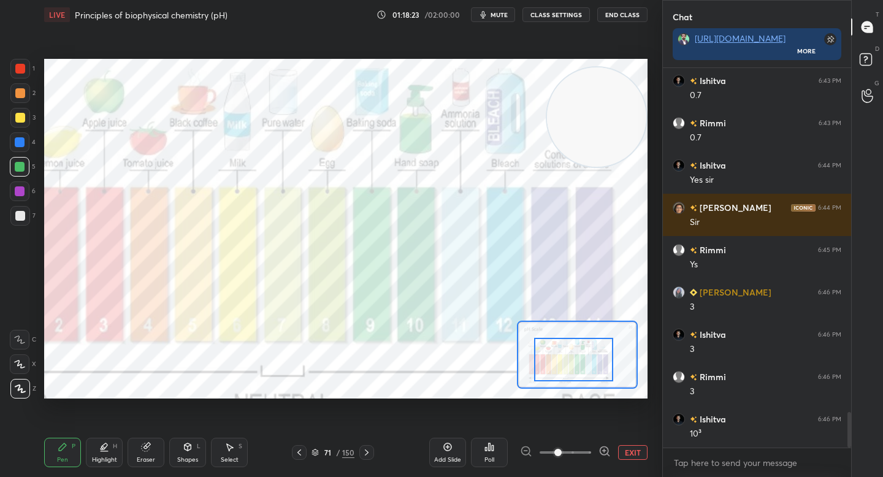
drag, startPoint x: 560, startPoint y: 360, endPoint x: 567, endPoint y: 360, distance: 6.7
click at [569, 362] on div at bounding box center [573, 360] width 79 height 44
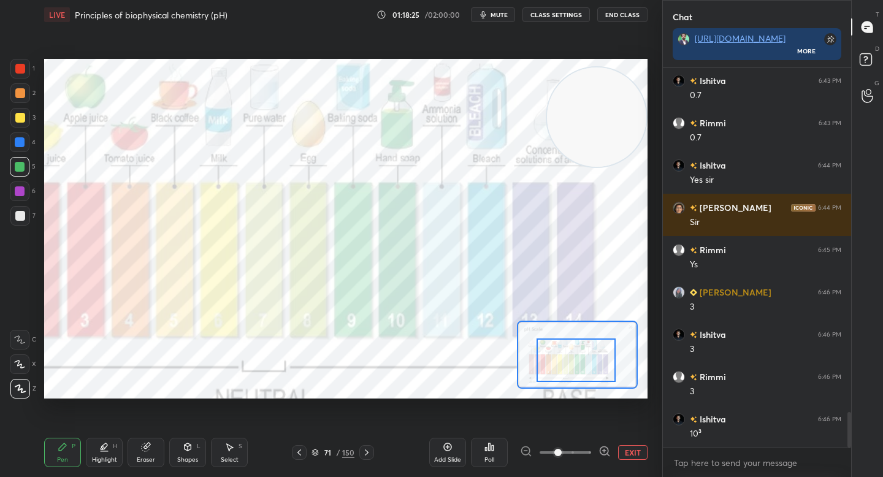
click at [24, 208] on div at bounding box center [20, 216] width 20 height 20
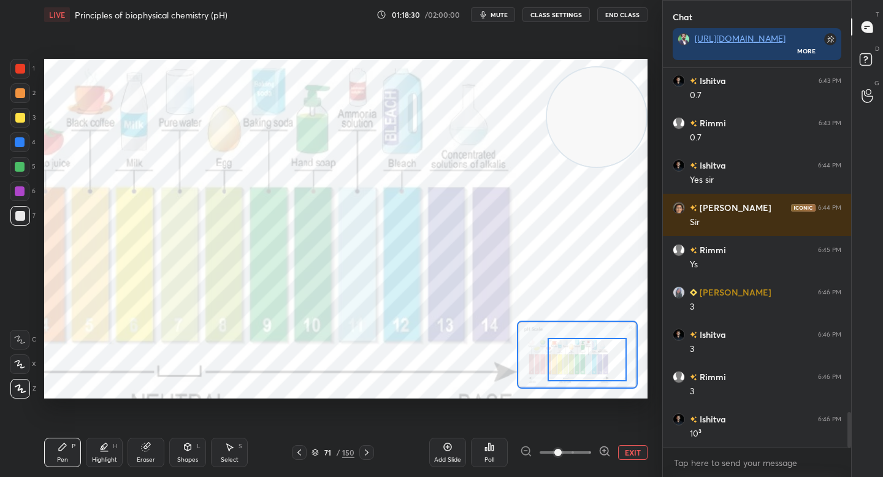
drag, startPoint x: 548, startPoint y: 346, endPoint x: 559, endPoint y: 345, distance: 10.5
click at [560, 345] on div at bounding box center [587, 360] width 79 height 44
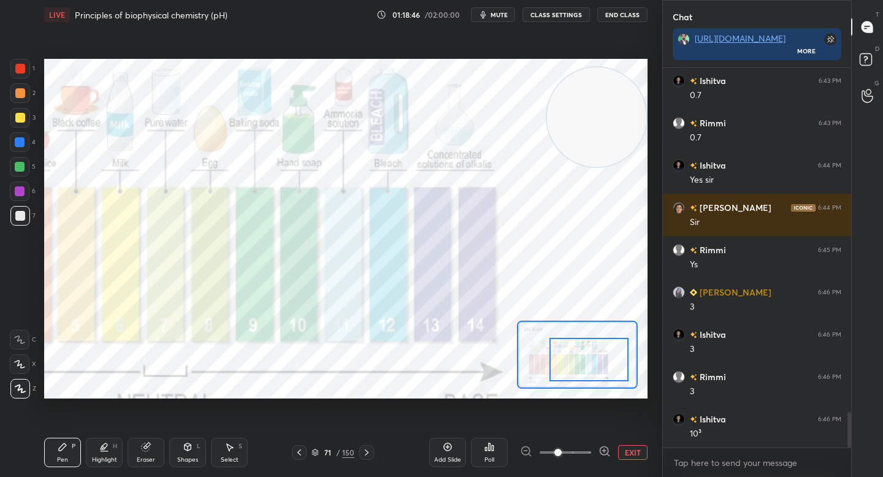
click at [621, 450] on button "EXIT" at bounding box center [632, 452] width 29 height 15
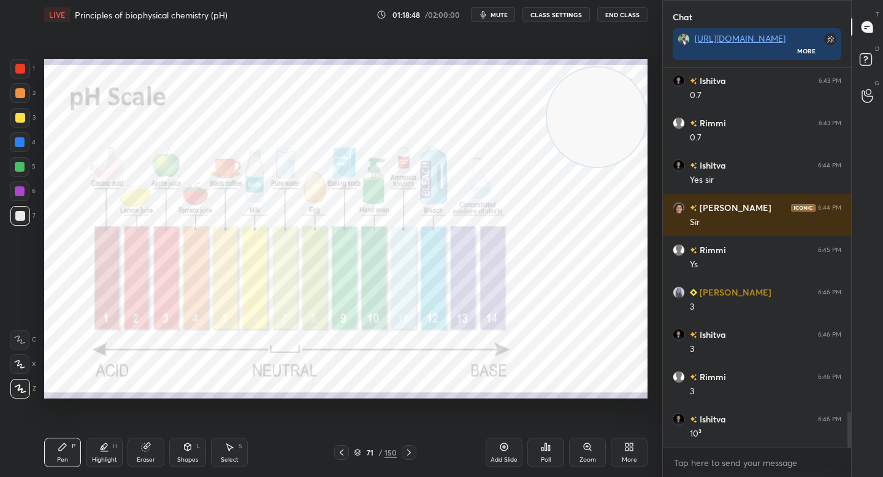
drag, startPoint x: 25, startPoint y: 188, endPoint x: 31, endPoint y: 185, distance: 6.9
click at [26, 188] on div at bounding box center [20, 191] width 20 height 20
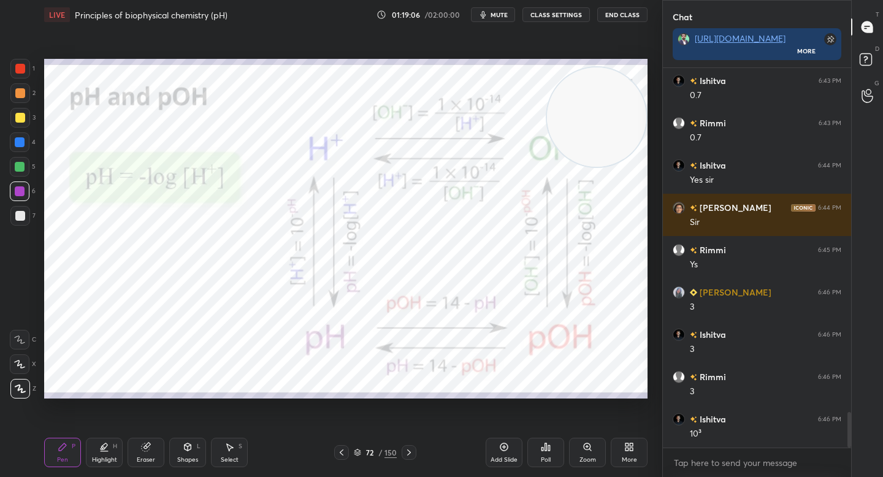
click at [502, 452] on div "Add Slide" at bounding box center [504, 452] width 37 height 29
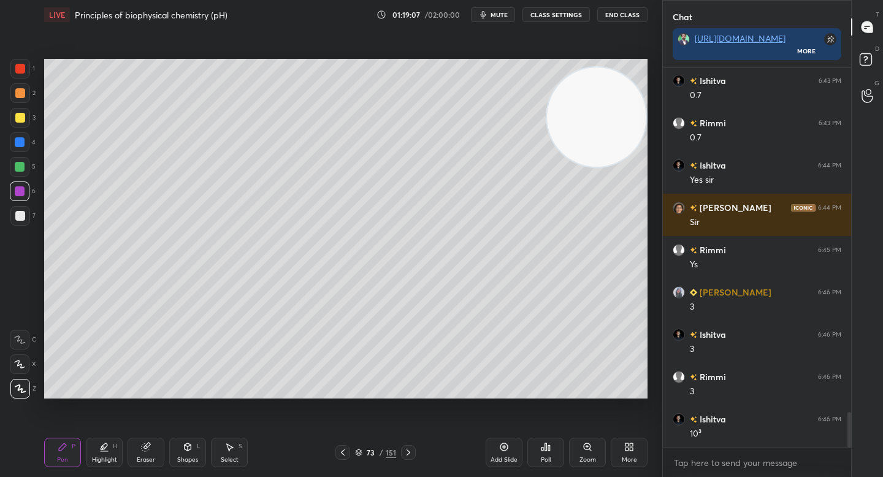
click at [16, 221] on div at bounding box center [20, 216] width 20 height 20
drag, startPoint x: 150, startPoint y: 447, endPoint x: 155, endPoint y: 440, distance: 8.7
click at [151, 447] on div "Eraser" at bounding box center [146, 452] width 37 height 29
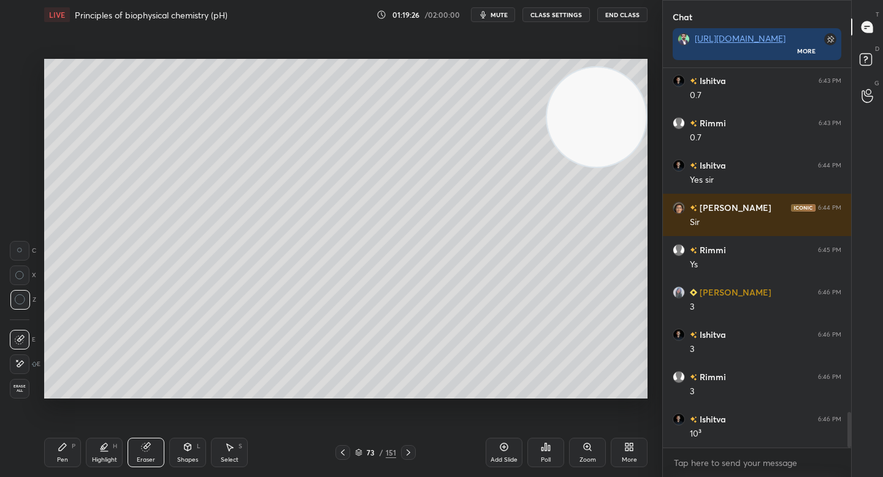
click at [71, 448] on div "Pen P" at bounding box center [62, 452] width 37 height 29
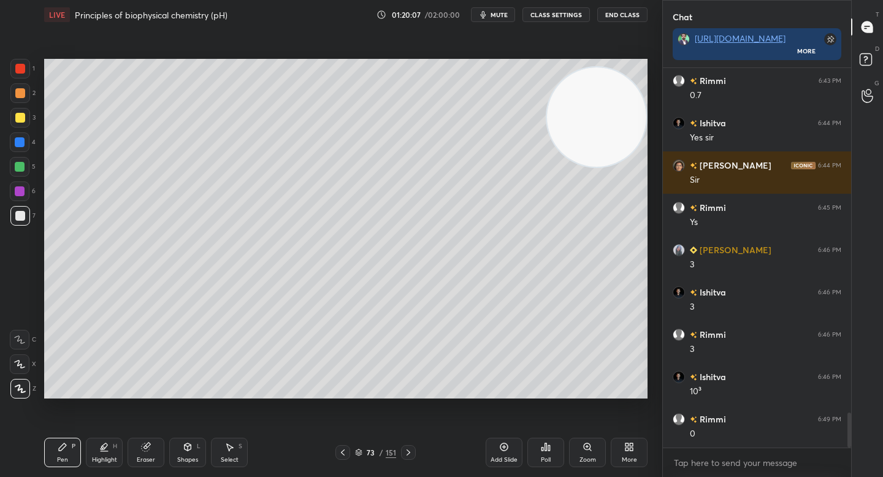
scroll to position [3770, 0]
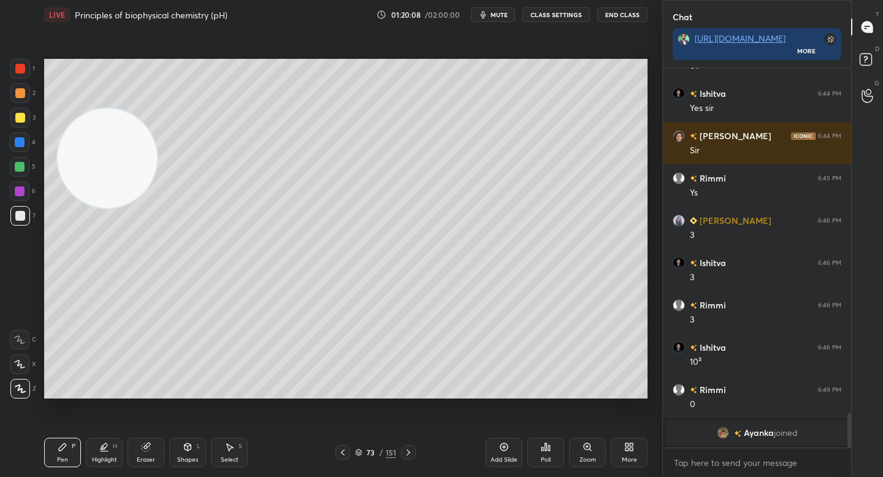
drag, startPoint x: 568, startPoint y: 121, endPoint x: 97, endPoint y: 161, distance: 472.0
click at [92, 164] on video at bounding box center [107, 158] width 99 height 99
click at [12, 99] on div at bounding box center [20, 93] width 20 height 20
drag, startPoint x: 387, startPoint y: 400, endPoint x: 421, endPoint y: 399, distance: 34.4
click at [421, 399] on div "Setting up your live class Poll for secs No correct answer Start poll" at bounding box center [345, 228] width 613 height 399
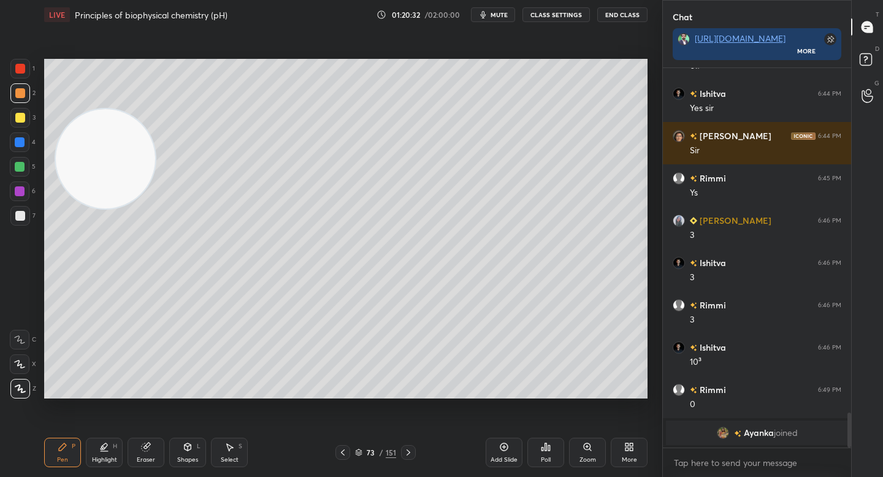
drag, startPoint x: 391, startPoint y: 403, endPoint x: 424, endPoint y: 405, distance: 32.5
click at [424, 405] on div "Setting up your live class Poll for secs No correct answer Start poll" at bounding box center [345, 228] width 613 height 399
click at [722, 429] on img "grid" at bounding box center [723, 433] width 12 height 12
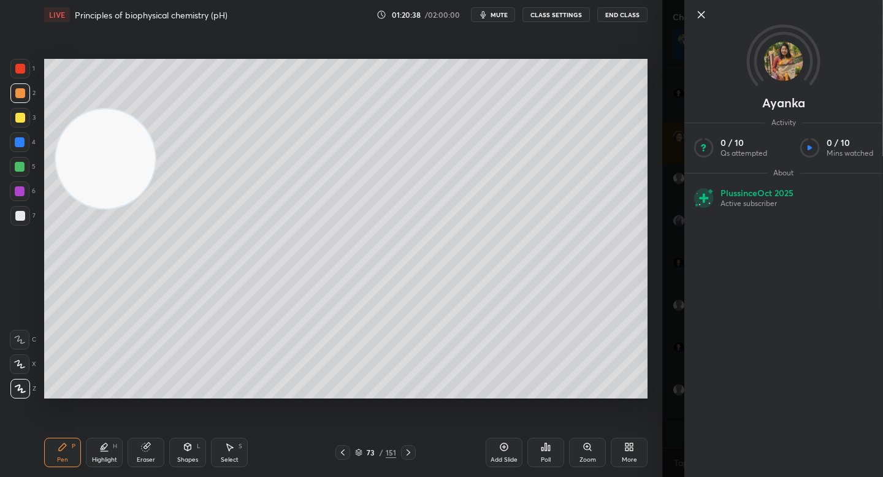
click at [707, 9] on icon at bounding box center [701, 14] width 15 height 15
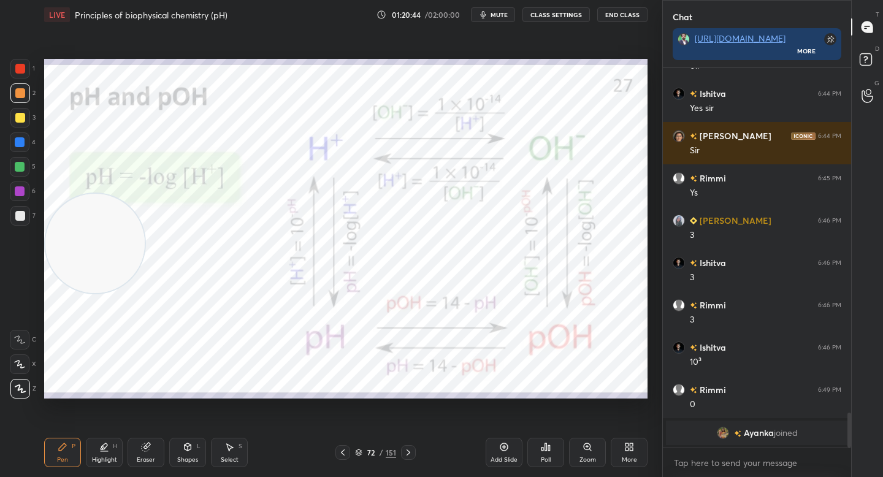
drag, startPoint x: 102, startPoint y: 196, endPoint x: 105, endPoint y: 318, distance: 122.0
click at [106, 293] on video at bounding box center [94, 243] width 99 height 99
drag, startPoint x: 107, startPoint y: 319, endPoint x: 94, endPoint y: 329, distance: 15.7
click at [103, 334] on video at bounding box center [97, 347] width 99 height 99
click at [25, 71] on div at bounding box center [20, 69] width 20 height 20
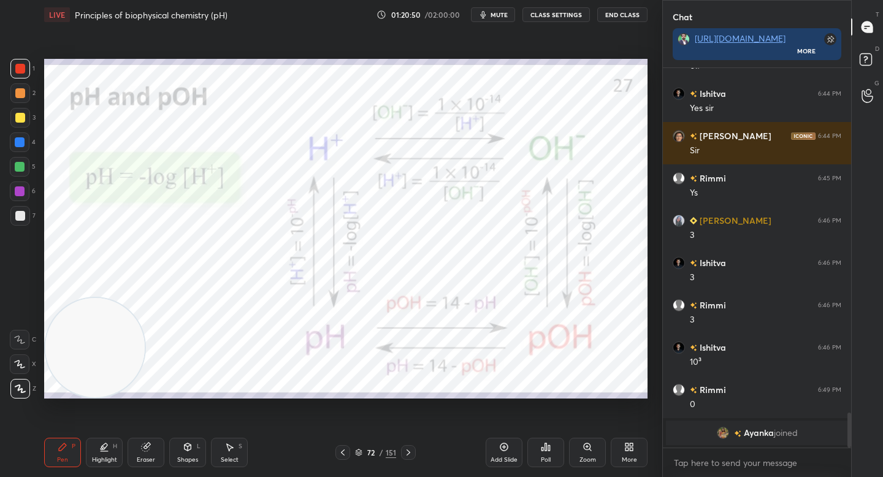
click at [26, 101] on div at bounding box center [20, 93] width 20 height 20
click at [25, 82] on div "1" at bounding box center [22, 71] width 25 height 25
click at [22, 93] on div at bounding box center [20, 93] width 10 height 10
click at [24, 88] on div at bounding box center [20, 93] width 20 height 20
click at [109, 450] on div "Highlight H" at bounding box center [104, 452] width 37 height 29
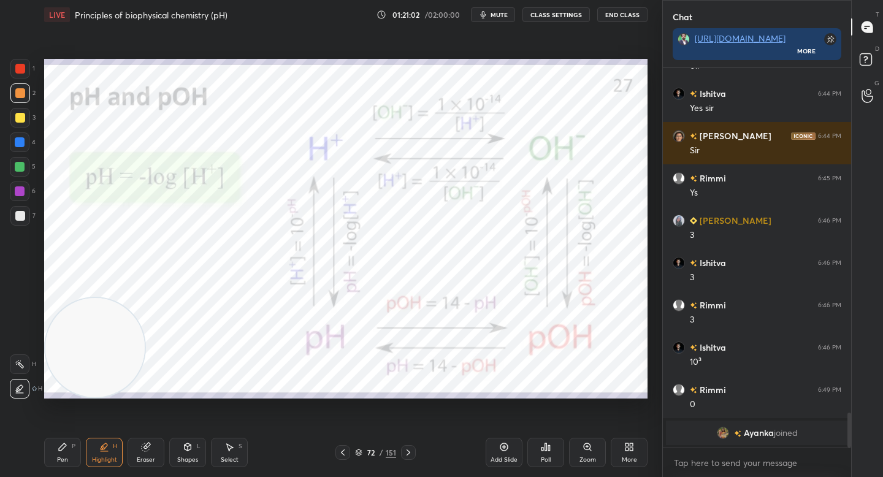
click at [25, 124] on div at bounding box center [20, 118] width 20 height 20
click at [19, 99] on div at bounding box center [20, 93] width 20 height 20
drag, startPoint x: 110, startPoint y: 333, endPoint x: 517, endPoint y: 107, distance: 465.7
click at [519, 107] on video at bounding box center [508, 110] width 99 height 99
click at [63, 457] on div "Pen" at bounding box center [62, 460] width 11 height 6
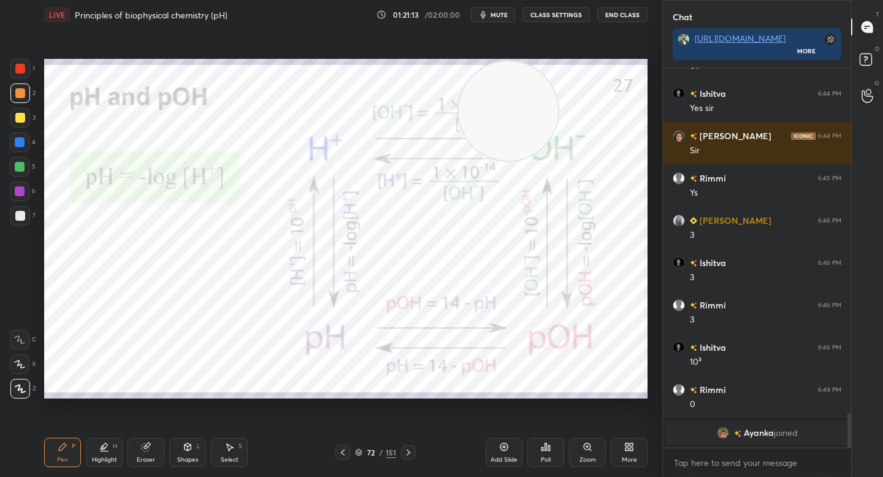
click at [23, 148] on div at bounding box center [20, 142] width 20 height 20
click at [23, 169] on div at bounding box center [20, 167] width 10 height 10
click at [18, 65] on div at bounding box center [20, 69] width 10 height 10
click at [94, 460] on div "Highlight" at bounding box center [104, 460] width 25 height 6
click at [712, 428] on div "[PERSON_NAME] joined" at bounding box center [757, 433] width 182 height 25
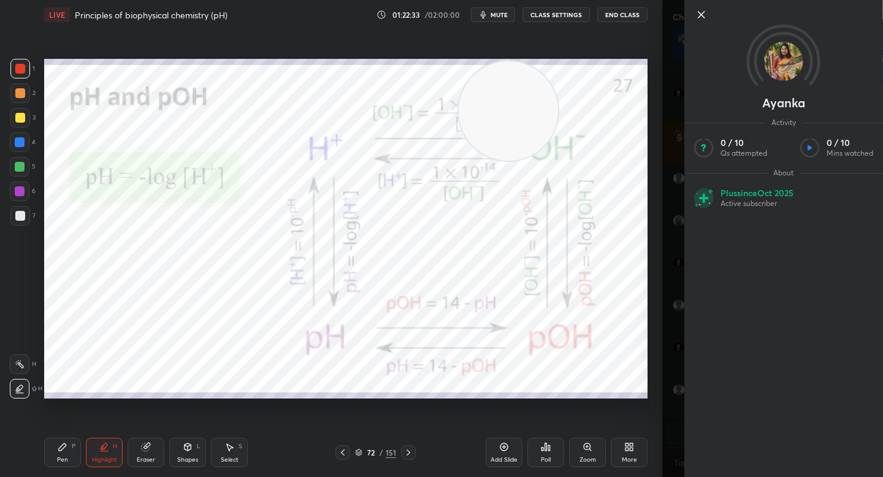
click at [703, 12] on icon at bounding box center [701, 15] width 6 height 6
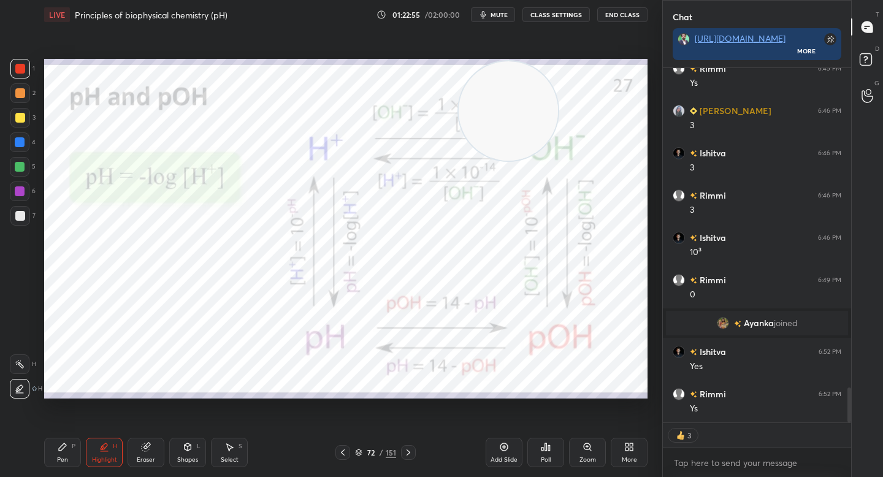
scroll to position [3210, 0]
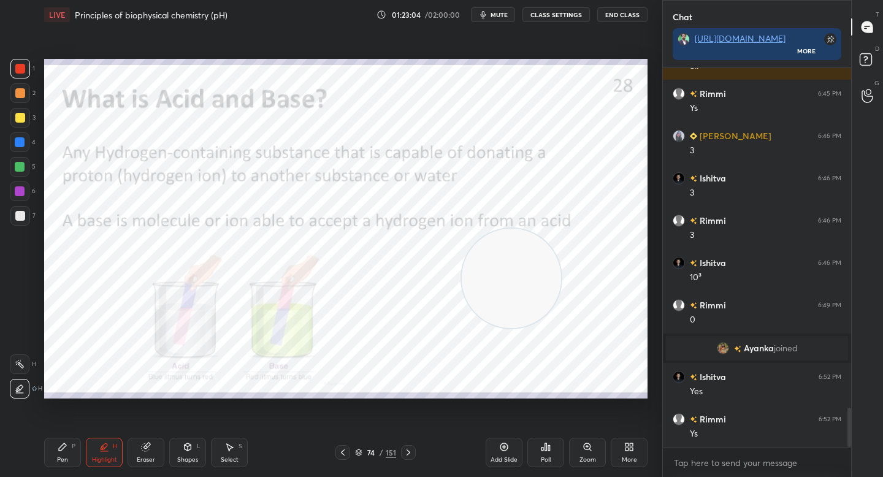
drag, startPoint x: 526, startPoint y: 139, endPoint x: 542, endPoint y: 329, distance: 190.7
click at [542, 328] on video at bounding box center [511, 278] width 99 height 99
click at [21, 102] on div at bounding box center [20, 93] width 20 height 20
click at [25, 102] on div at bounding box center [20, 93] width 20 height 20
click at [21, 218] on div at bounding box center [20, 216] width 10 height 10
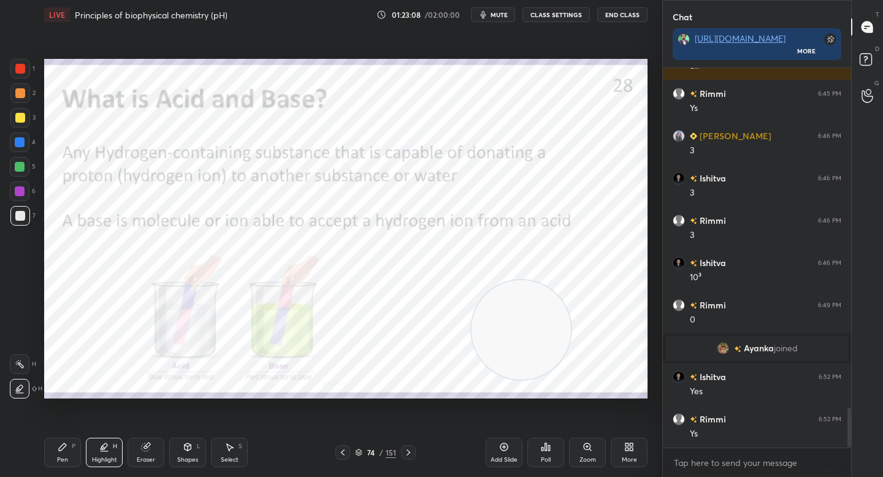
drag, startPoint x: 24, startPoint y: 194, endPoint x: 40, endPoint y: 190, distance: 16.5
click at [25, 194] on div at bounding box center [20, 191] width 20 height 20
drag, startPoint x: 53, startPoint y: 459, endPoint x: 56, endPoint y: 424, distance: 34.5
click at [53, 459] on div "Pen P" at bounding box center [62, 452] width 37 height 29
drag, startPoint x: 516, startPoint y: 325, endPoint x: 579, endPoint y: 155, distance: 181.0
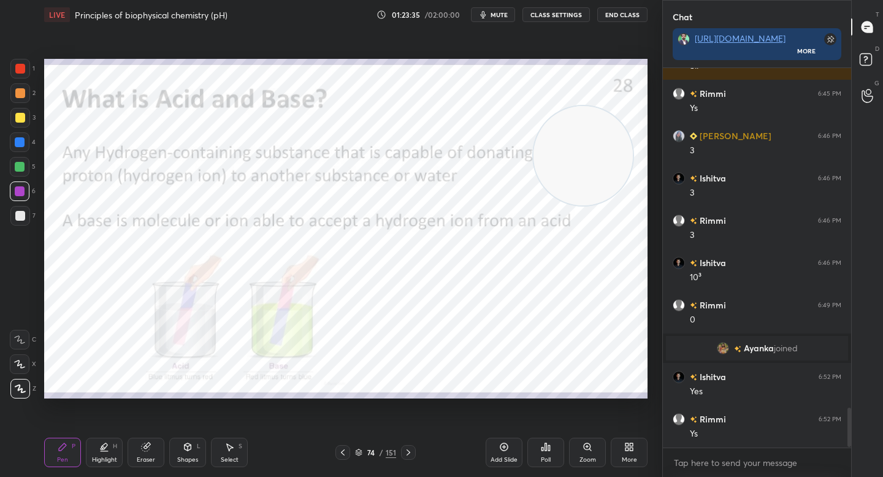
click at [579, 155] on video at bounding box center [582, 155] width 99 height 99
drag, startPoint x: 576, startPoint y: 172, endPoint x: 604, endPoint y: 134, distance: 46.5
click at [605, 132] on video at bounding box center [587, 148] width 99 height 99
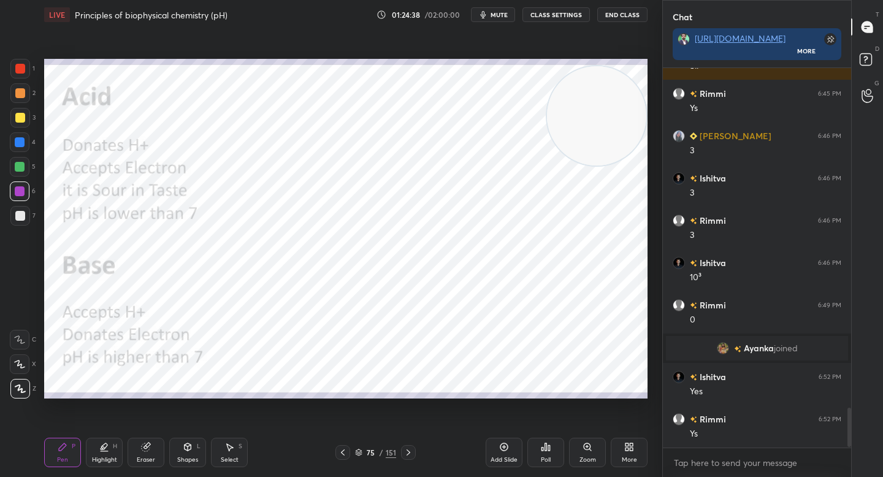
click at [12, 67] on div at bounding box center [20, 69] width 20 height 20
click at [155, 446] on div "Eraser" at bounding box center [146, 452] width 37 height 29
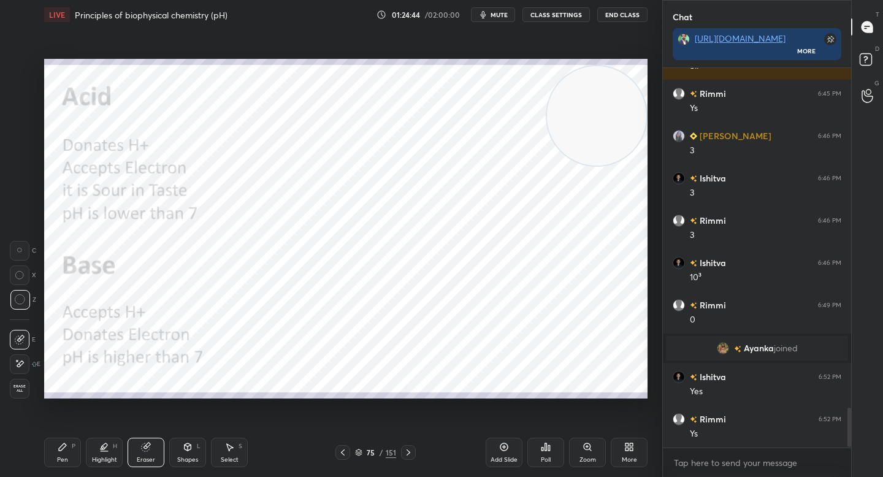
drag, startPoint x: 64, startPoint y: 454, endPoint x: 65, endPoint y: 448, distance: 6.3
click at [64, 453] on div "Pen P" at bounding box center [62, 452] width 37 height 29
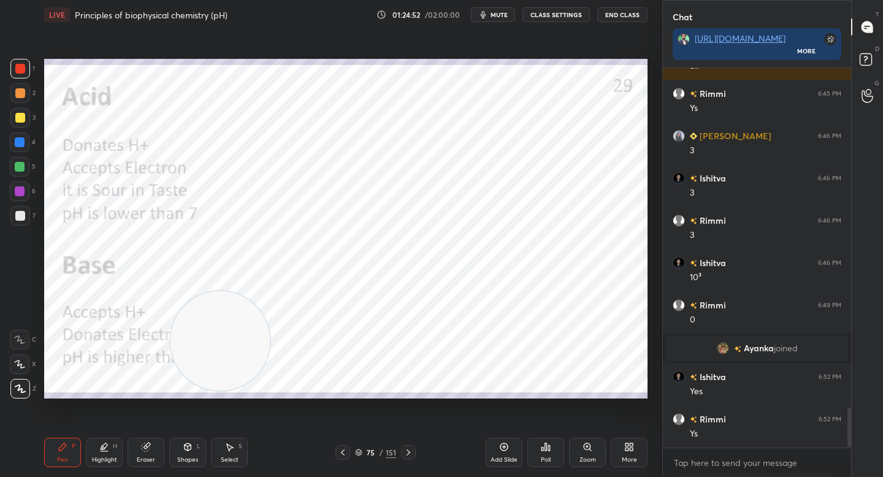
drag, startPoint x: 555, startPoint y: 129, endPoint x: 178, endPoint y: 348, distance: 436.0
click at [179, 353] on video at bounding box center [219, 340] width 99 height 99
click at [29, 90] on div "2" at bounding box center [22, 93] width 25 height 20
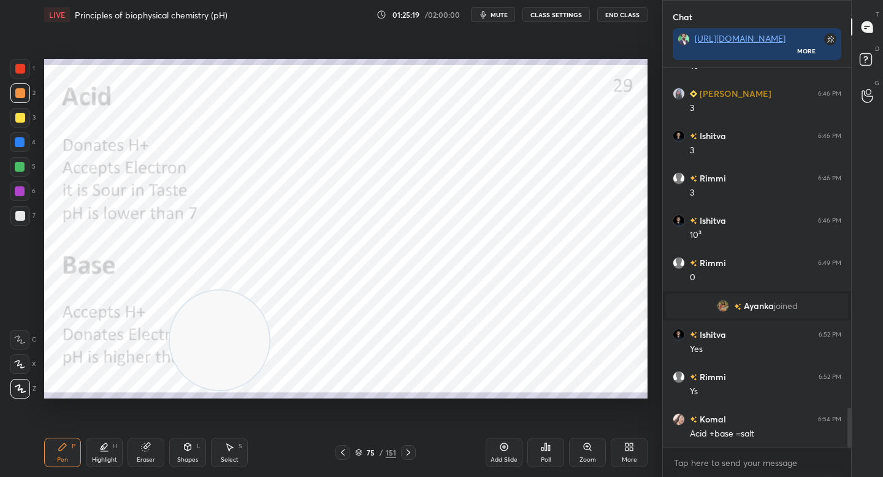
click at [20, 80] on div "1" at bounding box center [22, 71] width 25 height 25
click at [24, 114] on div at bounding box center [20, 118] width 20 height 20
click at [21, 141] on div at bounding box center [20, 142] width 10 height 10
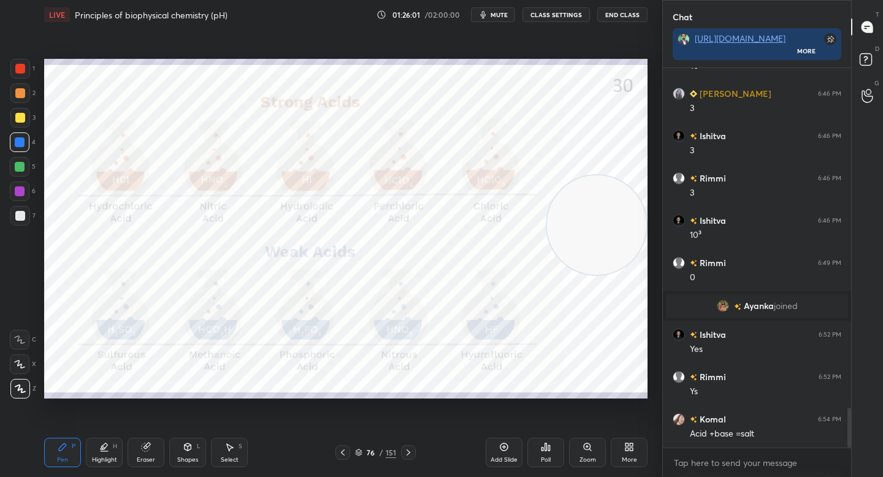
drag, startPoint x: 267, startPoint y: 312, endPoint x: 599, endPoint y: 227, distance: 343.1
click at [601, 224] on video at bounding box center [596, 224] width 99 height 99
drag, startPoint x: 611, startPoint y: 194, endPoint x: 584, endPoint y: 205, distance: 28.3
click at [608, 193] on video at bounding box center [596, 222] width 99 height 99
drag, startPoint x: 586, startPoint y: 194, endPoint x: 596, endPoint y: 167, distance: 28.7
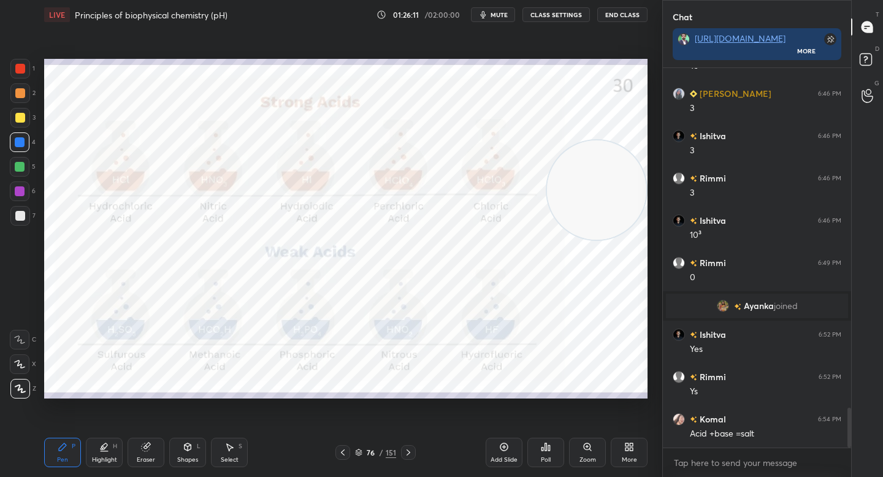
click at [598, 163] on video at bounding box center [596, 189] width 99 height 99
click at [15, 66] on div at bounding box center [20, 69] width 20 height 20
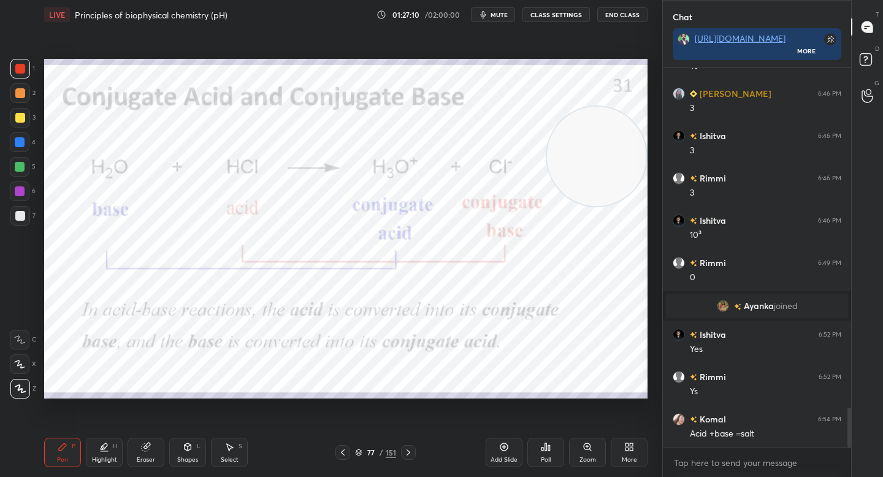
drag, startPoint x: 25, startPoint y: 96, endPoint x: 43, endPoint y: 104, distance: 20.3
click at [25, 96] on div at bounding box center [20, 93] width 20 height 20
drag, startPoint x: 597, startPoint y: 263, endPoint x: 597, endPoint y: 312, distance: 49.0
click at [597, 312] on video at bounding box center [589, 280] width 99 height 99
drag, startPoint x: 597, startPoint y: 299, endPoint x: 606, endPoint y: 330, distance: 32.8
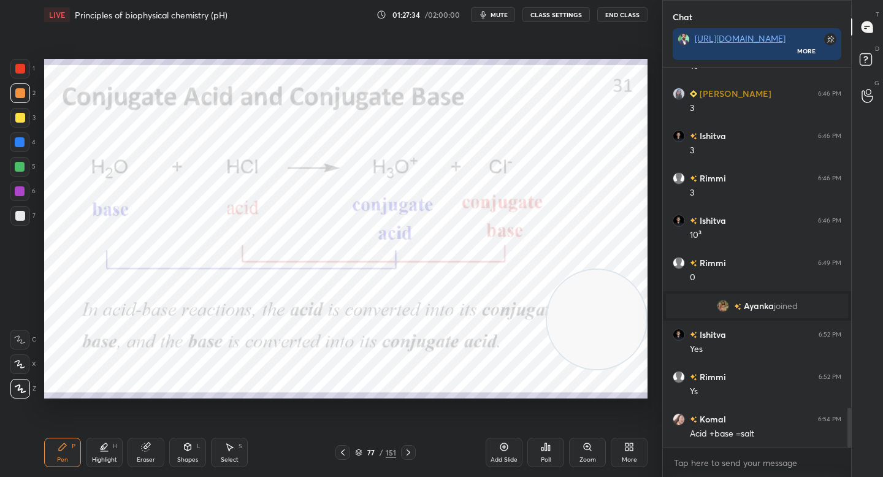
click at [607, 341] on video at bounding box center [596, 319] width 99 height 99
click at [23, 60] on div at bounding box center [20, 69] width 20 height 20
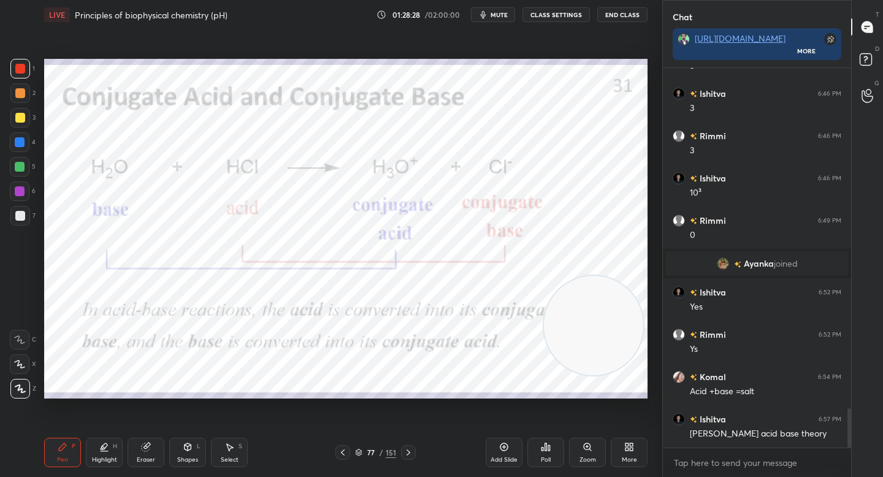
drag, startPoint x: 578, startPoint y: 297, endPoint x: 233, endPoint y: 78, distance: 408.7
click at [544, 276] on video at bounding box center [593, 325] width 99 height 99
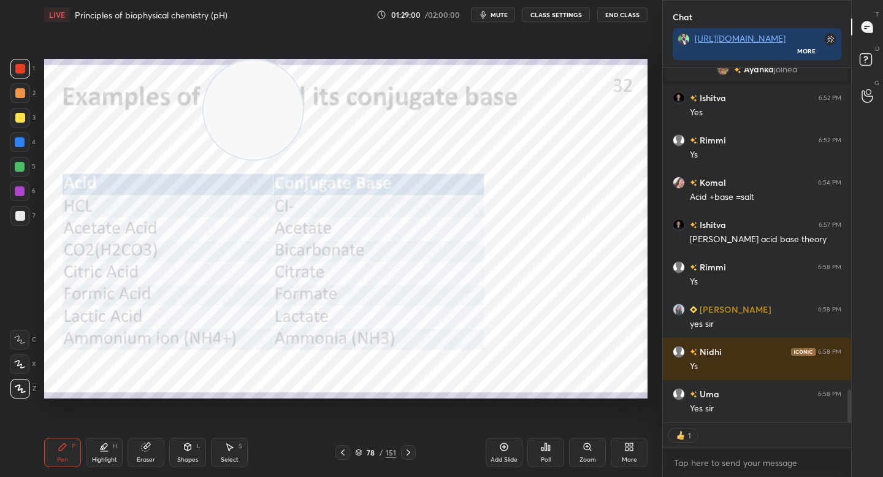
scroll to position [3464, 0]
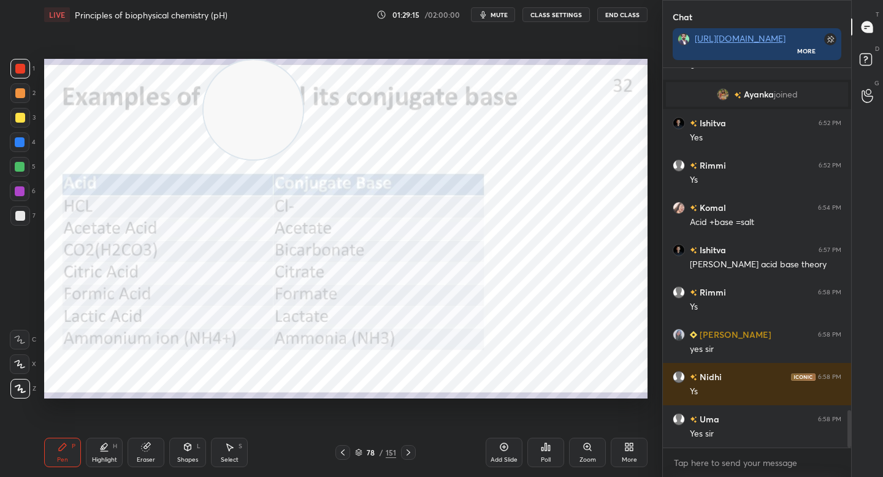
click at [16, 99] on div "1 2 3 4 5 6 7 C X Z C X Z E E Erase all H H LIVE Principles of biophysical chem…" at bounding box center [326, 238] width 652 height 477
drag, startPoint x: 230, startPoint y: 110, endPoint x: 566, endPoint y: 193, distance: 346.0
click at [566, 193] on video at bounding box center [578, 190] width 99 height 99
drag, startPoint x: 576, startPoint y: 207, endPoint x: 576, endPoint y: 285, distance: 78.5
click at [592, 254] on video at bounding box center [591, 204] width 99 height 99
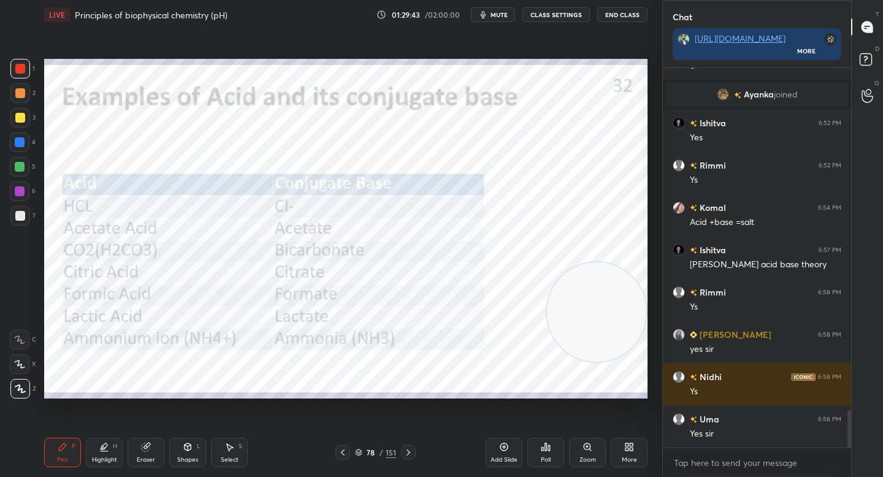
click at [18, 93] on div at bounding box center [20, 93] width 10 height 10
drag, startPoint x: 584, startPoint y: 288, endPoint x: 213, endPoint y: 105, distance: 413.5
click at [212, 113] on video at bounding box center [224, 137] width 99 height 99
drag, startPoint x: 123, startPoint y: 93, endPoint x: 105, endPoint y: 86, distance: 19.0
click at [88, 90] on video at bounding box center [113, 109] width 99 height 99
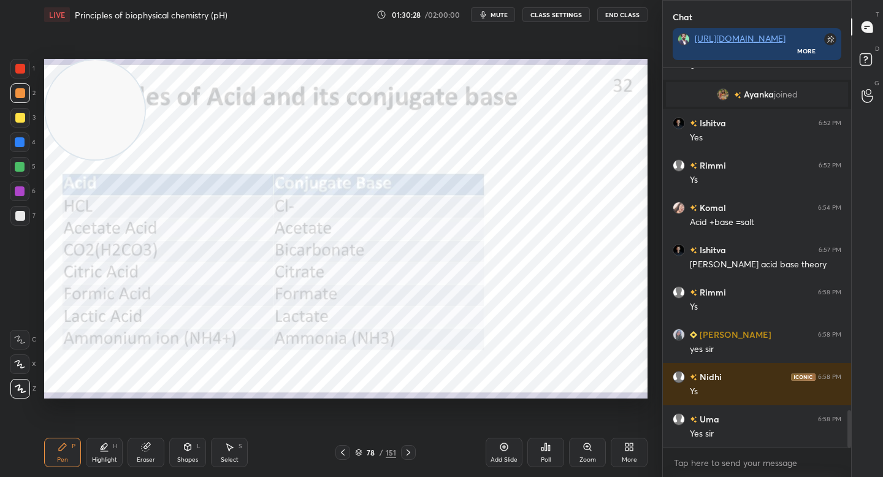
drag, startPoint x: 102, startPoint y: 91, endPoint x: 91, endPoint y: 86, distance: 12.1
click at [87, 85] on video at bounding box center [94, 109] width 99 height 99
click at [23, 69] on div at bounding box center [20, 69] width 10 height 10
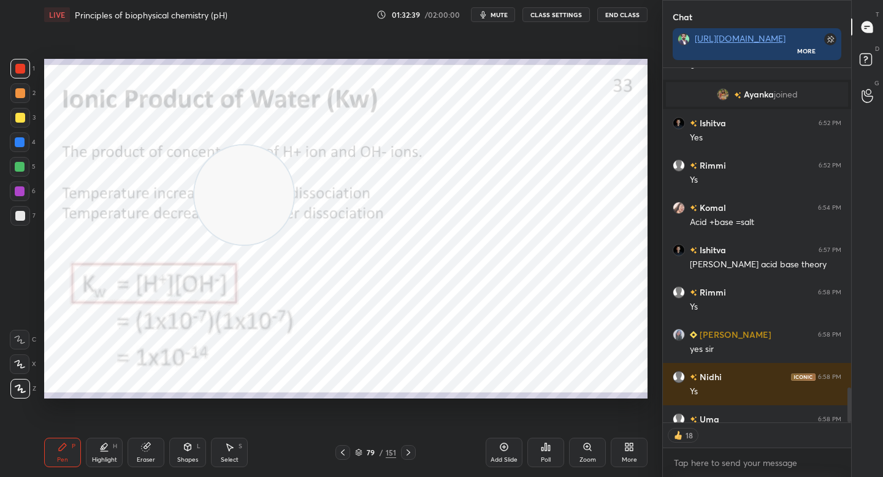
drag, startPoint x: 121, startPoint y: 142, endPoint x: 540, endPoint y: 317, distance: 454.0
click at [294, 245] on video at bounding box center [243, 194] width 99 height 99
drag, startPoint x: 487, startPoint y: 275, endPoint x: 93, endPoint y: 131, distance: 420.3
click at [272, 141] on video at bounding box center [321, 190] width 99 height 99
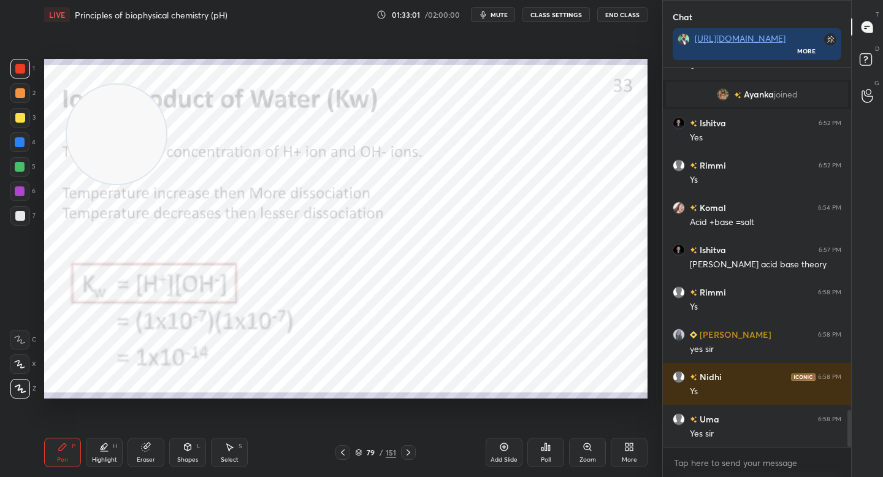
click at [68, 109] on video at bounding box center [116, 134] width 99 height 99
click at [509, 458] on div "Add Slide" at bounding box center [503, 460] width 27 height 6
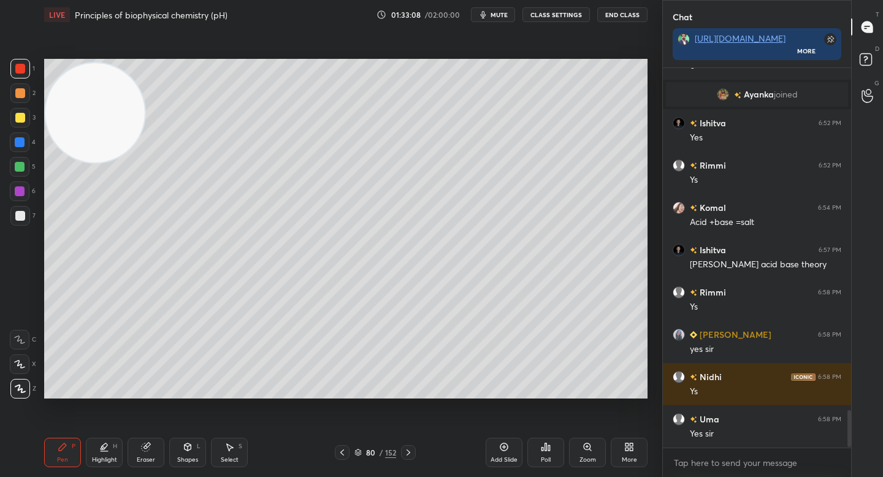
click at [80, 162] on video at bounding box center [94, 112] width 99 height 99
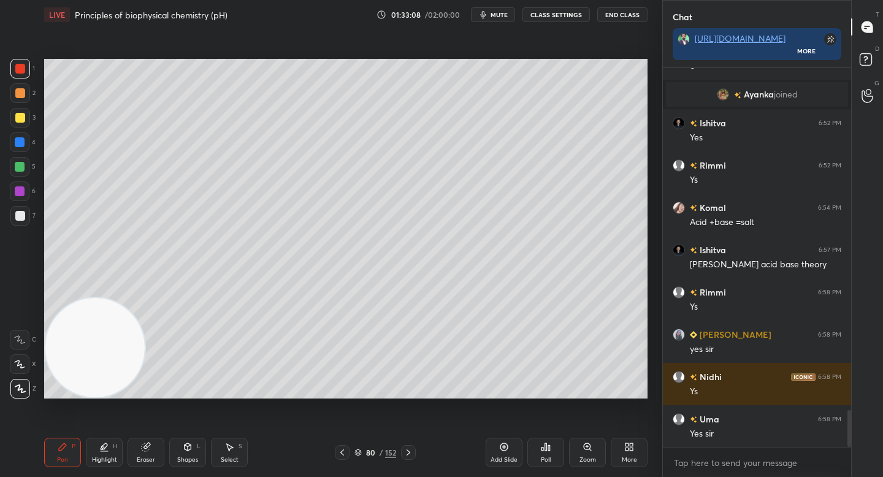
click at [17, 169] on div at bounding box center [20, 167] width 10 height 10
click at [18, 96] on div at bounding box center [20, 93] width 10 height 10
click at [20, 120] on div at bounding box center [20, 118] width 10 height 10
drag, startPoint x: 153, startPoint y: 452, endPoint x: 159, endPoint y: 413, distance: 39.7
click at [153, 454] on div "Eraser" at bounding box center [146, 452] width 37 height 29
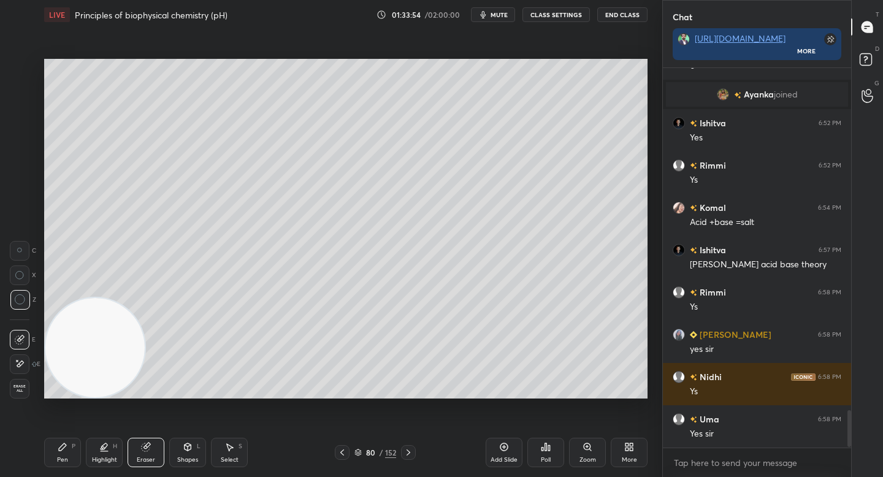
click at [50, 467] on div "Pen P" at bounding box center [62, 452] width 37 height 29
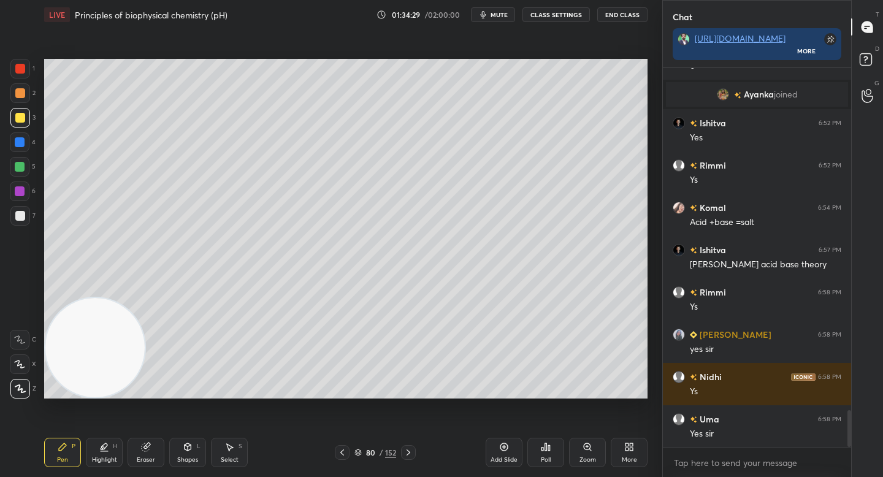
click at [23, 93] on div at bounding box center [20, 93] width 10 height 10
click at [649, 299] on div "Setting up your live class Poll for secs No correct answer Start poll" at bounding box center [345, 228] width 613 height 399
click at [501, 453] on div "Add Slide" at bounding box center [504, 452] width 37 height 29
click at [21, 212] on div at bounding box center [20, 216] width 20 height 20
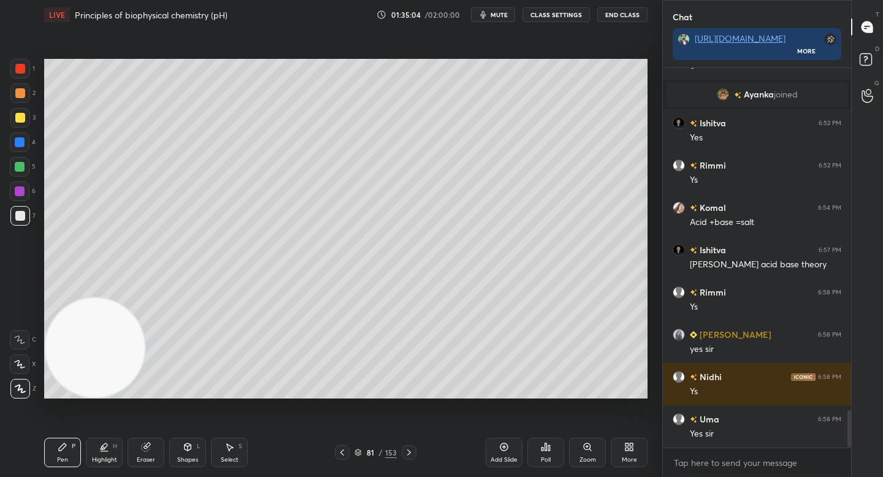
click at [21, 95] on div at bounding box center [20, 93] width 10 height 10
drag, startPoint x: 20, startPoint y: 116, endPoint x: 40, endPoint y: 117, distance: 20.2
click at [21, 116] on div at bounding box center [20, 118] width 10 height 10
click at [27, 95] on div at bounding box center [20, 93] width 20 height 20
click at [155, 457] on div "Eraser" at bounding box center [146, 452] width 37 height 29
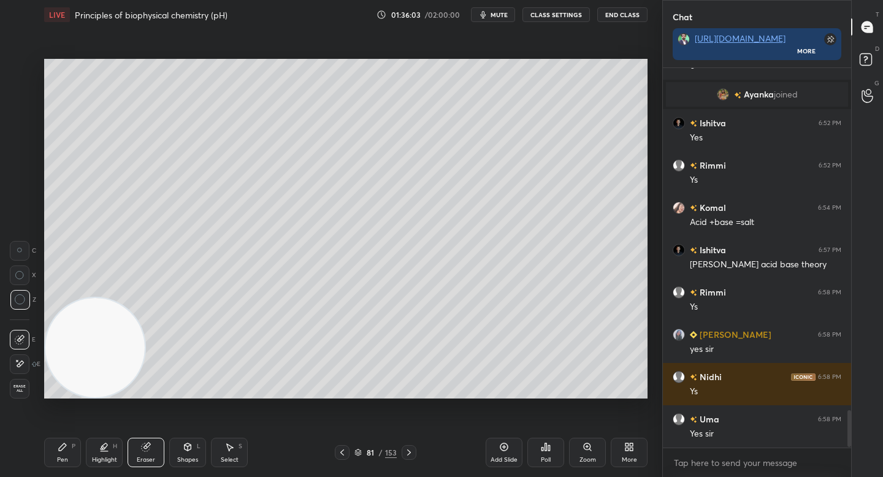
click at [55, 454] on div "Pen P" at bounding box center [62, 452] width 37 height 29
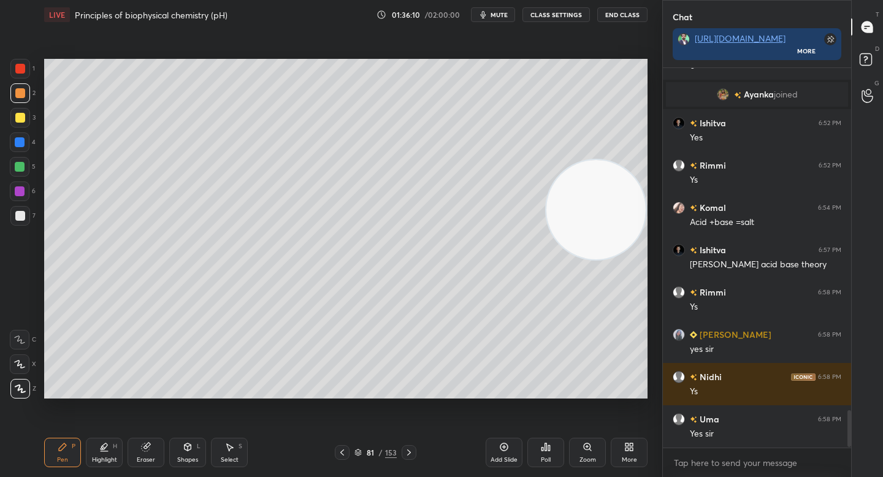
drag, startPoint x: 127, startPoint y: 308, endPoint x: 648, endPoint y: 210, distance: 530.4
click at [648, 210] on div "Setting up your live class Poll for secs No correct answer Start poll" at bounding box center [345, 228] width 613 height 399
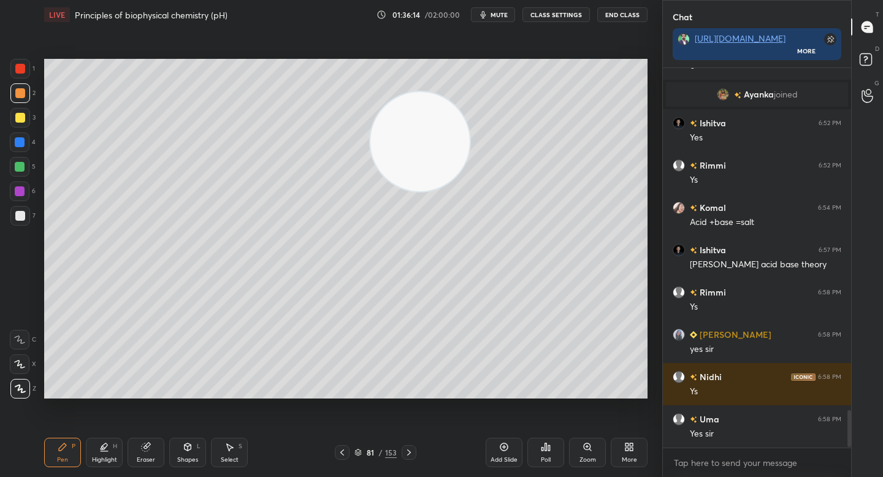
drag, startPoint x: 562, startPoint y: 181, endPoint x: 45, endPoint y: 50, distance: 532.6
click at [46, 53] on div "Setting up your live class Poll for secs No correct answer Start poll" at bounding box center [345, 228] width 613 height 399
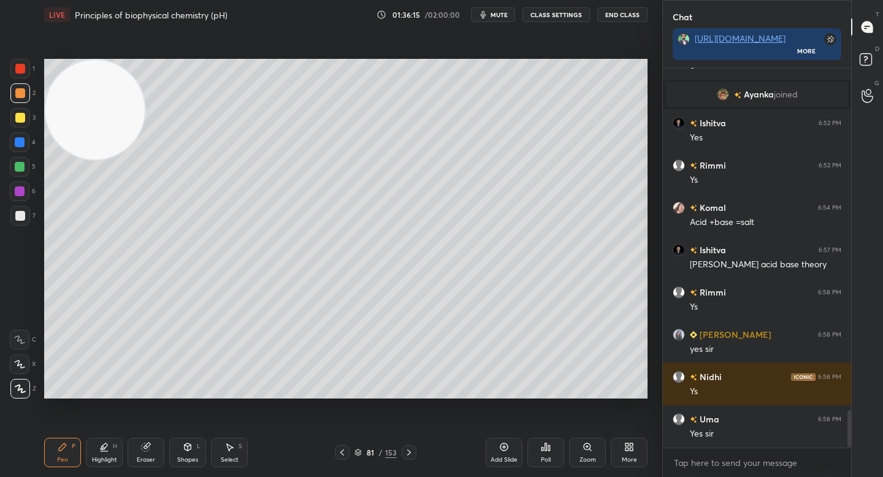
click at [23, 128] on div "3" at bounding box center [22, 120] width 25 height 25
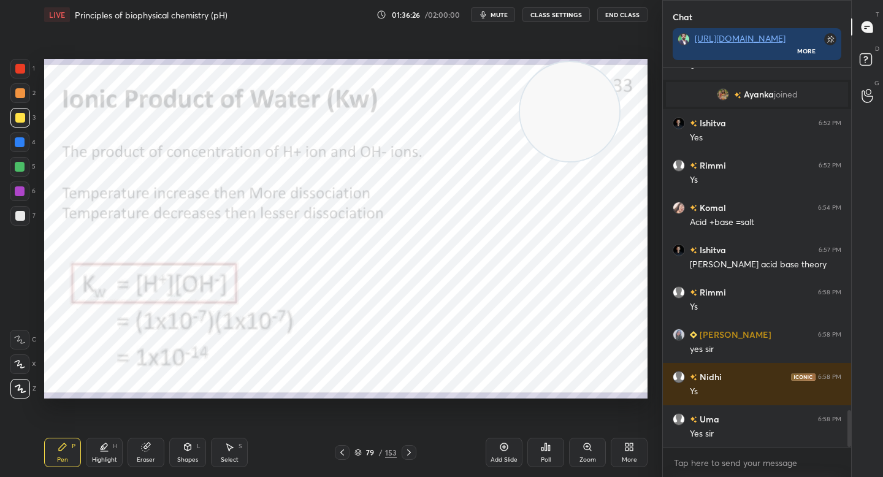
drag, startPoint x: 134, startPoint y: 110, endPoint x: 548, endPoint y: 109, distance: 413.8
click at [554, 110] on video at bounding box center [569, 111] width 99 height 99
drag, startPoint x: 21, startPoint y: 71, endPoint x: 28, endPoint y: 76, distance: 8.3
click at [21, 72] on div at bounding box center [20, 69] width 10 height 10
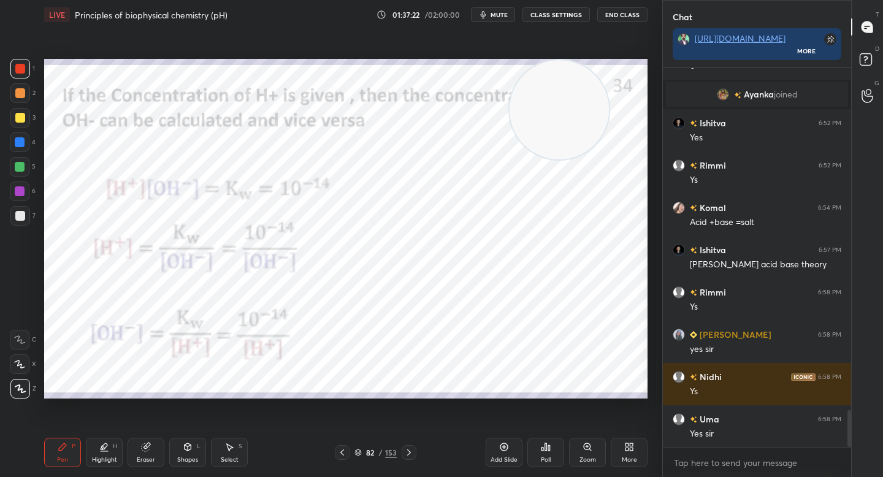
click at [143, 451] on icon at bounding box center [146, 447] width 10 height 10
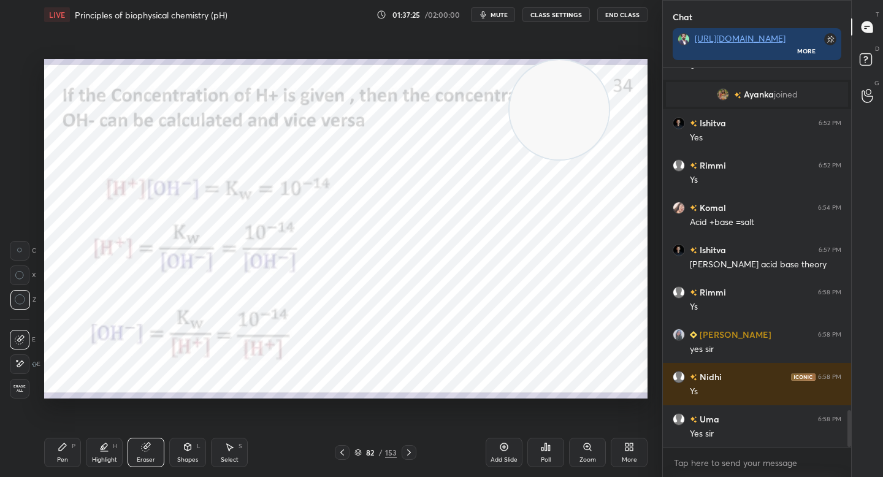
click at [63, 460] on div "Pen" at bounding box center [62, 460] width 11 height 6
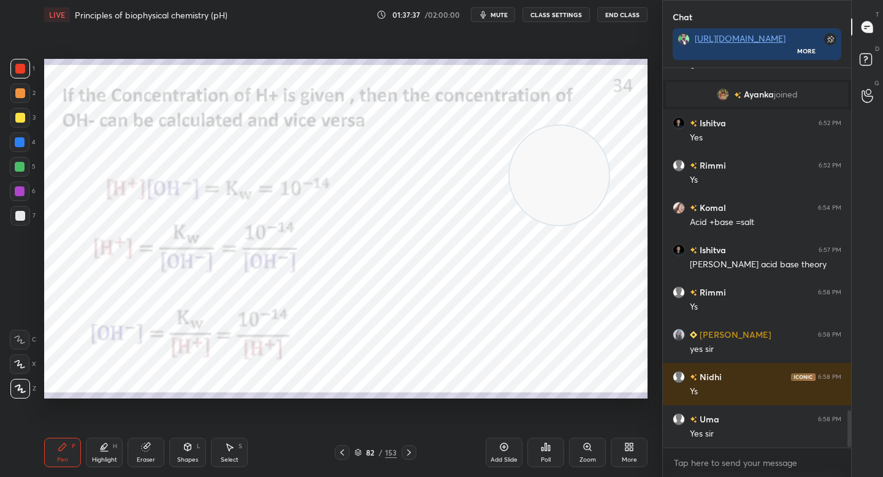
drag, startPoint x: 575, startPoint y: 145, endPoint x: 607, endPoint y: 248, distance: 107.8
click at [608, 225] on video at bounding box center [558, 175] width 99 height 99
drag, startPoint x: 598, startPoint y: 244, endPoint x: 623, endPoint y: 269, distance: 35.5
click at [623, 269] on video at bounding box center [596, 304] width 99 height 99
drag, startPoint x: 589, startPoint y: 316, endPoint x: 592, endPoint y: 325, distance: 9.1
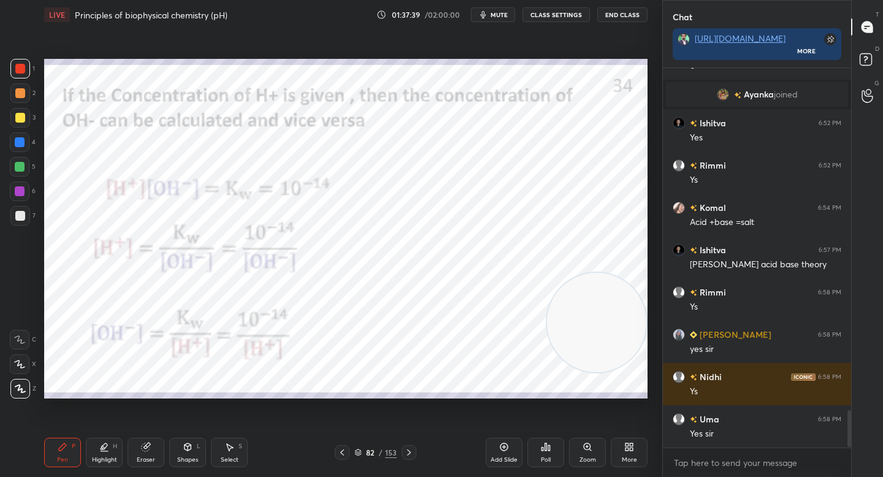
click at [592, 327] on video at bounding box center [596, 322] width 99 height 99
click at [592, 311] on video at bounding box center [596, 332] width 99 height 99
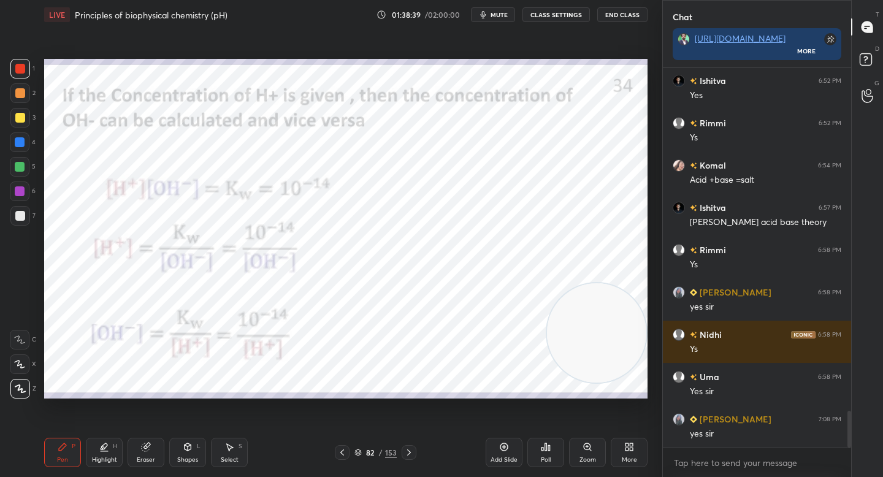
scroll to position [3549, 0]
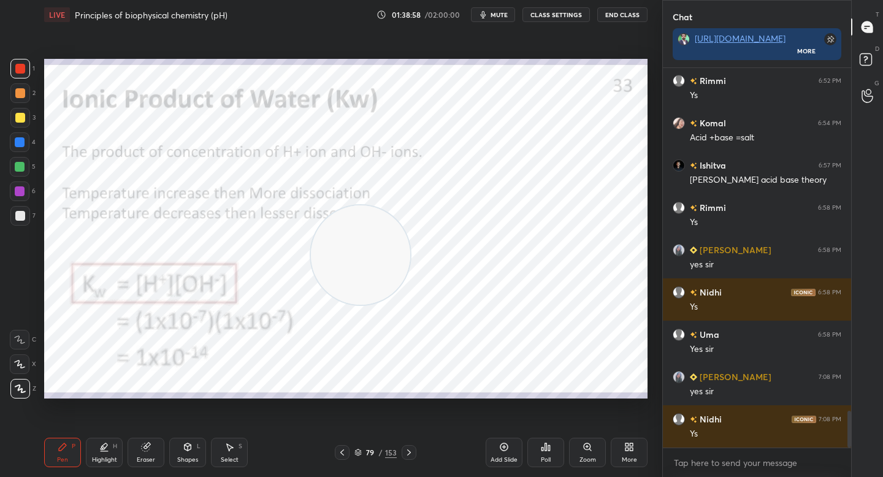
drag, startPoint x: 529, startPoint y: 304, endPoint x: 180, endPoint y: 229, distance: 357.5
click at [311, 231] on video at bounding box center [360, 254] width 99 height 99
drag, startPoint x: 170, startPoint y: 219, endPoint x: 90, endPoint y: 120, distance: 127.7
click at [128, 172] on video at bounding box center [177, 221] width 99 height 99
drag, startPoint x: 74, startPoint y: 102, endPoint x: 62, endPoint y: 89, distance: 17.8
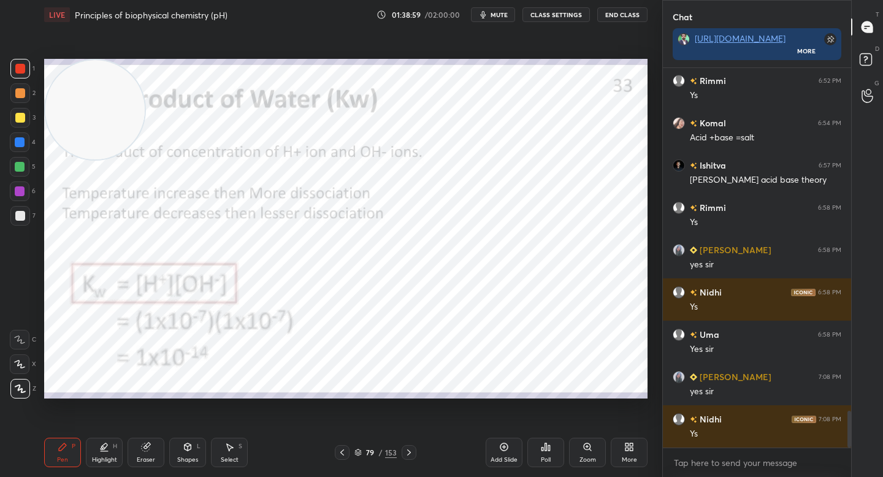
click at [63, 87] on video at bounding box center [94, 109] width 99 height 99
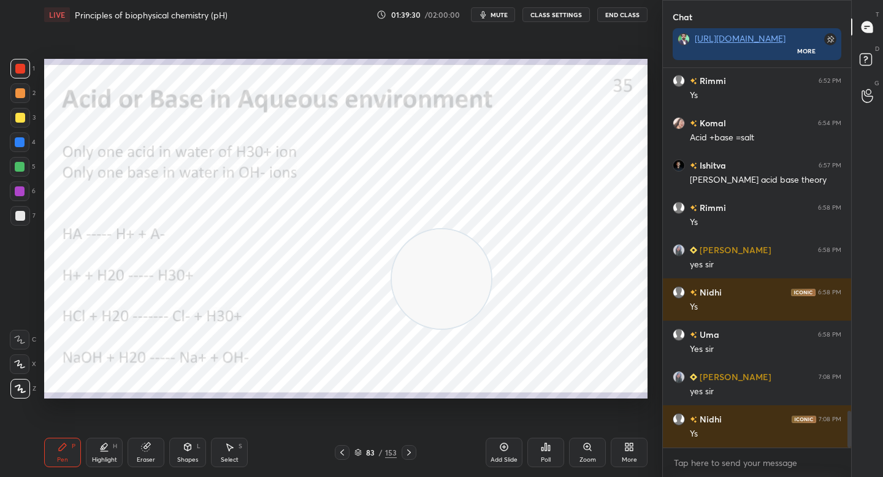
drag, startPoint x: 128, startPoint y: 135, endPoint x: 449, endPoint y: 267, distance: 348.1
click at [451, 280] on video at bounding box center [441, 278] width 99 height 99
click at [17, 88] on div at bounding box center [20, 93] width 20 height 20
click at [22, 73] on div at bounding box center [20, 69] width 10 height 10
drag, startPoint x: 433, startPoint y: 285, endPoint x: 522, endPoint y: 306, distance: 91.9
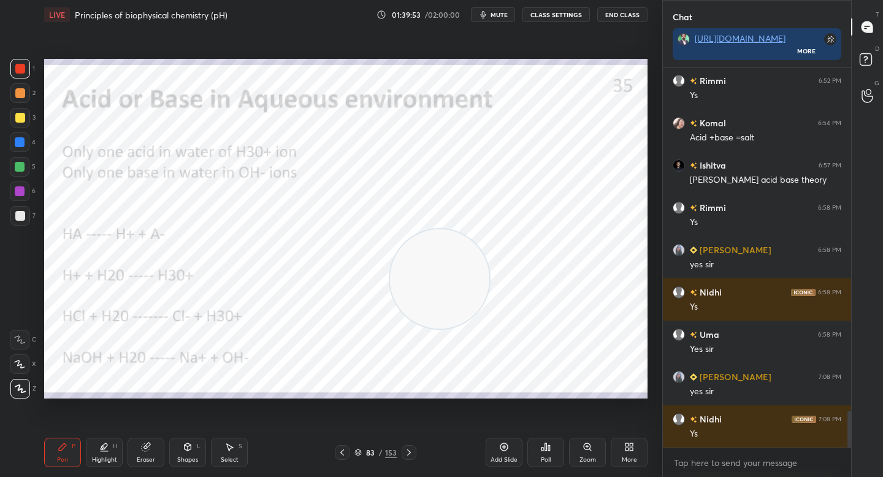
click at [489, 306] on video at bounding box center [439, 278] width 99 height 99
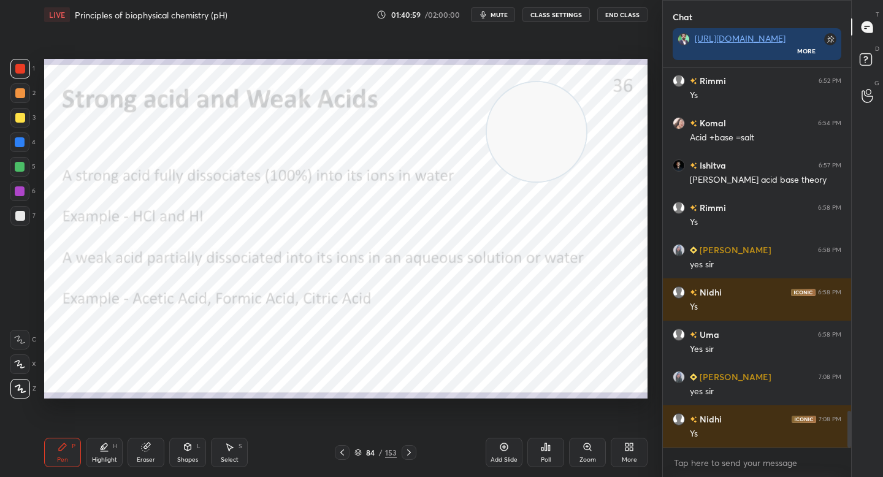
drag, startPoint x: 519, startPoint y: 300, endPoint x: 517, endPoint y: 154, distance: 146.6
click at [522, 130] on video at bounding box center [536, 131] width 99 height 99
click at [24, 150] on div at bounding box center [20, 142] width 20 height 20
click at [22, 169] on div at bounding box center [20, 167] width 10 height 10
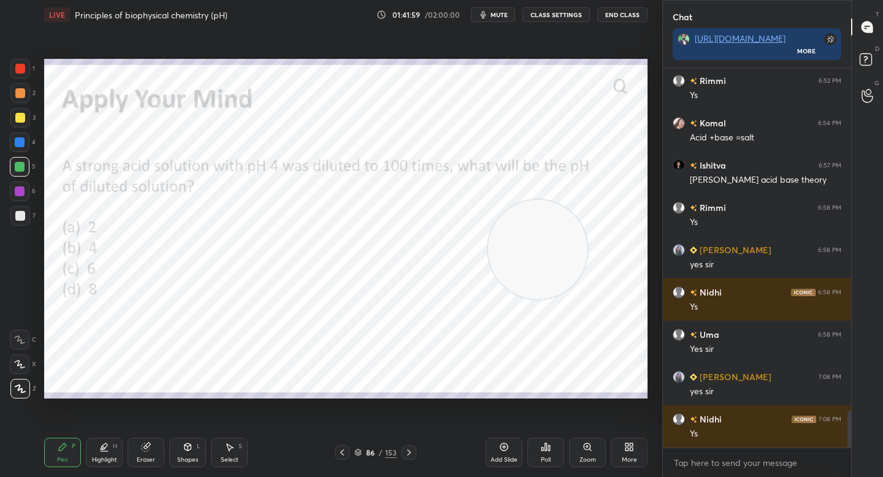
drag, startPoint x: 525, startPoint y: 131, endPoint x: 527, endPoint y: 252, distance: 121.4
click at [527, 252] on video at bounding box center [537, 249] width 99 height 99
click at [548, 440] on div "Poll" at bounding box center [545, 452] width 37 height 29
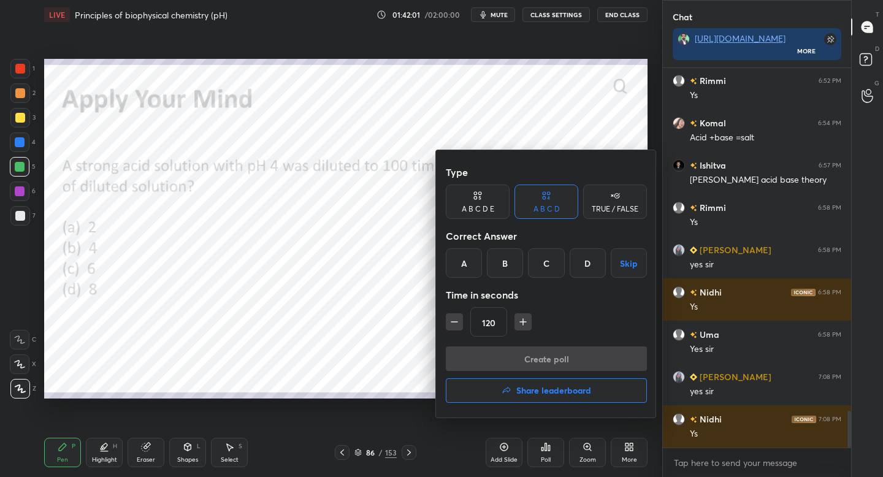
click at [552, 262] on div "C" at bounding box center [546, 262] width 36 height 29
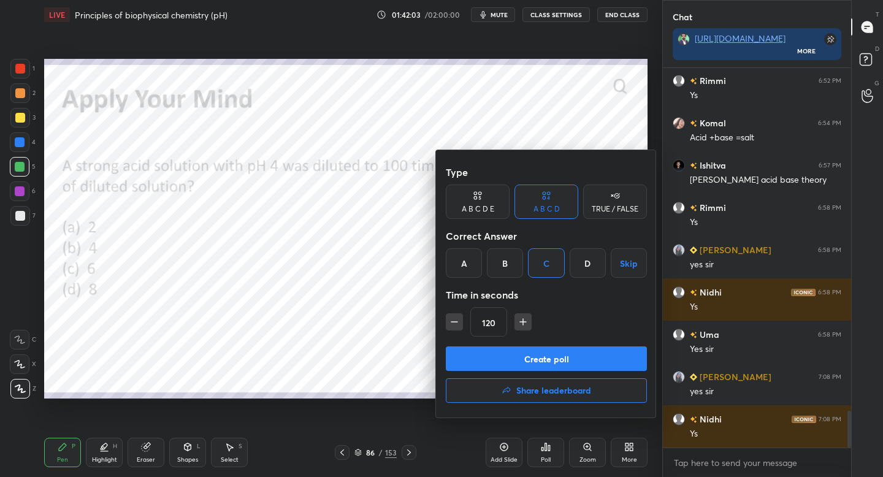
click at [521, 352] on button "Create poll" at bounding box center [546, 358] width 201 height 25
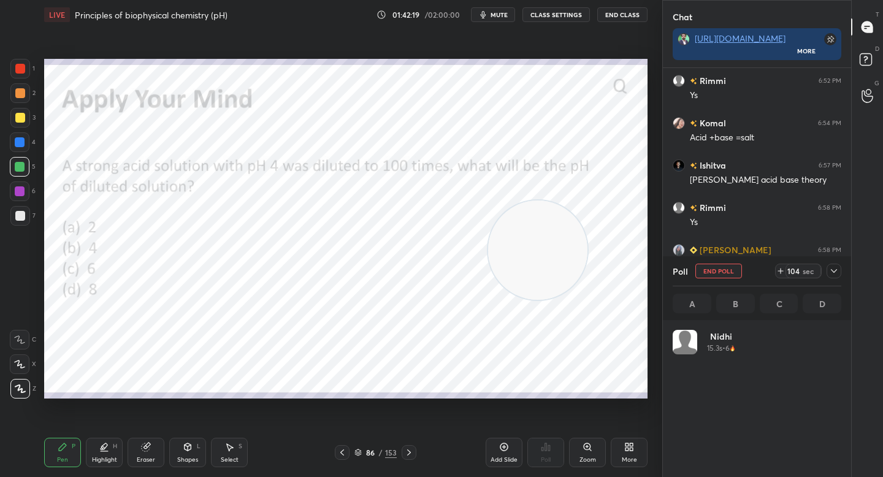
scroll to position [143, 165]
click at [28, 166] on div at bounding box center [20, 167] width 20 height 20
click at [143, 451] on icon at bounding box center [146, 447] width 10 height 10
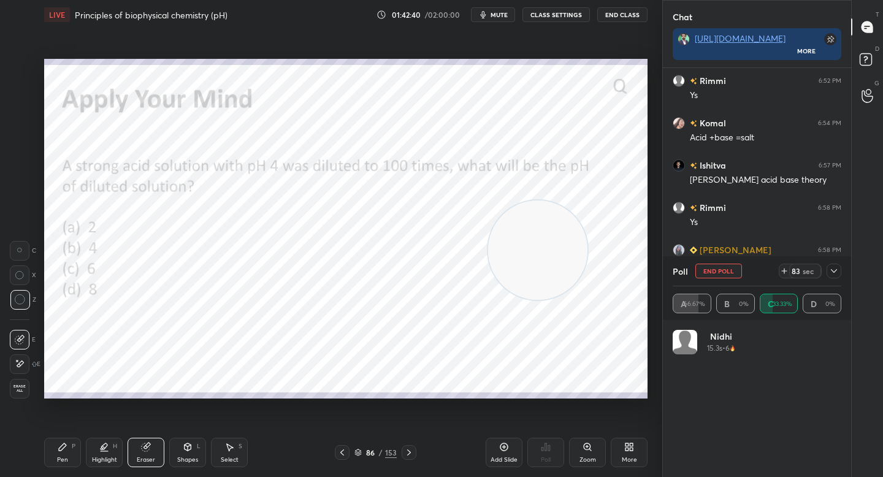
click at [69, 468] on div "Pen P Highlight H Eraser Shapes L Select S 86 / 153 Add Slide Poll Zoom More" at bounding box center [345, 452] width 603 height 49
click at [69, 455] on div "Pen P" at bounding box center [62, 452] width 37 height 29
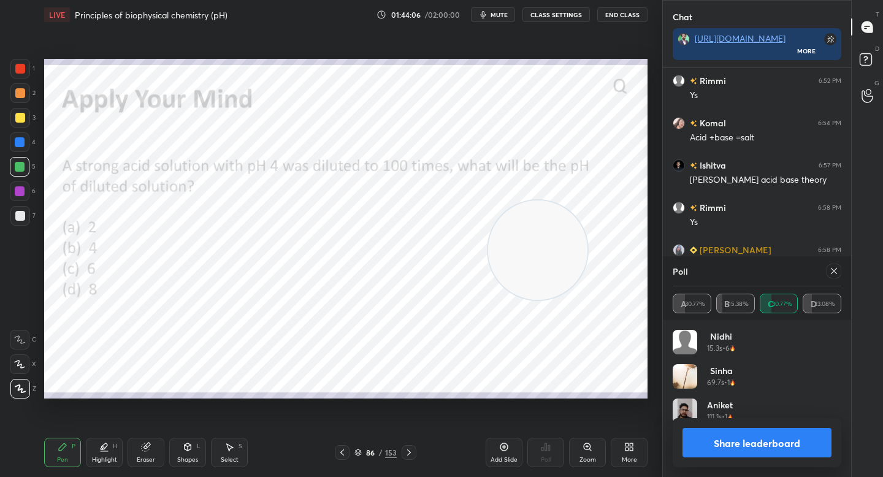
click at [723, 451] on button "Share leaderboard" at bounding box center [756, 442] width 149 height 29
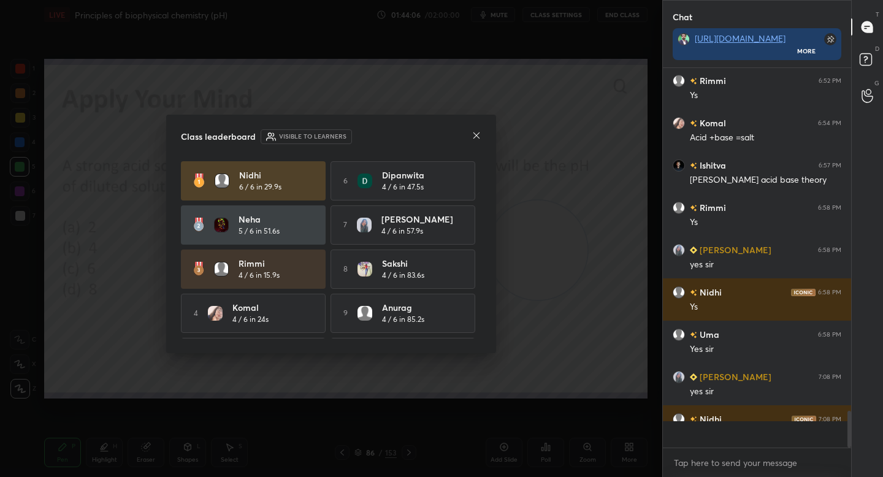
scroll to position [405, 185]
click at [473, 134] on icon at bounding box center [476, 136] width 10 height 10
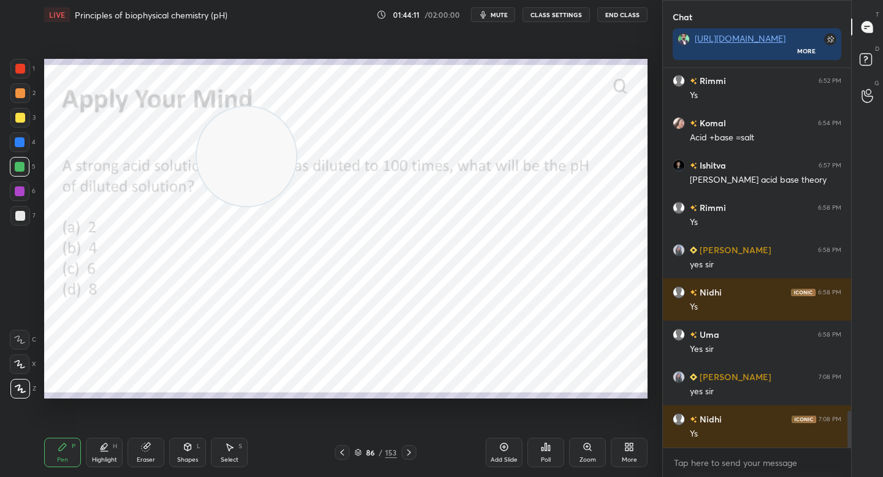
drag, startPoint x: 496, startPoint y: 218, endPoint x: 134, endPoint y: 94, distance: 382.3
click at [197, 107] on video at bounding box center [246, 156] width 99 height 99
drag, startPoint x: 137, startPoint y: 108, endPoint x: 95, endPoint y: 99, distance: 43.3
click at [91, 91] on video at bounding box center [127, 109] width 99 height 99
click at [11, 93] on div at bounding box center [20, 93] width 20 height 20
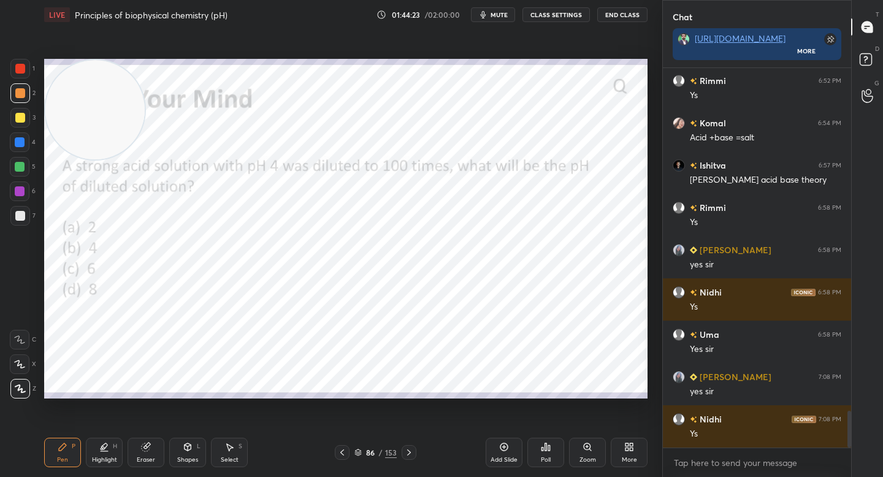
click at [15, 139] on div at bounding box center [20, 142] width 20 height 20
click at [17, 164] on div at bounding box center [20, 167] width 10 height 10
click at [20, 144] on div at bounding box center [20, 142] width 10 height 10
click at [20, 162] on div at bounding box center [20, 167] width 10 height 10
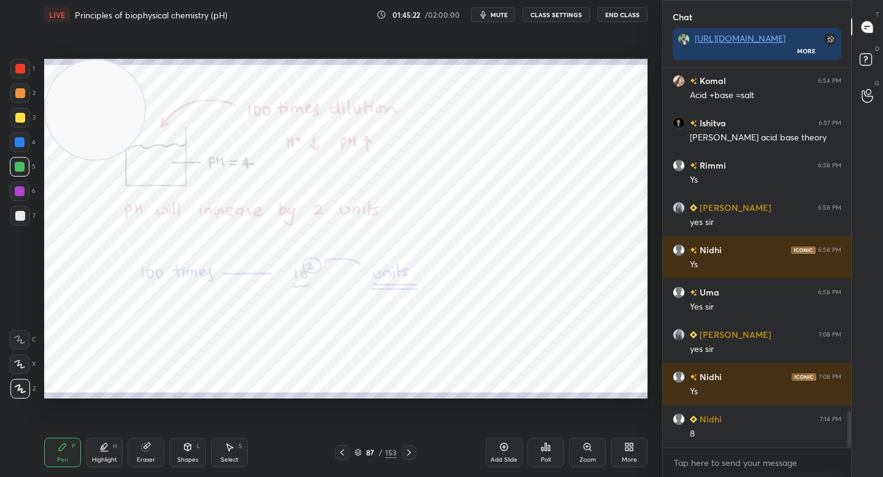
click at [10, 74] on div "1 2 3 4 5 6 7" at bounding box center [23, 145] width 26 height 172
click at [15, 76] on div at bounding box center [20, 69] width 20 height 20
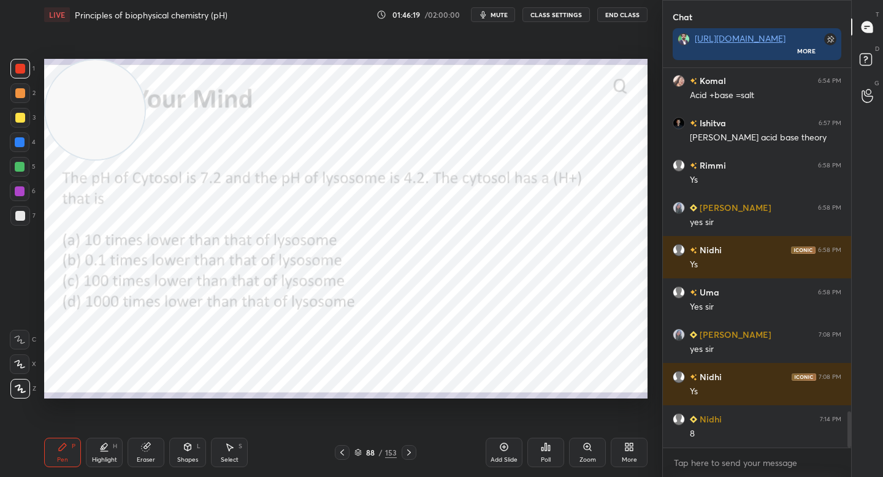
click at [545, 449] on icon at bounding box center [546, 446] width 2 height 7
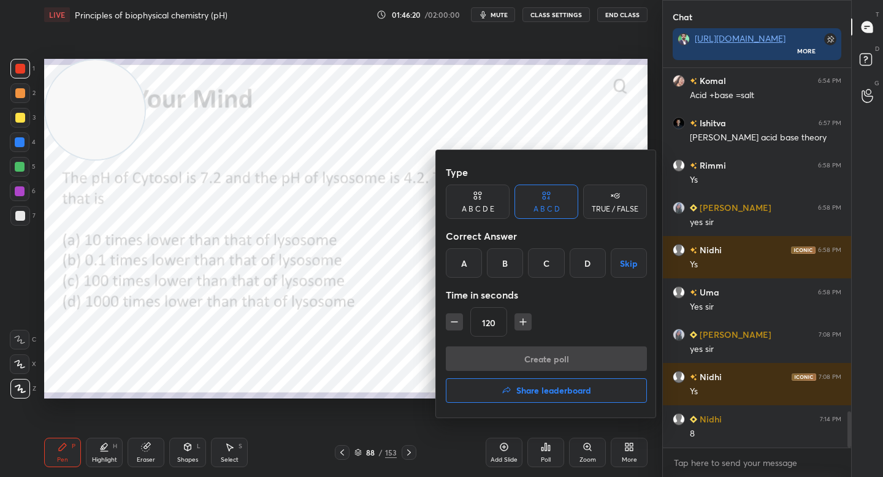
click at [578, 260] on div "D" at bounding box center [588, 262] width 36 height 29
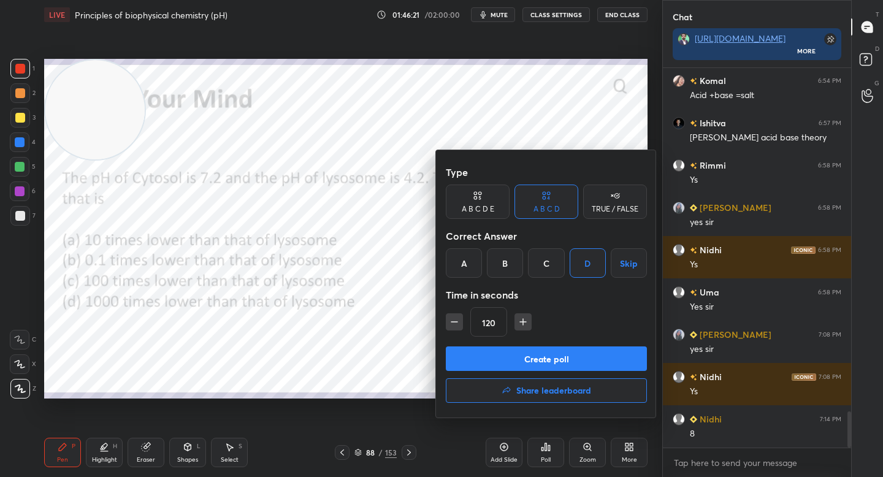
click at [509, 356] on button "Create poll" at bounding box center [546, 358] width 201 height 25
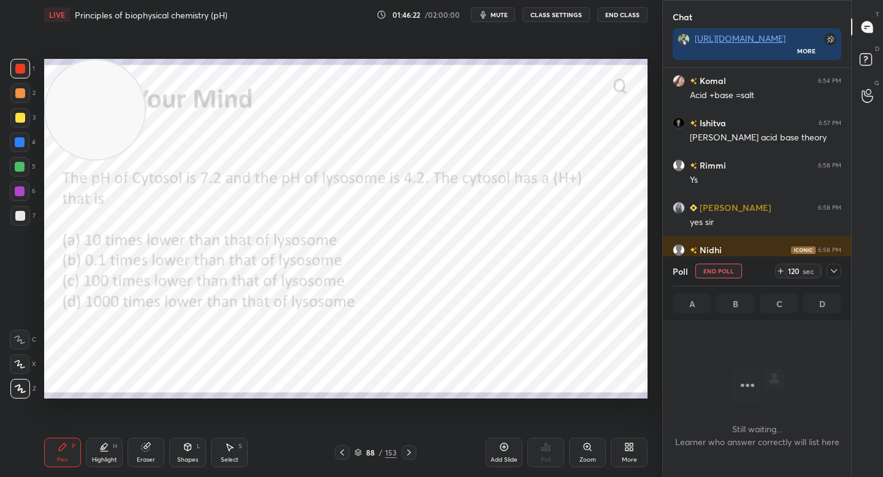
scroll to position [4, 4]
click at [778, 269] on icon at bounding box center [781, 271] width 10 height 10
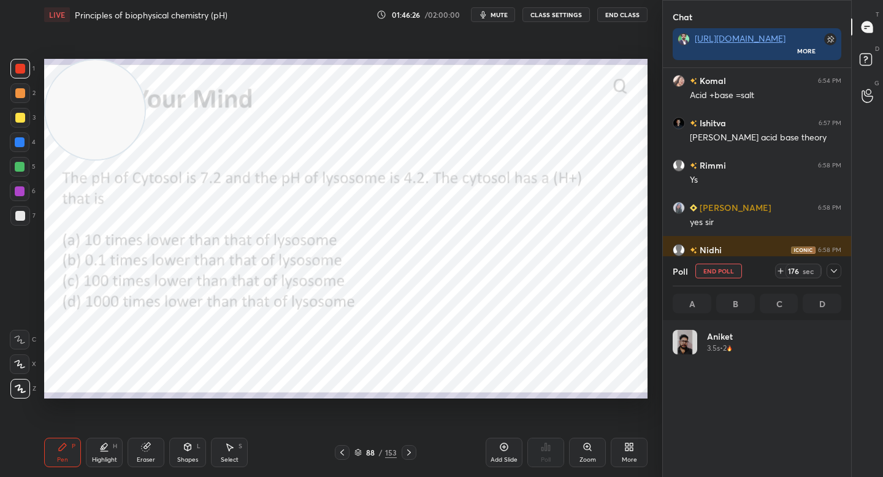
scroll to position [143, 165]
click at [831, 269] on icon at bounding box center [834, 271] width 10 height 10
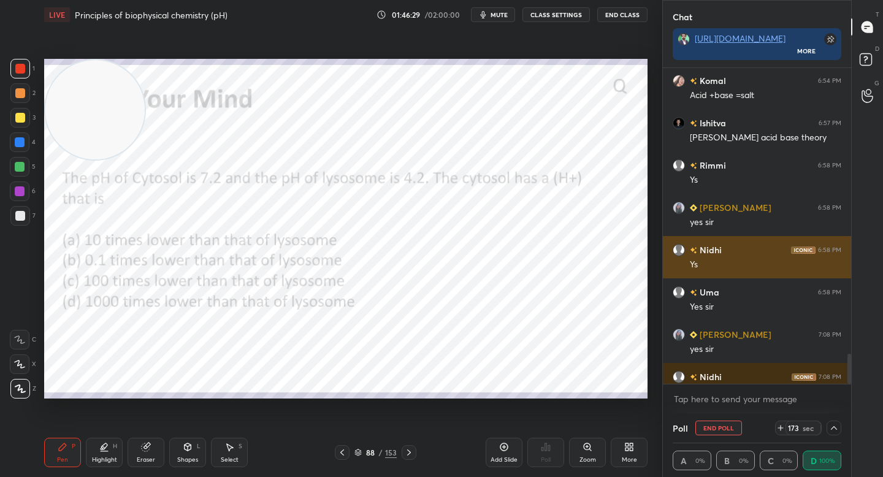
scroll to position [3655, 0]
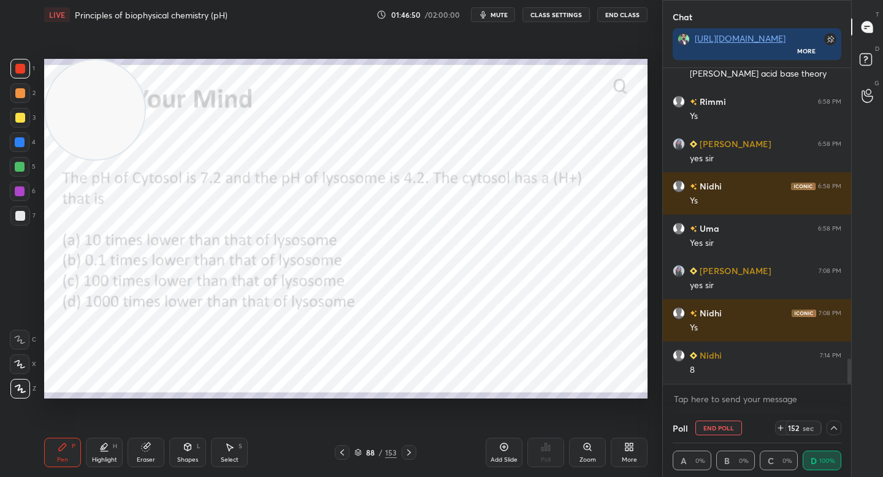
click at [834, 426] on icon at bounding box center [834, 428] width 10 height 10
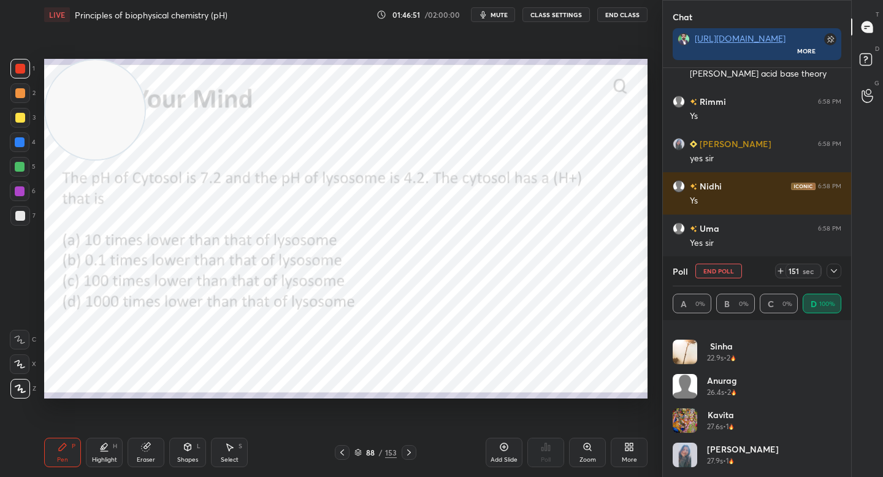
scroll to position [0, 0]
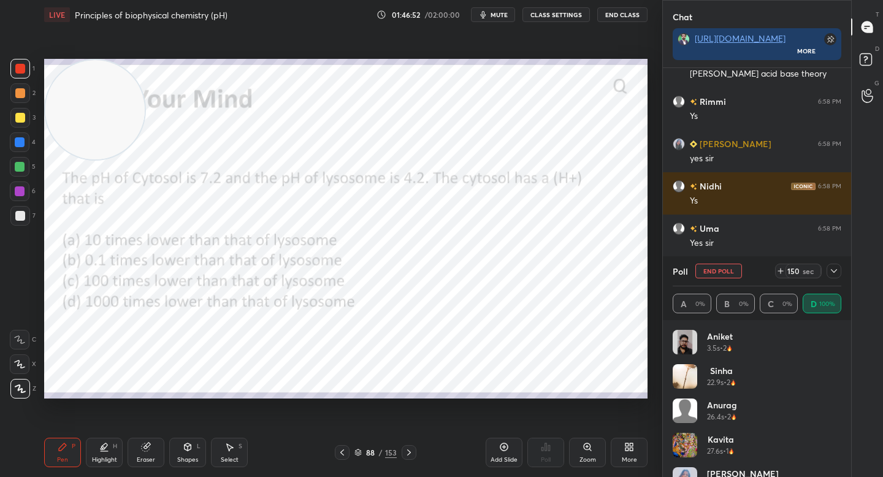
click at [833, 273] on icon at bounding box center [834, 271] width 10 height 10
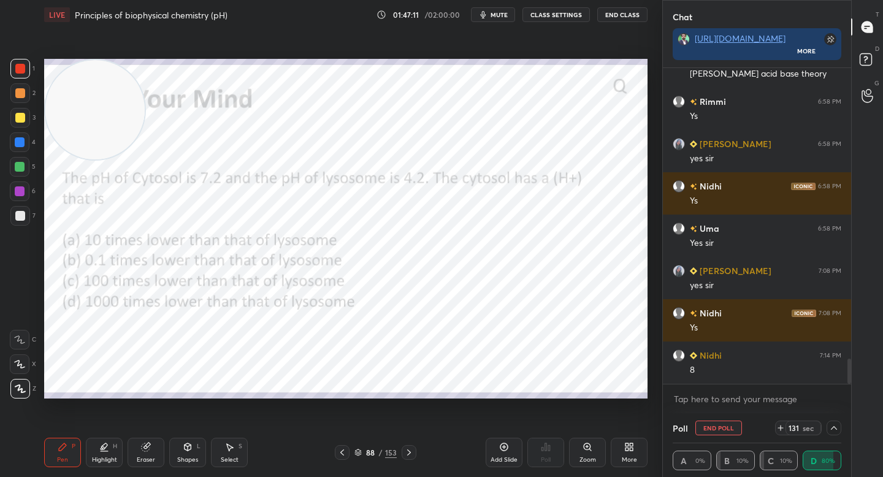
click at [21, 114] on div at bounding box center [20, 118] width 10 height 10
click at [25, 99] on div at bounding box center [20, 93] width 20 height 20
click at [15, 77] on div at bounding box center [20, 69] width 20 height 20
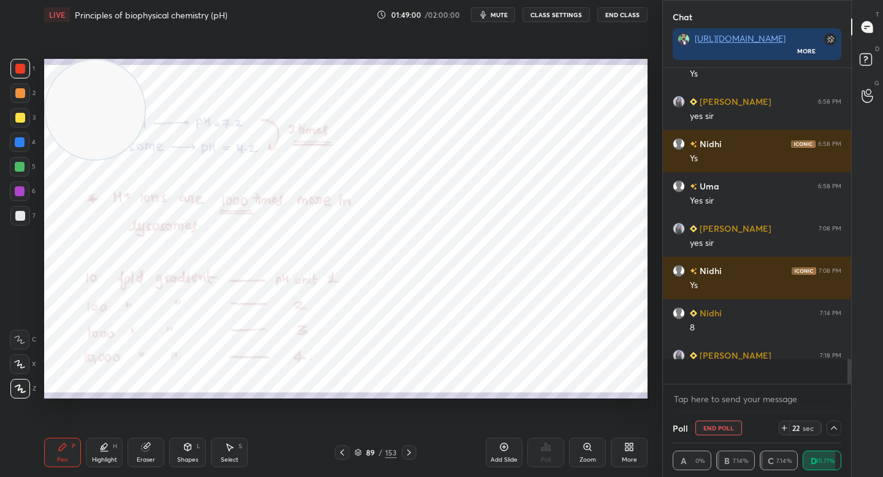
scroll to position [312, 185]
drag, startPoint x: 104, startPoint y: 110, endPoint x: 486, endPoint y: 101, distance: 382.1
click at [499, 102] on video at bounding box center [508, 109] width 99 height 99
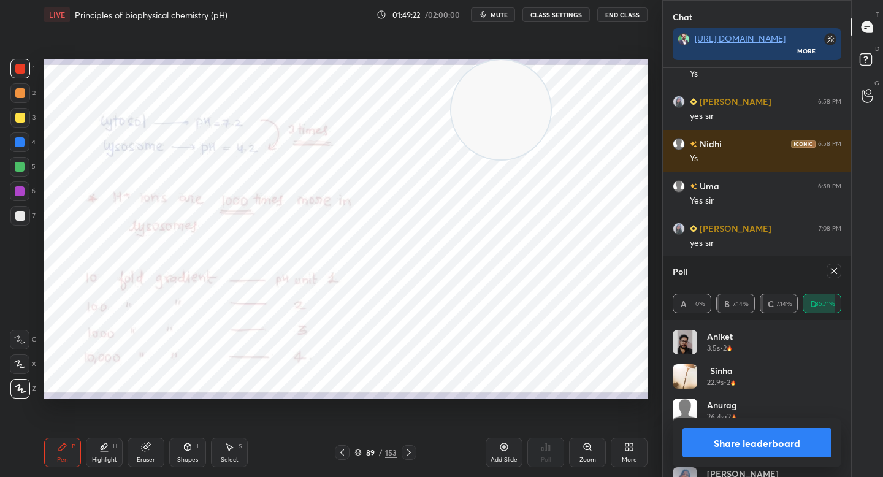
scroll to position [143, 165]
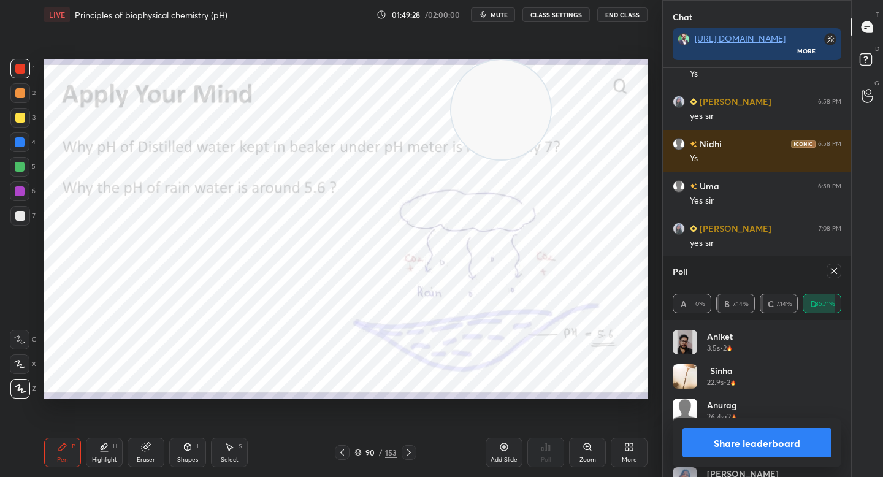
click at [700, 423] on div "Share leaderboard" at bounding box center [757, 442] width 169 height 49
click at [698, 434] on button "Share leaderboard" at bounding box center [756, 442] width 149 height 29
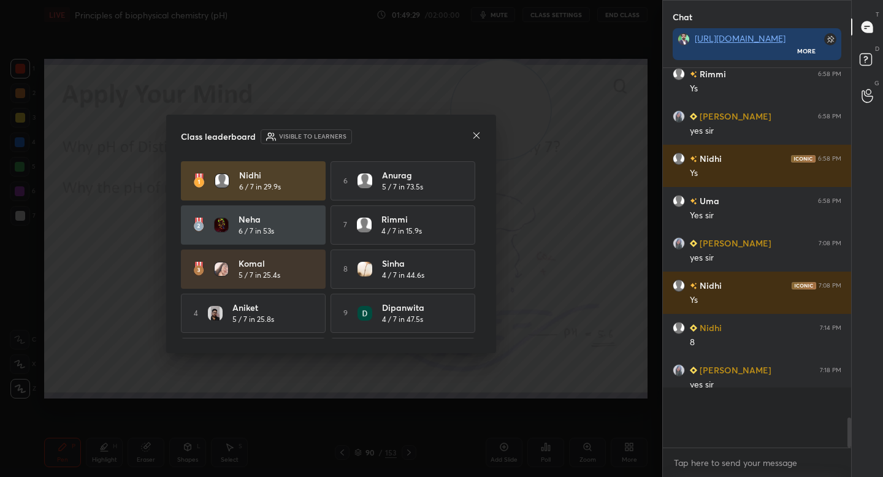
scroll to position [3644, 0]
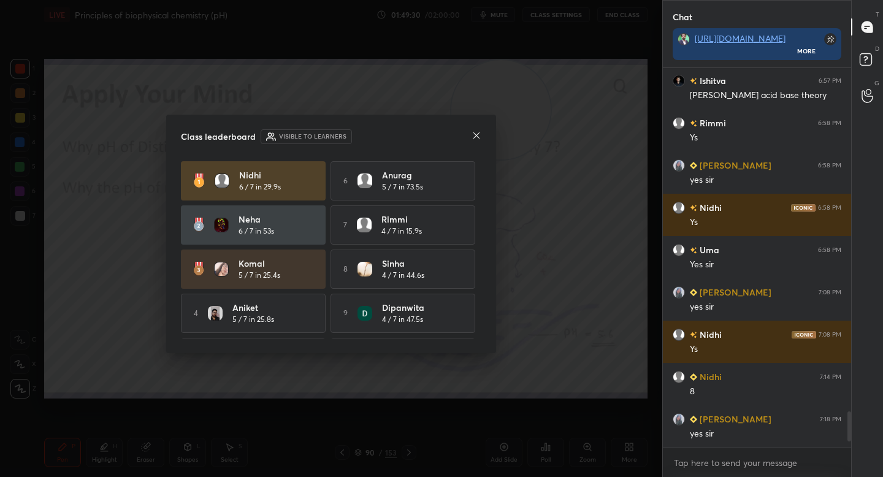
click at [477, 134] on icon at bounding box center [476, 135] width 6 height 6
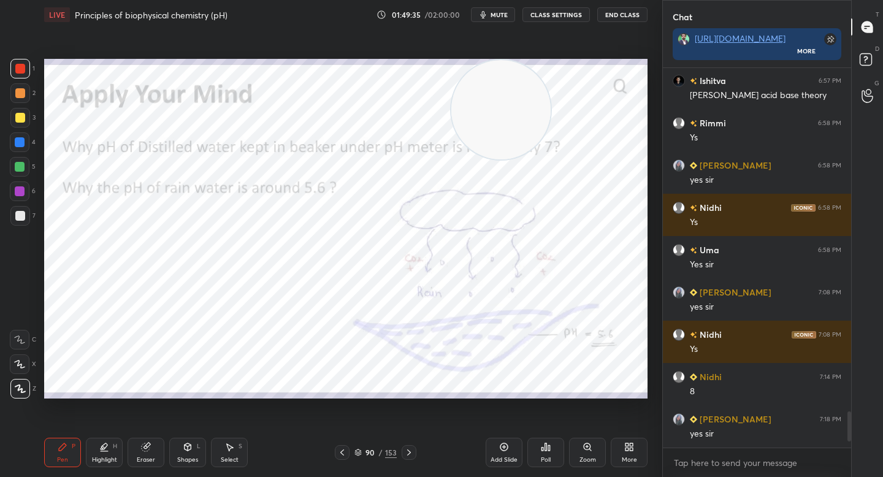
click at [15, 191] on div at bounding box center [20, 191] width 10 height 10
click at [21, 176] on div at bounding box center [20, 167] width 20 height 20
click at [26, 98] on div at bounding box center [20, 93] width 20 height 20
click at [27, 73] on div at bounding box center [20, 69] width 20 height 20
click at [31, 144] on div "4" at bounding box center [23, 142] width 26 height 20
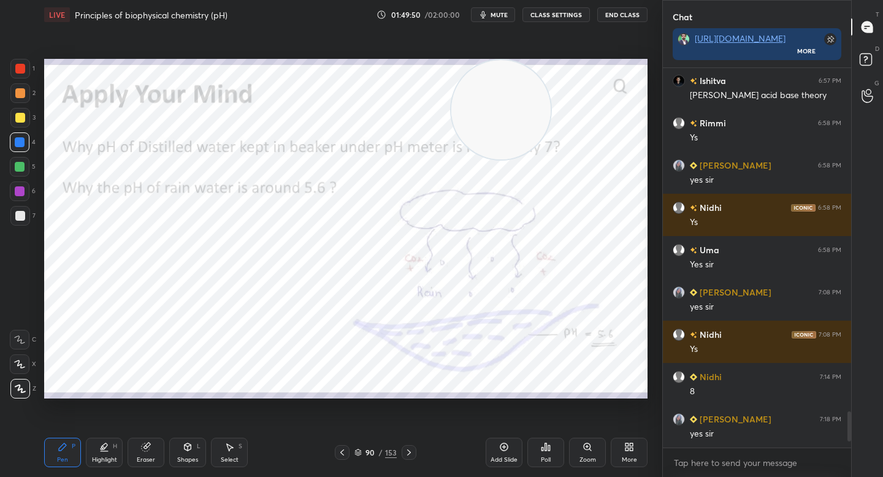
drag, startPoint x: 99, startPoint y: 451, endPoint x: 101, endPoint y: 413, distance: 38.7
click at [99, 452] on div "Highlight H" at bounding box center [104, 452] width 37 height 29
click at [66, 443] on icon at bounding box center [63, 447] width 10 height 10
drag, startPoint x: 500, startPoint y: 129, endPoint x: 602, endPoint y: 342, distance: 236.1
click at [603, 349] on video at bounding box center [596, 341] width 99 height 99
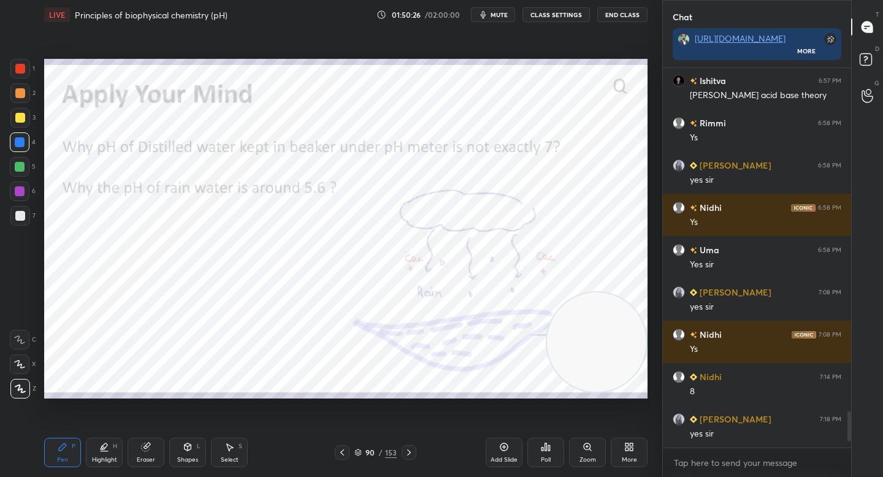
click at [21, 191] on div at bounding box center [20, 191] width 10 height 10
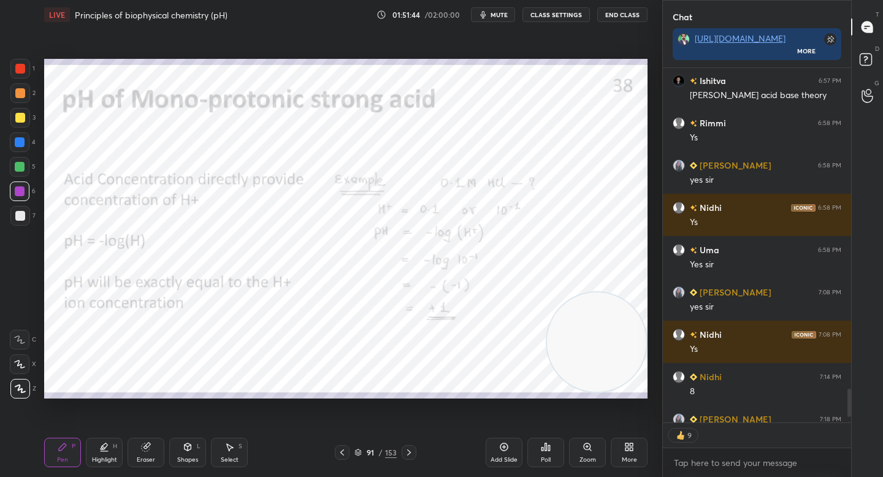
click at [27, 71] on div at bounding box center [20, 69] width 20 height 20
type textarea "x"
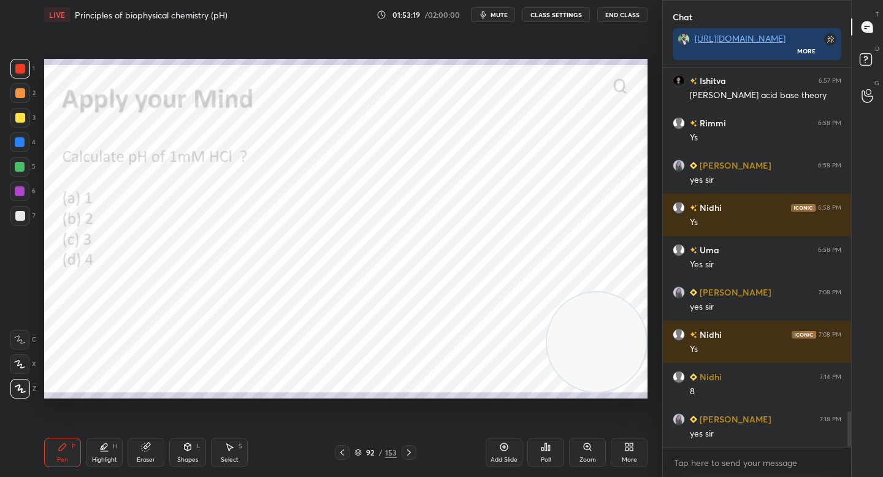
click at [546, 452] on div "Poll" at bounding box center [545, 452] width 37 height 29
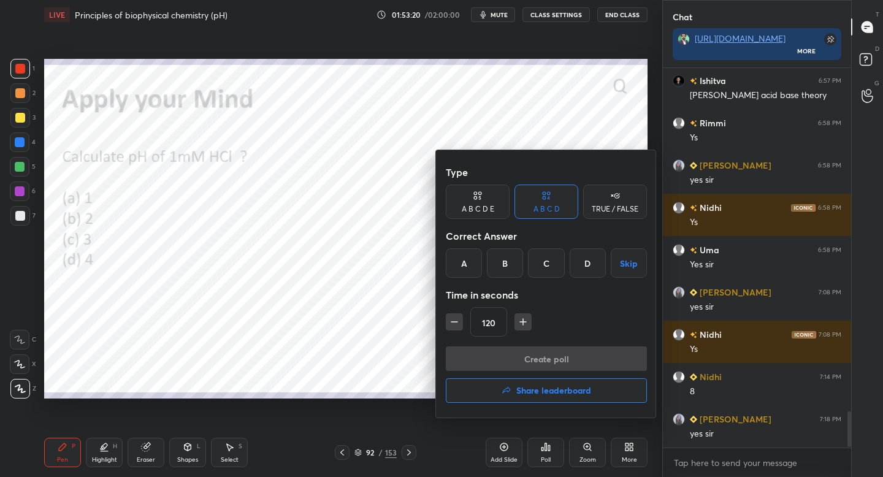
click at [538, 270] on div "C" at bounding box center [546, 262] width 36 height 29
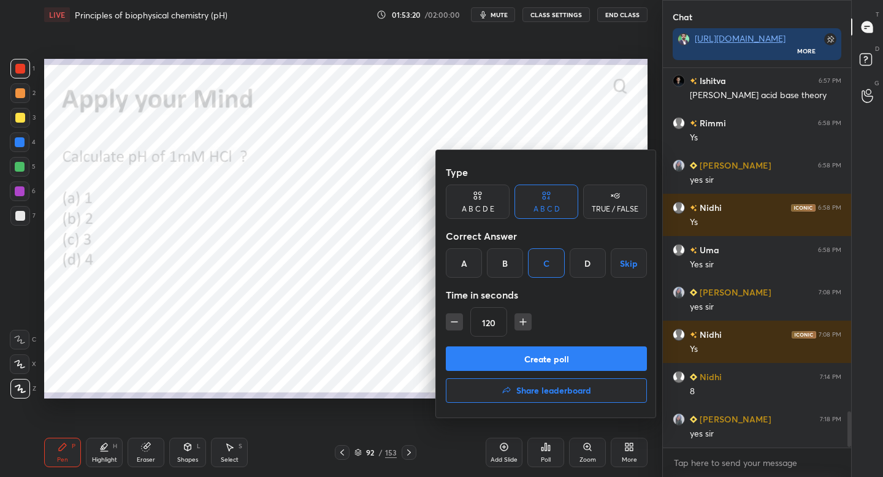
click at [459, 321] on icon "button" at bounding box center [454, 322] width 12 height 12
type input "90"
click at [466, 349] on button "Create poll" at bounding box center [546, 358] width 201 height 25
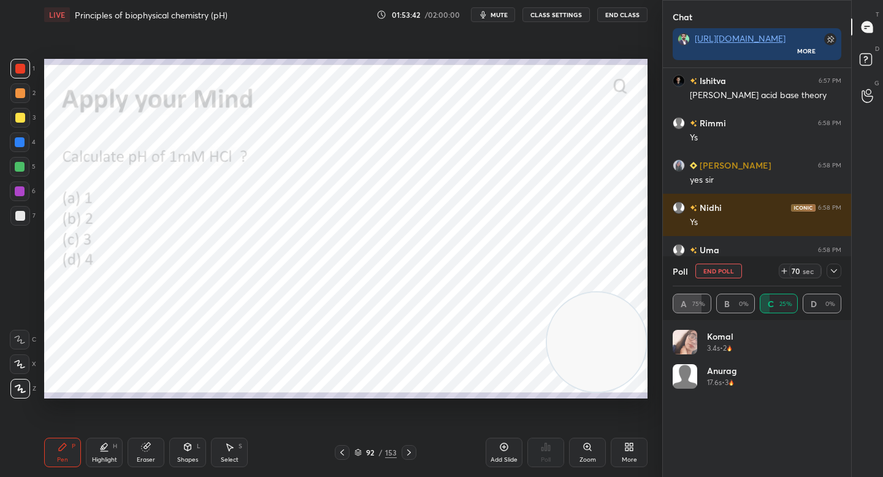
scroll to position [4, 4]
click at [829, 269] on icon at bounding box center [834, 271] width 10 height 10
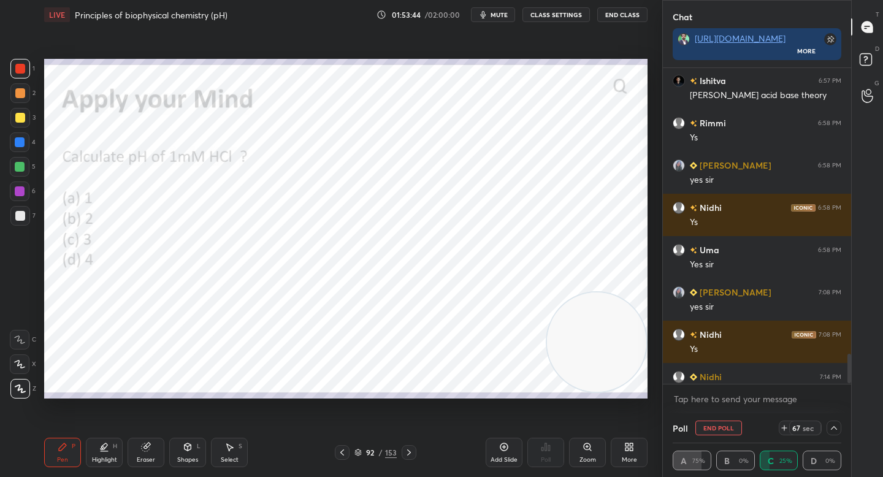
scroll to position [3697, 0]
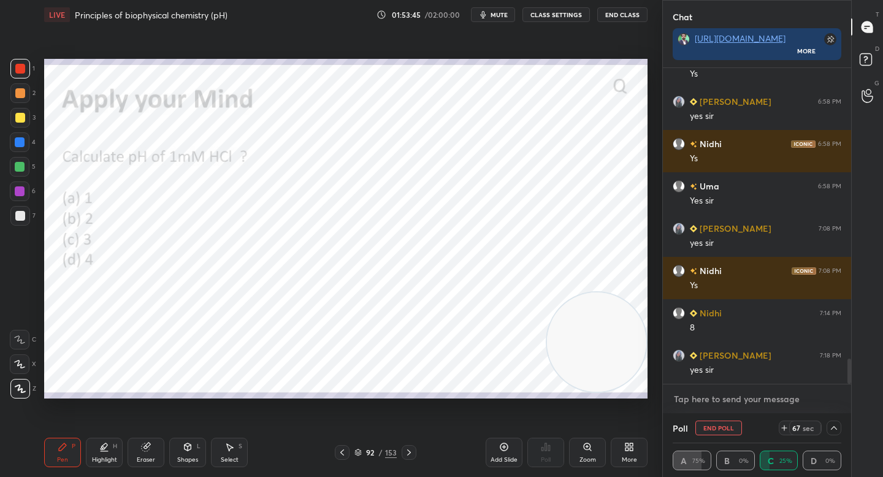
type textarea "x"
click at [704, 397] on textarea at bounding box center [757, 399] width 169 height 20
paste textarea "[URL][DOMAIN_NAME]"
type textarea "[URL][DOMAIN_NAME]"
type textarea "x"
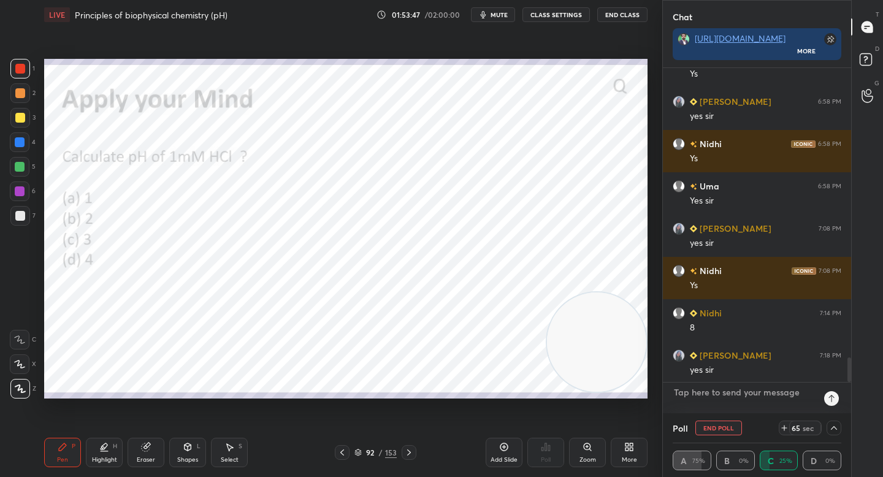
scroll to position [312, 185]
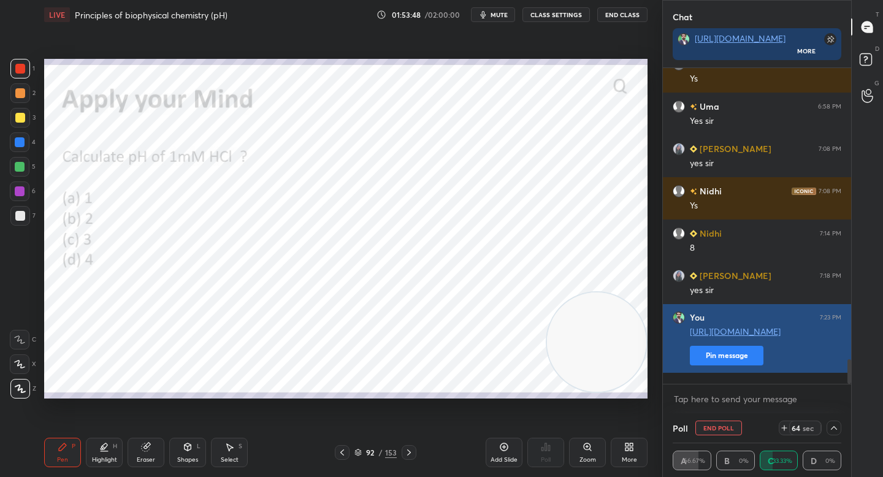
click at [708, 365] on button "Pin message" at bounding box center [727, 356] width 74 height 20
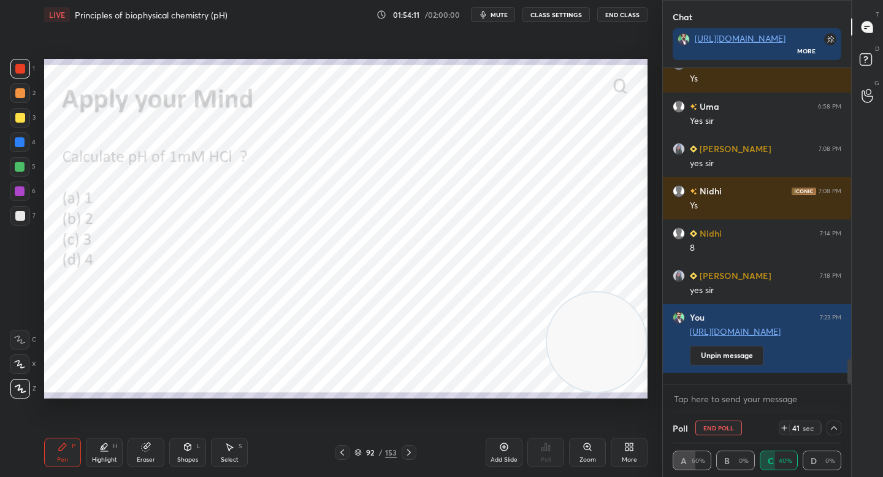
click at [146, 463] on div "Eraser" at bounding box center [146, 460] width 18 height 6
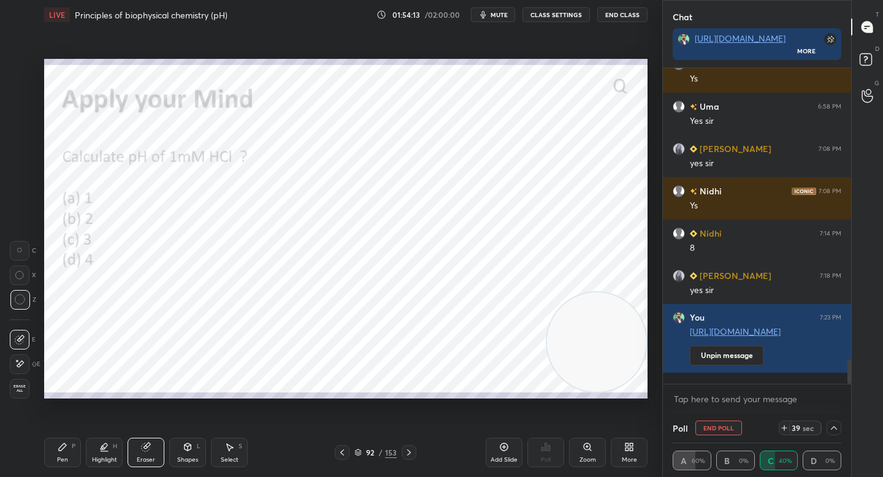
click at [65, 453] on div "Pen P" at bounding box center [62, 452] width 37 height 29
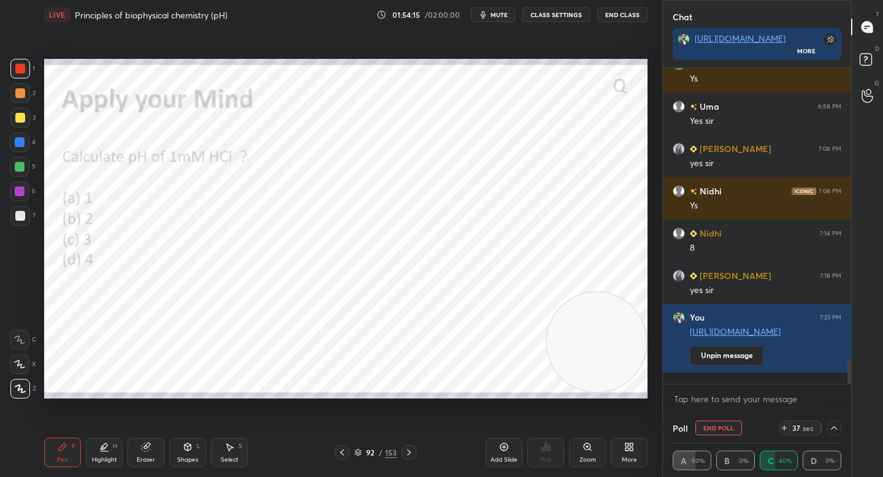
click at [69, 448] on div "Pen P" at bounding box center [62, 452] width 37 height 29
click at [830, 425] on icon at bounding box center [834, 428] width 10 height 10
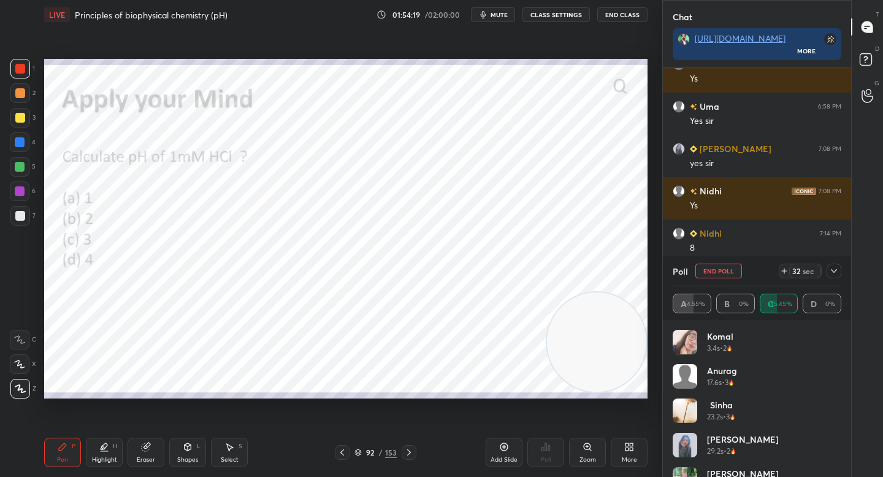
click at [833, 270] on icon at bounding box center [834, 271] width 10 height 10
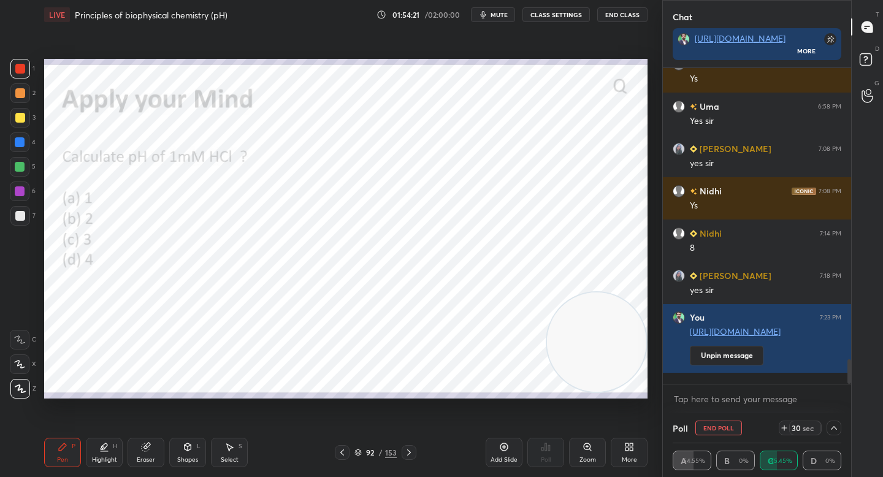
drag, startPoint x: 606, startPoint y: 353, endPoint x: 606, endPoint y: 361, distance: 8.0
click at [607, 360] on video at bounding box center [596, 341] width 99 height 99
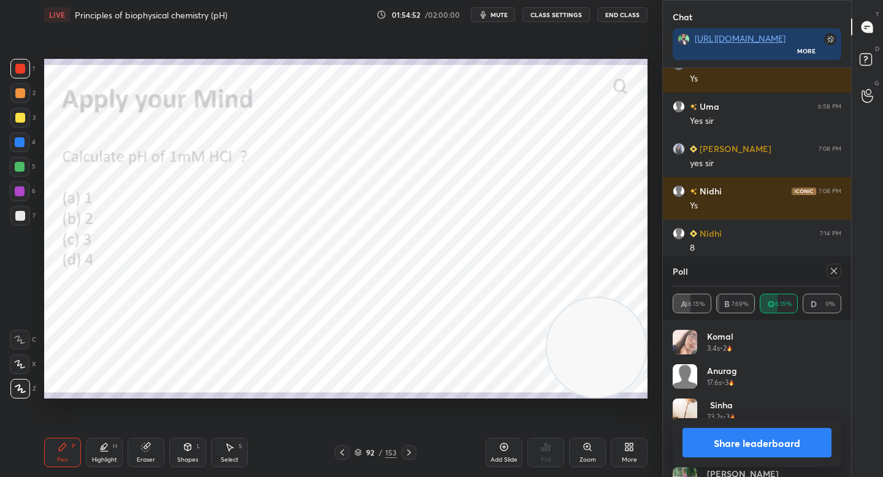
scroll to position [143, 165]
click at [708, 445] on button "Share leaderboard" at bounding box center [756, 442] width 149 height 29
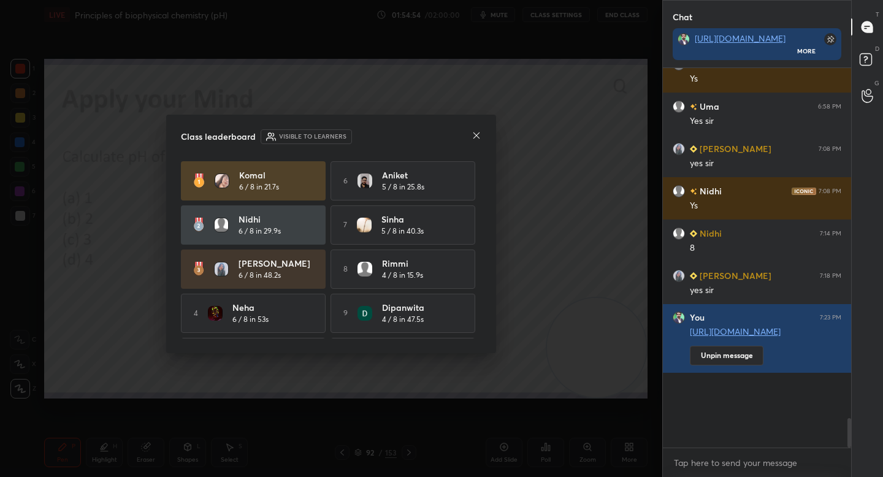
scroll to position [4, 4]
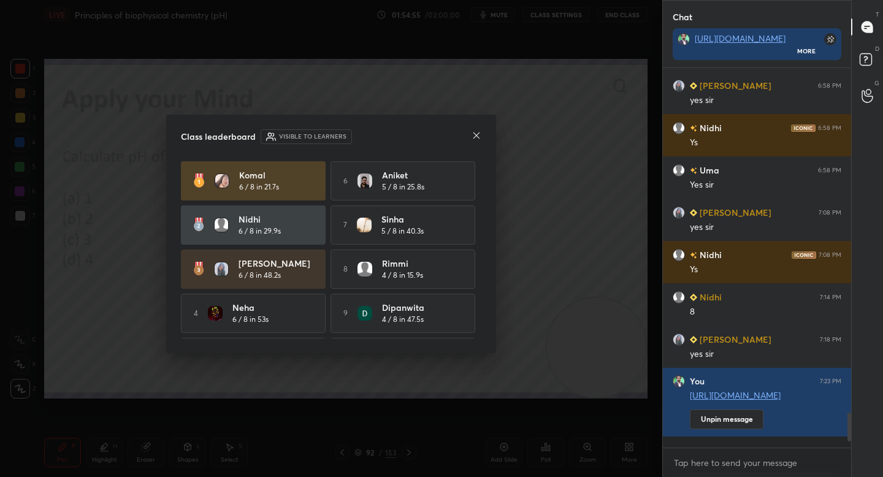
click at [474, 136] on icon at bounding box center [476, 136] width 10 height 10
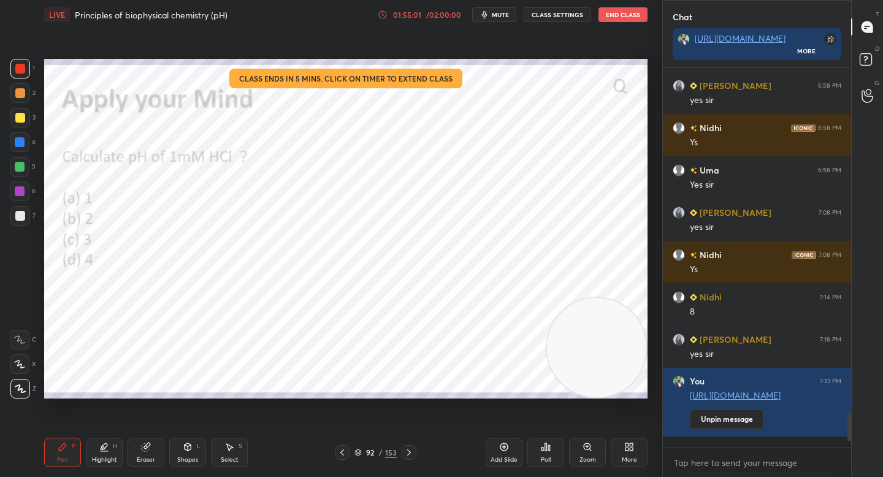
click at [406, 15] on div "01:55:01" at bounding box center [407, 14] width 34 height 7
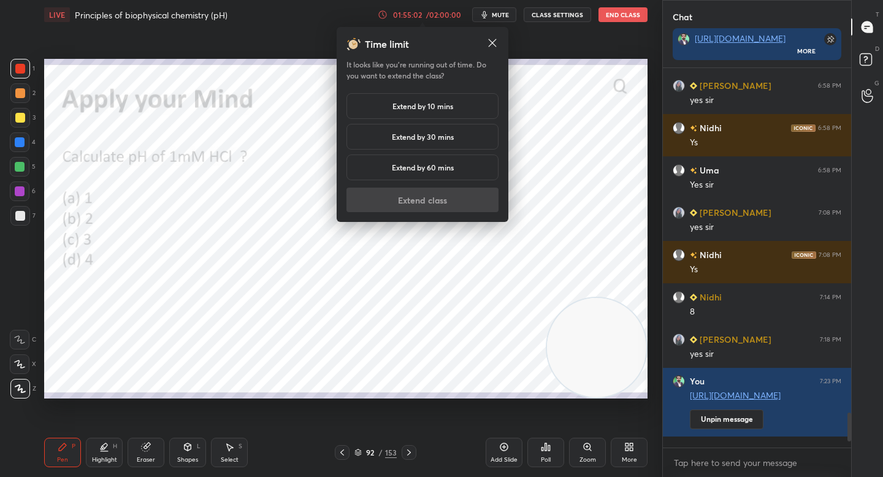
click at [399, 105] on h5 "Extend by 10 mins" at bounding box center [422, 106] width 61 height 11
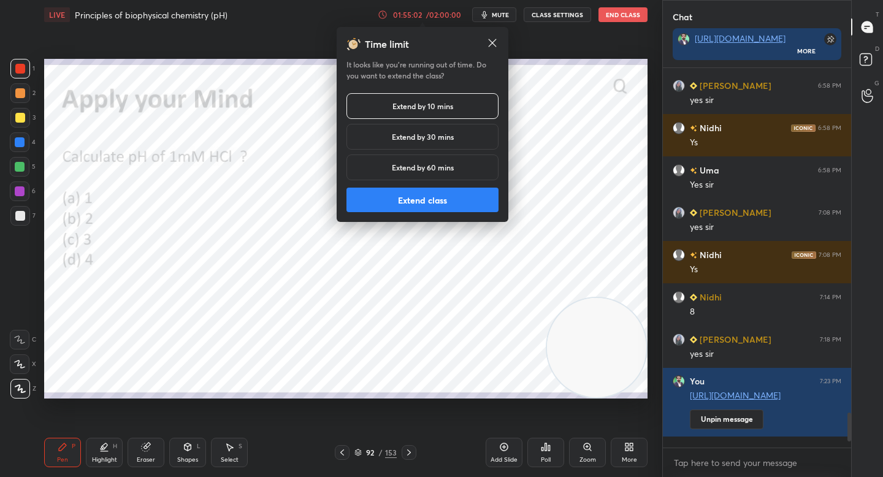
click at [385, 201] on button "Extend class" at bounding box center [422, 200] width 152 height 25
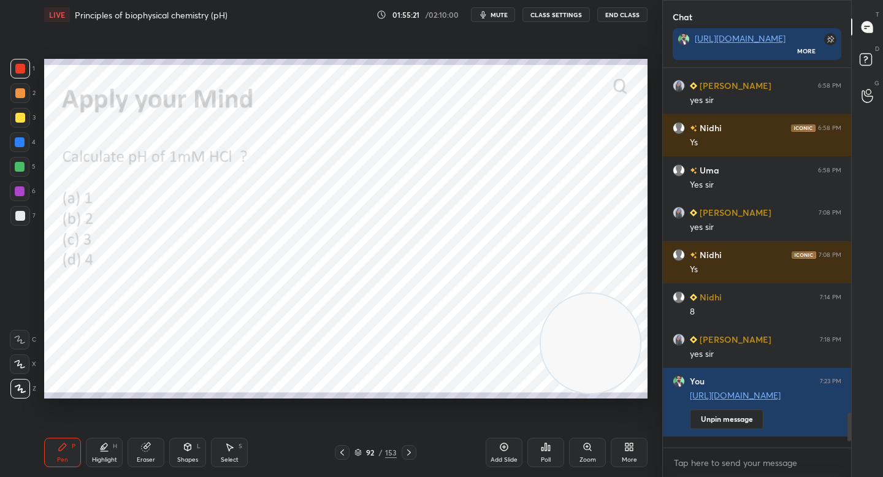
drag, startPoint x: 614, startPoint y: 349, endPoint x: 599, endPoint y: 285, distance: 65.4
click at [599, 294] on video at bounding box center [590, 343] width 99 height 99
drag, startPoint x: 576, startPoint y: 267, endPoint x: 552, endPoint y: 232, distance: 42.7
click at [552, 232] on video at bounding box center [557, 264] width 99 height 99
drag, startPoint x: 600, startPoint y: 190, endPoint x: 606, endPoint y: 180, distance: 11.3
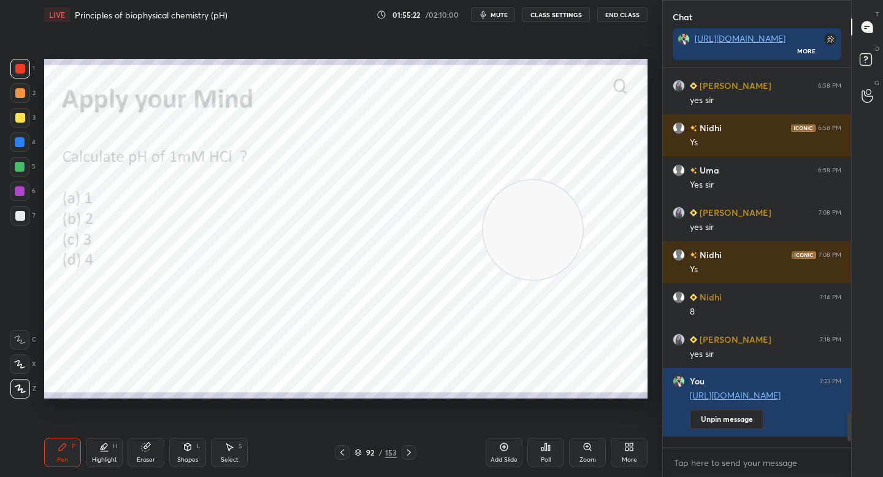
click at [582, 181] on video at bounding box center [532, 229] width 99 height 99
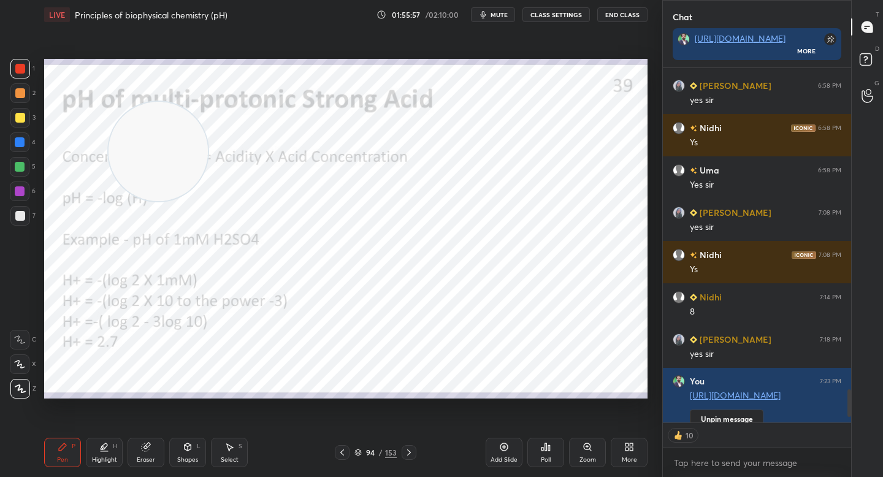
drag, startPoint x: 576, startPoint y: 162, endPoint x: 140, endPoint y: 124, distance: 438.2
click at [139, 131] on video at bounding box center [158, 151] width 99 height 99
drag, startPoint x: 134, startPoint y: 126, endPoint x: 73, endPoint y: 93, distance: 70.0
click at [72, 93] on video at bounding box center [105, 130] width 99 height 99
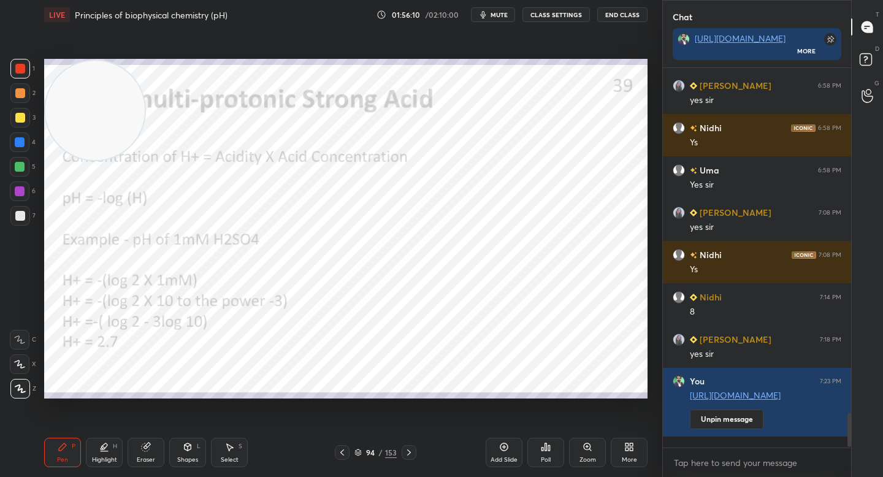
click at [19, 97] on div at bounding box center [20, 93] width 10 height 10
click at [21, 69] on div at bounding box center [20, 69] width 10 height 10
click at [495, 448] on div "Add Slide" at bounding box center [504, 452] width 37 height 29
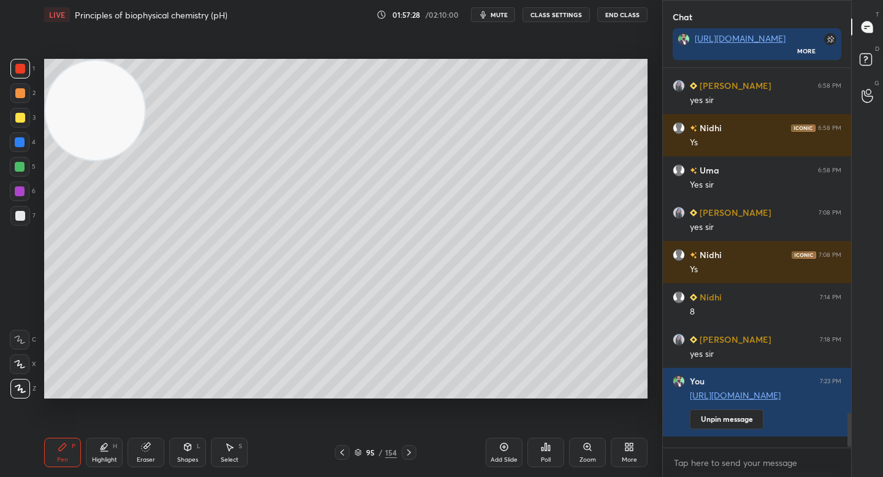
click at [16, 135] on div at bounding box center [20, 142] width 20 height 20
click at [18, 120] on div at bounding box center [20, 118] width 10 height 10
click at [134, 456] on div "Eraser" at bounding box center [146, 452] width 37 height 29
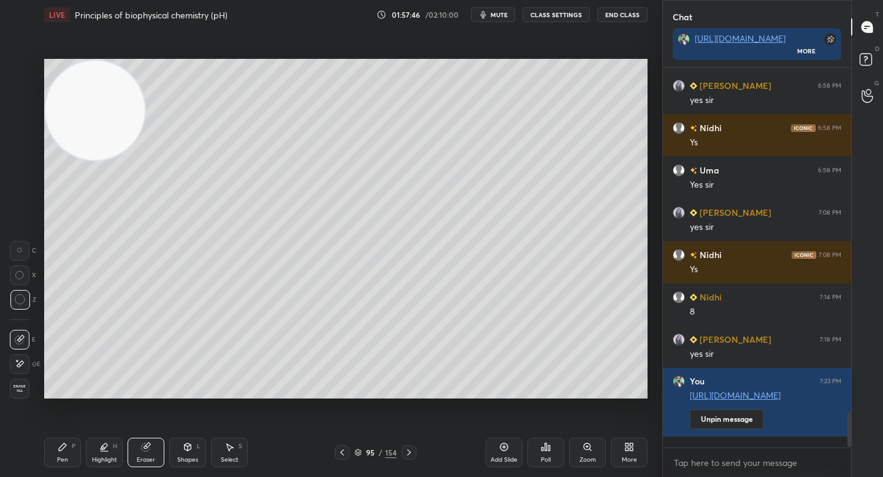
drag, startPoint x: 65, startPoint y: 451, endPoint x: 83, endPoint y: 444, distance: 19.8
click at [64, 452] on div "Pen P" at bounding box center [62, 452] width 37 height 29
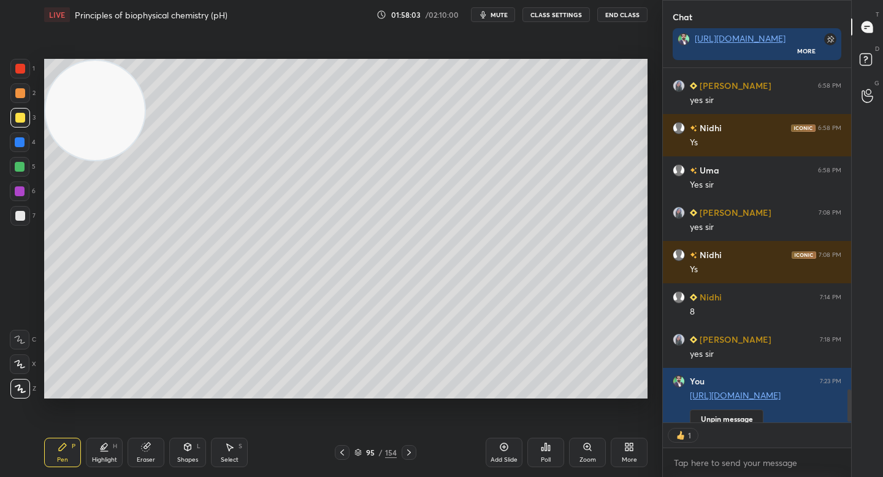
scroll to position [376, 185]
click at [498, 457] on div "Add Slide" at bounding box center [503, 460] width 27 height 6
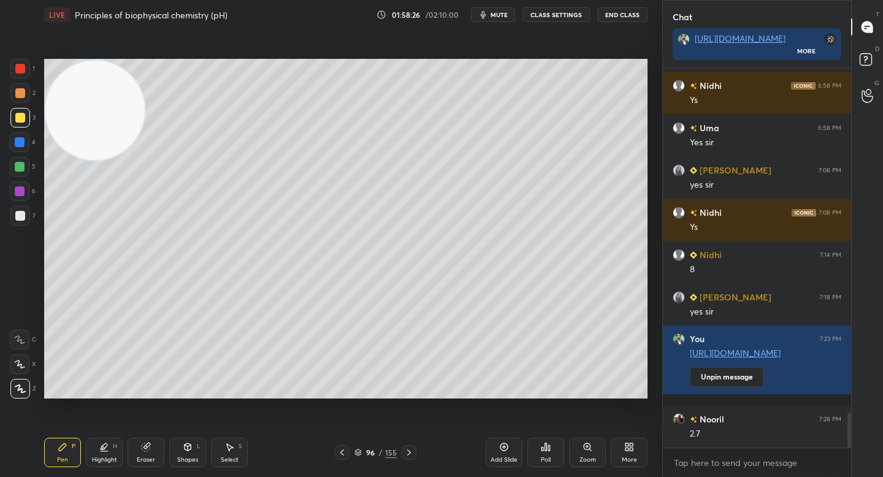
click at [156, 454] on div "Eraser" at bounding box center [146, 452] width 37 height 29
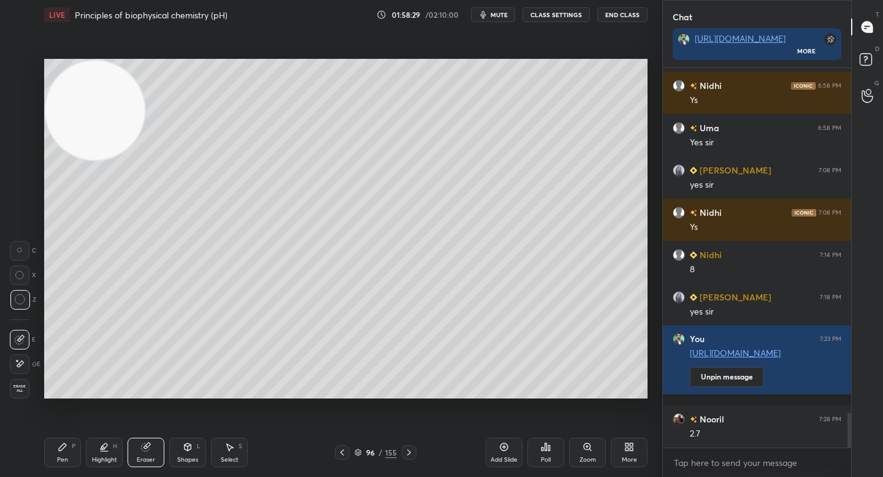
click at [63, 452] on div "Pen P" at bounding box center [62, 452] width 37 height 29
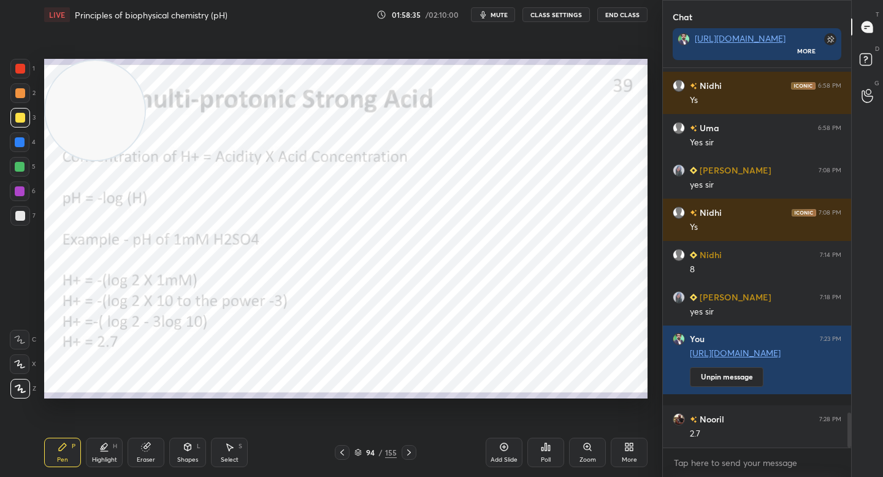
click at [23, 64] on div at bounding box center [20, 69] width 20 height 20
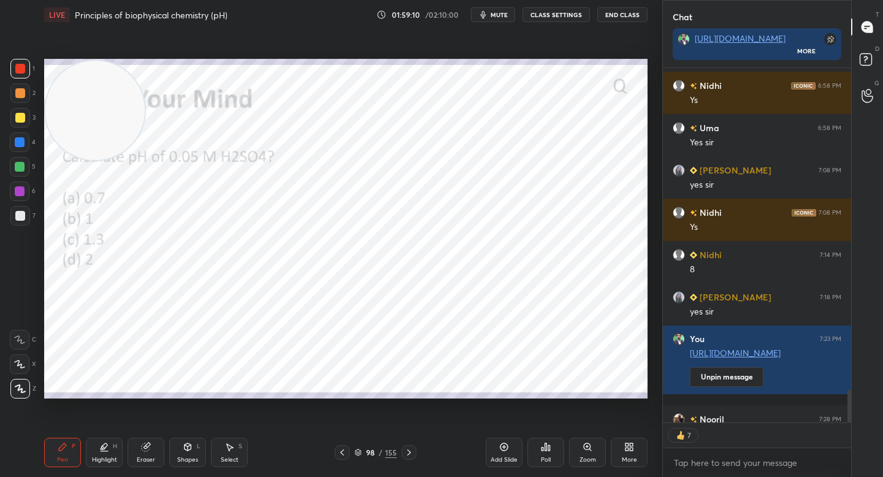
click at [538, 451] on div "Poll" at bounding box center [545, 452] width 37 height 29
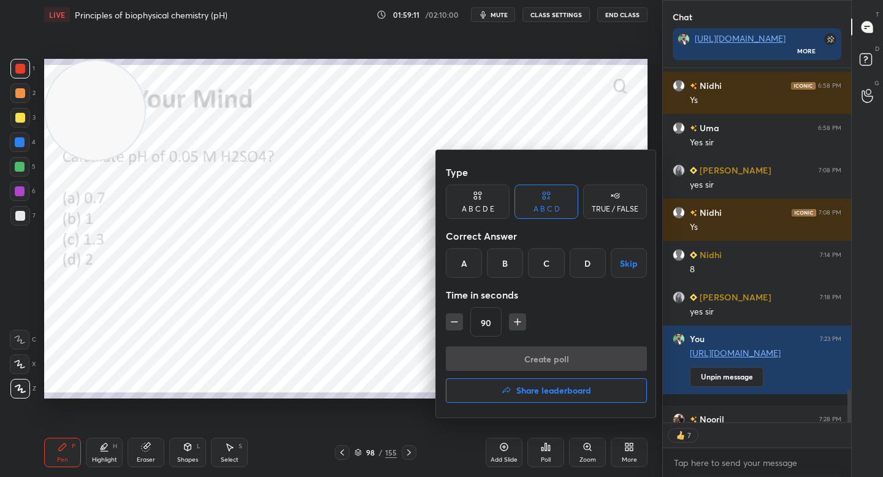
click at [506, 267] on div "B" at bounding box center [505, 262] width 36 height 29
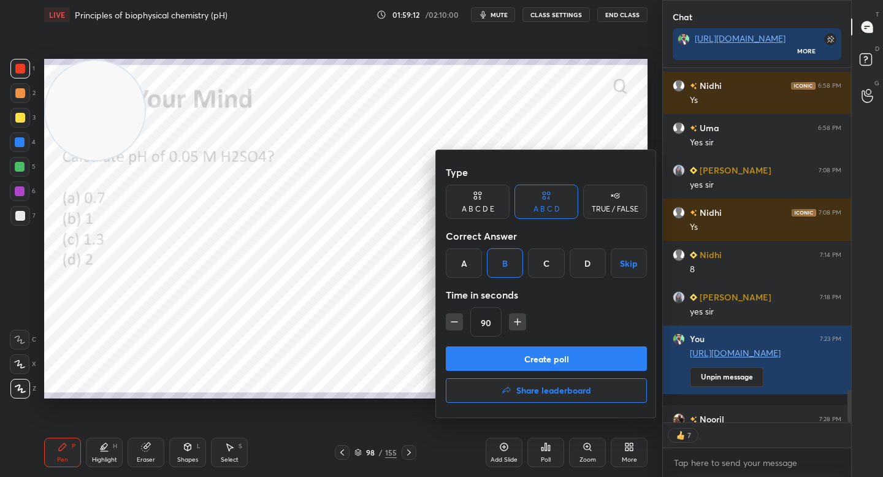
click at [488, 349] on button "Create poll" at bounding box center [546, 358] width 201 height 25
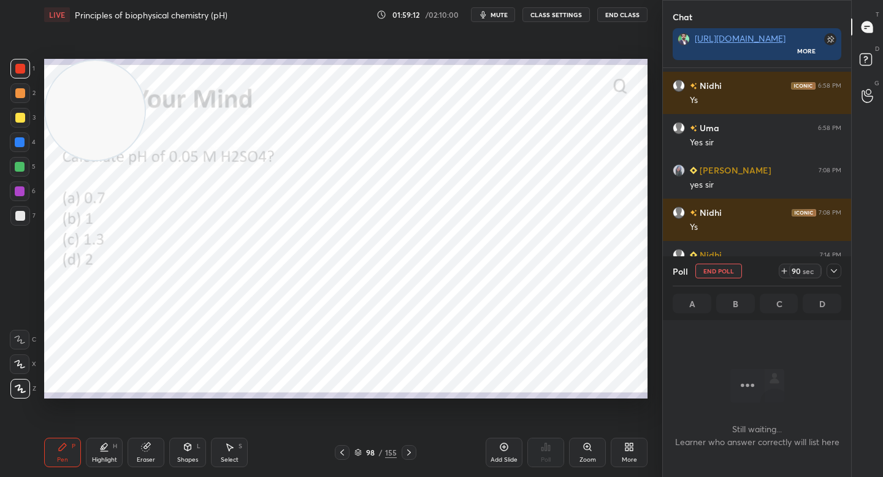
scroll to position [342, 185]
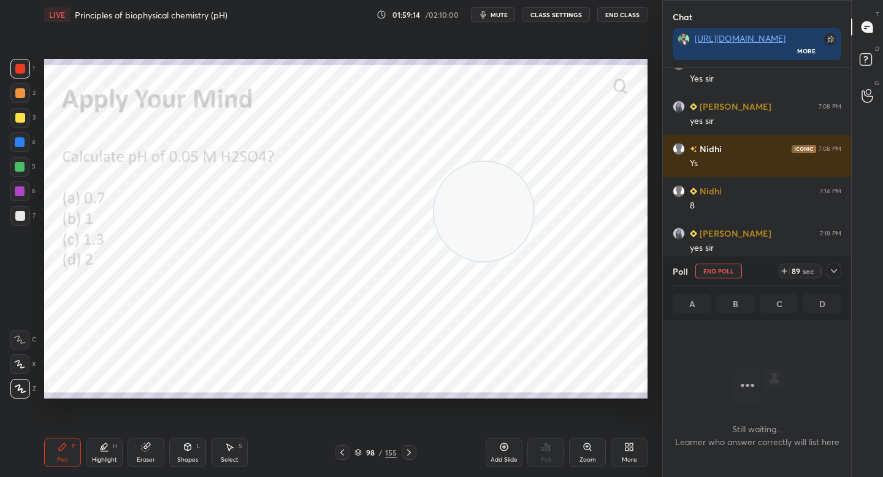
drag, startPoint x: 86, startPoint y: 105, endPoint x: 493, endPoint y: 208, distance: 419.3
click at [493, 208] on video at bounding box center [483, 211] width 99 height 99
click at [836, 269] on icon at bounding box center [834, 271] width 10 height 10
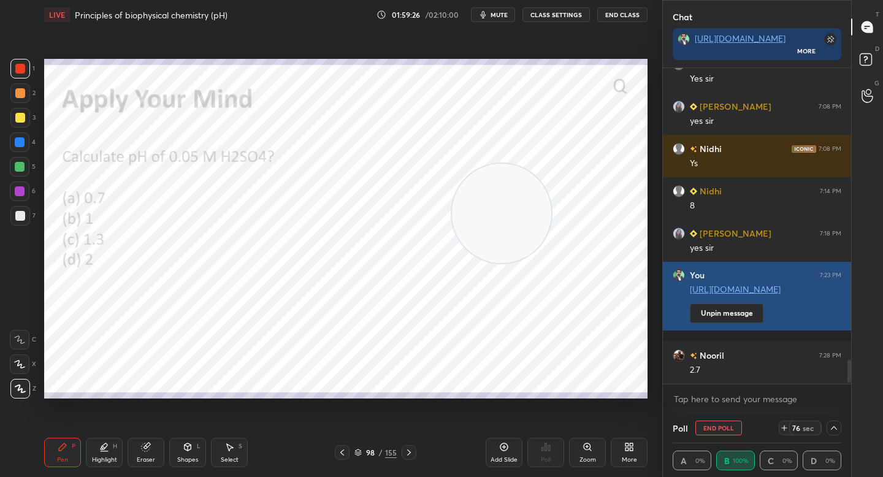
scroll to position [1, 4]
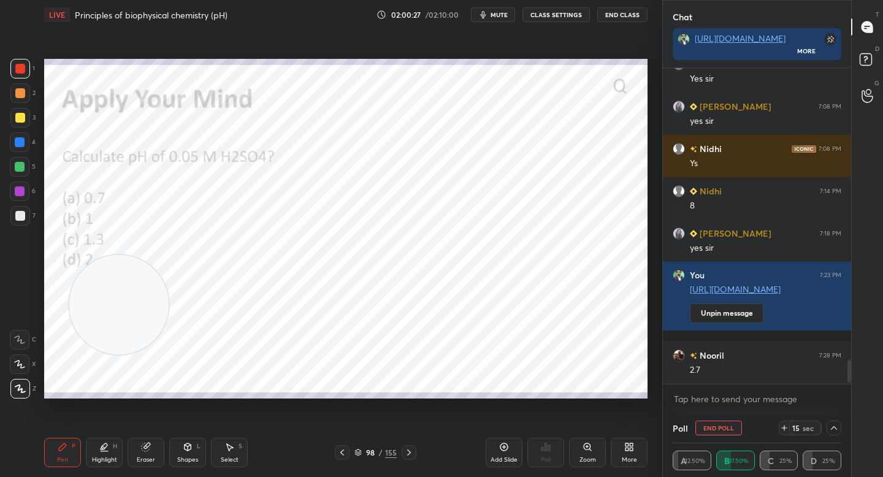
drag, startPoint x: 448, startPoint y: 207, endPoint x: 80, endPoint y: 335, distance: 390.1
click at [80, 337] on video at bounding box center [118, 304] width 99 height 99
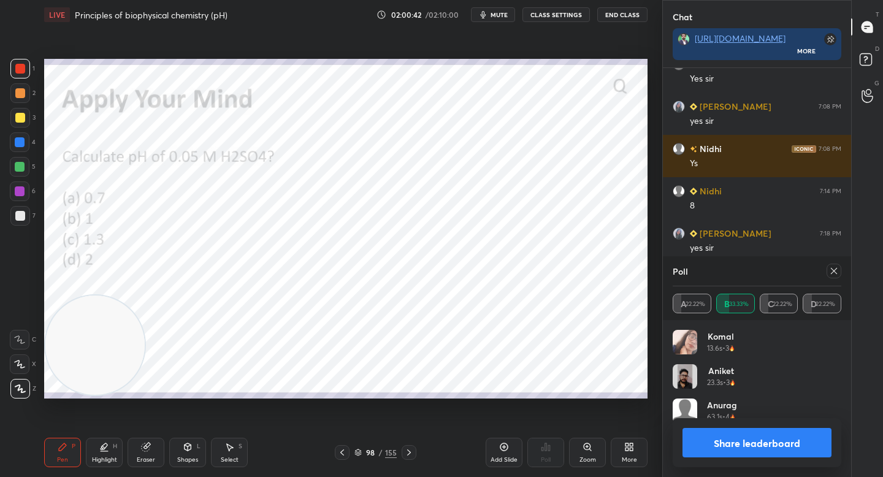
scroll to position [143, 165]
drag, startPoint x: 720, startPoint y: 438, endPoint x: 704, endPoint y: 418, distance: 26.1
click at [719, 438] on button "Share leaderboard" at bounding box center [756, 442] width 149 height 29
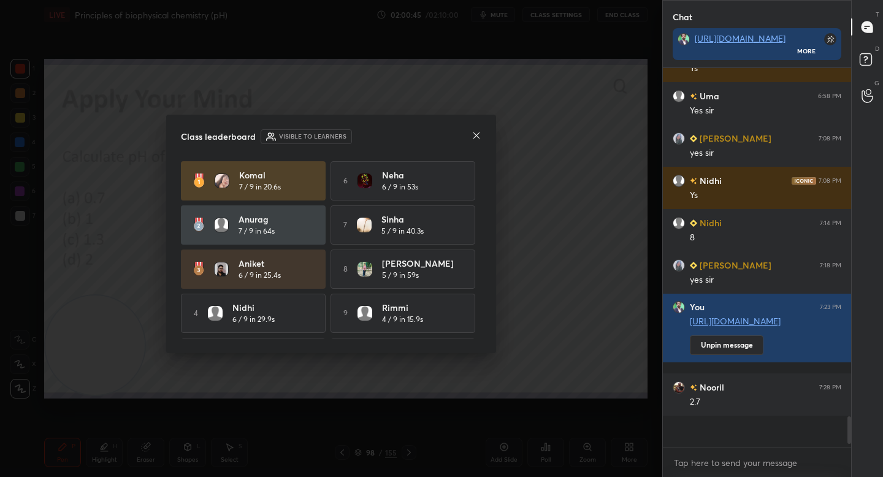
scroll to position [376, 185]
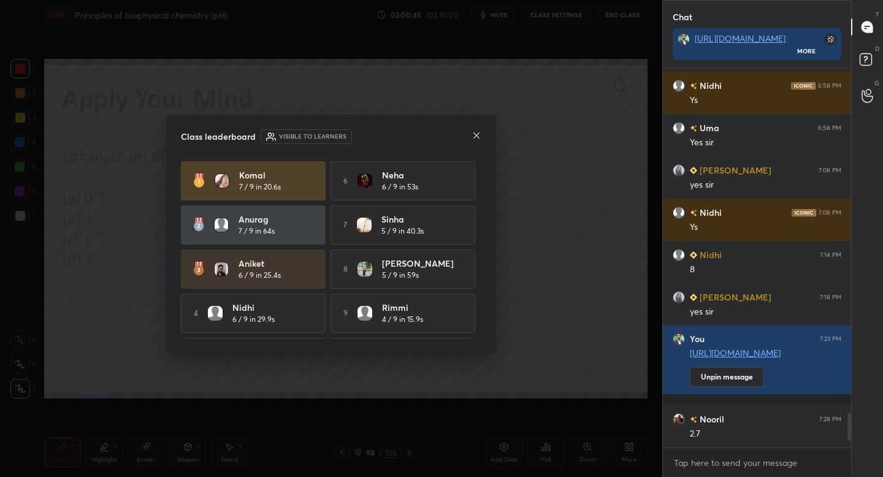
click at [476, 134] on icon at bounding box center [476, 136] width 10 height 10
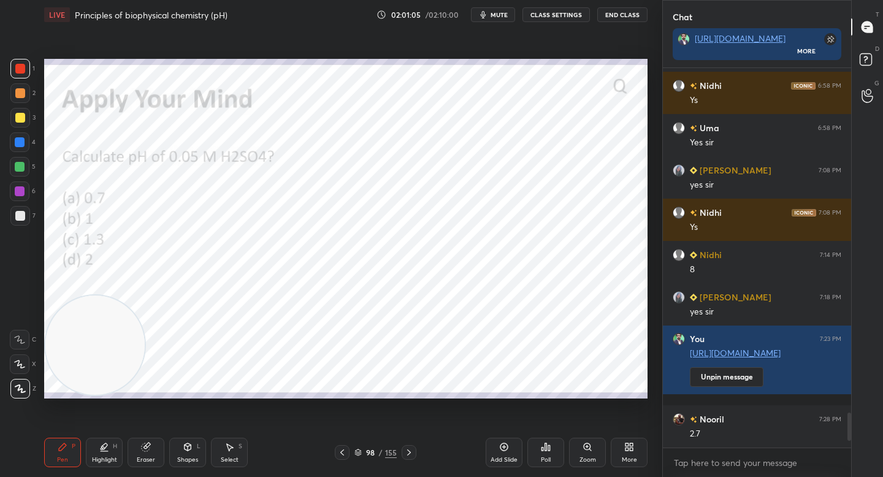
drag, startPoint x: 18, startPoint y: 76, endPoint x: 21, endPoint y: 86, distance: 11.1
click at [18, 78] on div "1" at bounding box center [22, 71] width 25 height 25
click at [22, 94] on div at bounding box center [20, 93] width 10 height 10
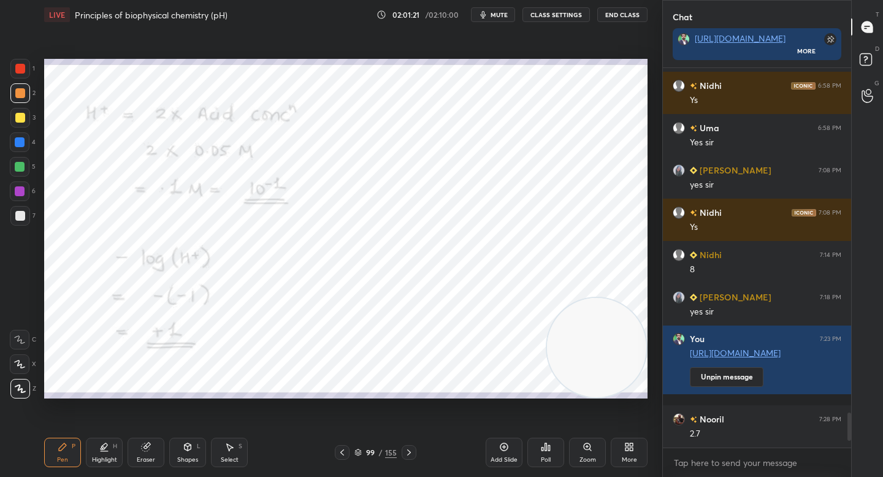
drag, startPoint x: 95, startPoint y: 342, endPoint x: 638, endPoint y: 357, distance: 542.8
click at [638, 357] on video at bounding box center [596, 347] width 99 height 99
click at [538, 451] on div "Poll" at bounding box center [545, 452] width 37 height 29
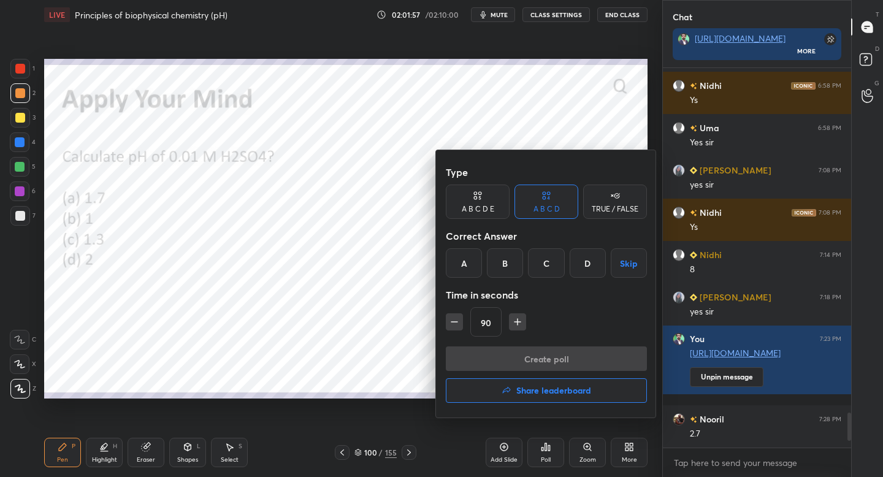
click at [465, 265] on div "A" at bounding box center [464, 262] width 36 height 29
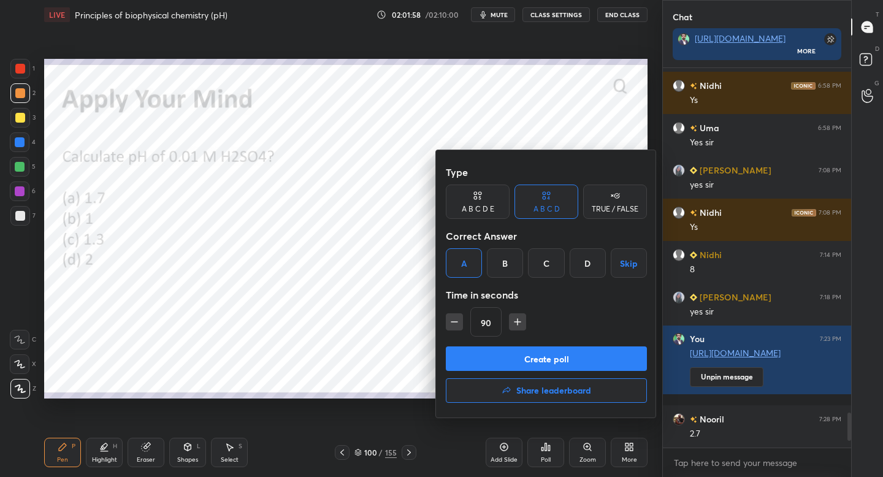
click at [481, 354] on button "Create poll" at bounding box center [546, 358] width 201 height 25
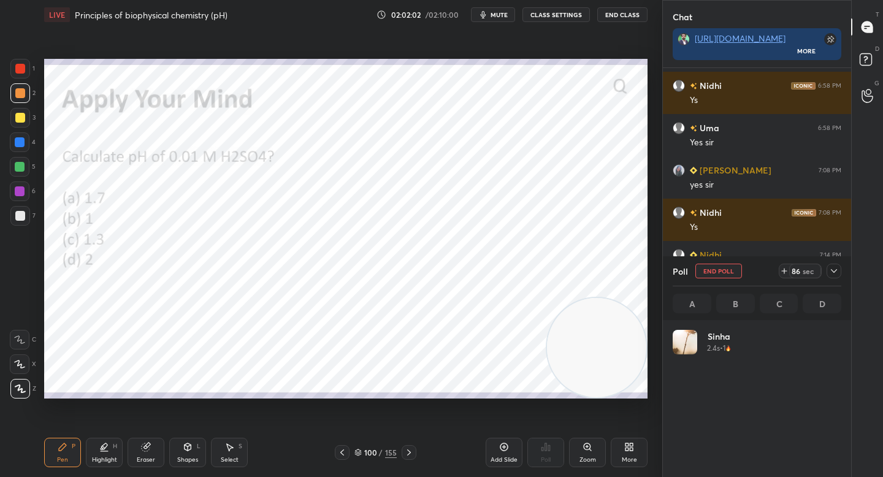
scroll to position [143, 165]
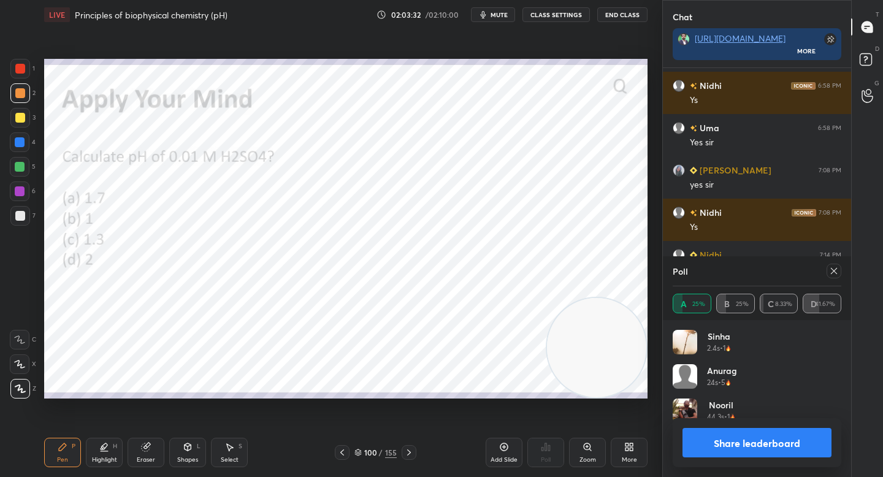
click at [24, 67] on div at bounding box center [20, 69] width 10 height 10
drag, startPoint x: 20, startPoint y: 96, endPoint x: 29, endPoint y: 100, distance: 9.3
click at [21, 97] on div at bounding box center [20, 93] width 10 height 10
drag, startPoint x: 565, startPoint y: 334, endPoint x: 194, endPoint y: 275, distance: 375.0
click at [547, 298] on video at bounding box center [596, 347] width 99 height 99
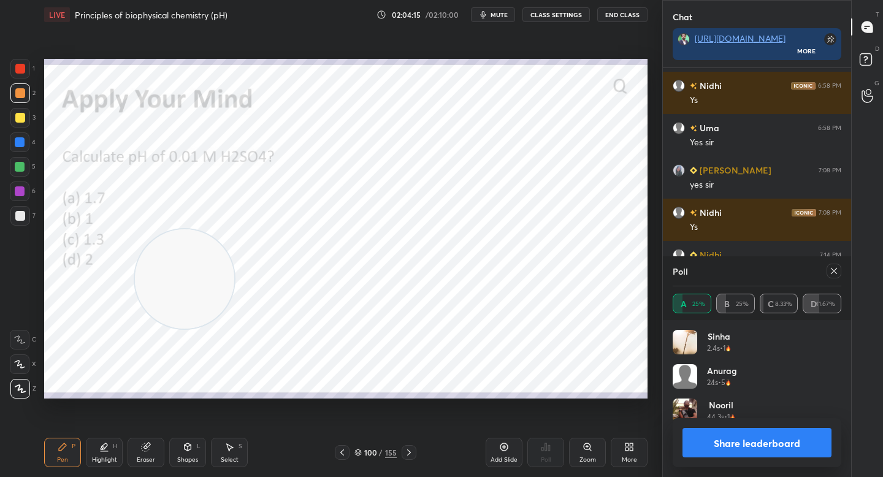
drag, startPoint x: 179, startPoint y: 281, endPoint x: 71, endPoint y: 286, distance: 108.0
click at [135, 286] on video at bounding box center [184, 278] width 99 height 99
click at [22, 71] on div at bounding box center [20, 69] width 10 height 10
drag, startPoint x: 124, startPoint y: 265, endPoint x: 365, endPoint y: 265, distance: 241.0
click at [145, 265] on video at bounding box center [94, 283] width 99 height 99
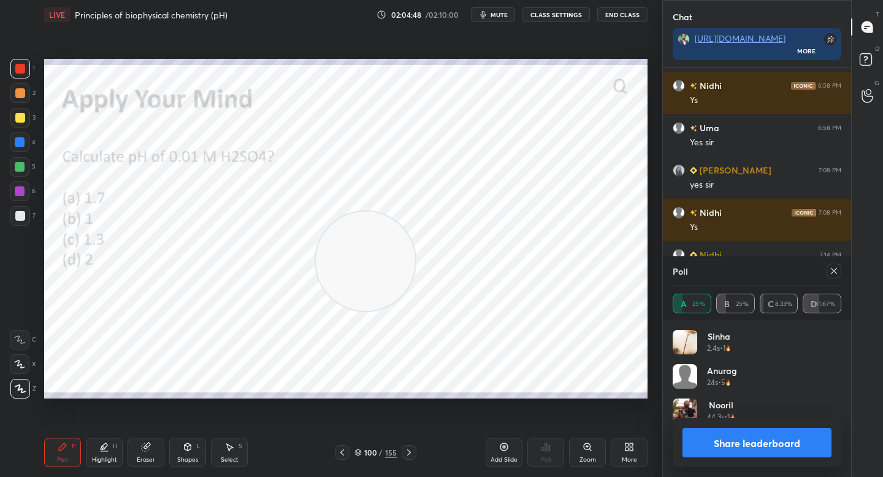
click at [691, 441] on button "Share leaderboard" at bounding box center [756, 442] width 149 height 29
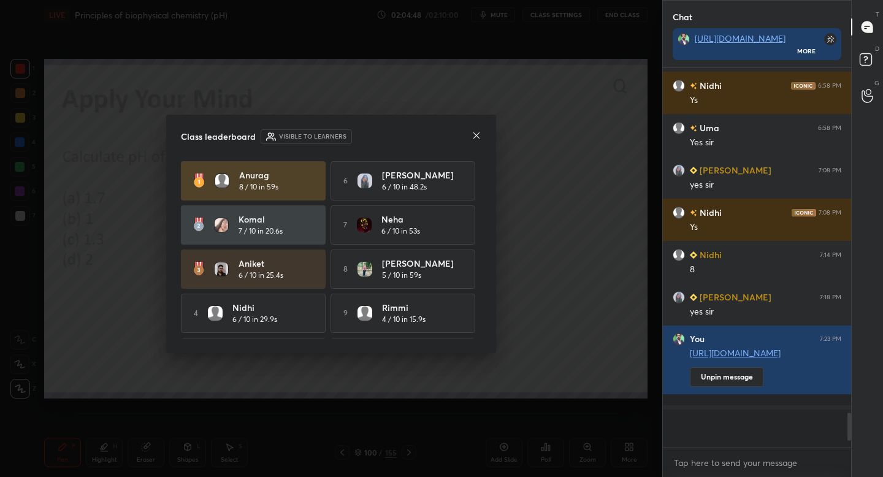
scroll to position [4, 4]
click at [476, 133] on icon at bounding box center [476, 136] width 10 height 10
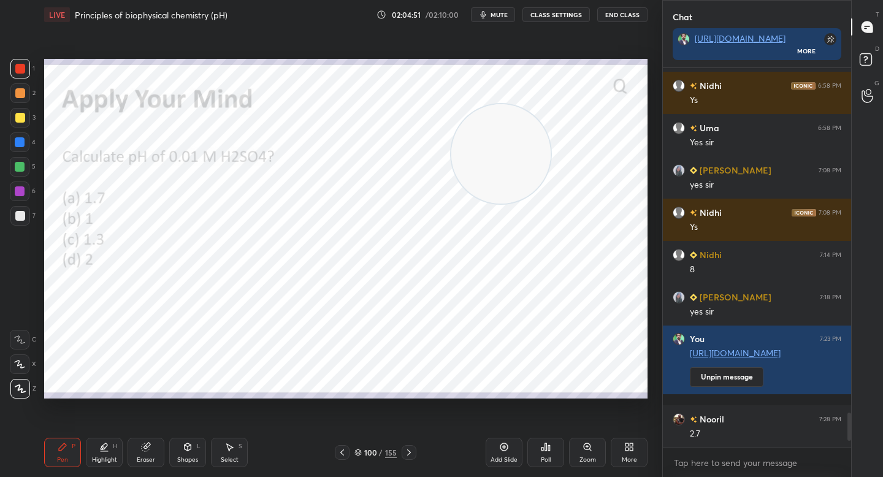
drag, startPoint x: 381, startPoint y: 271, endPoint x: 518, endPoint y: 164, distance: 174.3
click at [518, 164] on video at bounding box center [500, 153] width 99 height 99
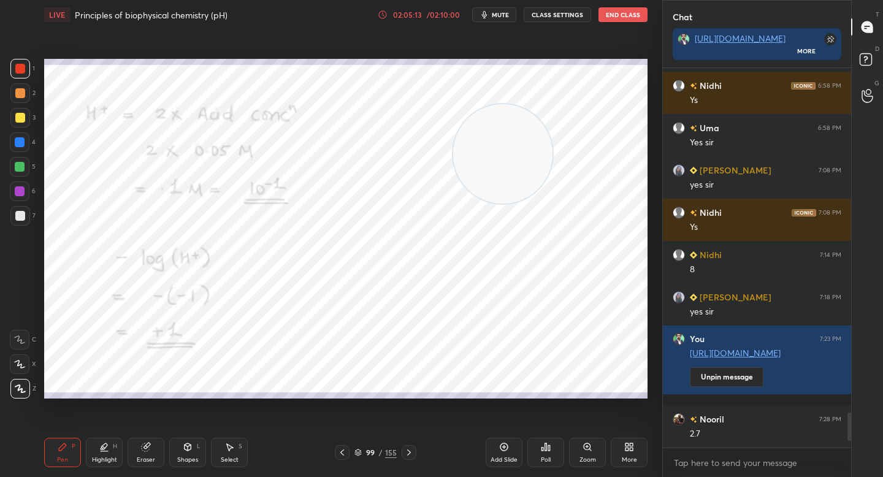
click at [418, 16] on div "02:05:13" at bounding box center [407, 14] width 34 height 7
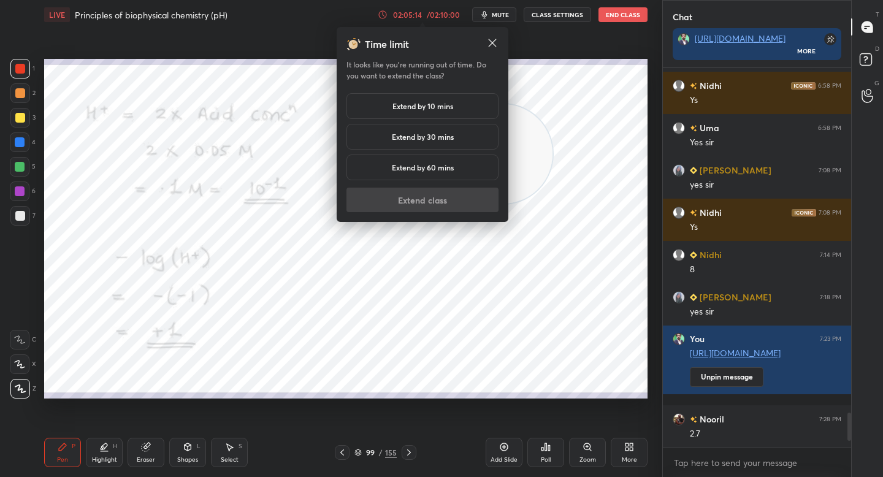
click at [405, 118] on div "Extend by 10 mins" at bounding box center [422, 106] width 152 height 26
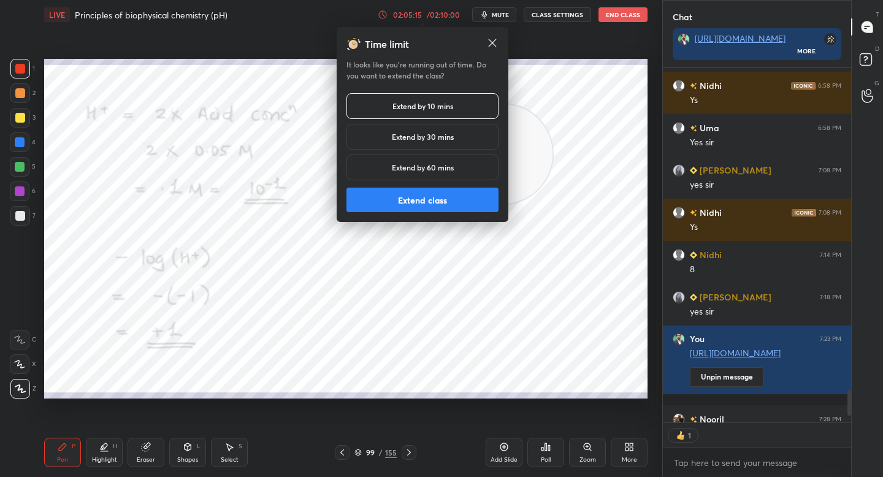
click at [395, 195] on button "Extend class" at bounding box center [422, 200] width 152 height 25
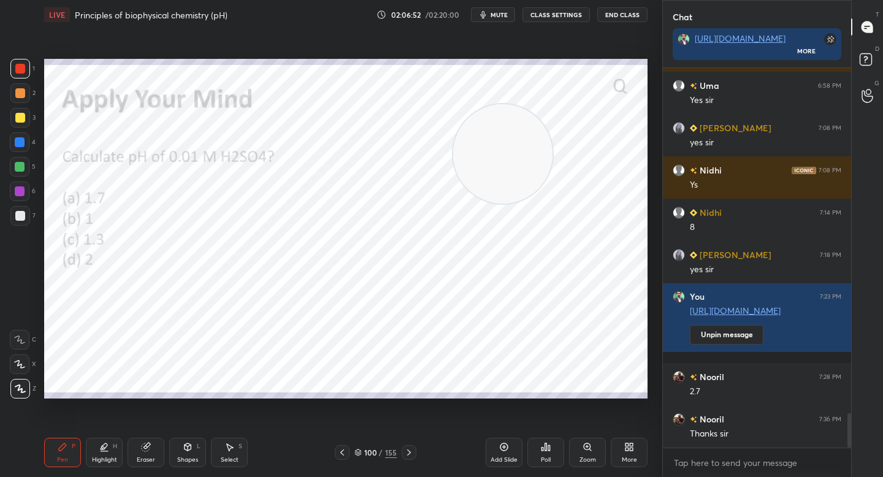
scroll to position [3840, 0]
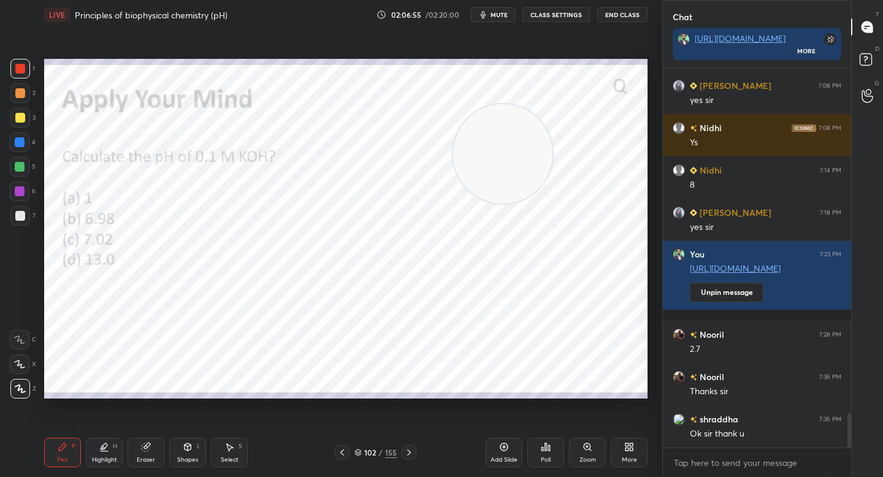
click at [356, 452] on icon at bounding box center [357, 452] width 7 height 7
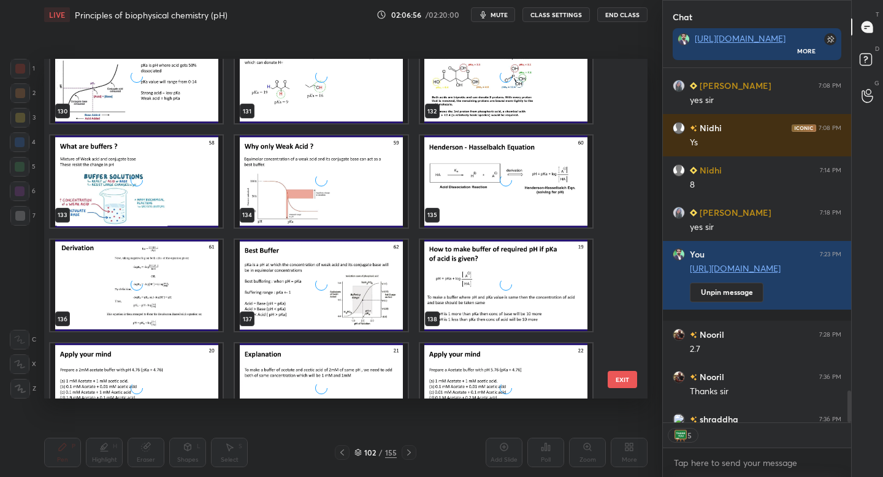
scroll to position [5064, 0]
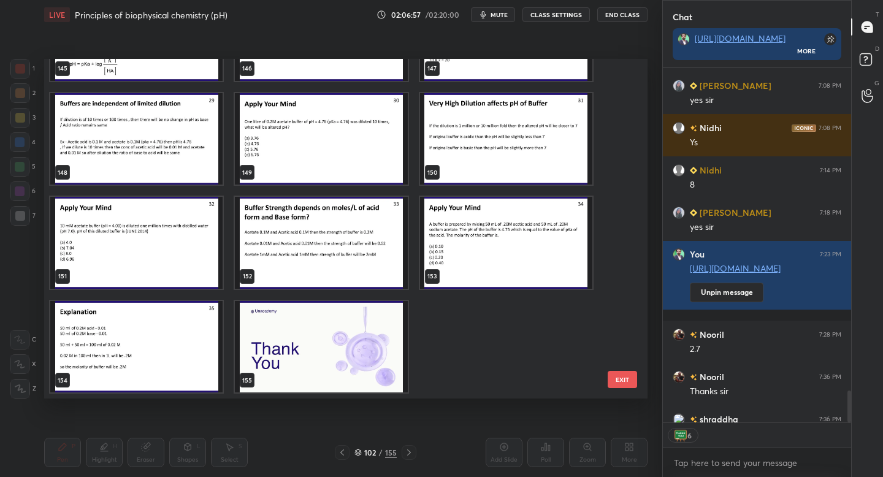
click at [332, 345] on img "grid" at bounding box center [321, 347] width 172 height 92
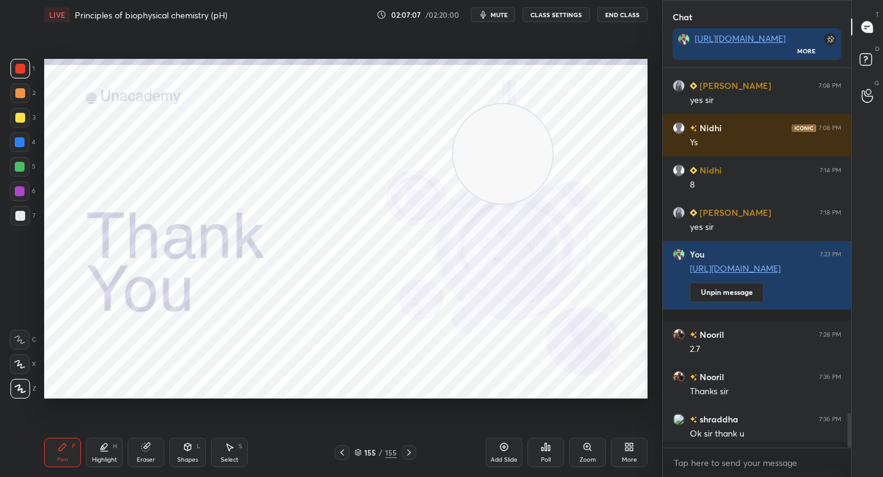
scroll to position [376, 185]
click at [226, 194] on video at bounding box center [222, 202] width 99 height 99
click at [619, 17] on button "End Class" at bounding box center [622, 14] width 50 height 15
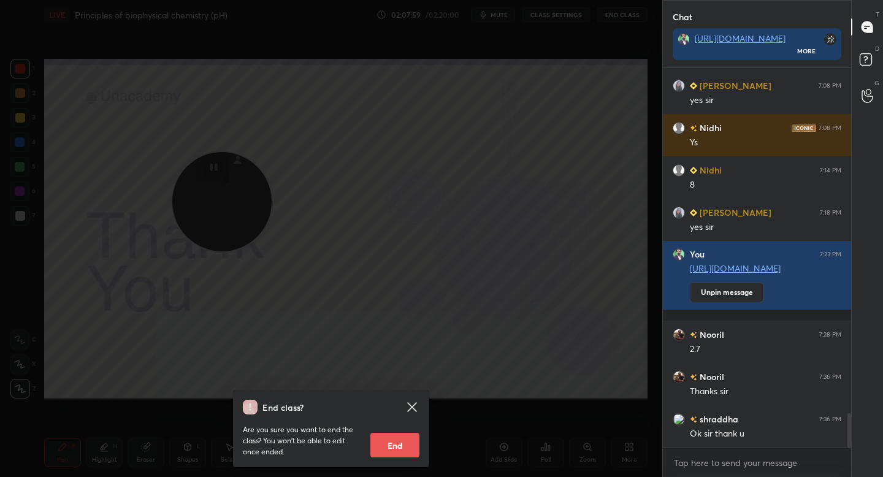
click at [415, 445] on button "End" at bounding box center [394, 445] width 49 height 25
type textarea "x"
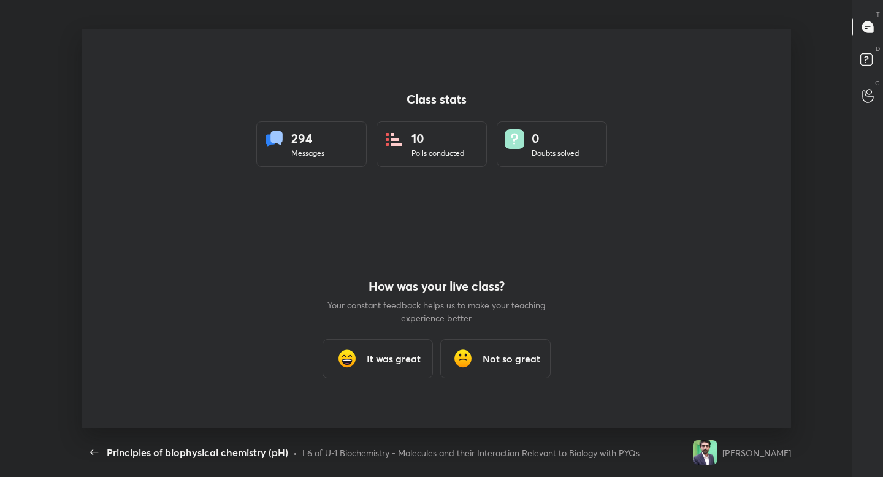
scroll to position [399, 873]
click at [359, 333] on div "How was your live class? Your constant feedback helps us to make your teaching …" at bounding box center [436, 328] width 221 height 199
click at [360, 349] on div "It was great" at bounding box center [377, 358] width 110 height 39
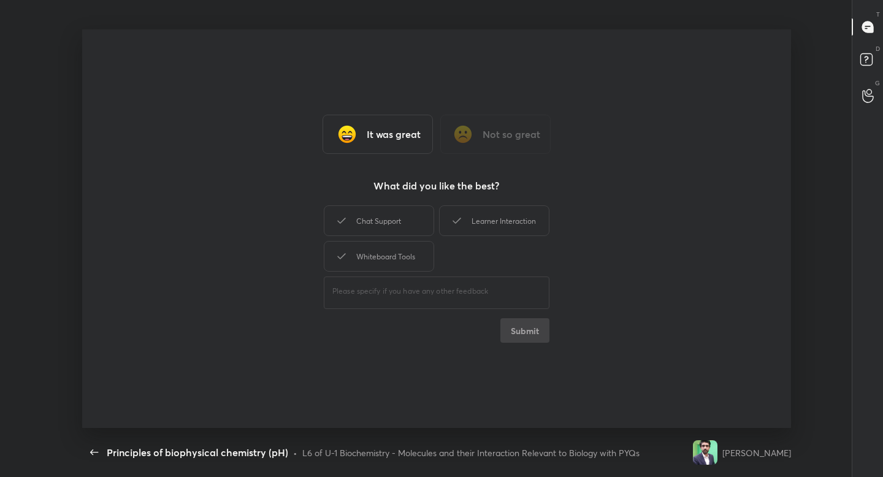
click at [391, 184] on h3 "What did you like the best?" at bounding box center [436, 185] width 126 height 15
click at [391, 199] on div "It was great Not so great What did you like the best? Chat Support Learner Inte…" at bounding box center [436, 228] width 709 height 399
click at [391, 213] on div "Chat Support" at bounding box center [379, 220] width 110 height 31
click at [473, 219] on div "Learner Interaction" at bounding box center [494, 220] width 110 height 31
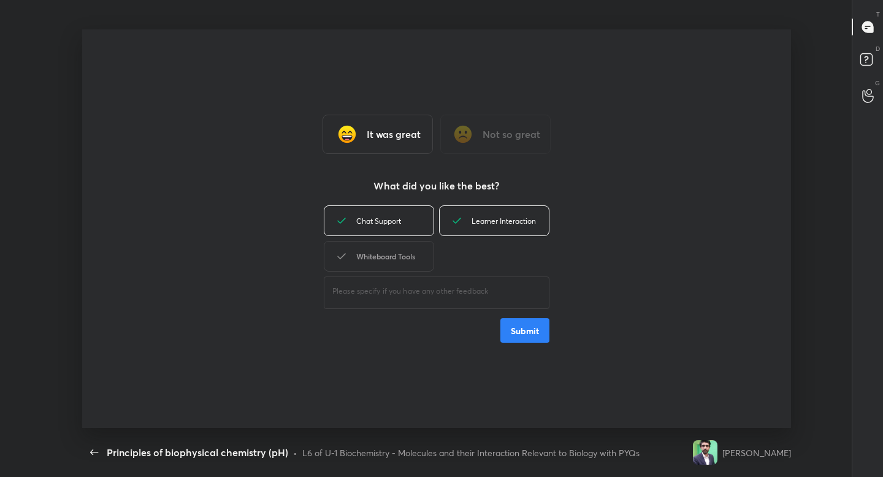
click at [410, 251] on div "Whiteboard Tools" at bounding box center [379, 256] width 110 height 31
click at [502, 330] on button "Submit" at bounding box center [524, 330] width 49 height 25
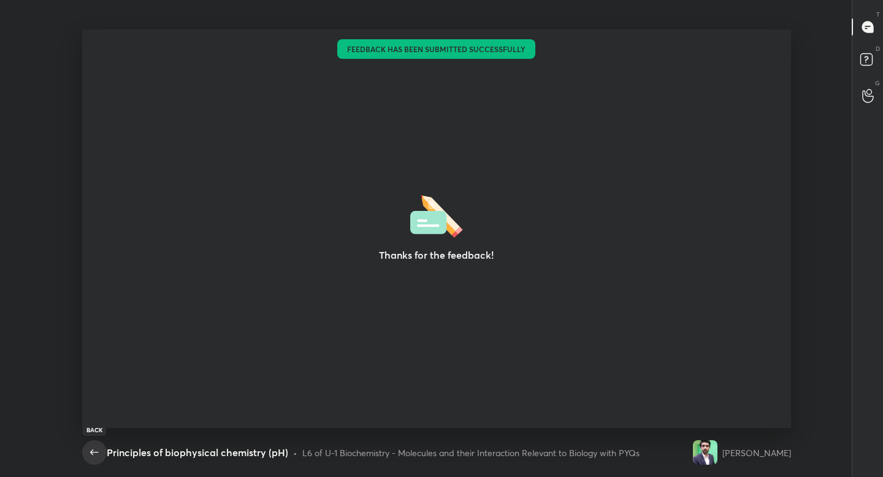
click at [92, 458] on icon "button" at bounding box center [94, 452] width 15 height 15
